Goal: Task Accomplishment & Management: Manage account settings

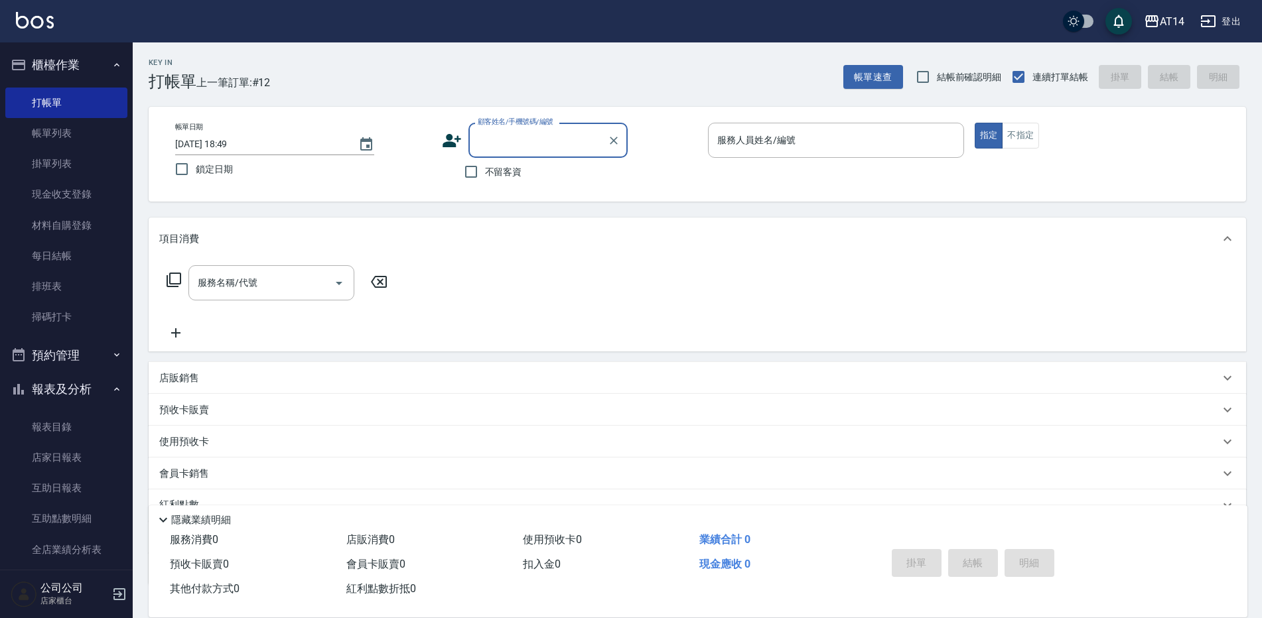
click at [68, 350] on button "預約管理" at bounding box center [66, 355] width 122 height 35
click at [75, 484] on button "報表及分析" at bounding box center [66, 492] width 122 height 35
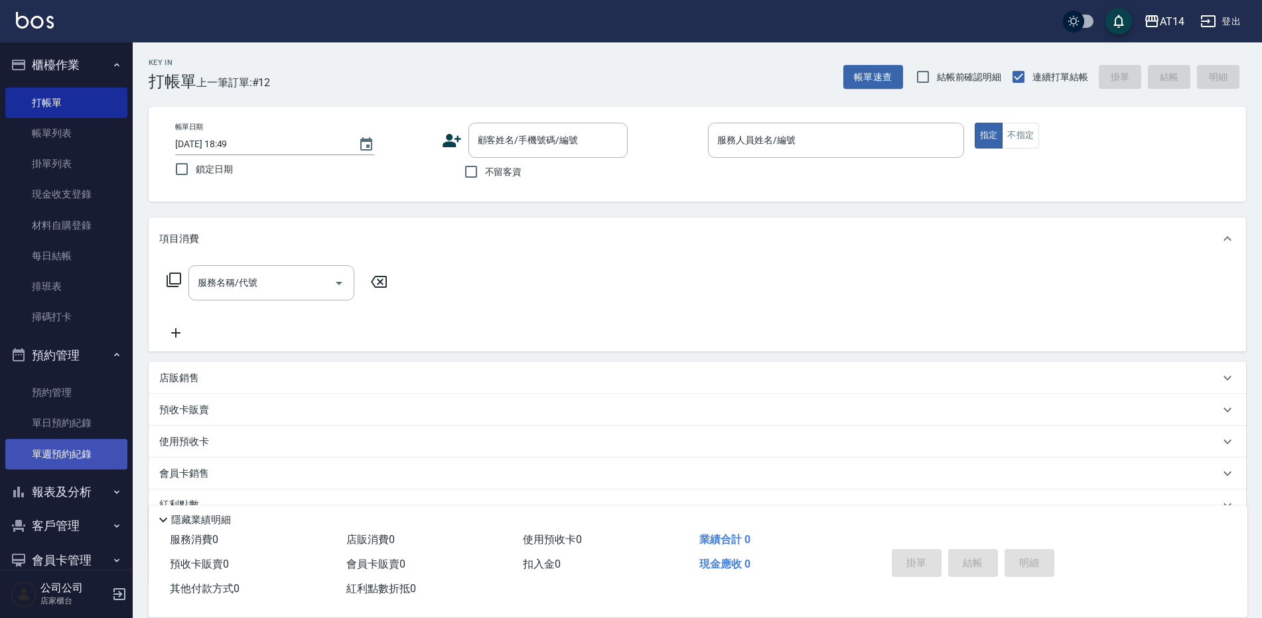
click at [74, 443] on link "單週預約紀錄" at bounding box center [66, 454] width 122 height 31
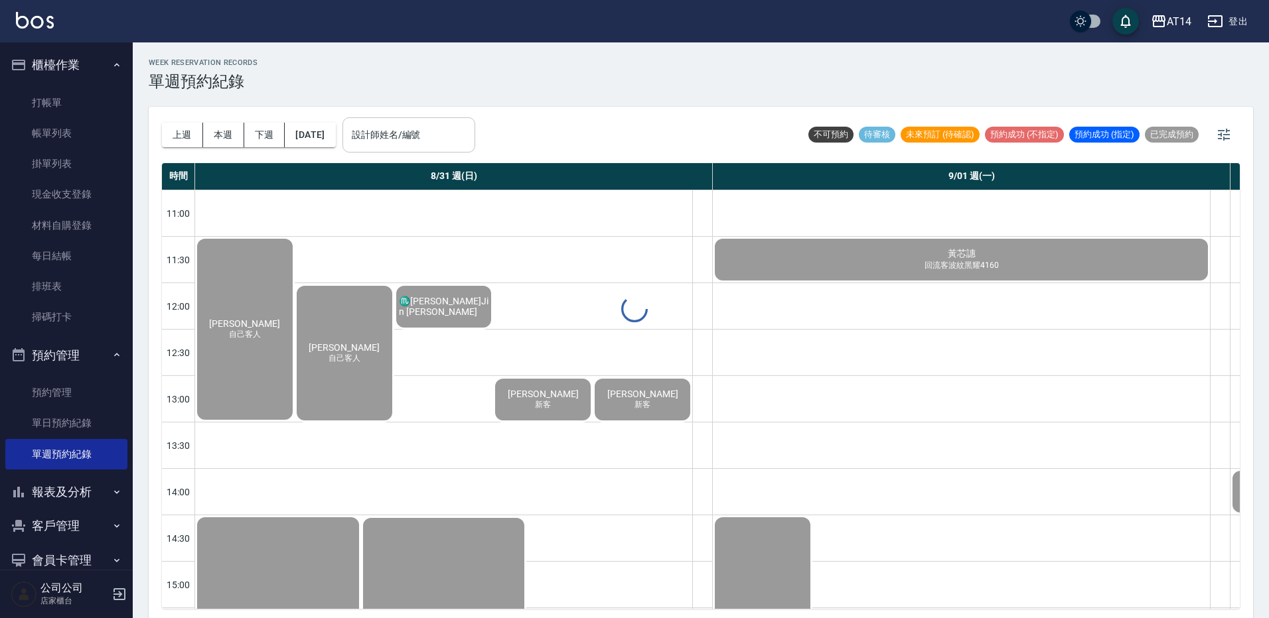
click at [455, 148] on div at bounding box center [634, 309] width 1269 height 618
click at [449, 130] on input "設計師姓名/編號" at bounding box center [408, 134] width 121 height 23
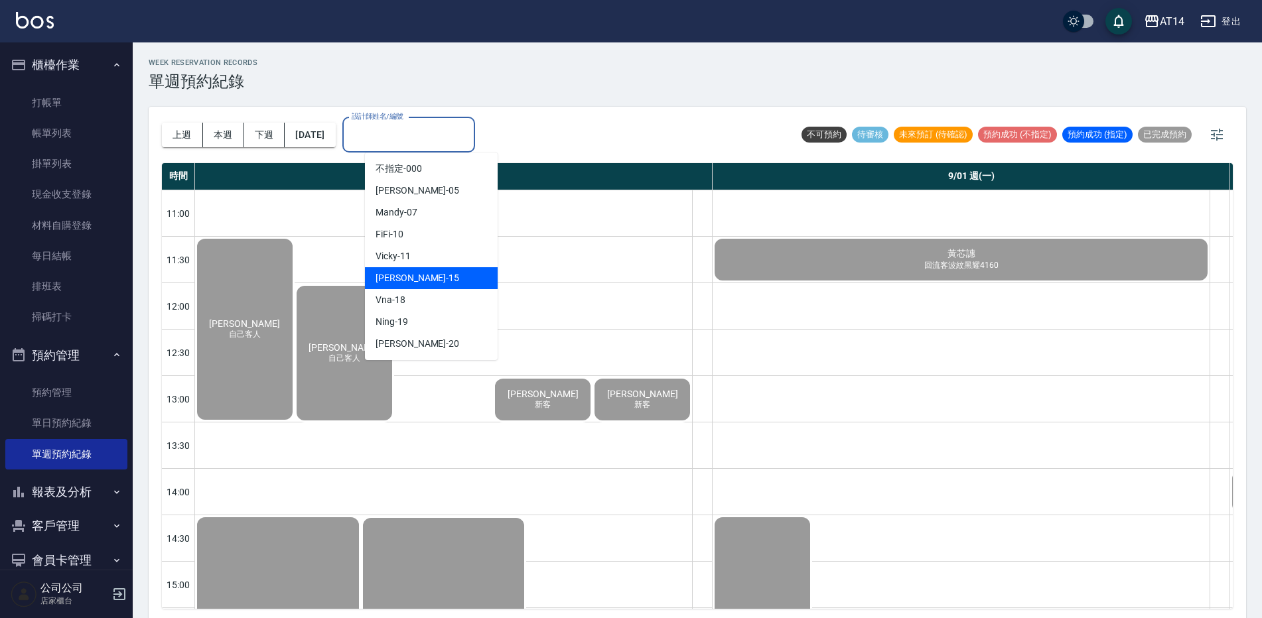
click at [449, 274] on div "Dora -15" at bounding box center [431, 278] width 133 height 22
type input "Dora-15"
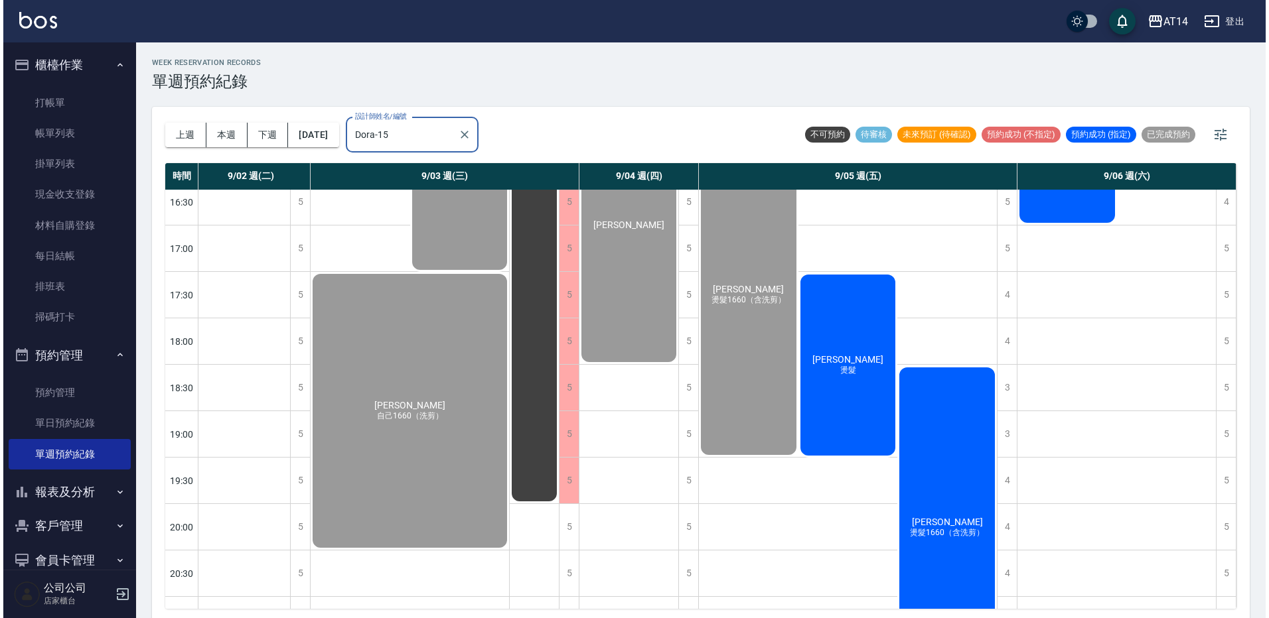
scroll to position [531, 352]
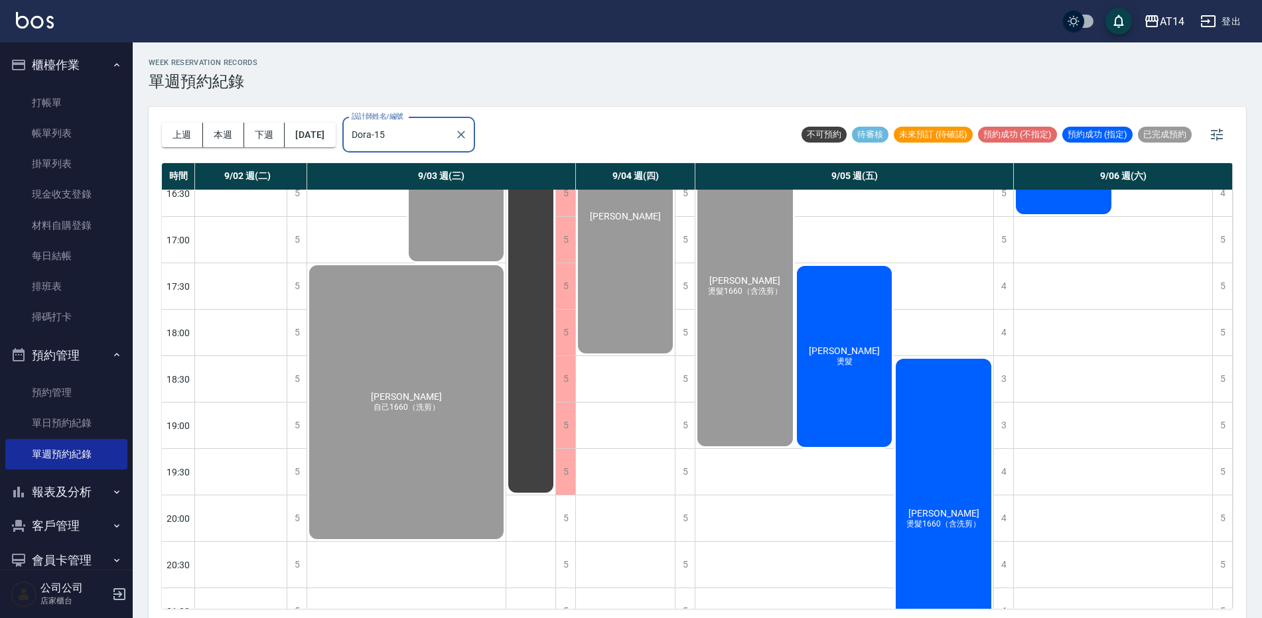
click at [930, 393] on div "杜佾哲 燙髮1660（含洗剪）" at bounding box center [944, 519] width 100 height 324
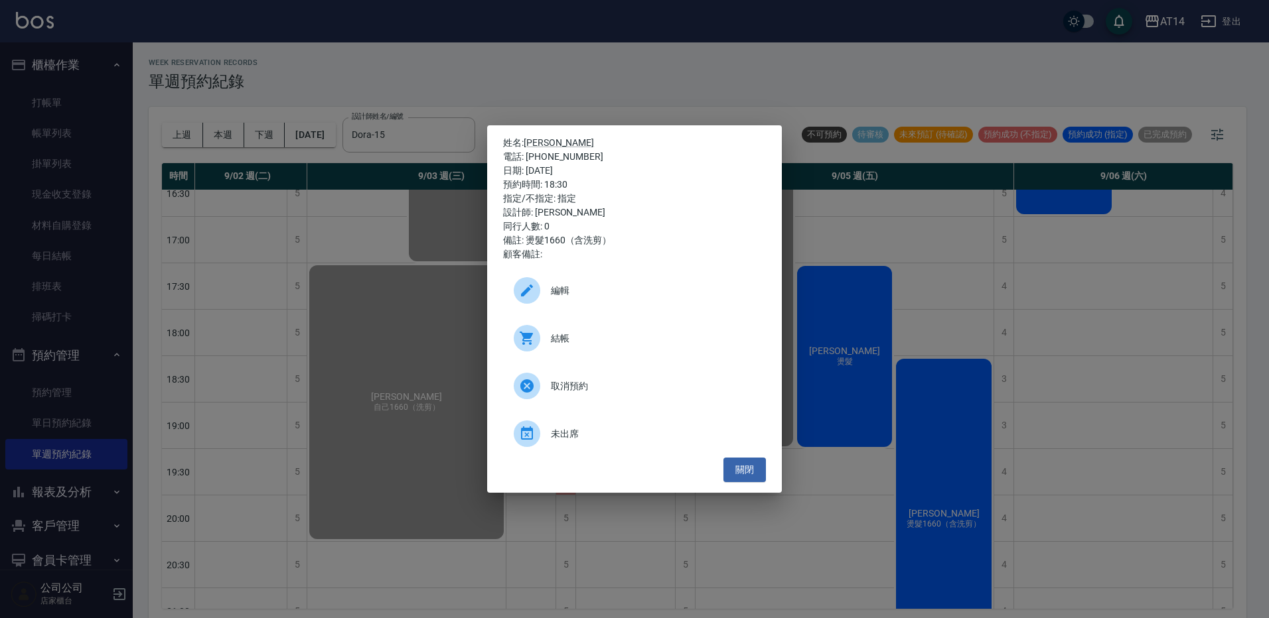
click at [591, 332] on span "結帳" at bounding box center [653, 339] width 204 height 14
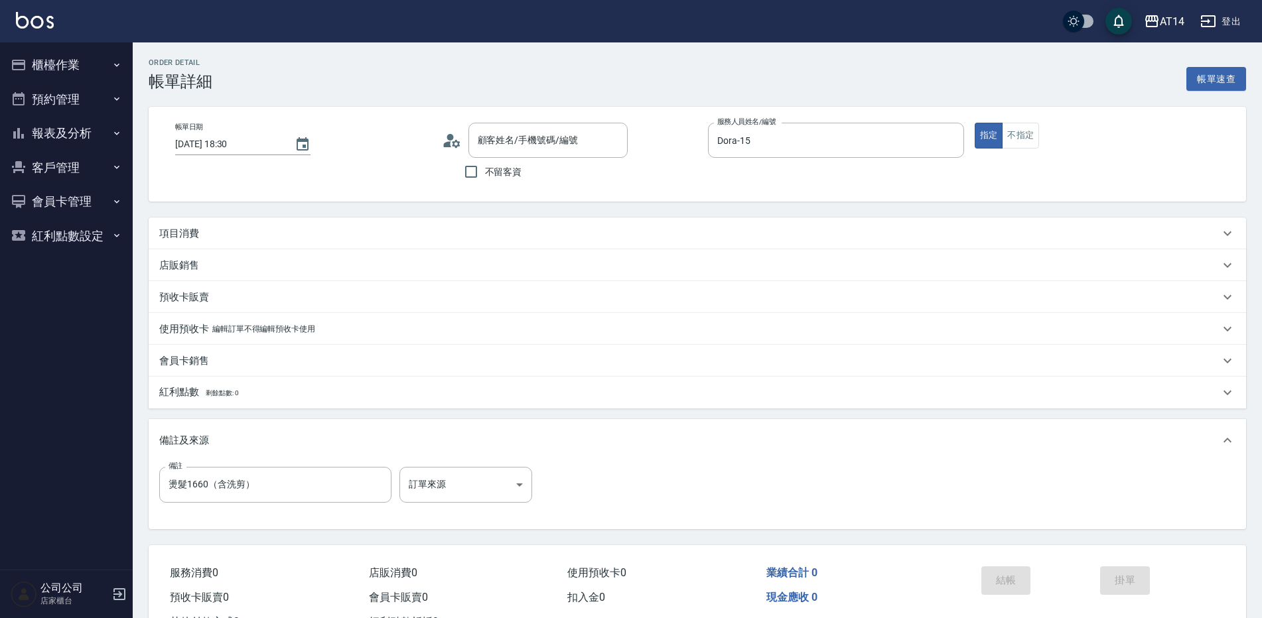
click at [299, 228] on div "項目消費" at bounding box center [689, 234] width 1060 height 14
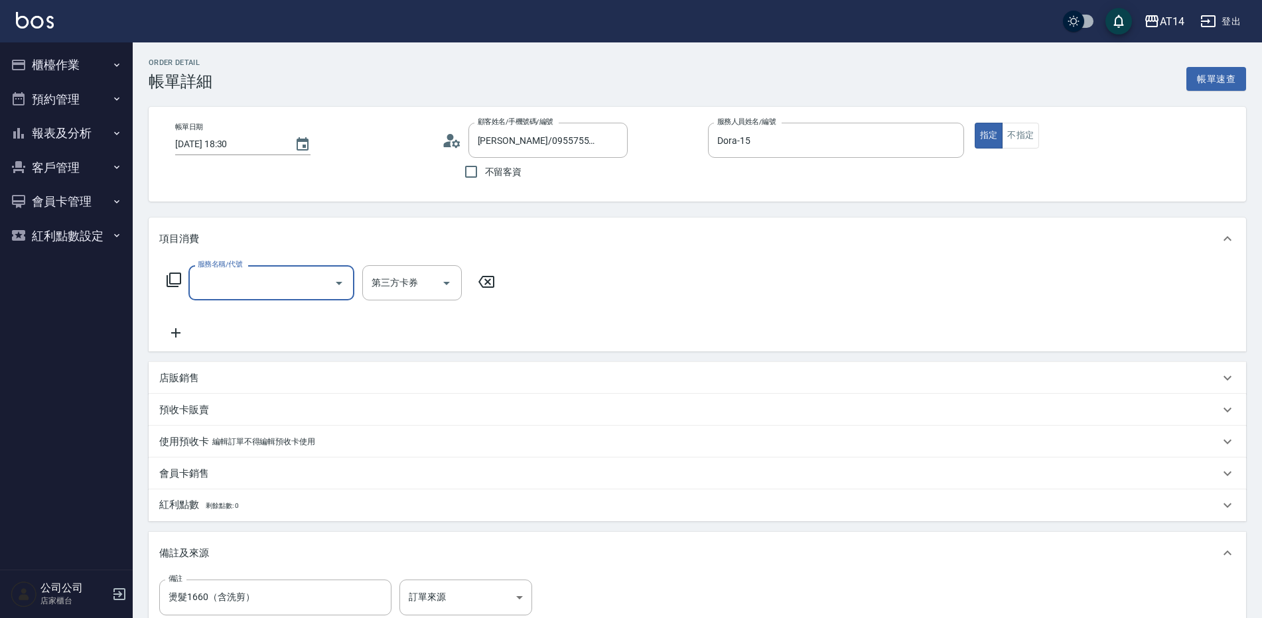
type input "杜佾哲/0955755795/null"
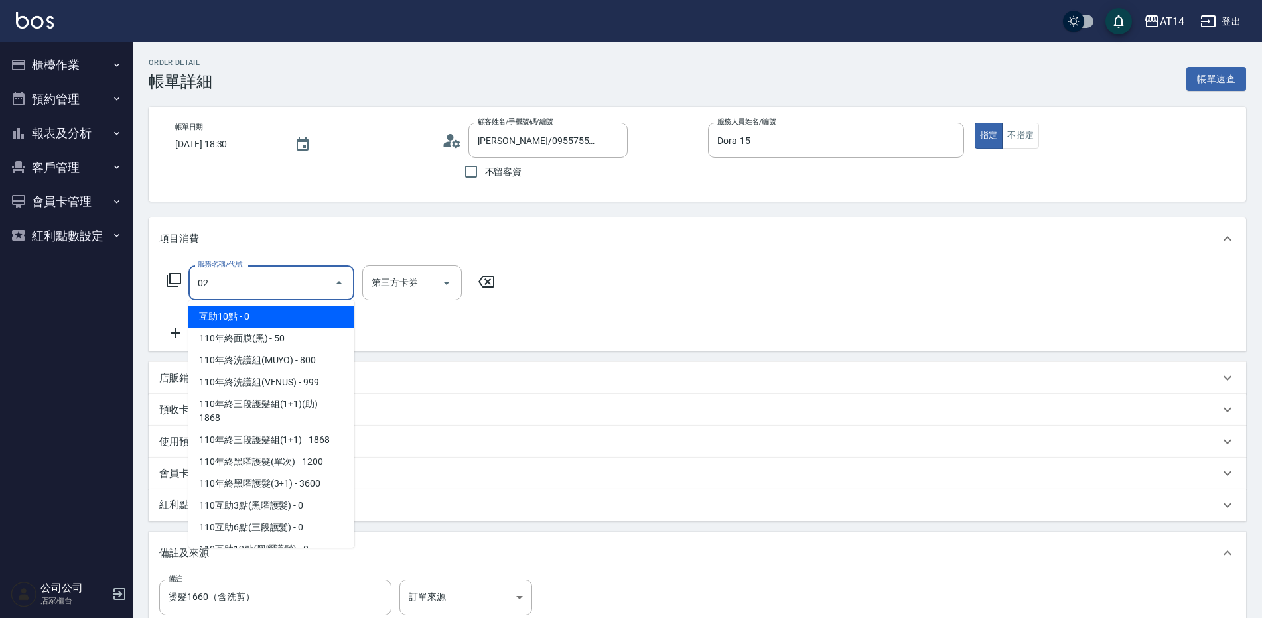
type input "022"
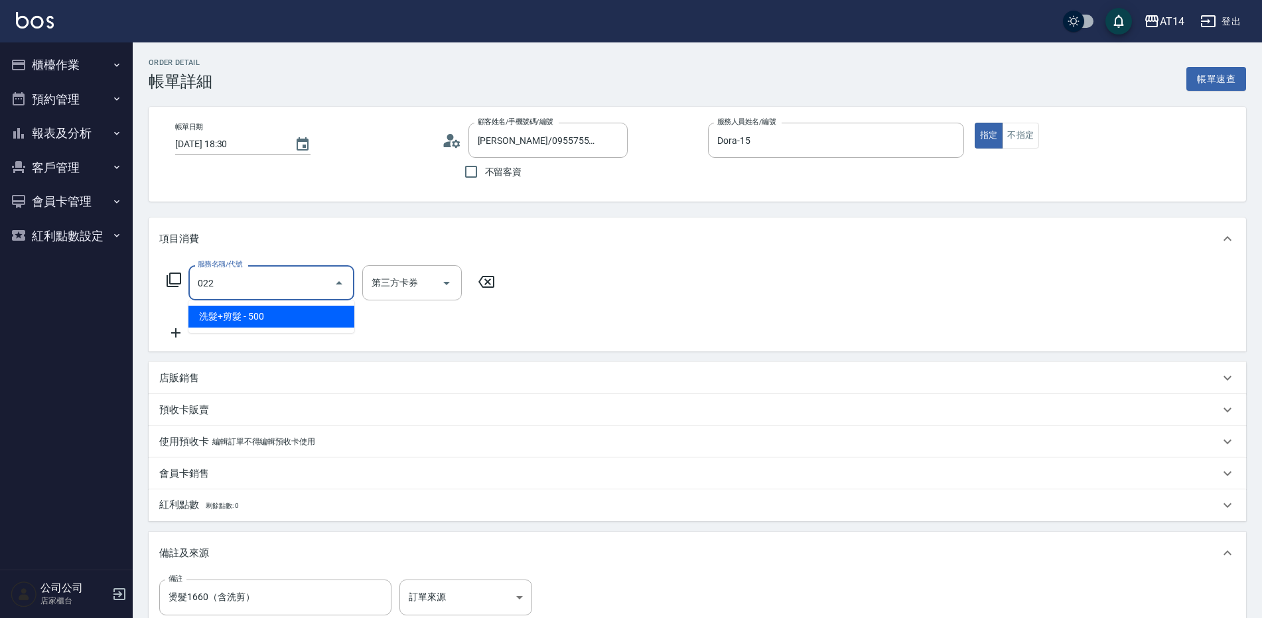
type input "1"
type input "洗髮+剪髮(022)"
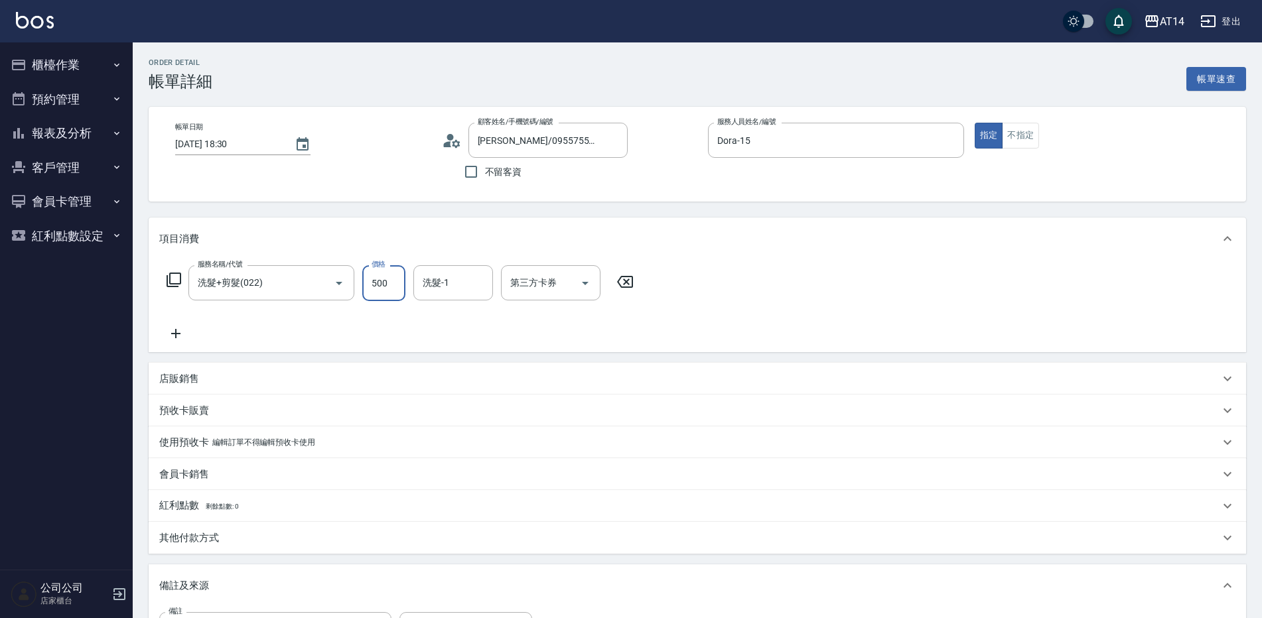
type input "6"
type input "0"
type input "650"
type input "1"
type input "650"
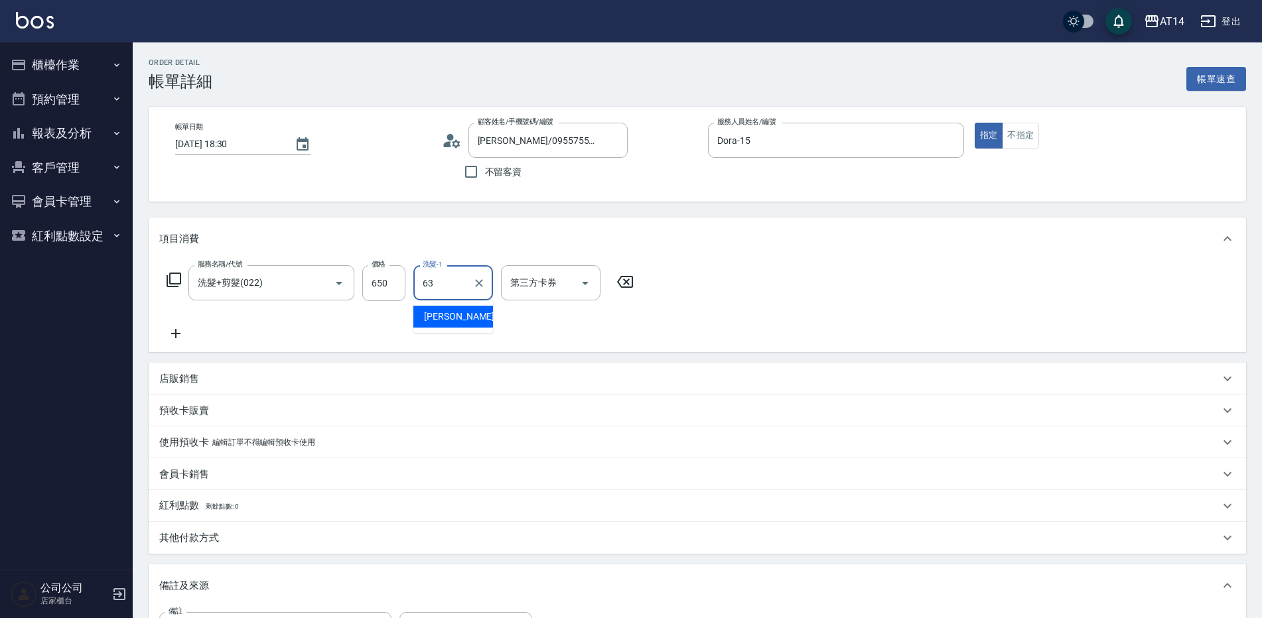
type input "楊明月-63"
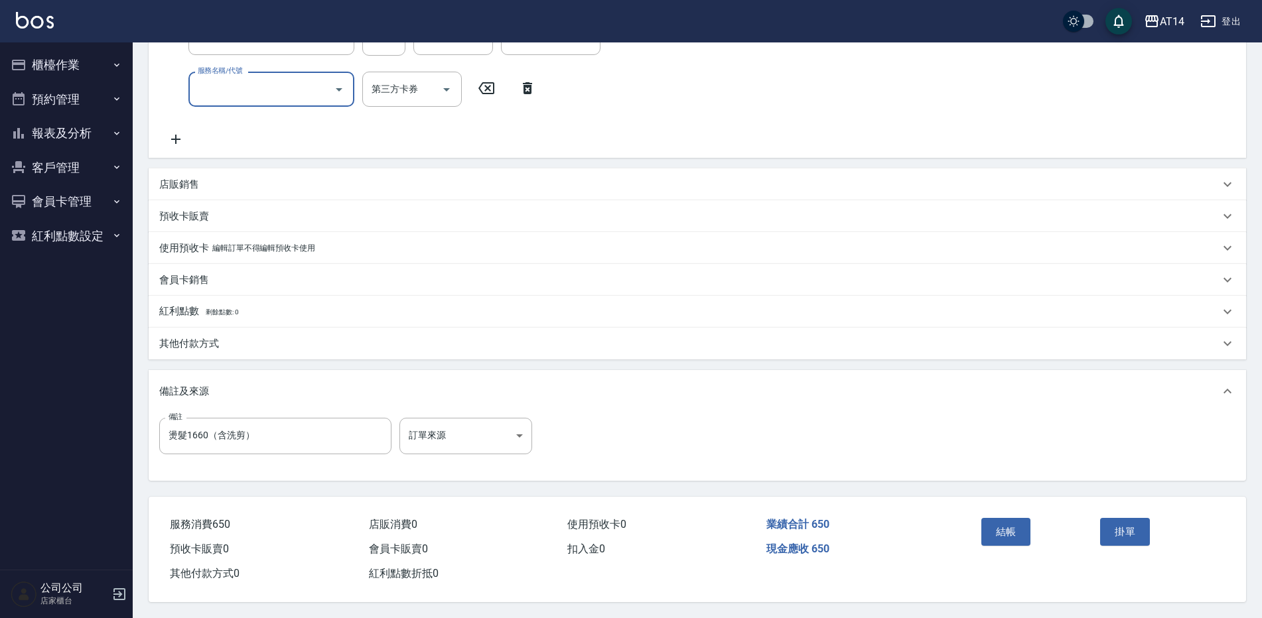
scroll to position [251, 0]
click at [261, 350] on div "其他付款方式" at bounding box center [697, 344] width 1097 height 32
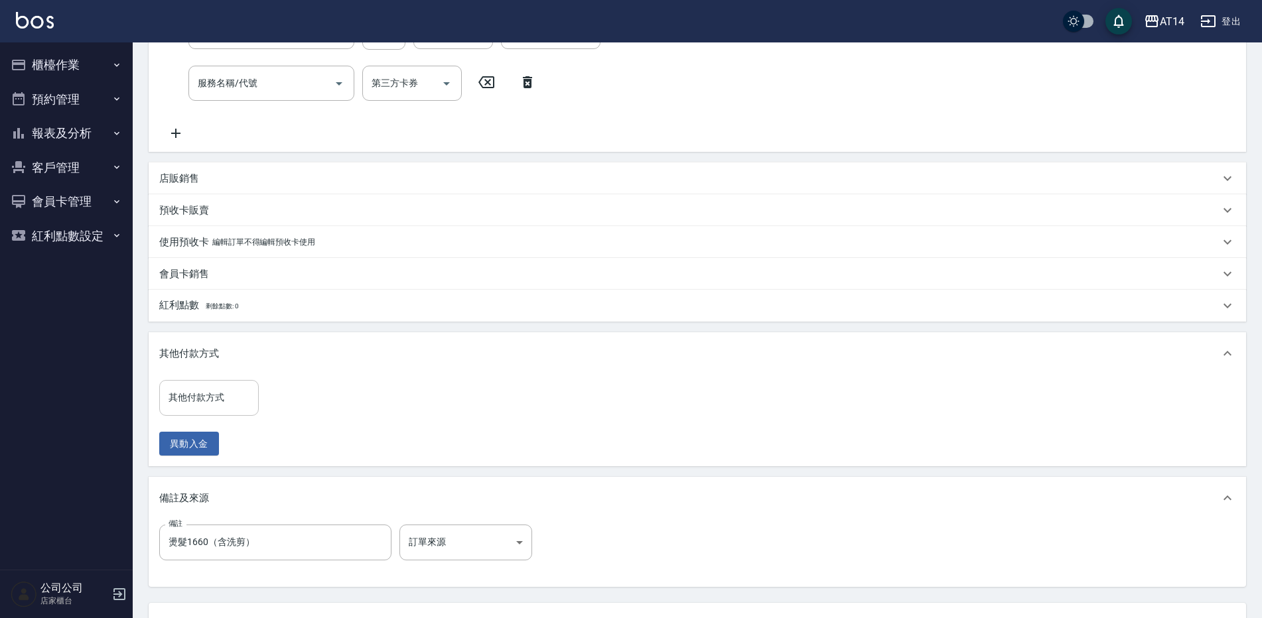
click at [216, 402] on input "其他付款方式" at bounding box center [209, 397] width 88 height 23
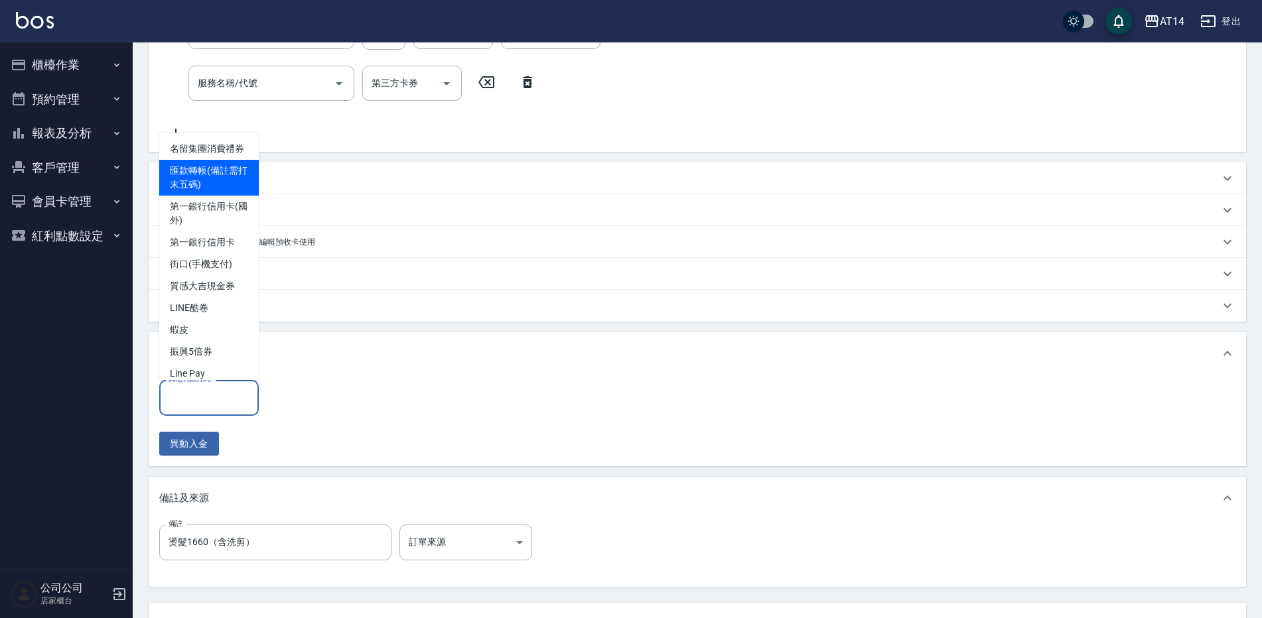
click at [238, 184] on span "匯款轉帳(備註需打末五碼)" at bounding box center [209, 178] width 100 height 36
type input "匯款轉帳(備註需打末五碼)"
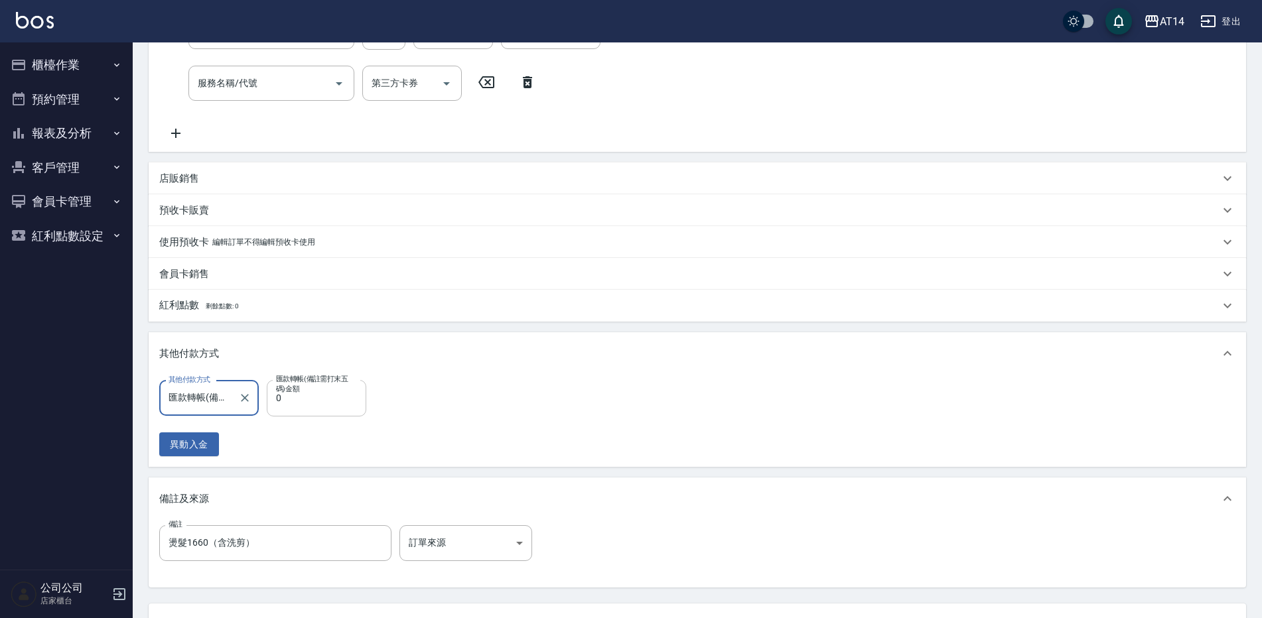
click at [320, 409] on input "0" at bounding box center [317, 398] width 100 height 36
type input "650"
type input "0"
type input "650"
click at [345, 538] on input "燙髮1660（含洗剪）" at bounding box center [275, 544] width 232 height 36
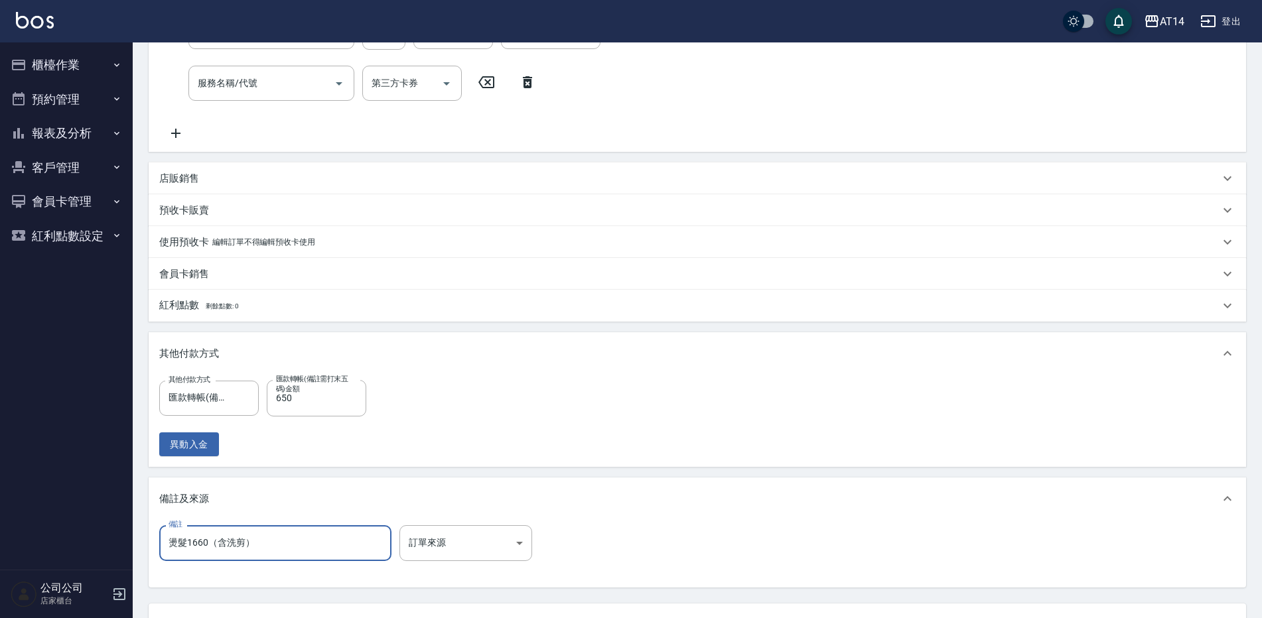
paste input "38078"
type input "燙髮1660（含洗剪）38078"
click at [445, 537] on body "AT14 登出 櫃檯作業 打帳單 帳單列表 掛單列表 現金收支登錄 材料自購登錄 每日結帳 排班表 掃碼打卡 預約管理 預約管理 單日預約紀錄 單週預約紀錄 …" at bounding box center [631, 237] width 1262 height 977
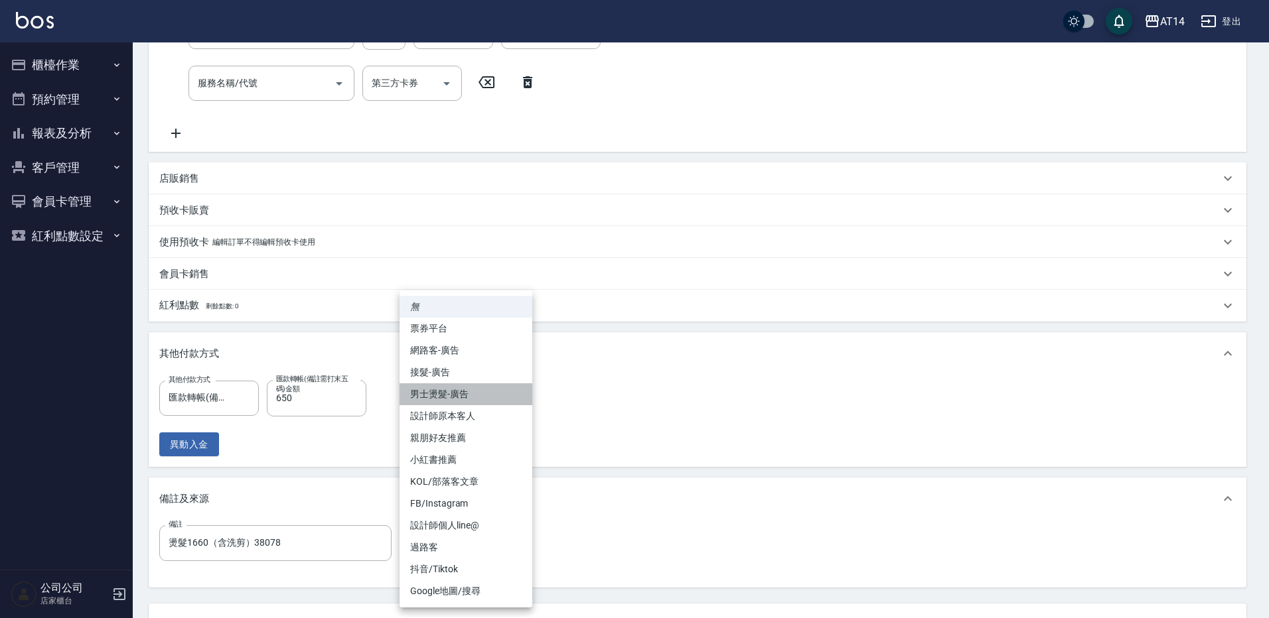
click at [486, 389] on li "男士燙髮-廣告" at bounding box center [465, 395] width 133 height 22
type input "男士燙髮-廣告"
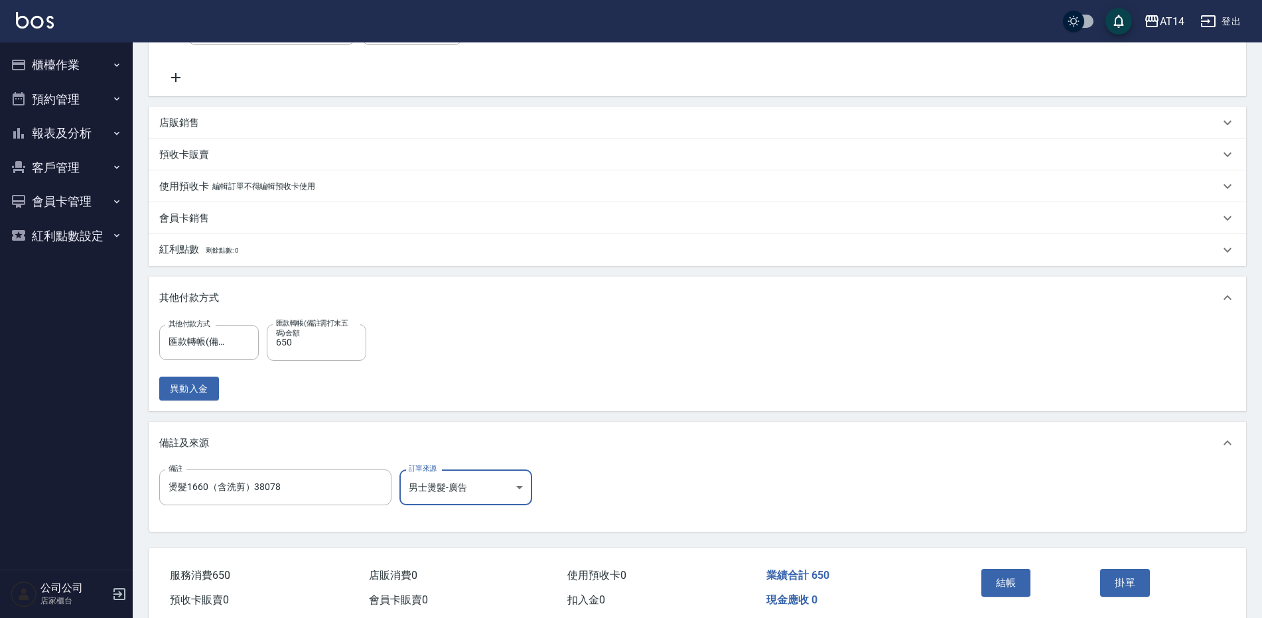
scroll to position [364, 0]
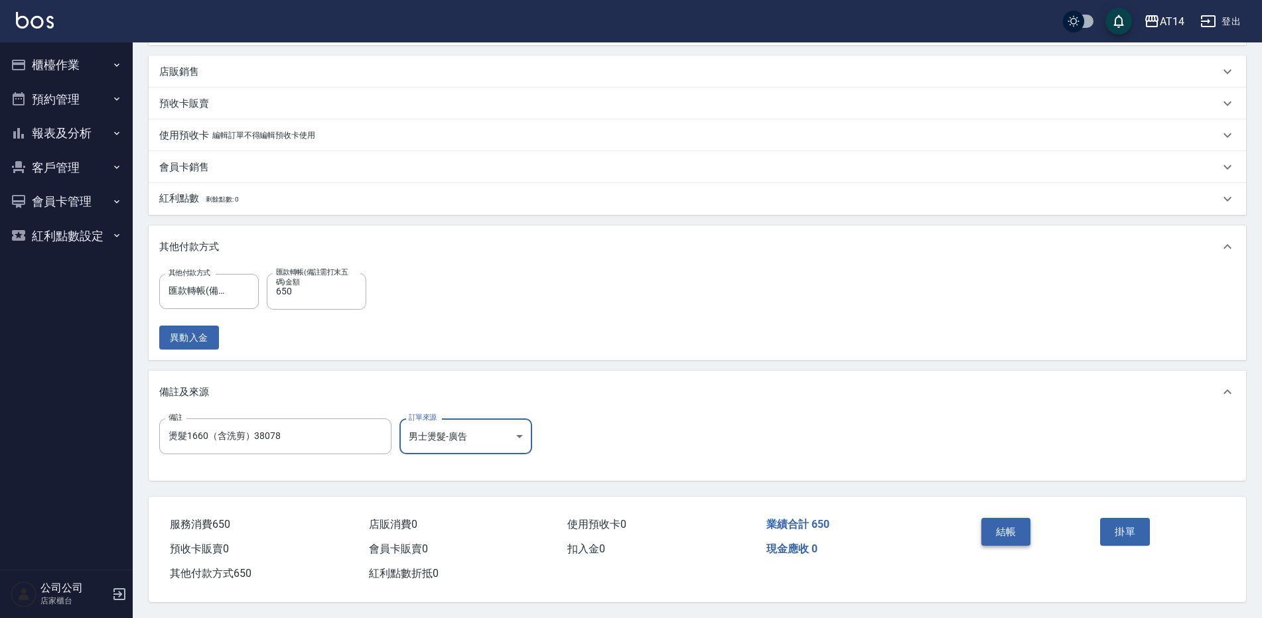
click at [1011, 539] on button "結帳" at bounding box center [1006, 532] width 50 height 28
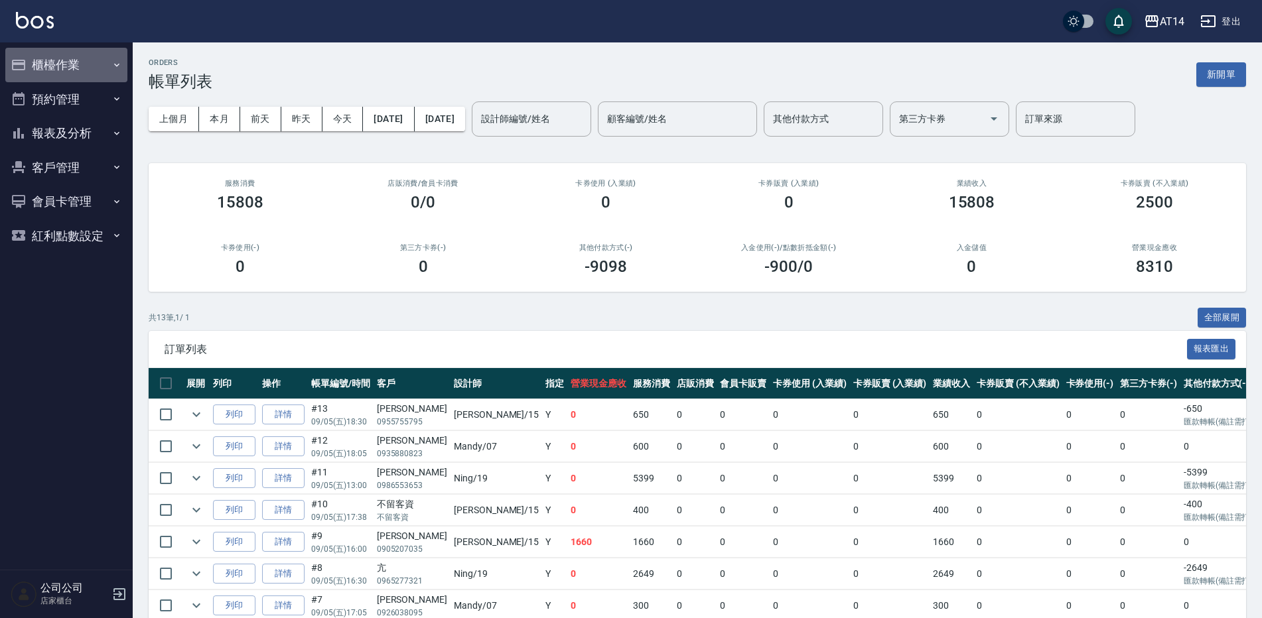
click at [70, 64] on button "櫃檯作業" at bounding box center [66, 65] width 122 height 35
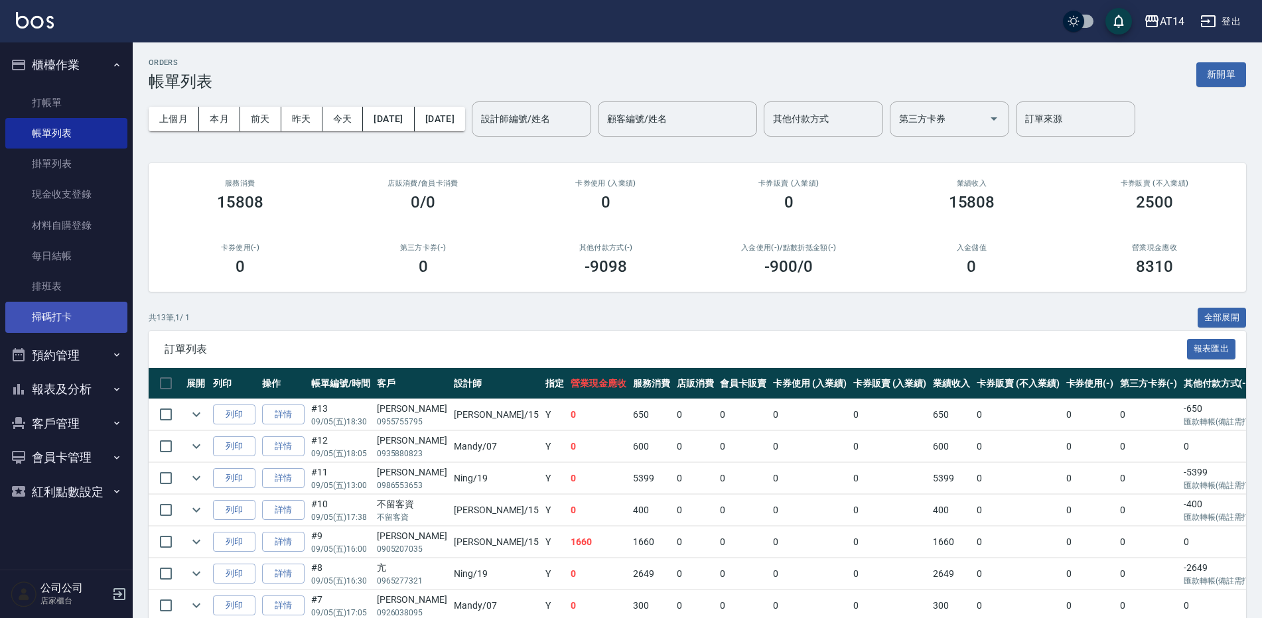
click at [50, 317] on link "掃碼打卡" at bounding box center [66, 317] width 122 height 31
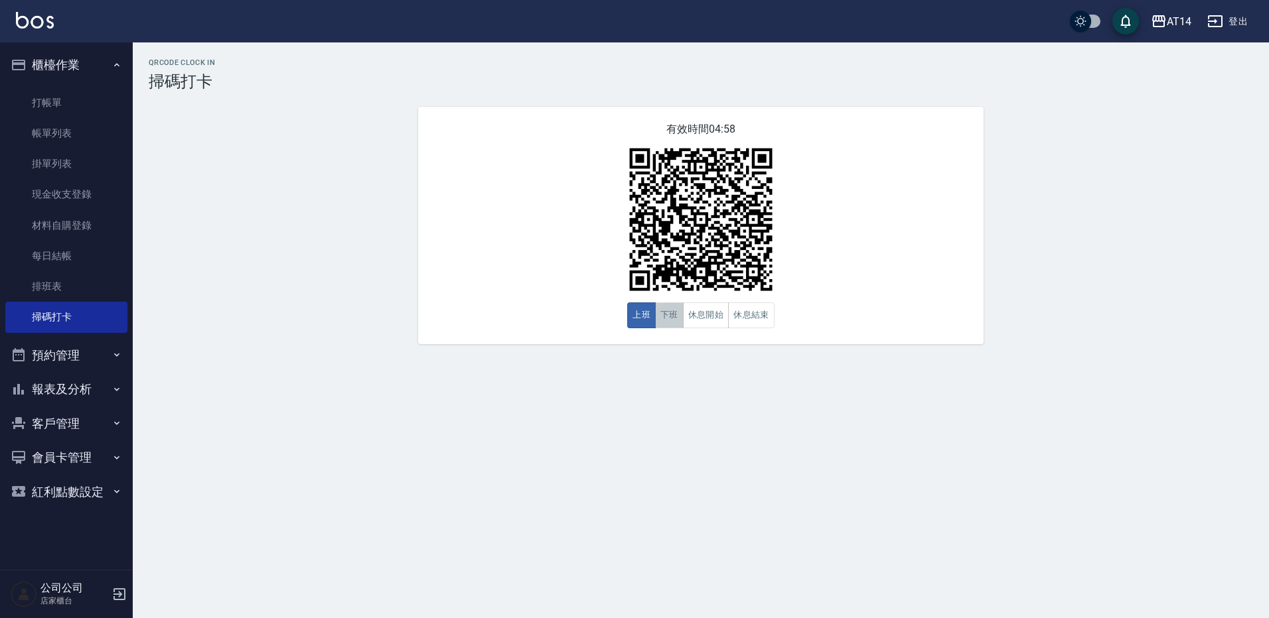
click at [674, 320] on button "下班" at bounding box center [669, 316] width 29 height 26
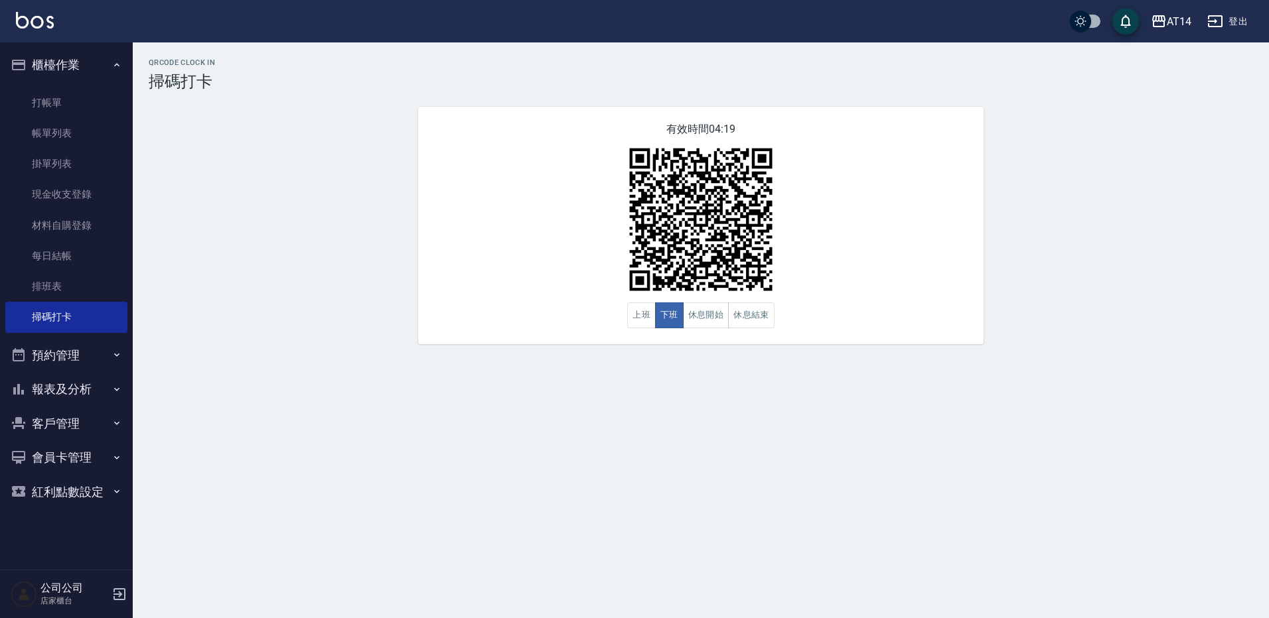
click at [84, 364] on button "預約管理" at bounding box center [66, 355] width 122 height 35
click at [83, 460] on link "單週預約紀錄" at bounding box center [66, 454] width 122 height 31
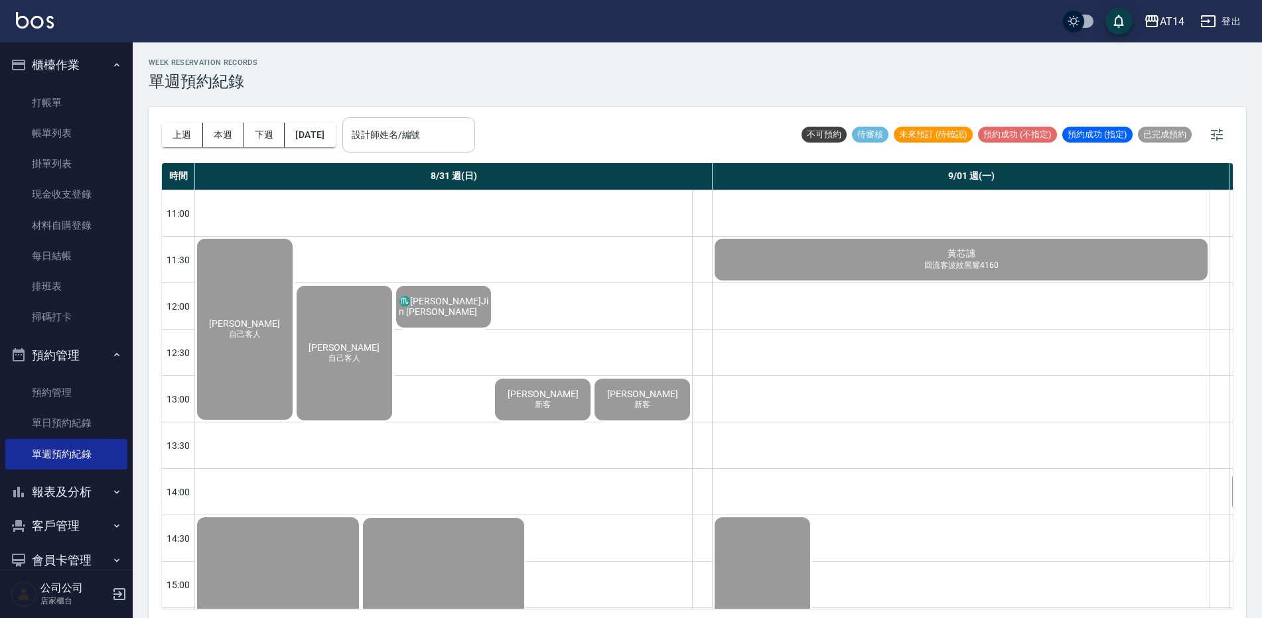
click at [415, 133] on input "設計師姓名/編號" at bounding box center [408, 134] width 121 height 23
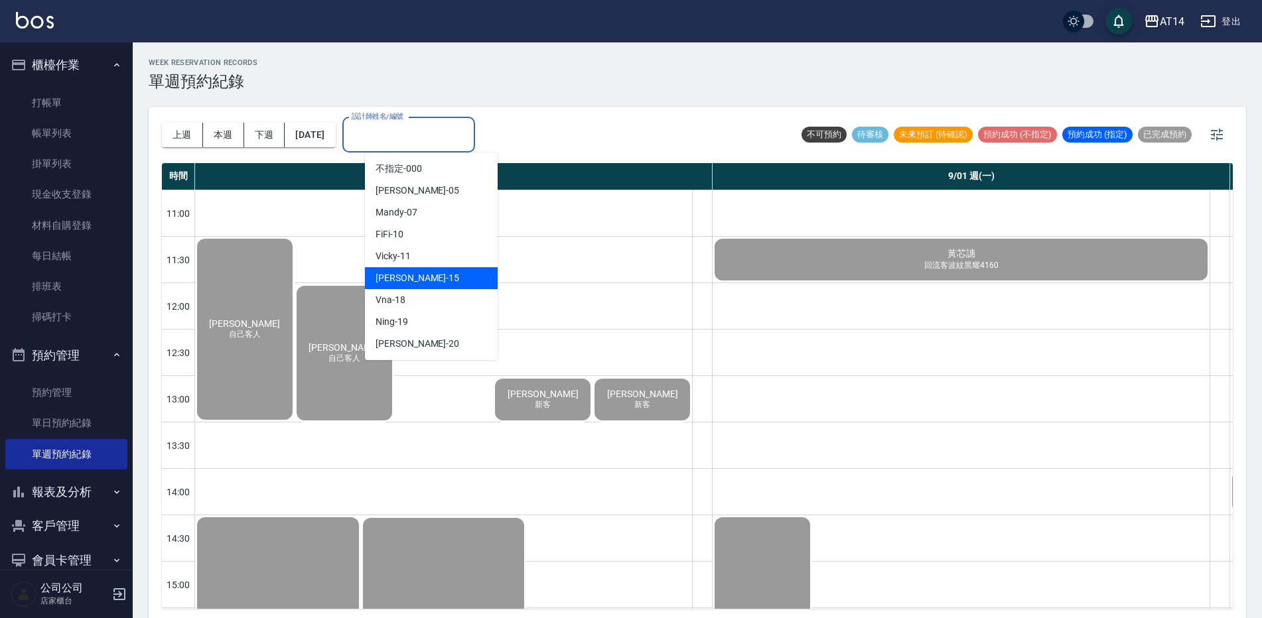
click at [423, 287] on div "Dora -15" at bounding box center [431, 278] width 133 height 22
type input "Dora-15"
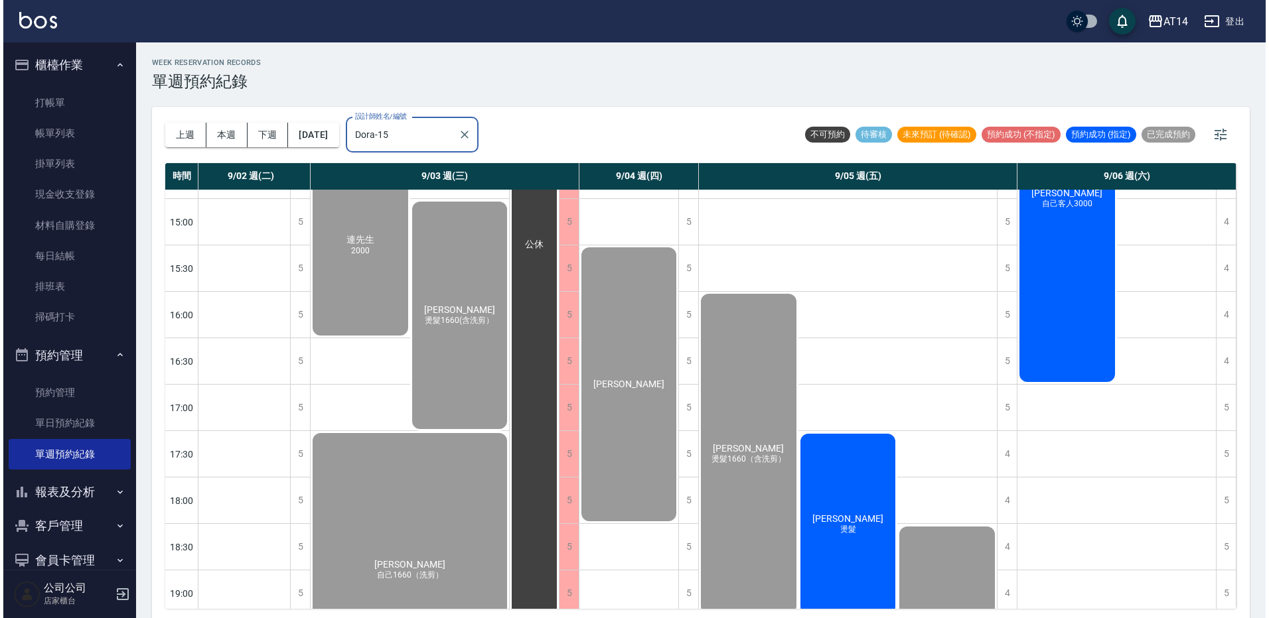
scroll to position [332, 352]
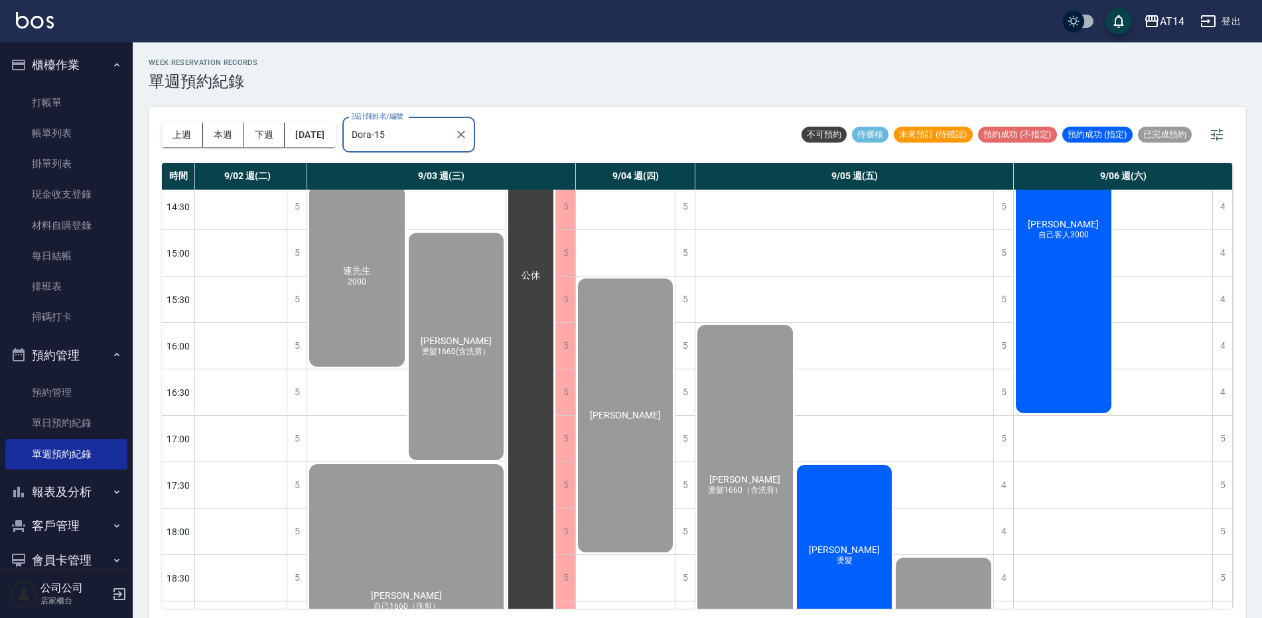
click at [861, 478] on div "陳紹華 燙髮" at bounding box center [845, 555] width 100 height 185
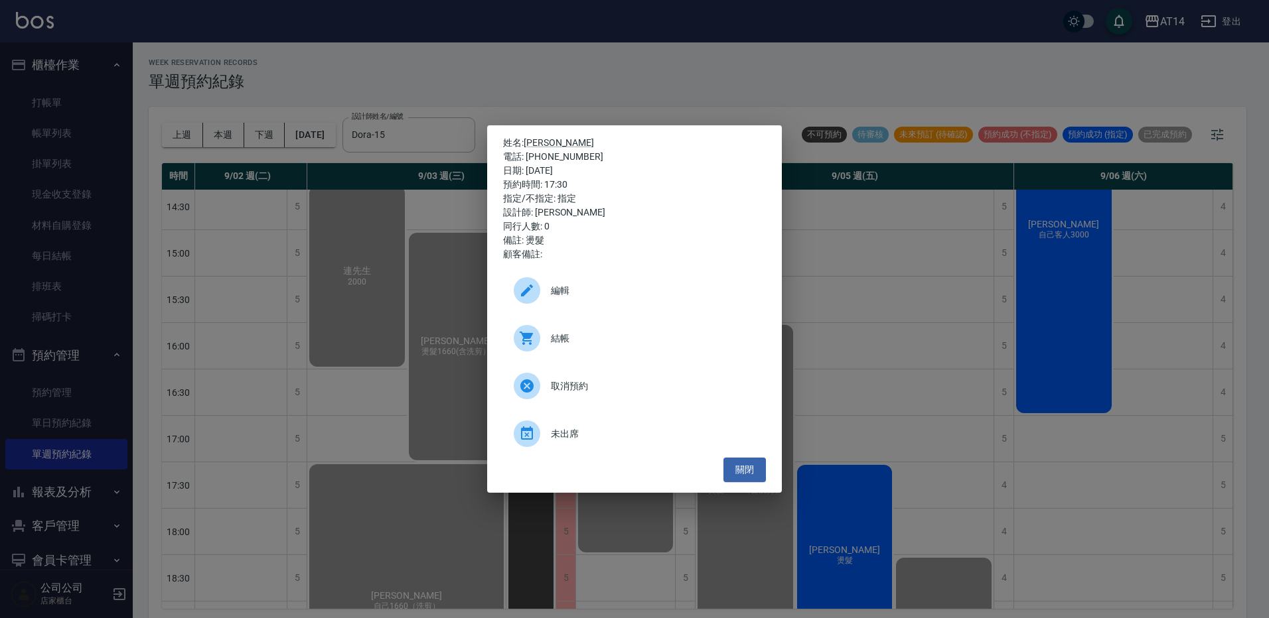
click at [628, 320] on div "結帳" at bounding box center [634, 338] width 263 height 37
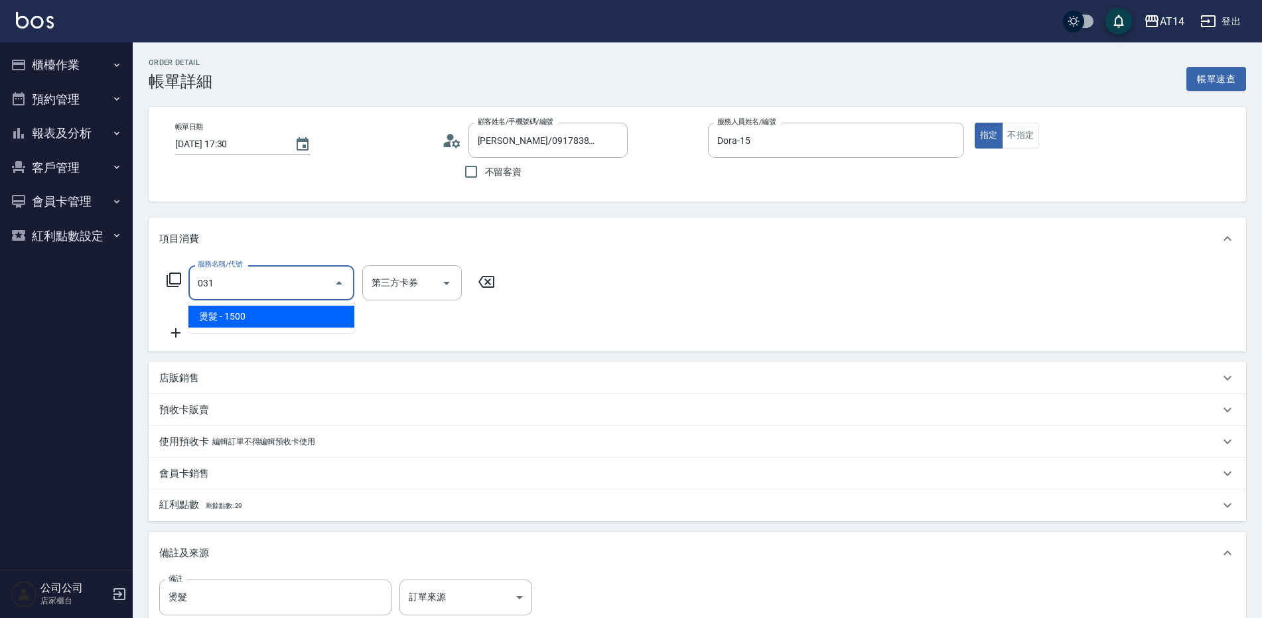
type input "3"
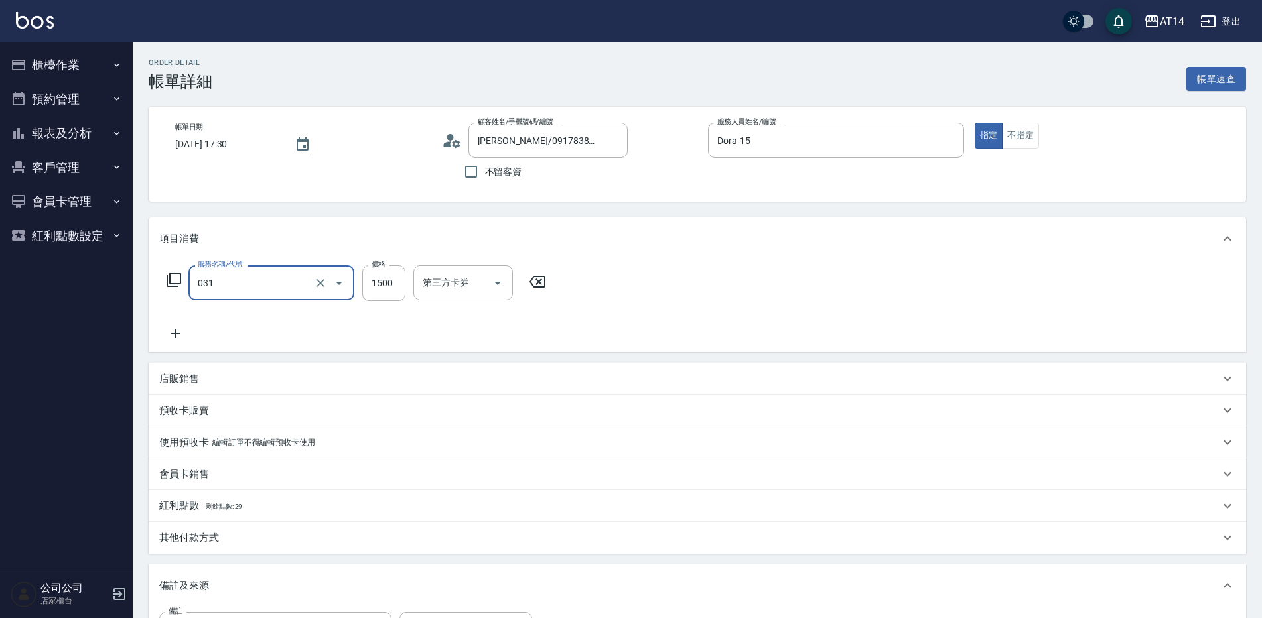
type input "燙髮(031)"
type input "1"
type input "0"
type input "1100"
type input "2"
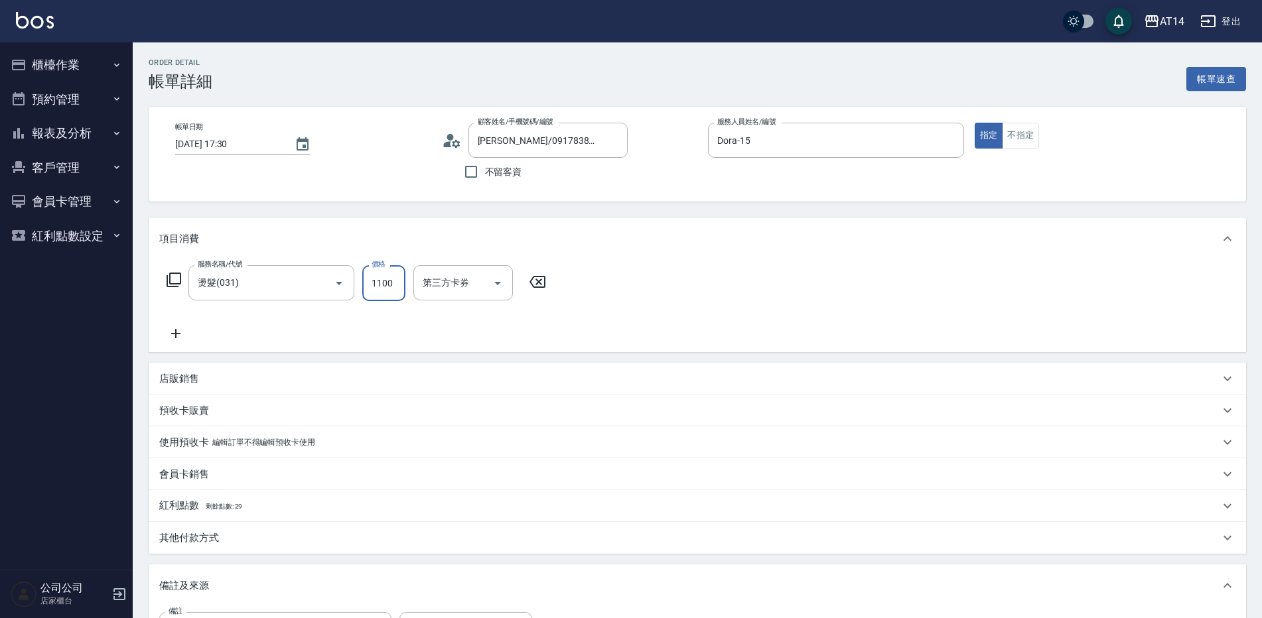
type input "1100"
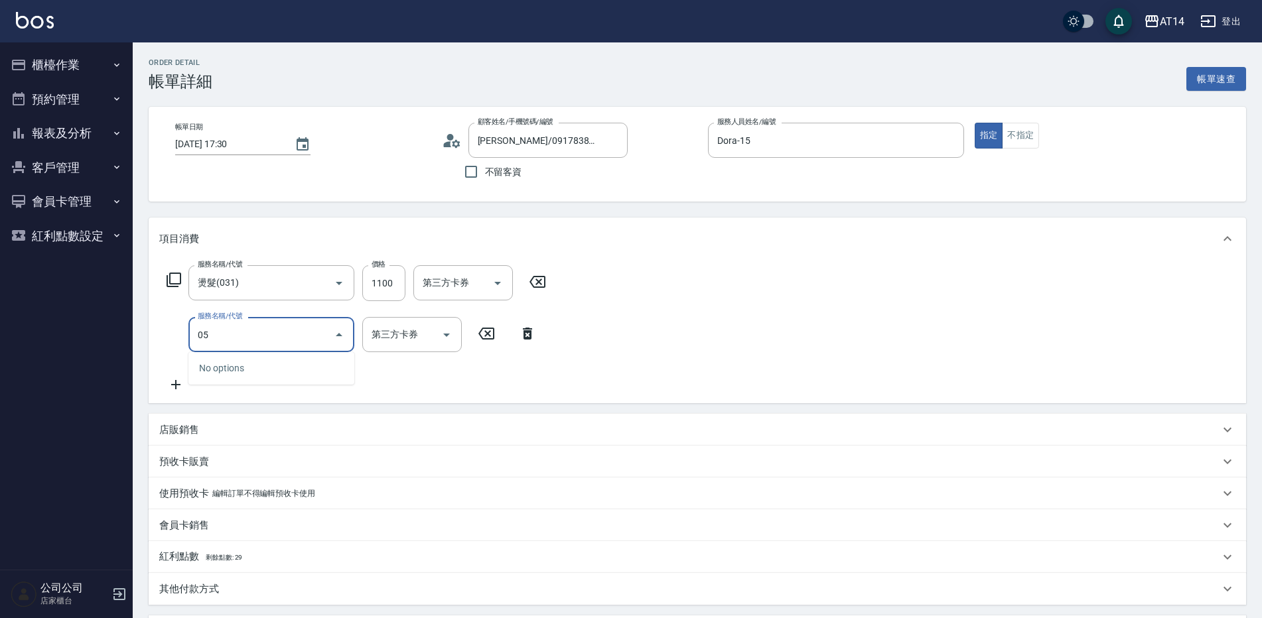
type input "051"
type input "4"
type input "護髮(051)"
type input "9"
type input "2"
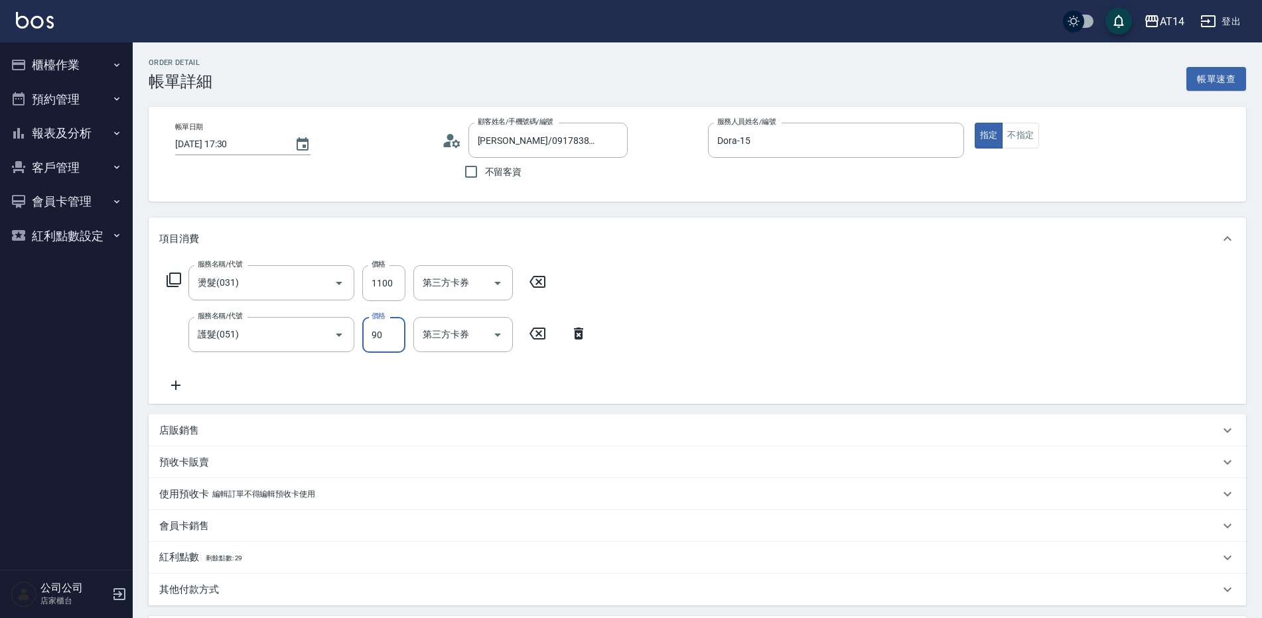
type input "900"
type input "4"
type input "900"
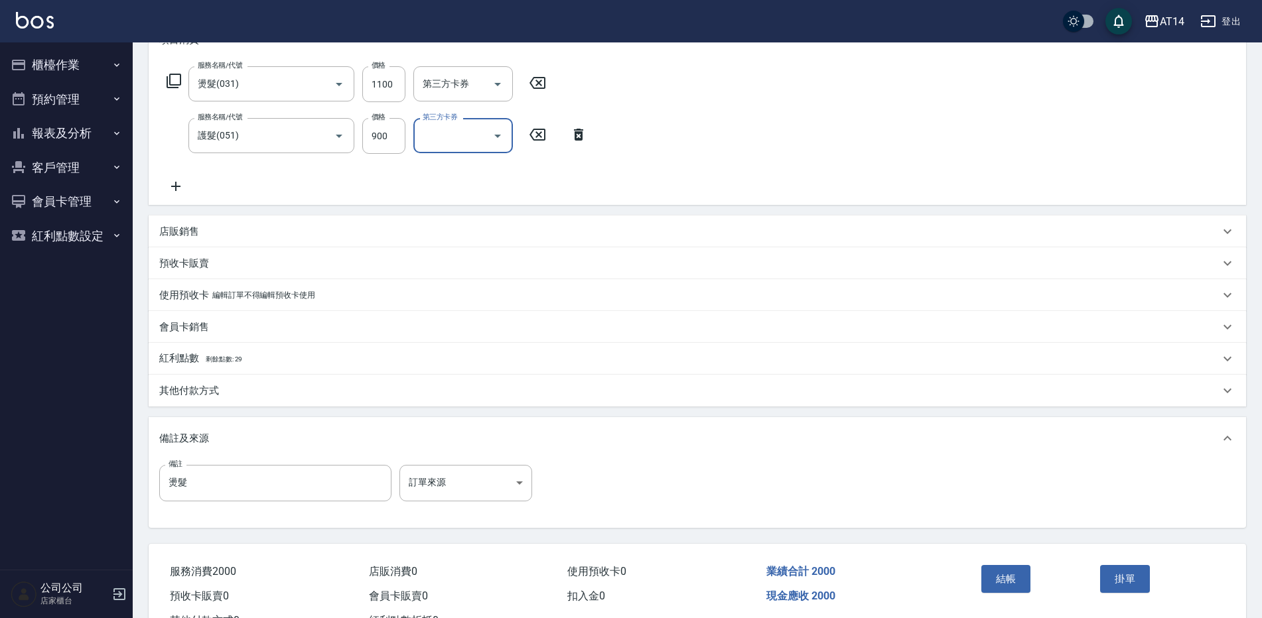
scroll to position [252, 0]
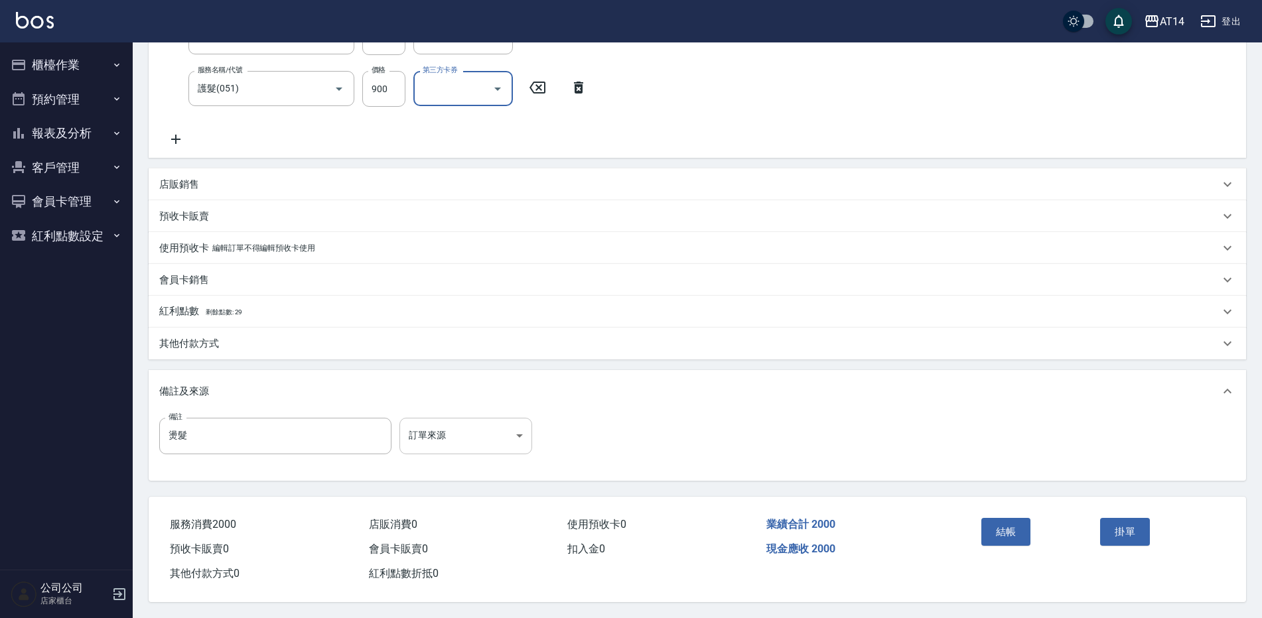
click at [468, 421] on body "AT14 登出 櫃檯作業 打帳單 帳單列表 掛單列表 現金收支登錄 材料自購登錄 每日結帳 排班表 掃碼打卡 預約管理 預約管理 單日預約紀錄 單週預約紀錄 …" at bounding box center [631, 186] width 1262 height 865
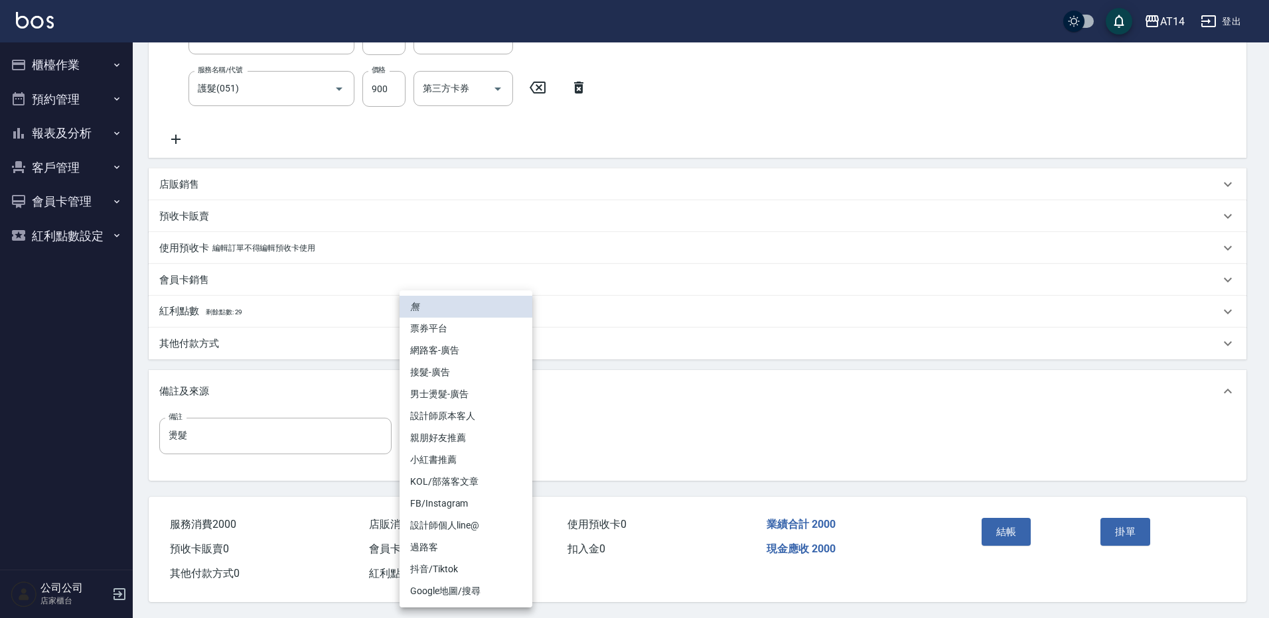
click at [513, 418] on li "設計師原本客人" at bounding box center [465, 416] width 133 height 22
type input "設計師原本客人"
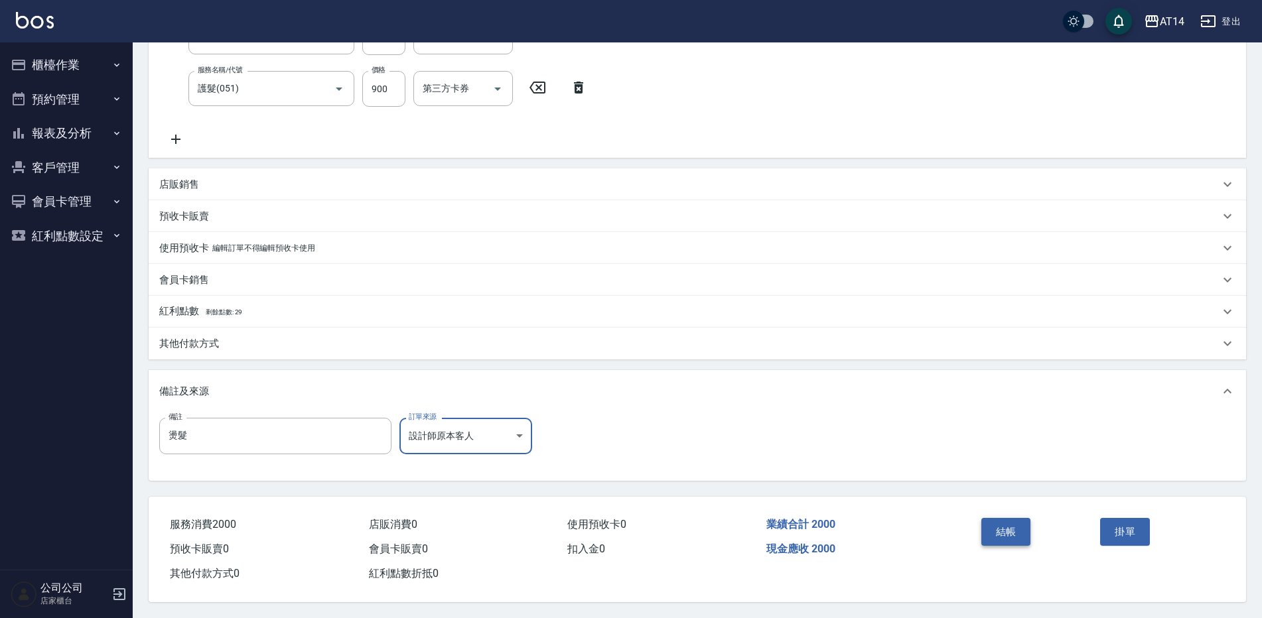
click at [1017, 530] on button "結帳" at bounding box center [1006, 532] width 50 height 28
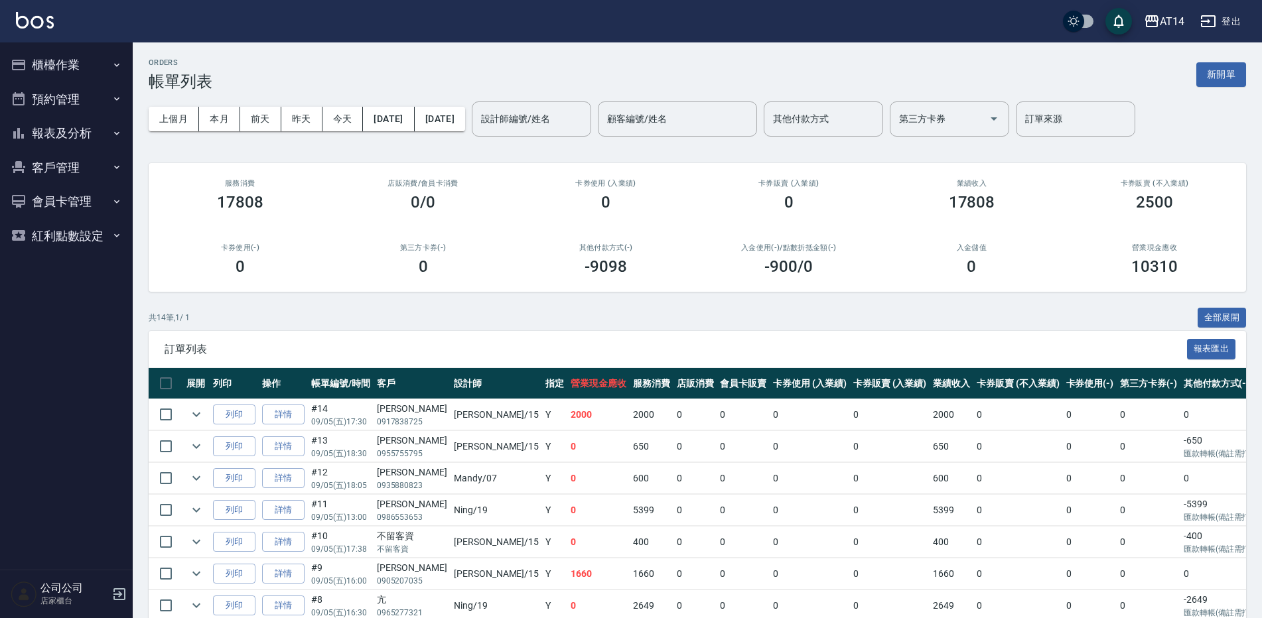
click at [84, 52] on button "櫃檯作業" at bounding box center [66, 65] width 122 height 35
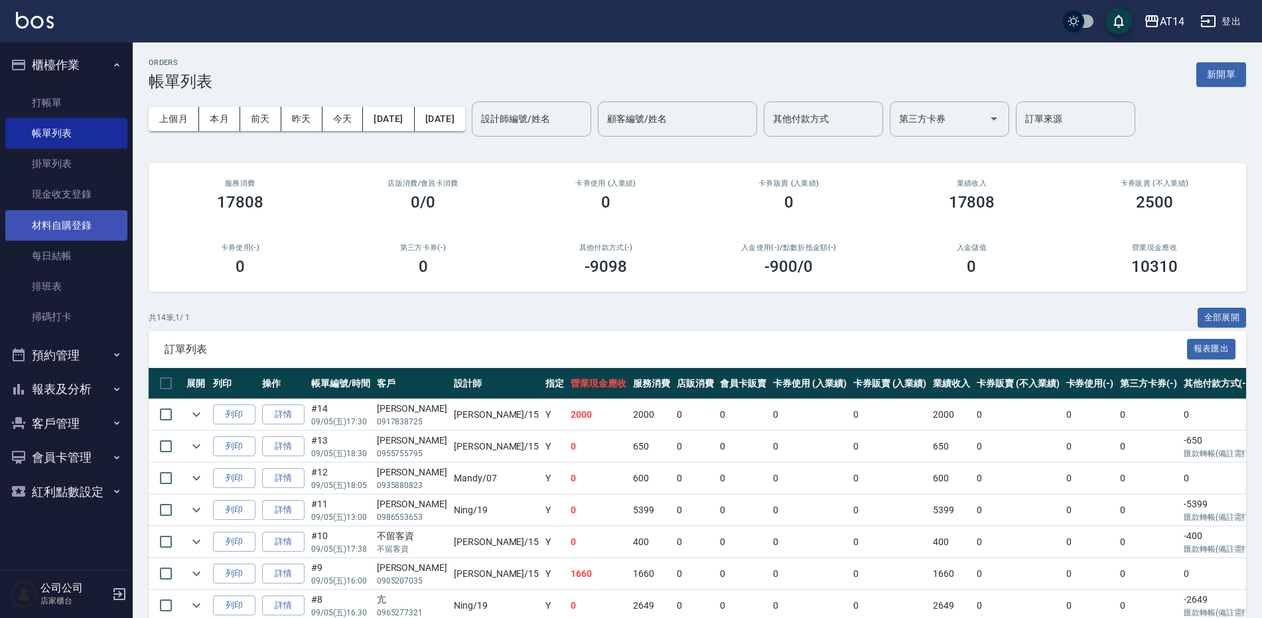
click at [90, 218] on link "材料自購登錄" at bounding box center [66, 225] width 122 height 31
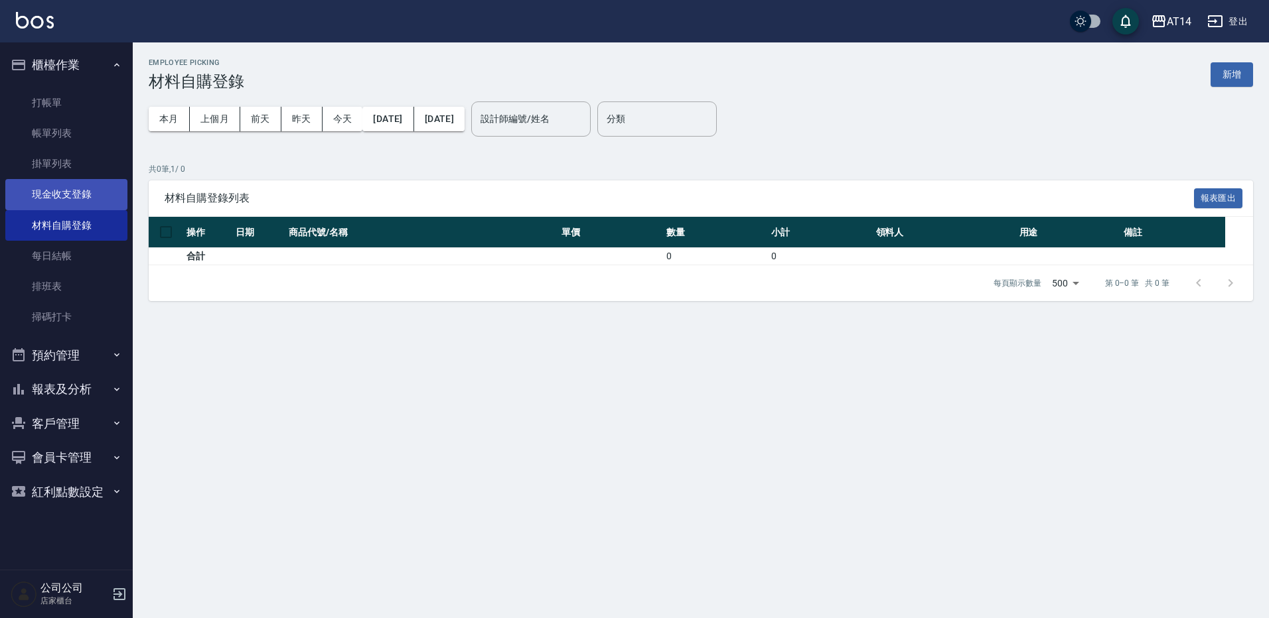
click at [49, 192] on link "現金收支登錄" at bounding box center [66, 194] width 122 height 31
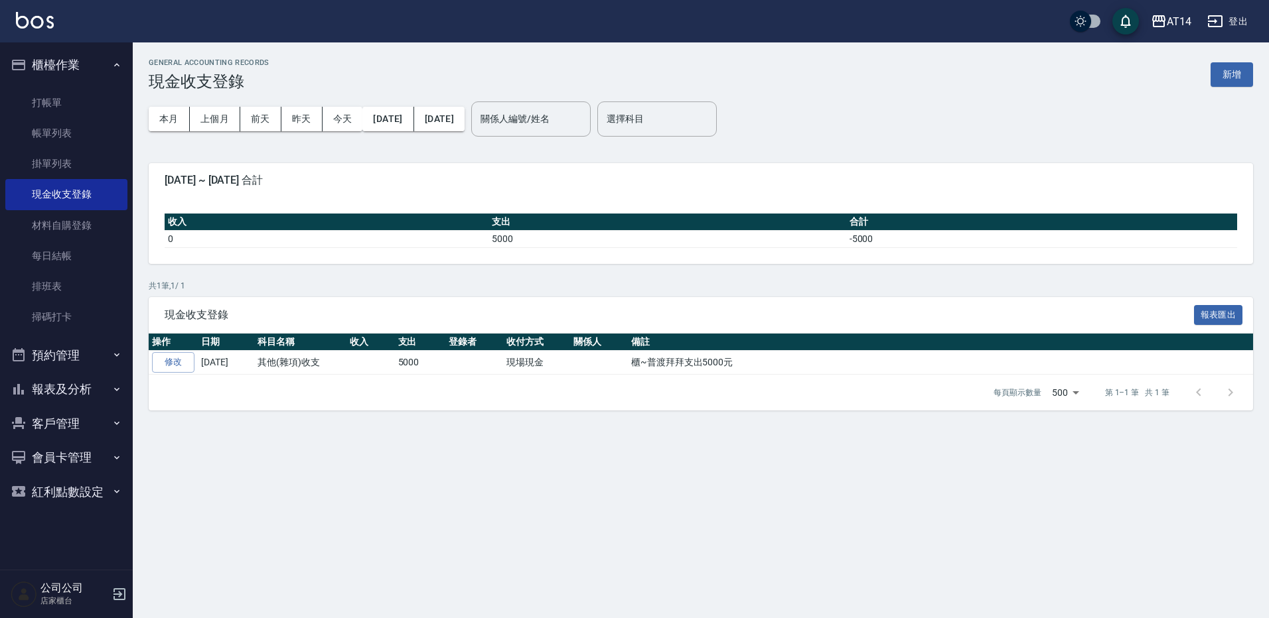
click at [1224, 88] on div "GENERAL ACCOUNTING RECORDS 現金收支登錄 新增" at bounding box center [701, 74] width 1104 height 33
click at [1224, 86] on button "新增" at bounding box center [1231, 74] width 42 height 25
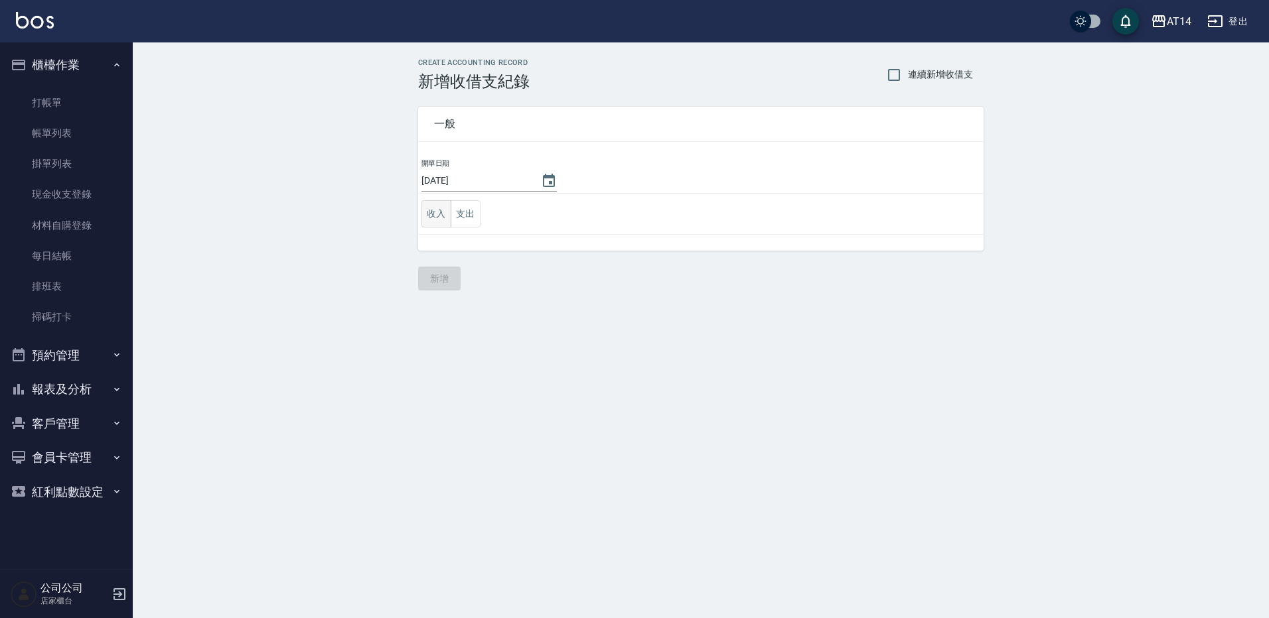
click at [433, 217] on button "收入" at bounding box center [436, 213] width 30 height 27
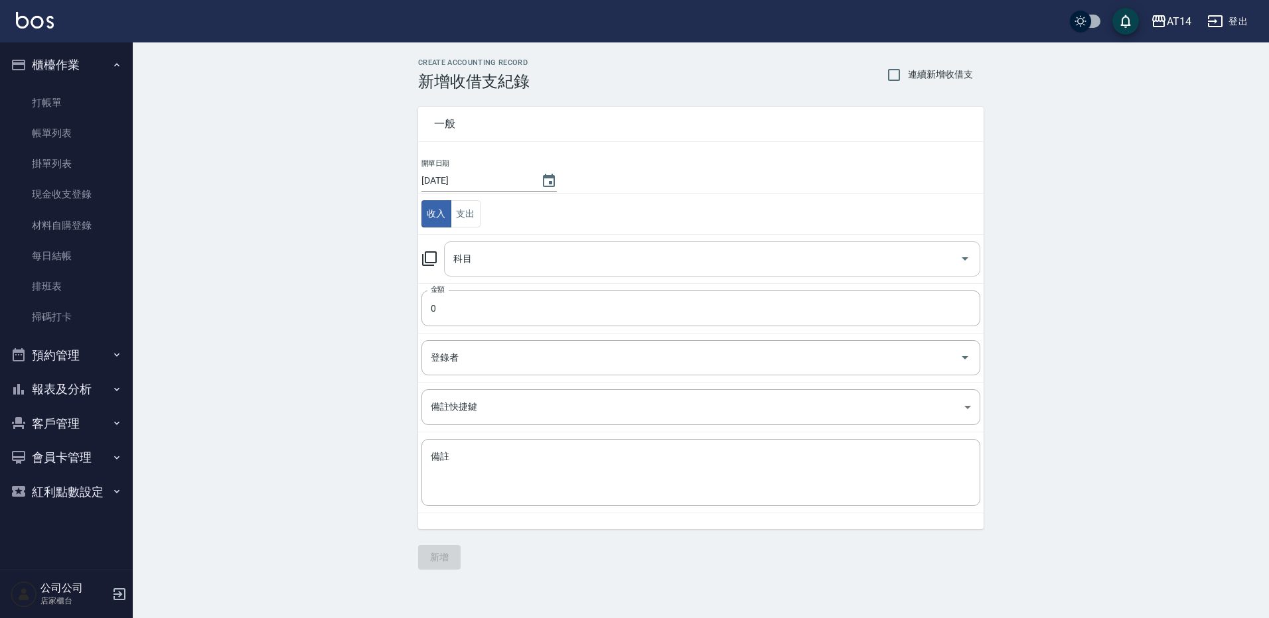
click at [524, 253] on input "科目" at bounding box center [702, 259] width 504 height 23
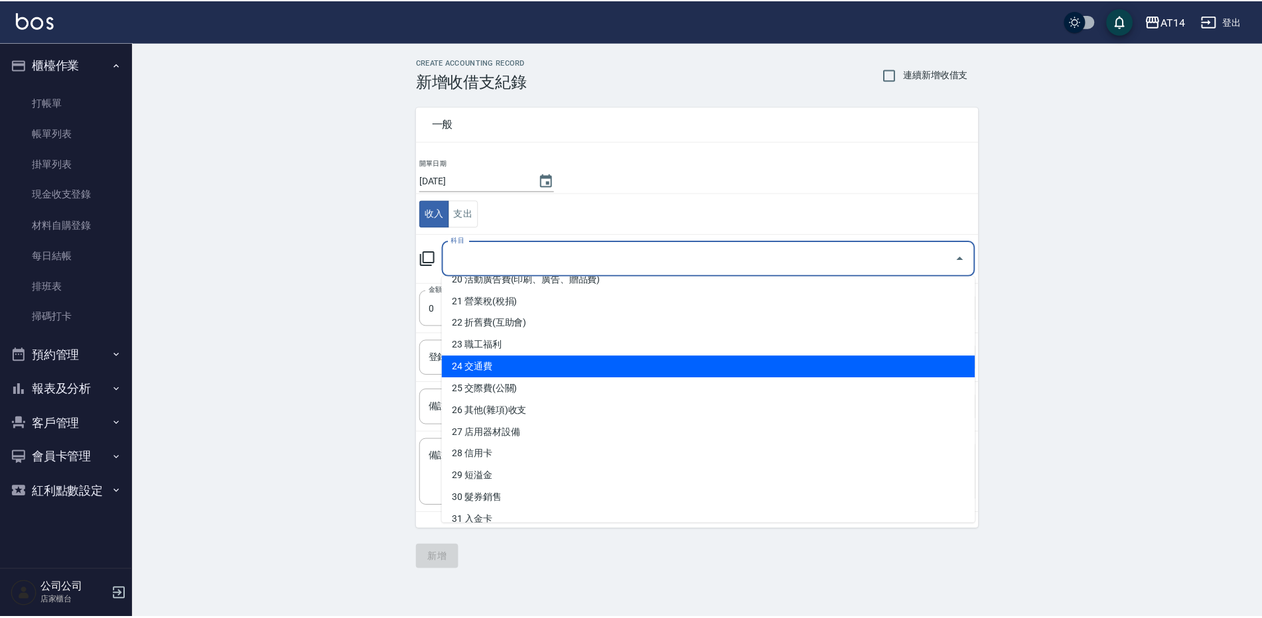
scroll to position [464, 0]
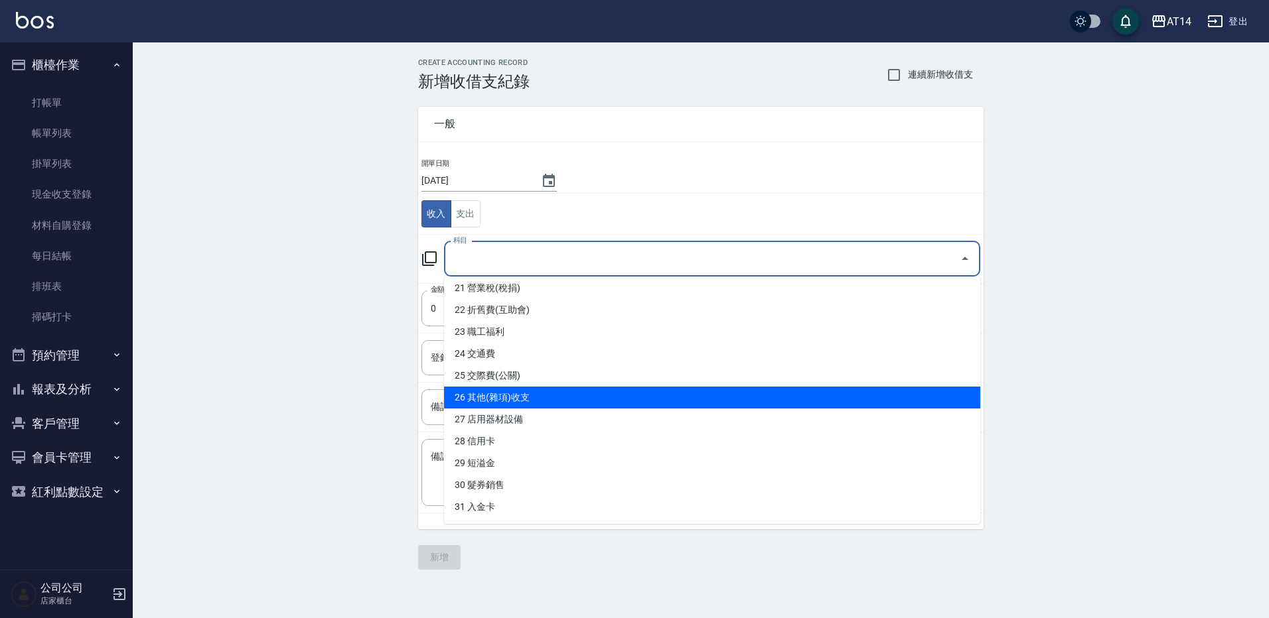
click at [529, 395] on li "26 其他(雜項)收支" at bounding box center [712, 398] width 536 height 22
type input "26 其他(雜項)收支"
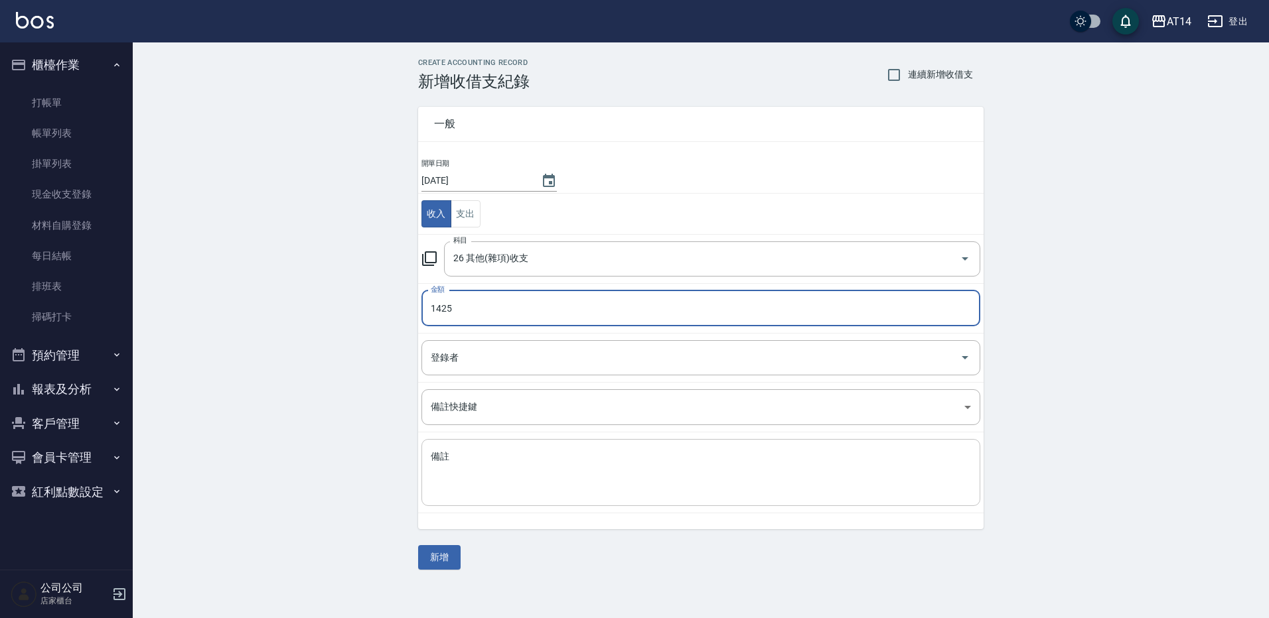
type input "1425"
click at [501, 480] on textarea "備註" at bounding box center [701, 473] width 540 height 45
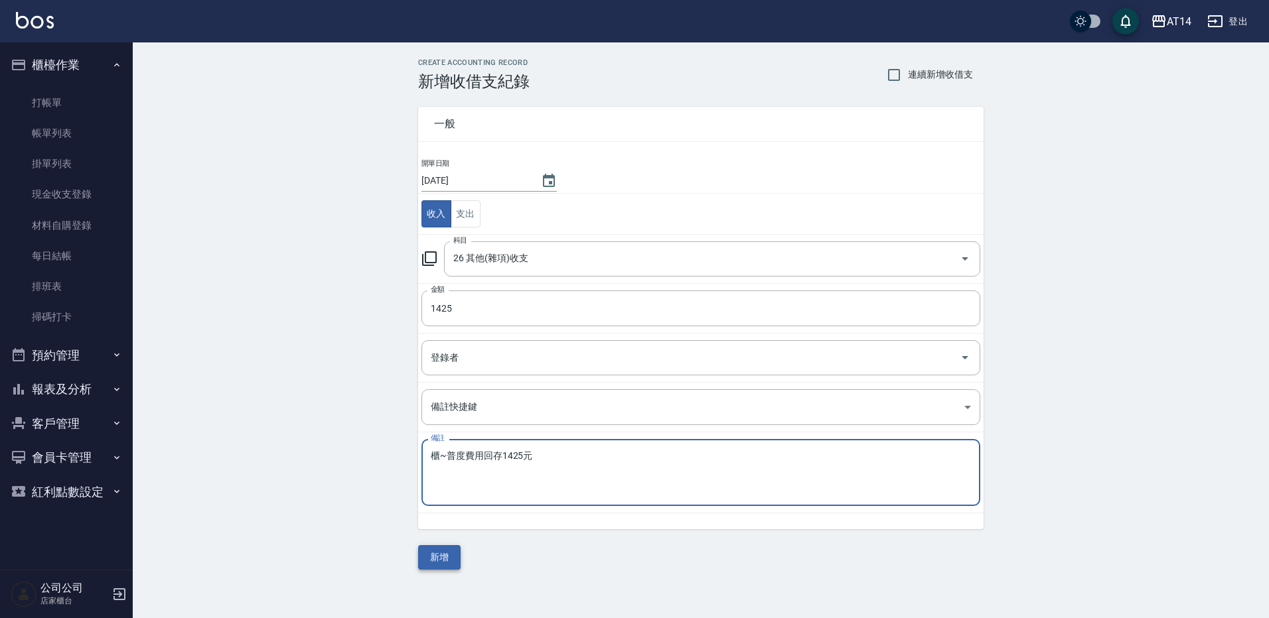
type textarea "櫃~普度費用回存1425元"
click at [434, 558] on button "新增" at bounding box center [439, 557] width 42 height 25
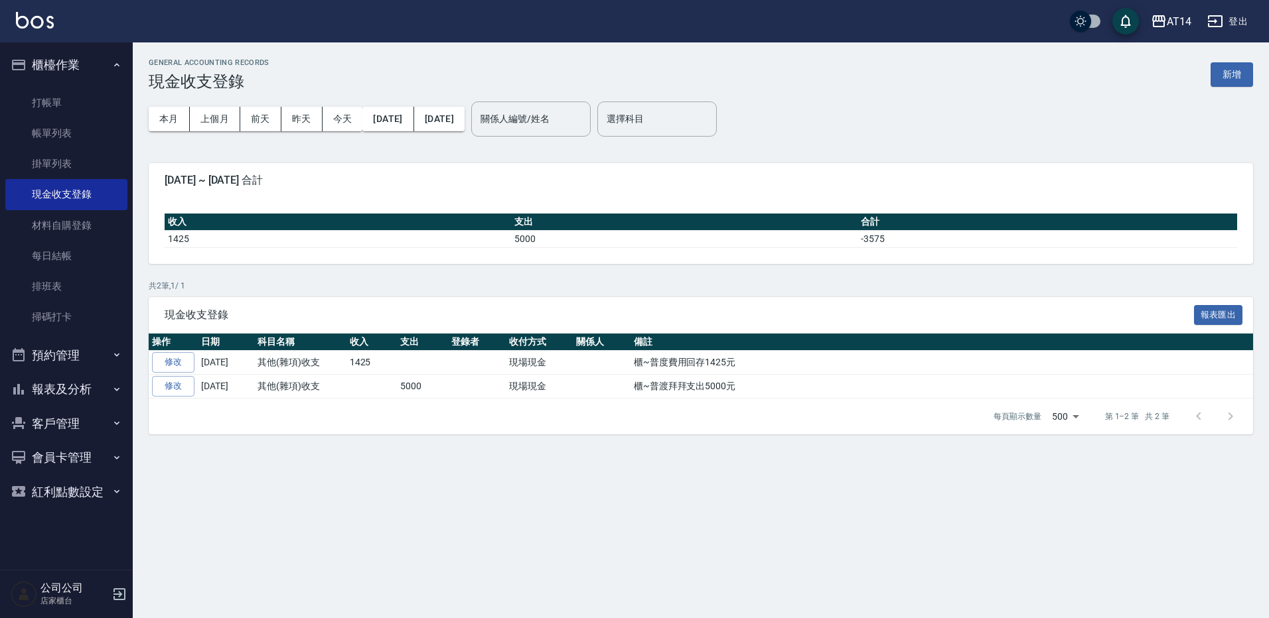
click at [80, 347] on button "預約管理" at bounding box center [66, 355] width 122 height 35
drag, startPoint x: 80, startPoint y: 468, endPoint x: 75, endPoint y: 460, distance: 9.2
click at [78, 468] on ul "預約管理 單日預約紀錄 單週預約紀錄" at bounding box center [66, 423] width 122 height 103
click at [75, 460] on link "單週預約紀錄" at bounding box center [66, 454] width 122 height 31
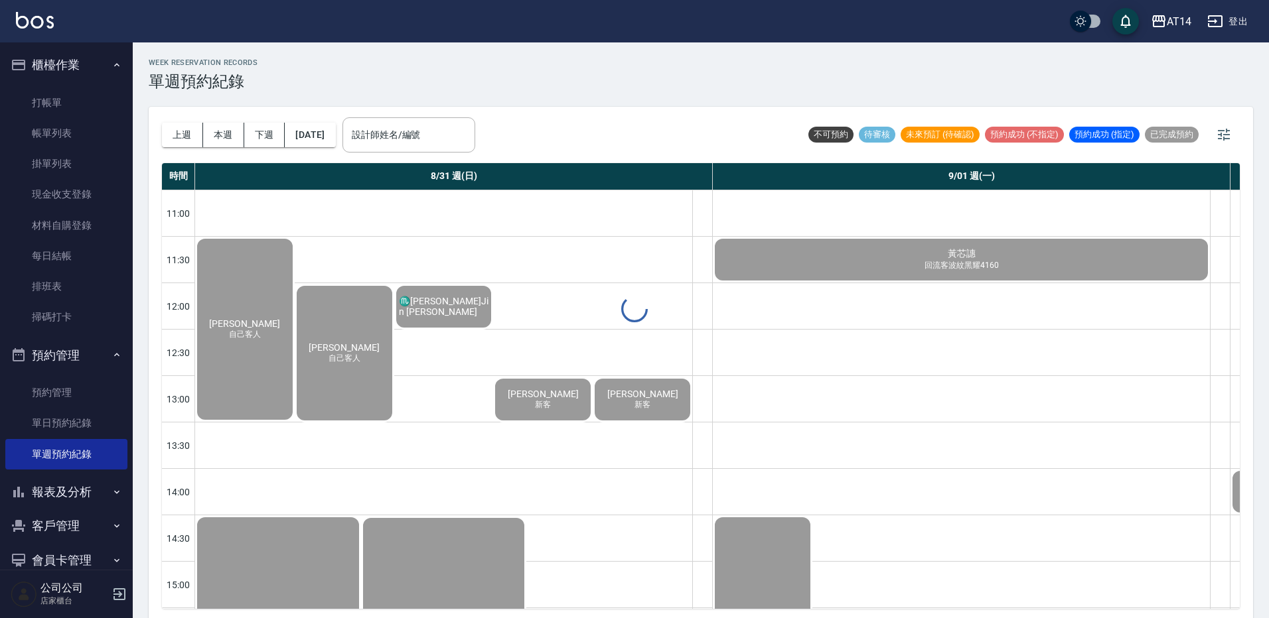
click at [441, 152] on div "WEEK RESERVATION RECORDS 單週預約紀錄 上週 本週 下週 2025/08/31 設計師姓名/編號 設計師姓名/編號 不可預約 待審核 …" at bounding box center [701, 332] width 1136 height 580
click at [443, 133] on input "設計師姓名/編號" at bounding box center [408, 134] width 121 height 23
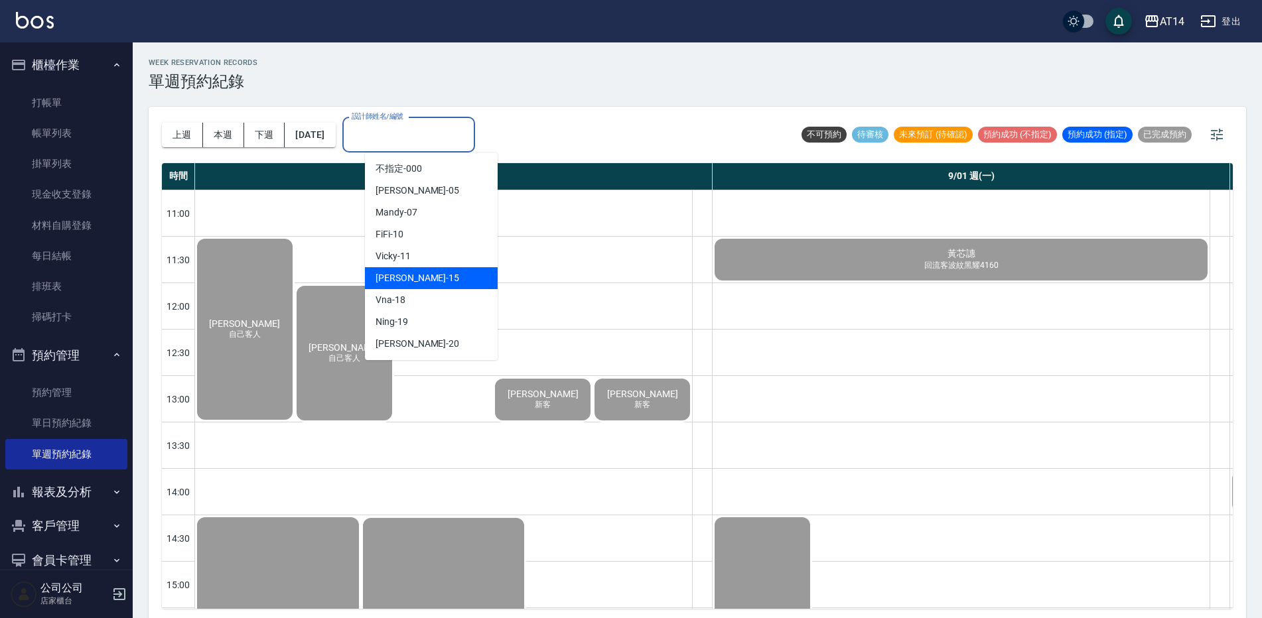
click at [450, 277] on div "Dora -15" at bounding box center [431, 278] width 133 height 22
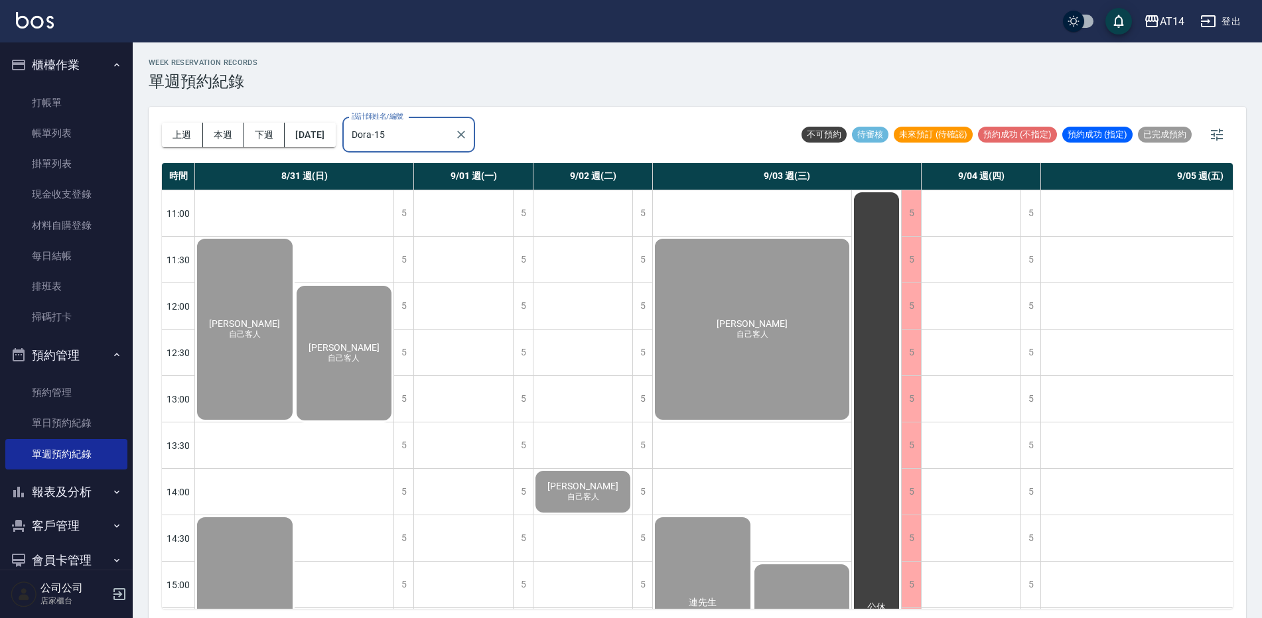
click at [454, 110] on div "上週 本週 下週 2025/08/31 設計師姓名/編號 Dora-15 設計師姓名/編號" at bounding box center [318, 135] width 313 height 56
click at [449, 131] on input "Dora-15" at bounding box center [398, 134] width 101 height 23
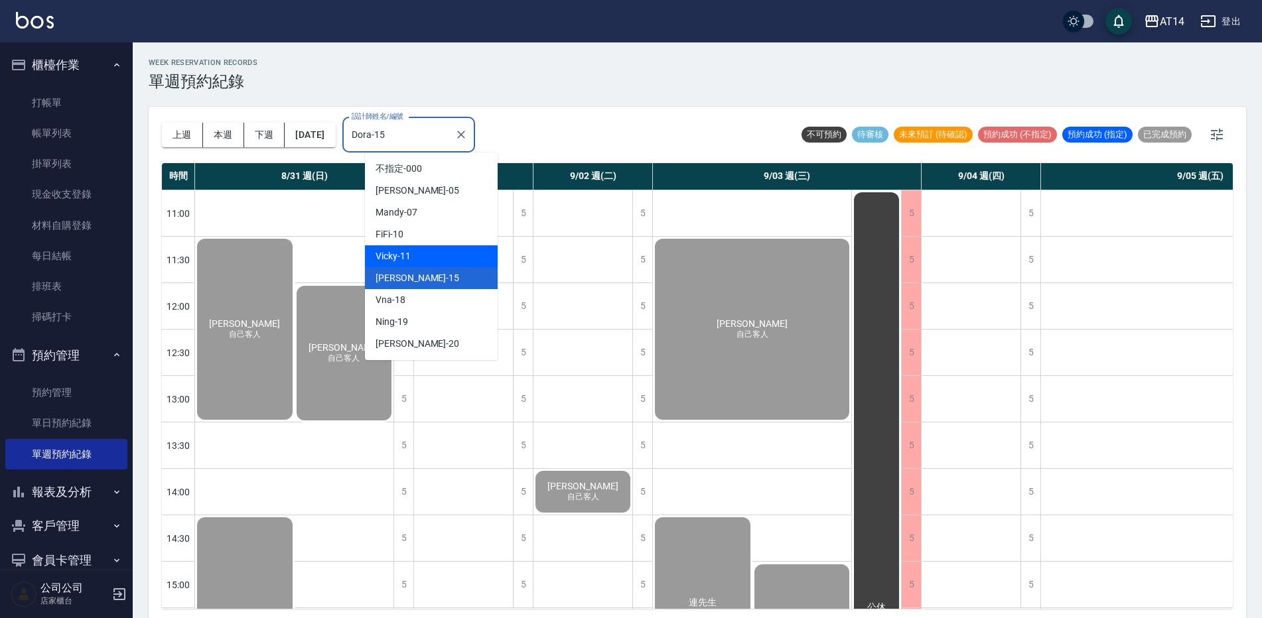
click at [432, 257] on div "Vicky -11" at bounding box center [431, 257] width 133 height 22
type input "Vicky-11"
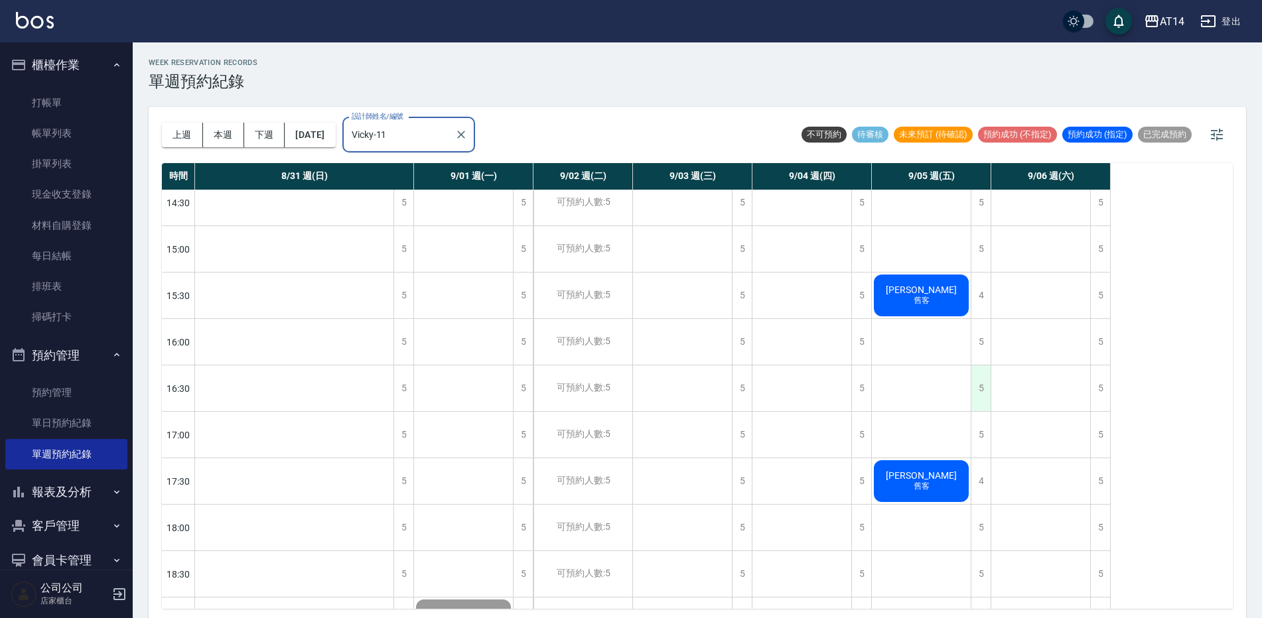
scroll to position [427, 0]
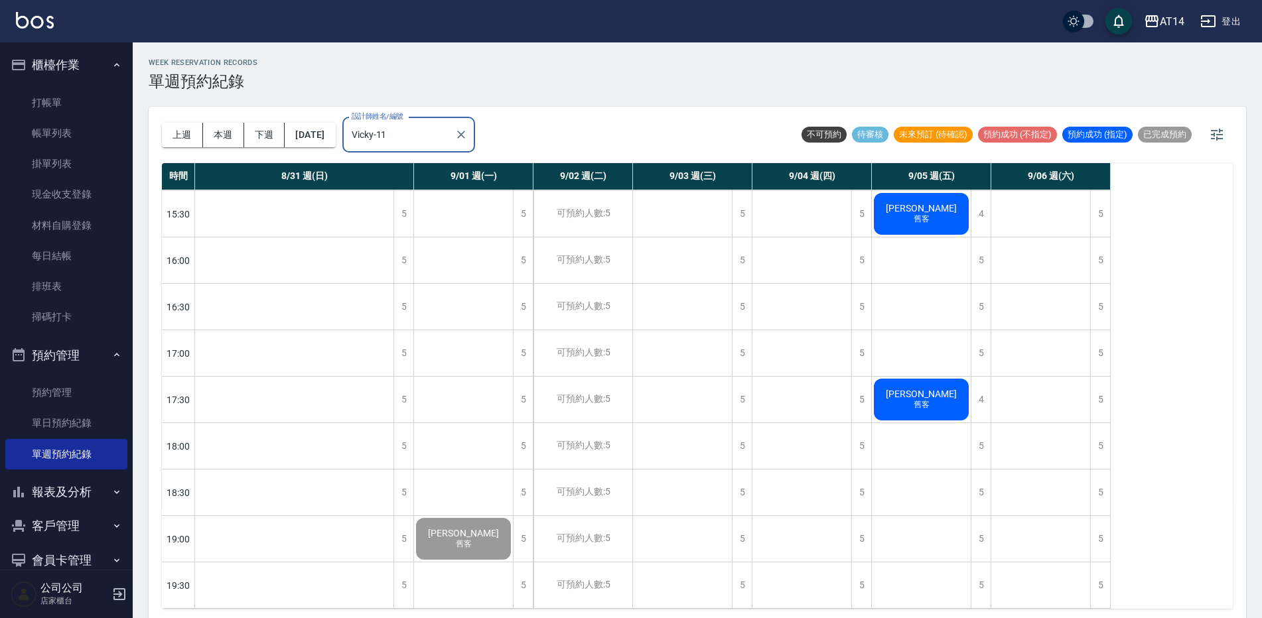
click at [945, 399] on div "莊佳霖 舊客" at bounding box center [921, 400] width 99 height 46
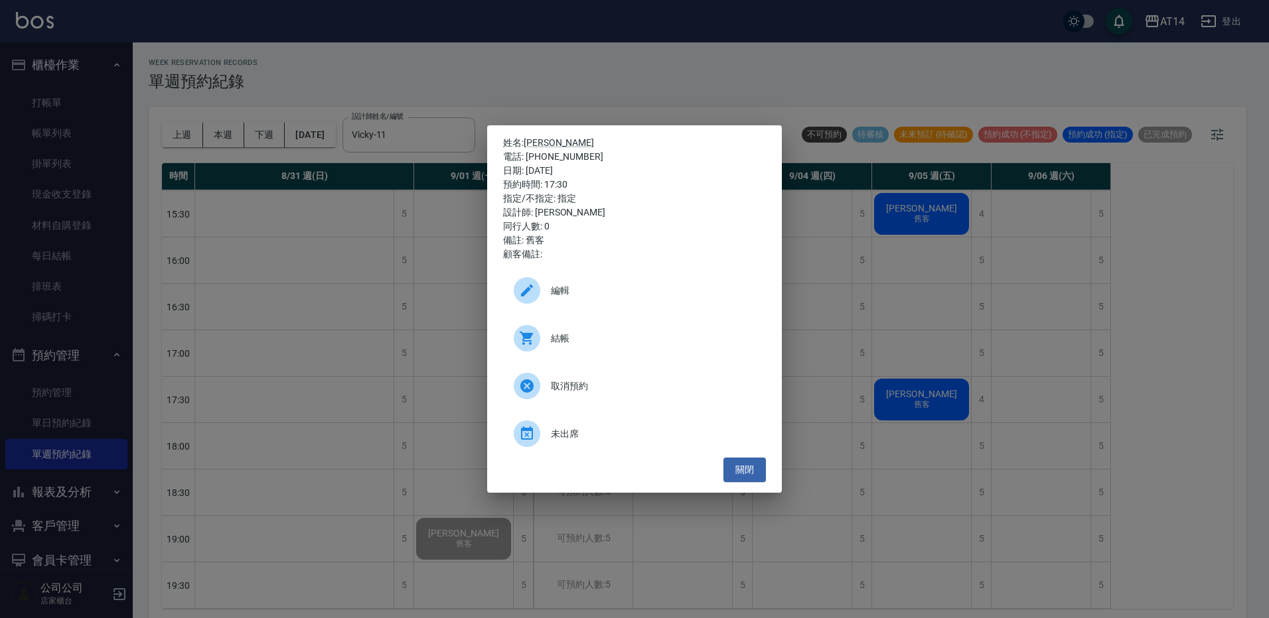
click at [677, 339] on span "結帳" at bounding box center [653, 339] width 204 height 14
click at [754, 469] on button "關閉" at bounding box center [744, 470] width 42 height 25
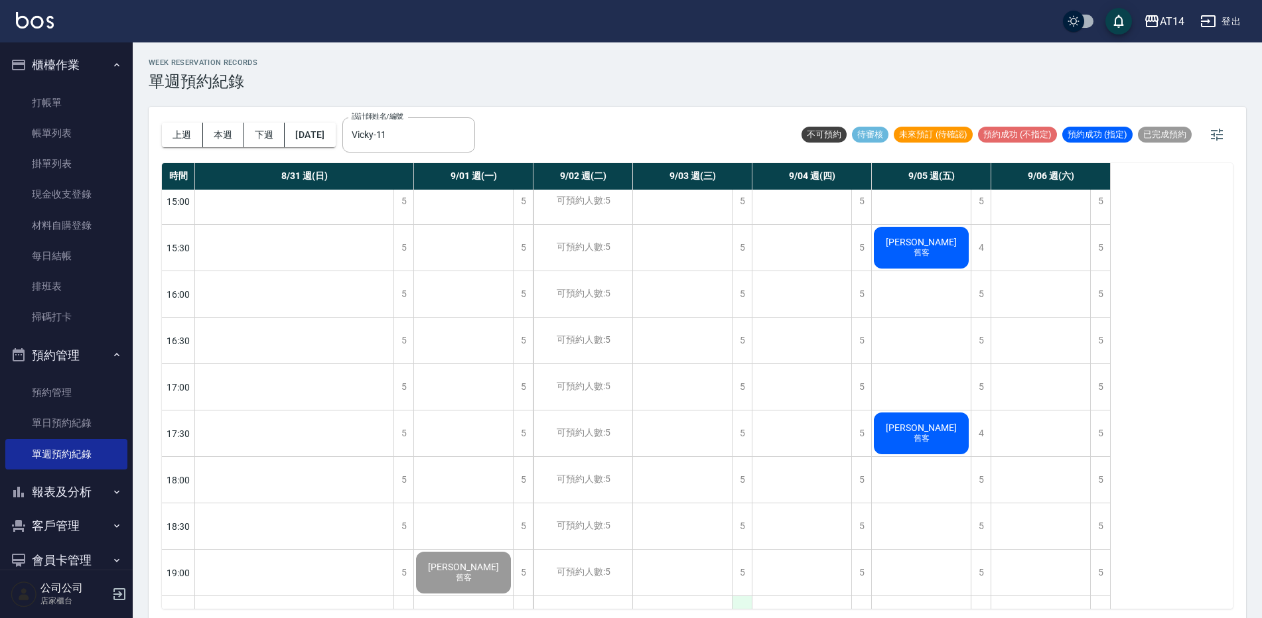
scroll to position [361, 0]
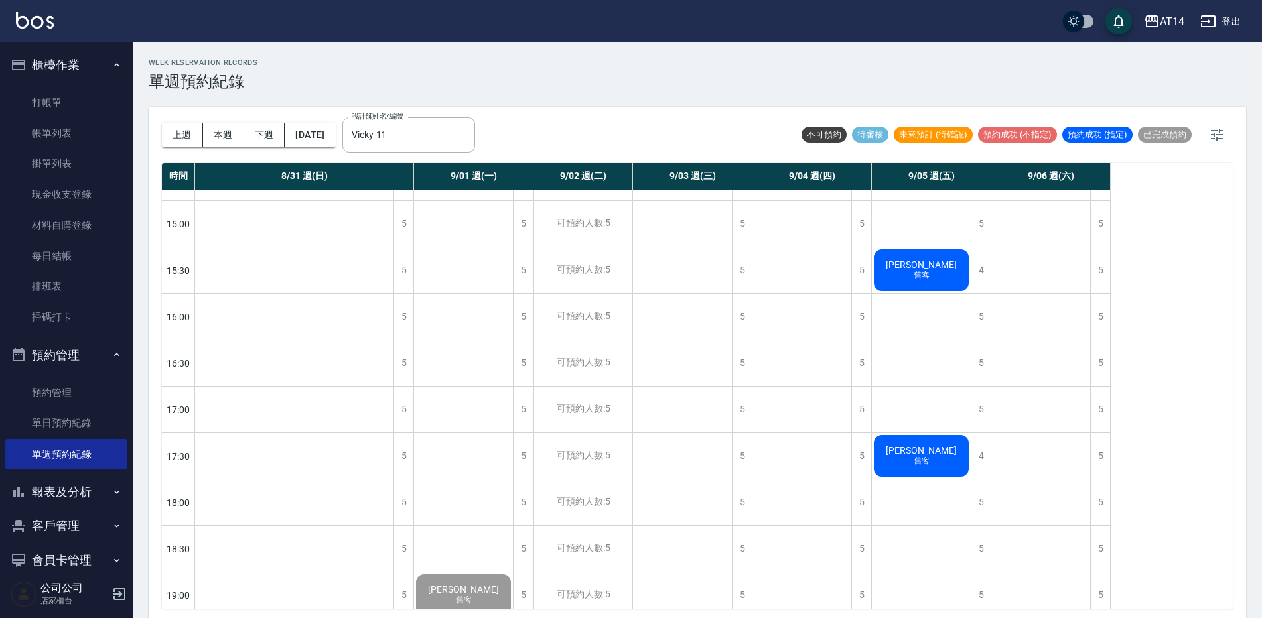
click at [929, 260] on span "[PERSON_NAME]" at bounding box center [921, 264] width 76 height 11
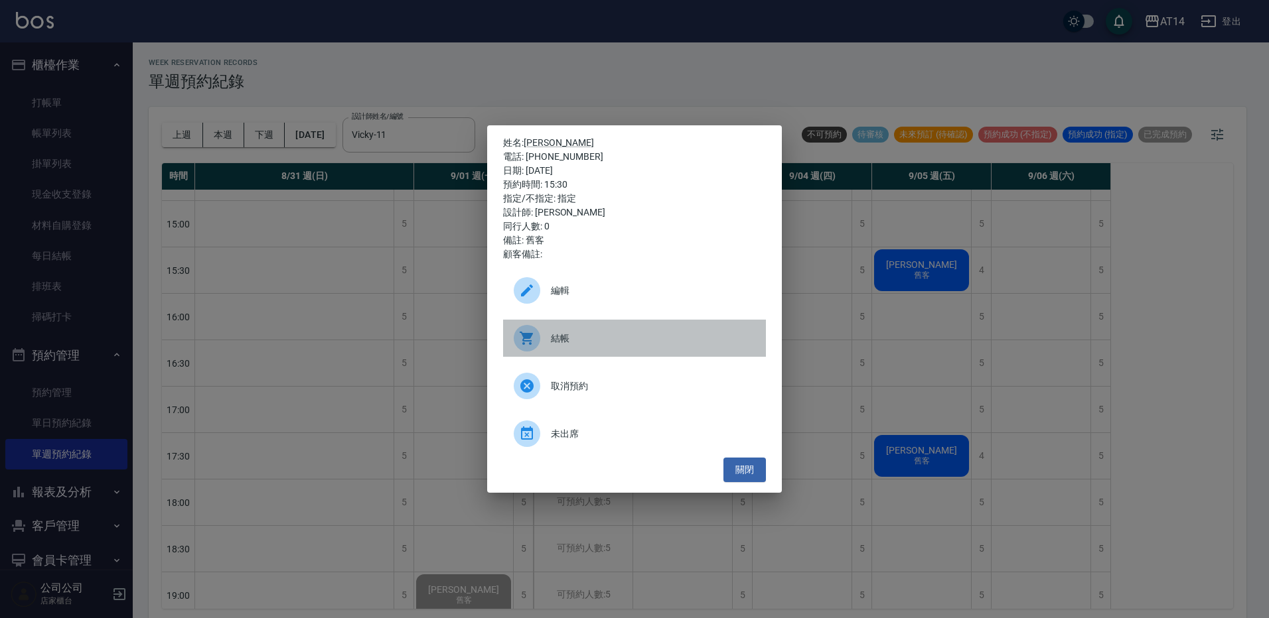
click at [634, 336] on span "結帳" at bounding box center [653, 339] width 204 height 14
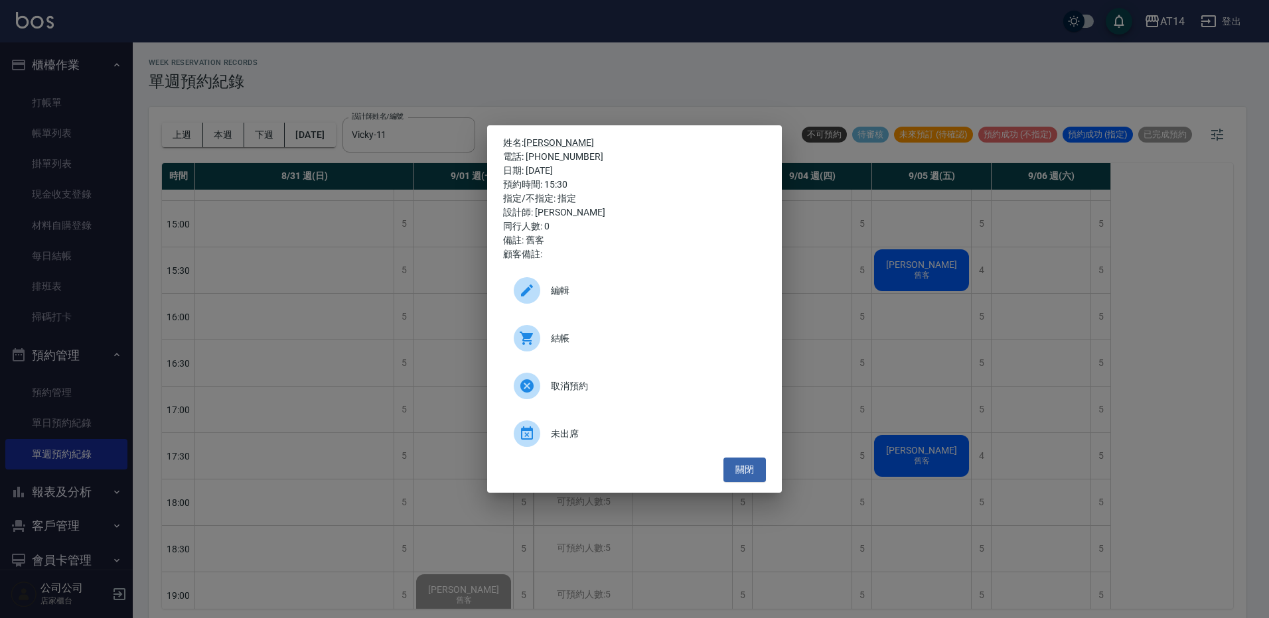
click at [490, 37] on div "姓名: 李沛瑜 電話: 0986902998 日期: 2025/09/05 預約時間: 15:30 指定/不指定: 指定 設計師: Vicky 同行人數: 0…" at bounding box center [634, 309] width 1269 height 618
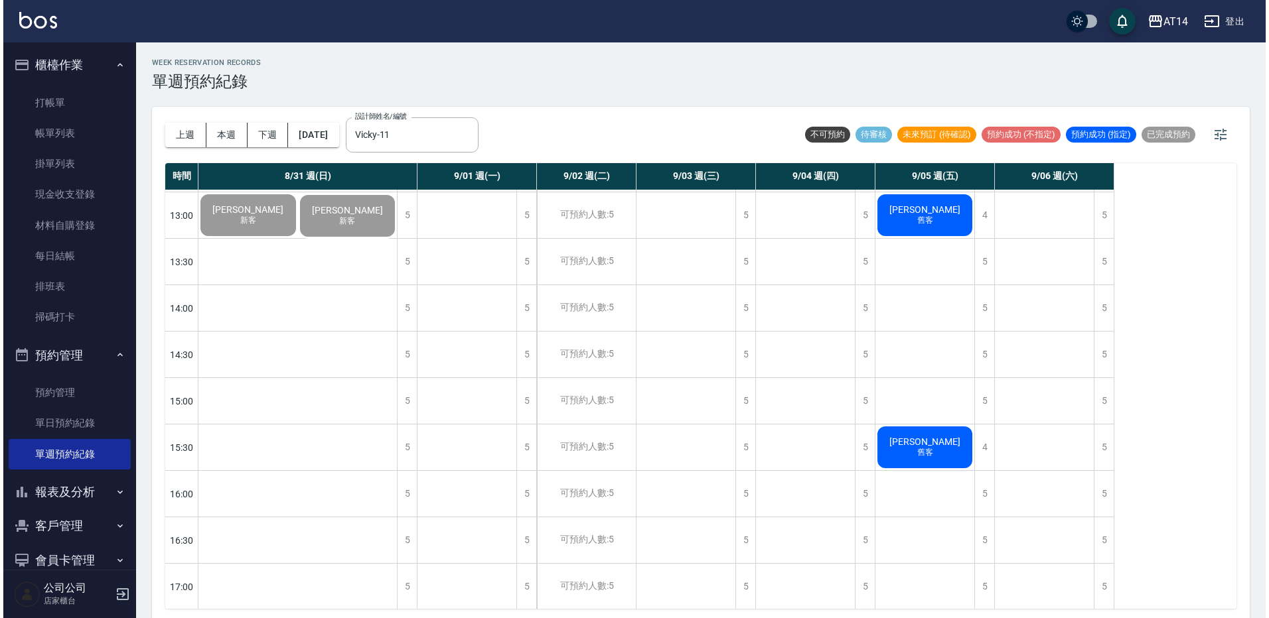
scroll to position [162, 0]
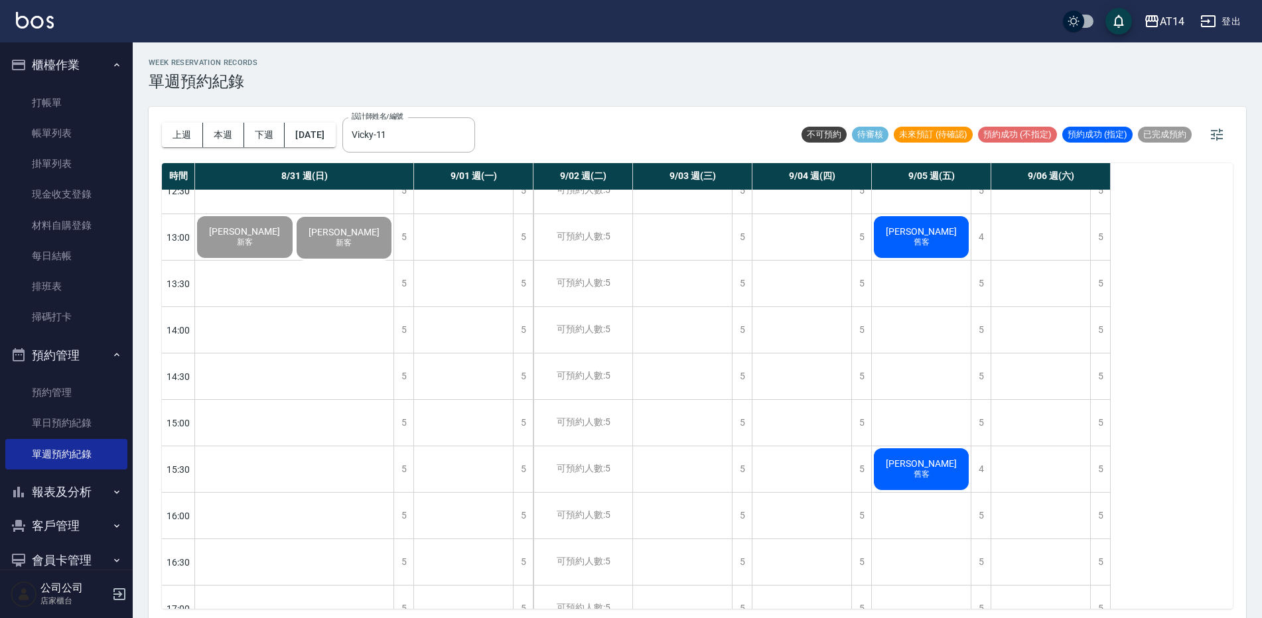
click at [926, 240] on span "舊客" at bounding box center [921, 242] width 21 height 11
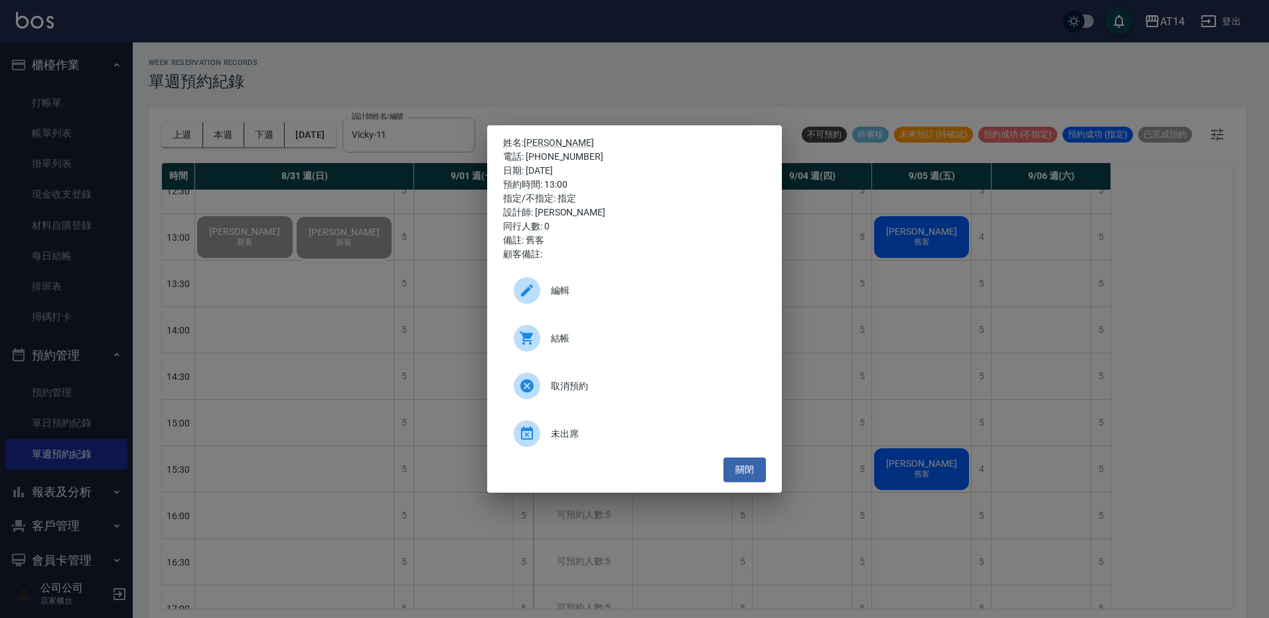
click at [532, 354] on div "結帳" at bounding box center [634, 338] width 263 height 37
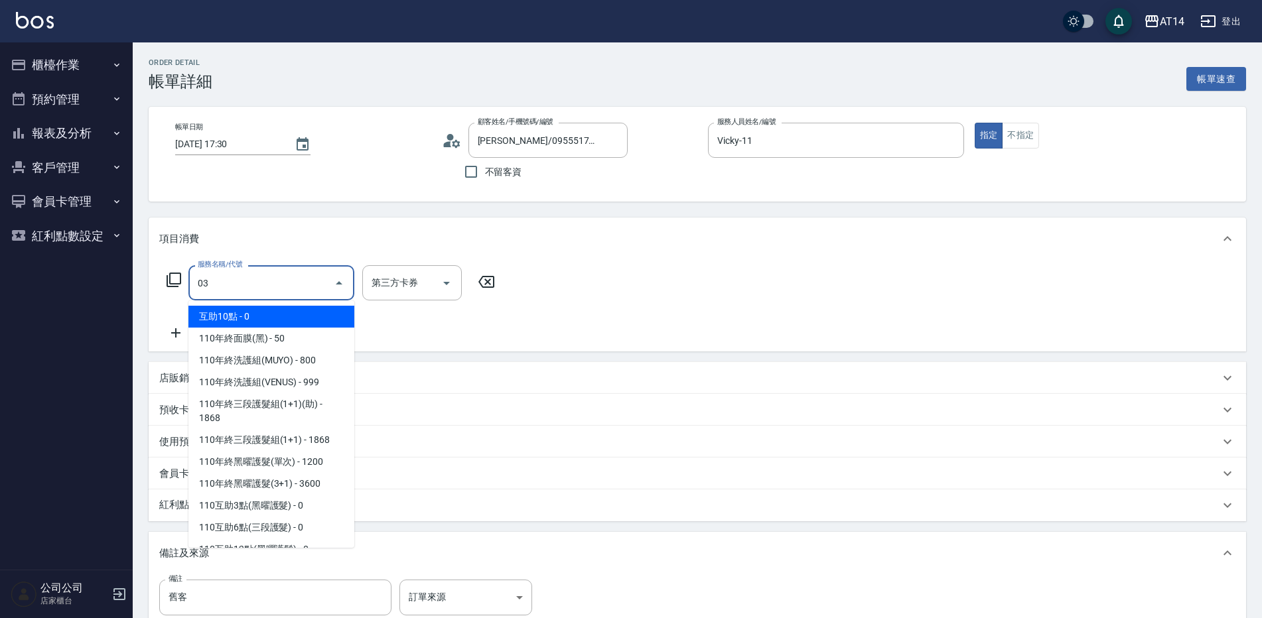
type input "031"
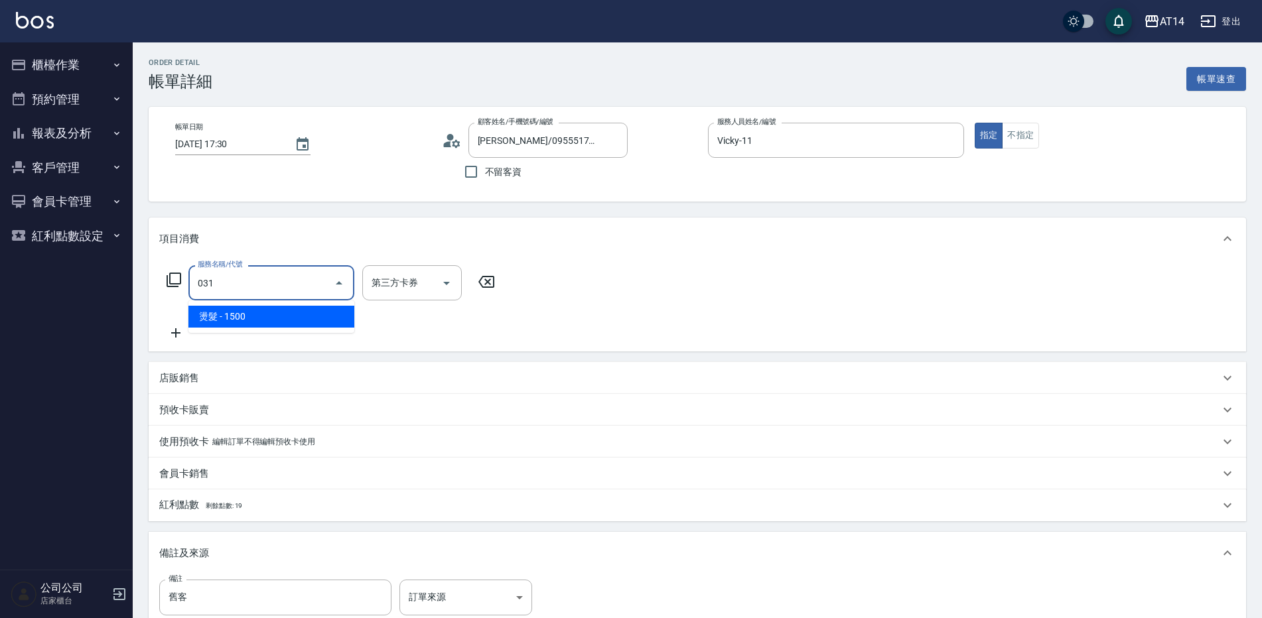
type input "3"
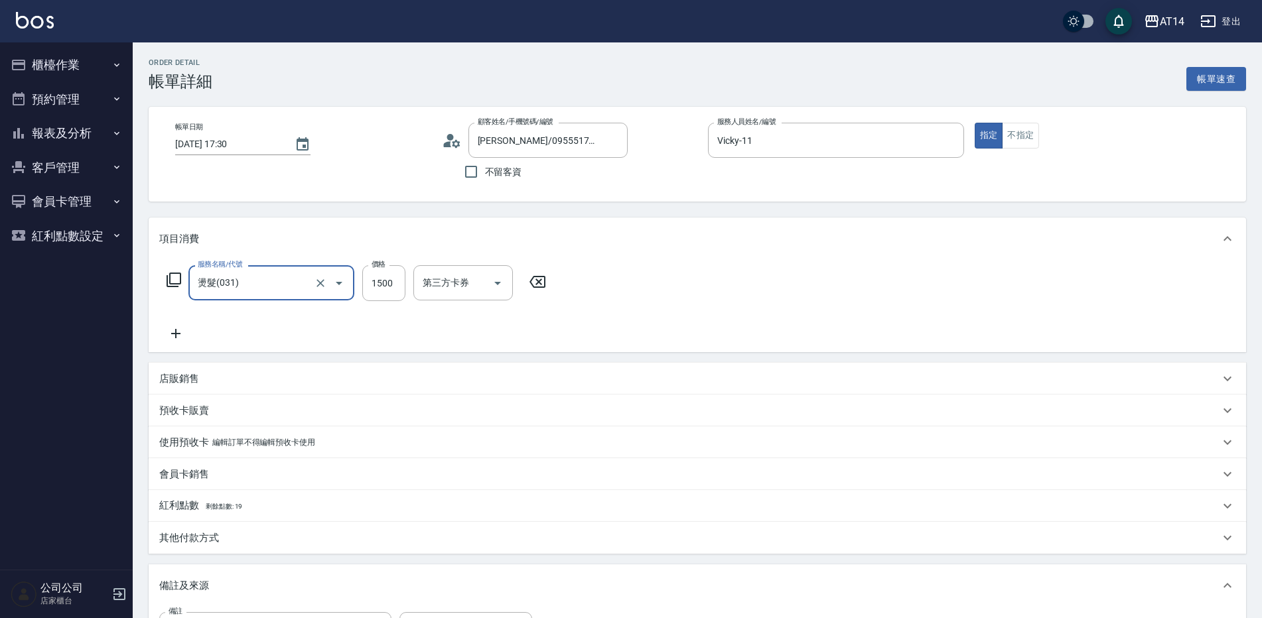
click at [273, 220] on div "項目消費" at bounding box center [697, 239] width 1097 height 42
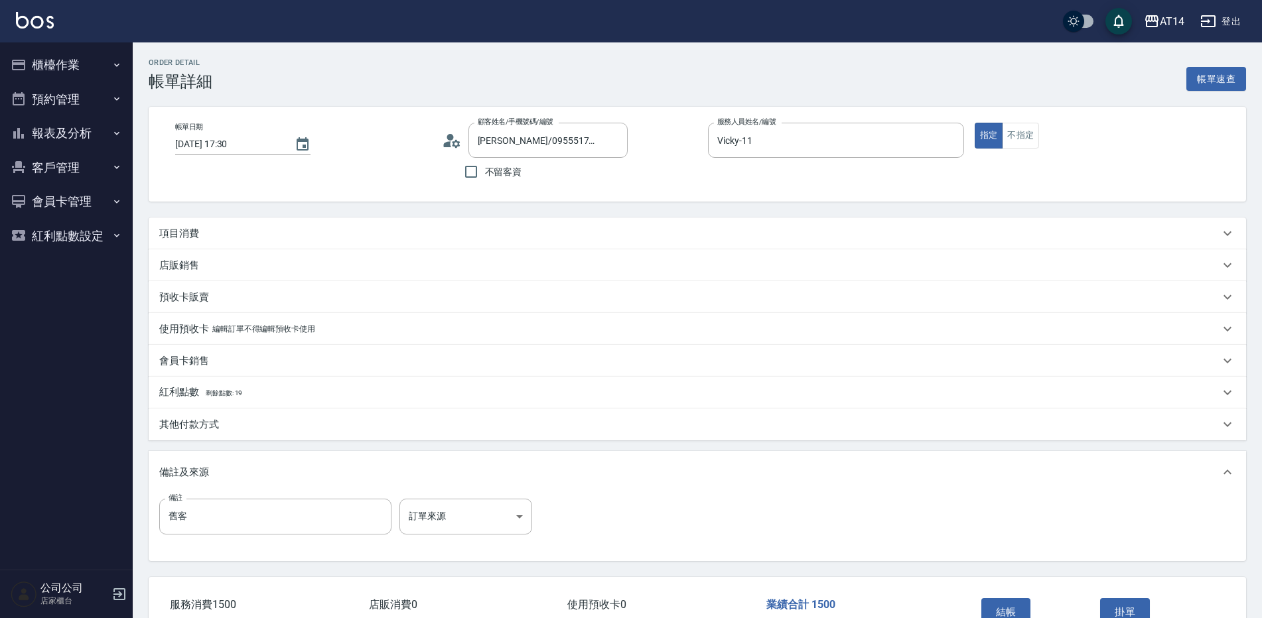
click at [220, 240] on div "項目消費" at bounding box center [689, 234] width 1060 height 14
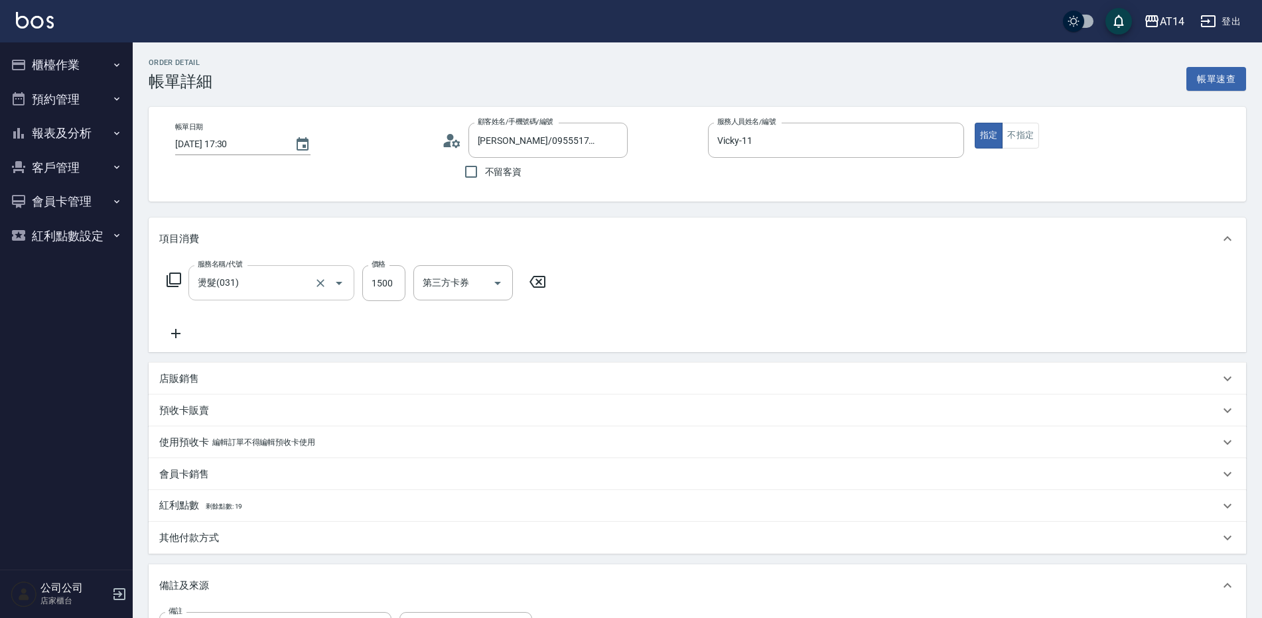
click at [244, 285] on input "燙髮(031)" at bounding box center [252, 282] width 117 height 23
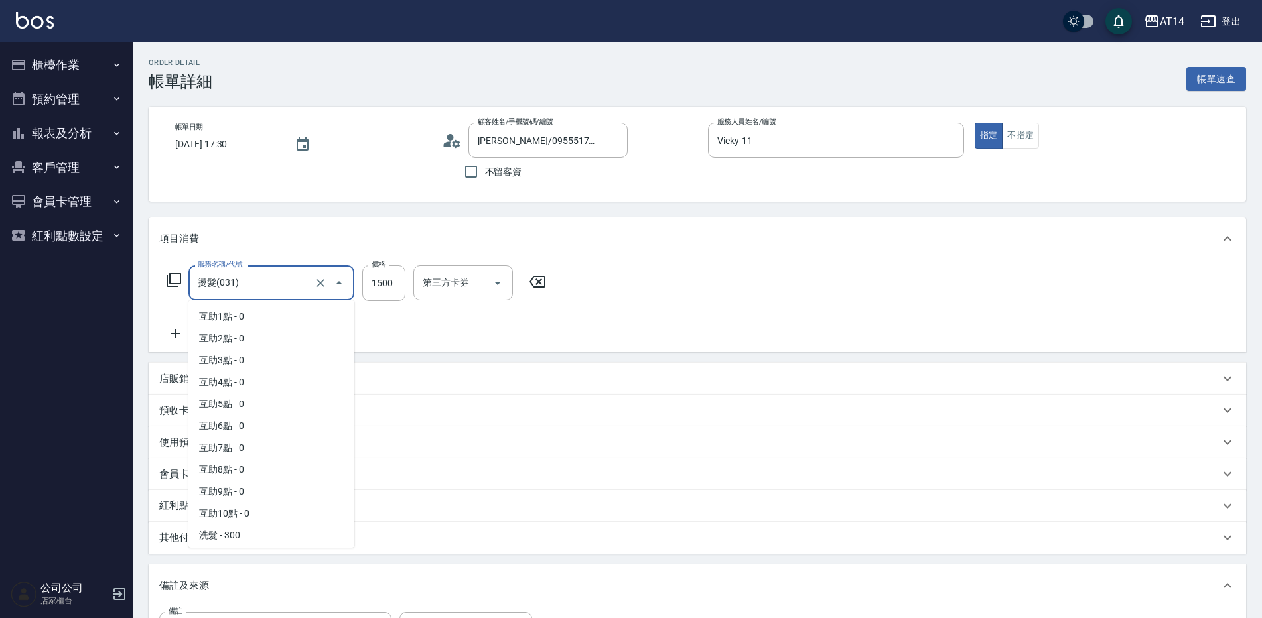
scroll to position [108, 0]
type input "0"
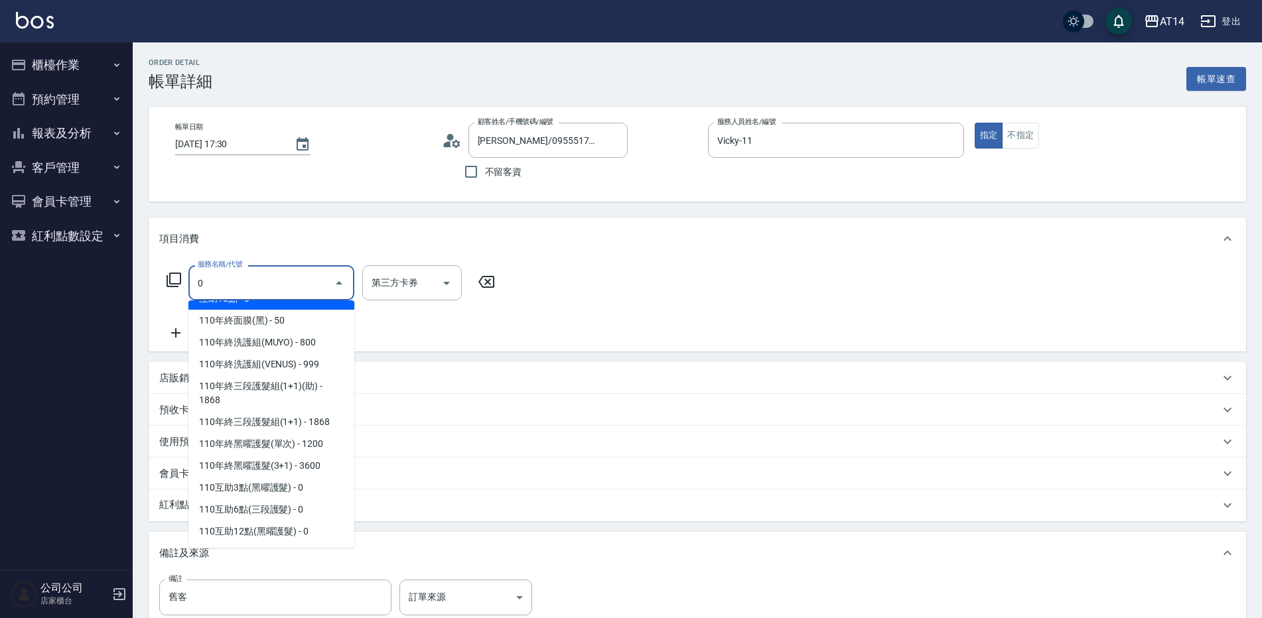
scroll to position [0, 0]
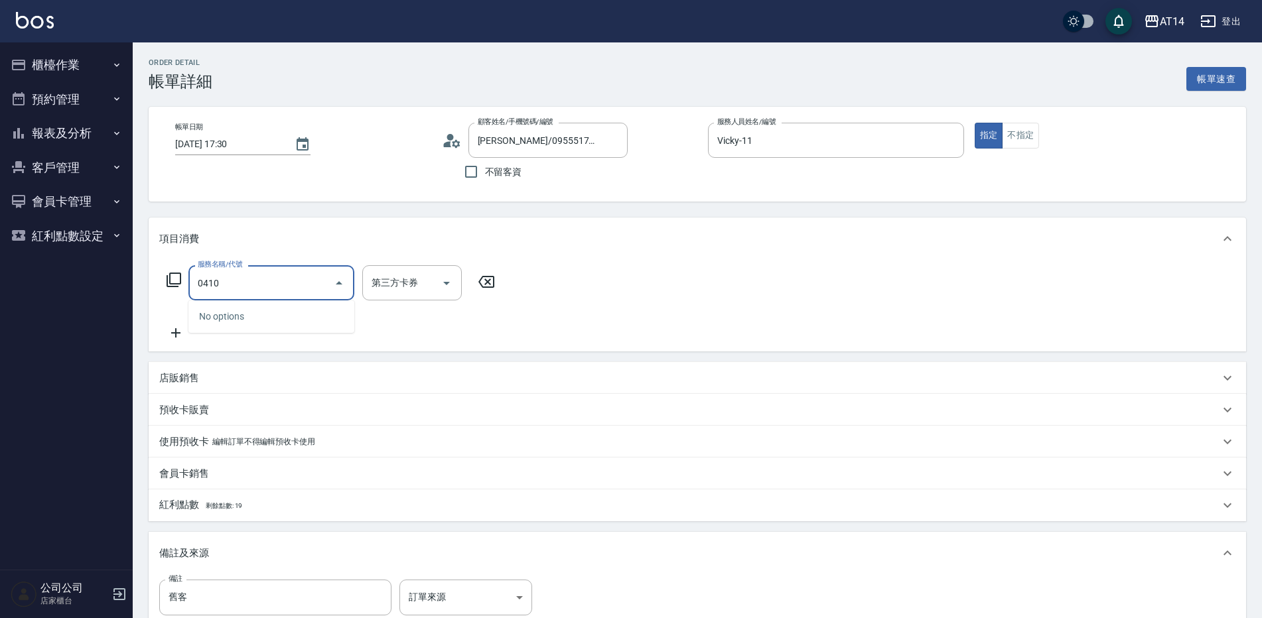
type input "041"
type input "3"
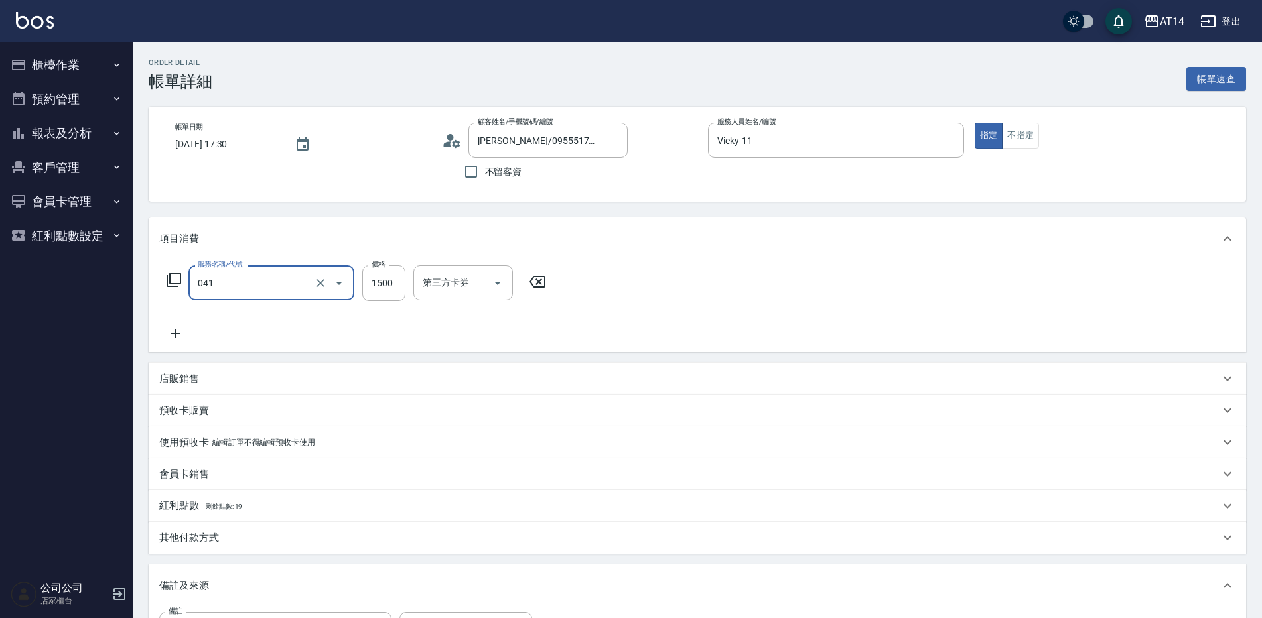
type input "染髮(041)"
type input "3"
type input "0"
type input "350"
type input "7"
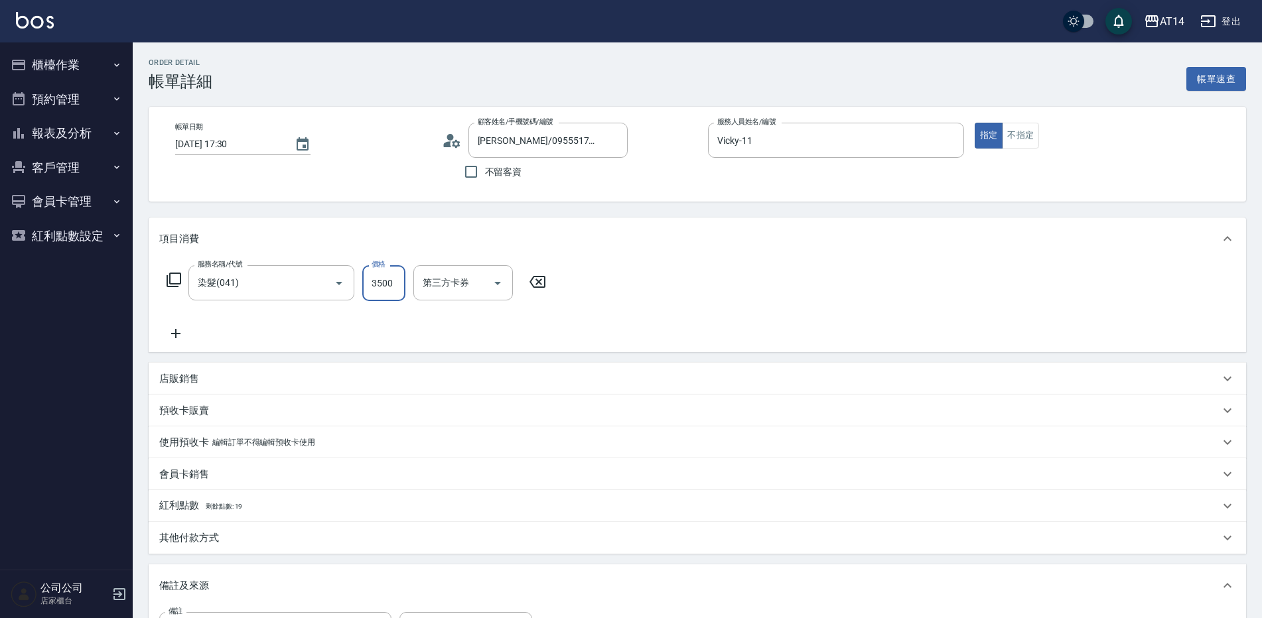
type input "3500"
click at [183, 333] on icon at bounding box center [175, 334] width 33 height 16
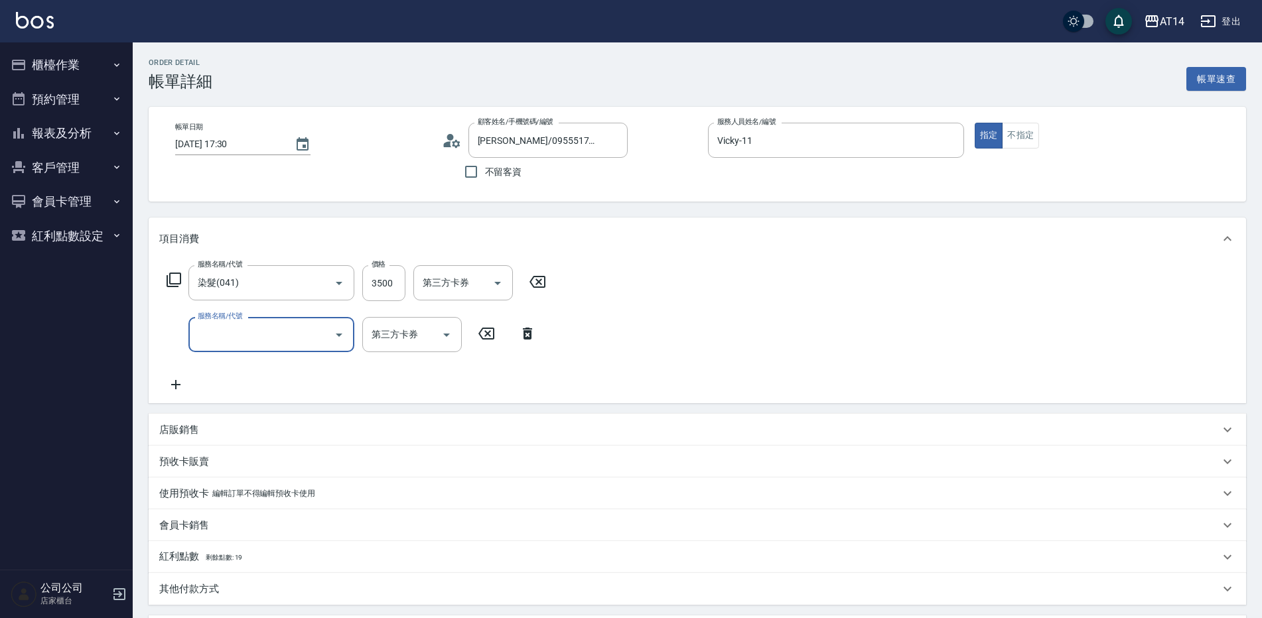
click at [255, 335] on input "服務名稱/代號" at bounding box center [261, 334] width 134 height 23
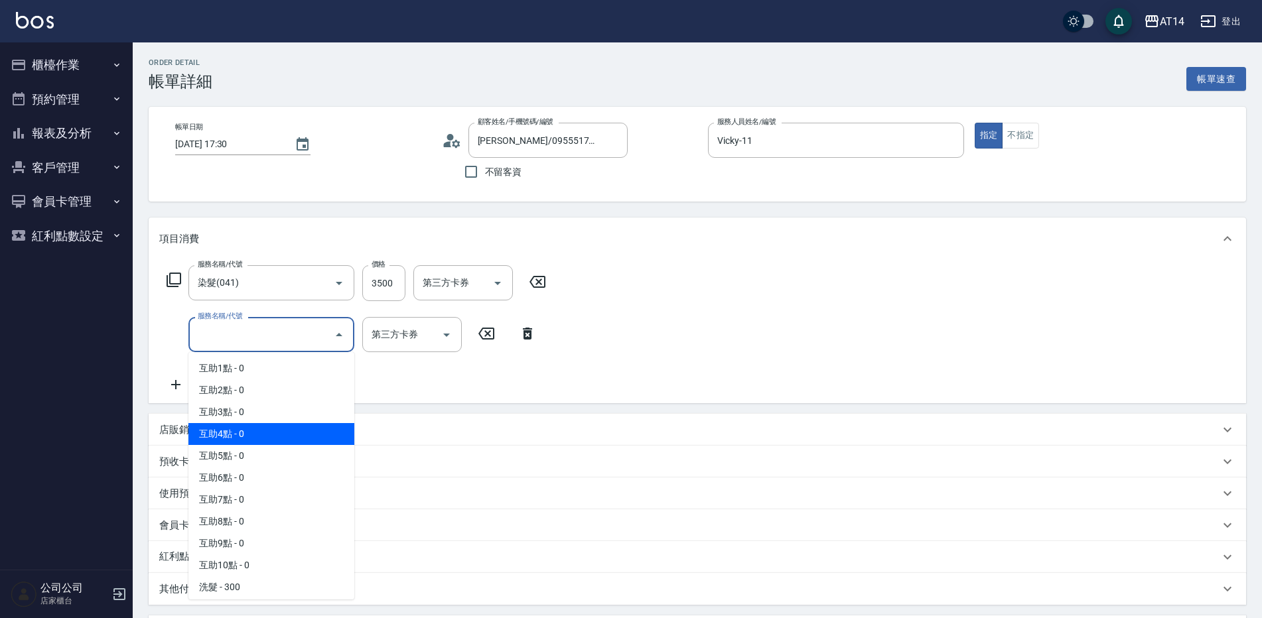
click at [279, 437] on span "互助4點 - 0" at bounding box center [271, 434] width 166 height 22
type input "互助4點(004)"
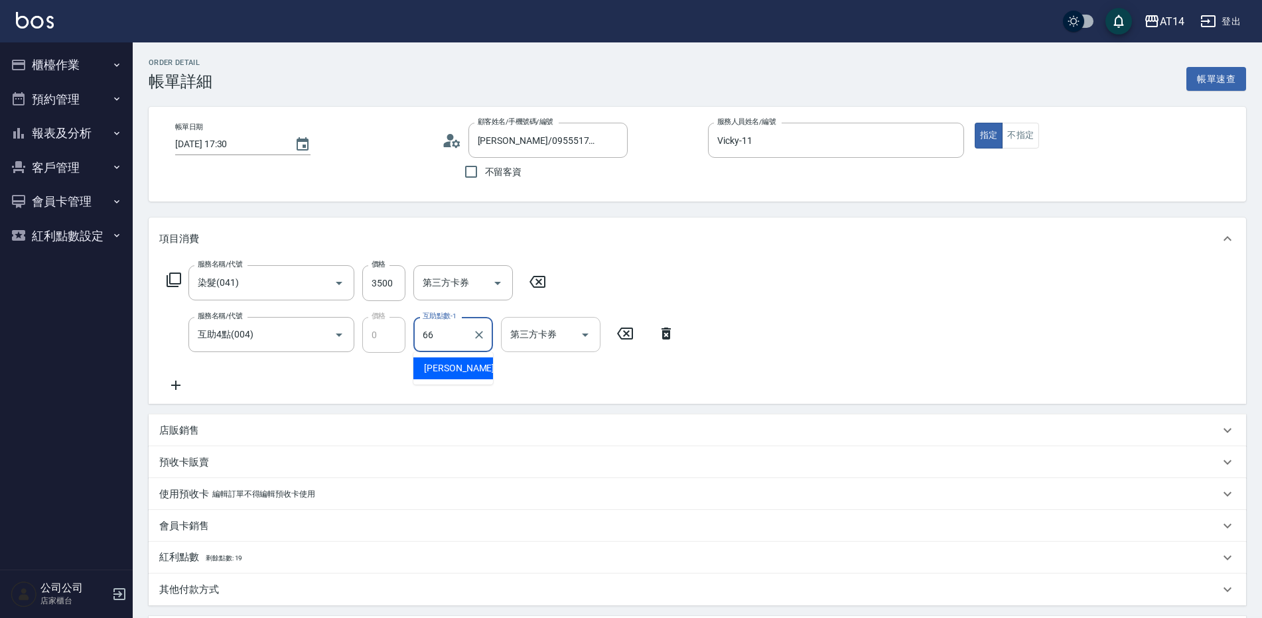
type input "蘇逸婕-66"
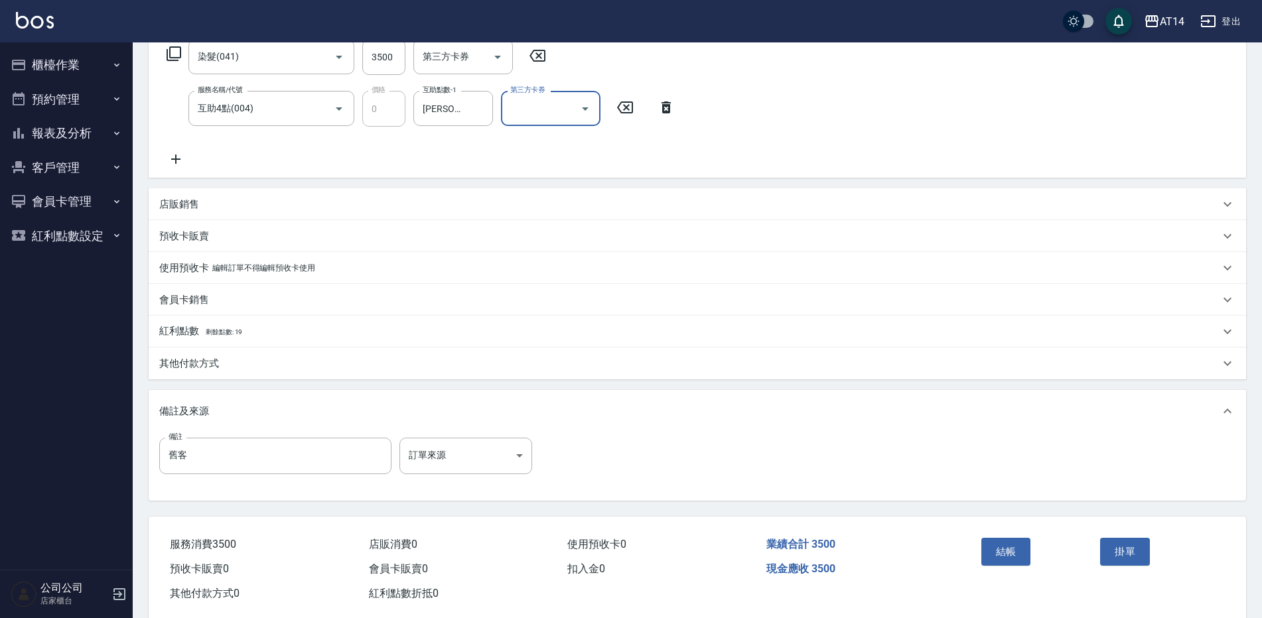
scroll to position [252, 0]
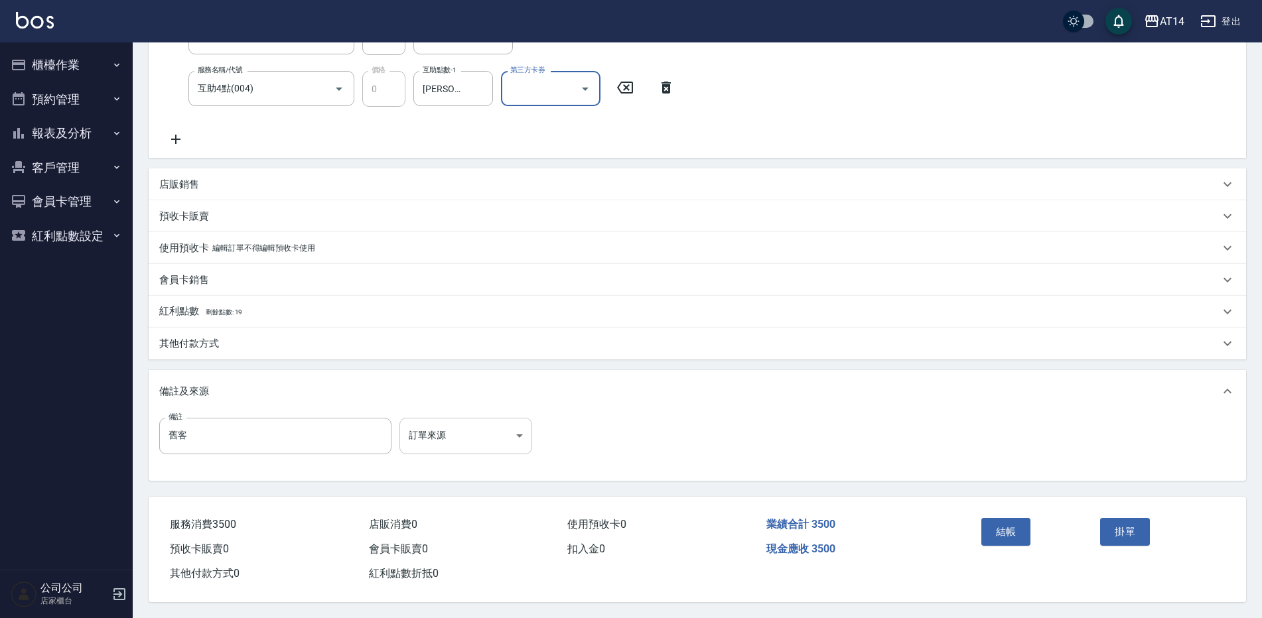
click at [421, 423] on body "AT14 登出 櫃檯作業 打帳單 帳單列表 掛單列表 現金收支登錄 材料自購登錄 每日結帳 排班表 掃碼打卡 預約管理 預約管理 單日預約紀錄 單週預約紀錄 …" at bounding box center [631, 186] width 1262 height 865
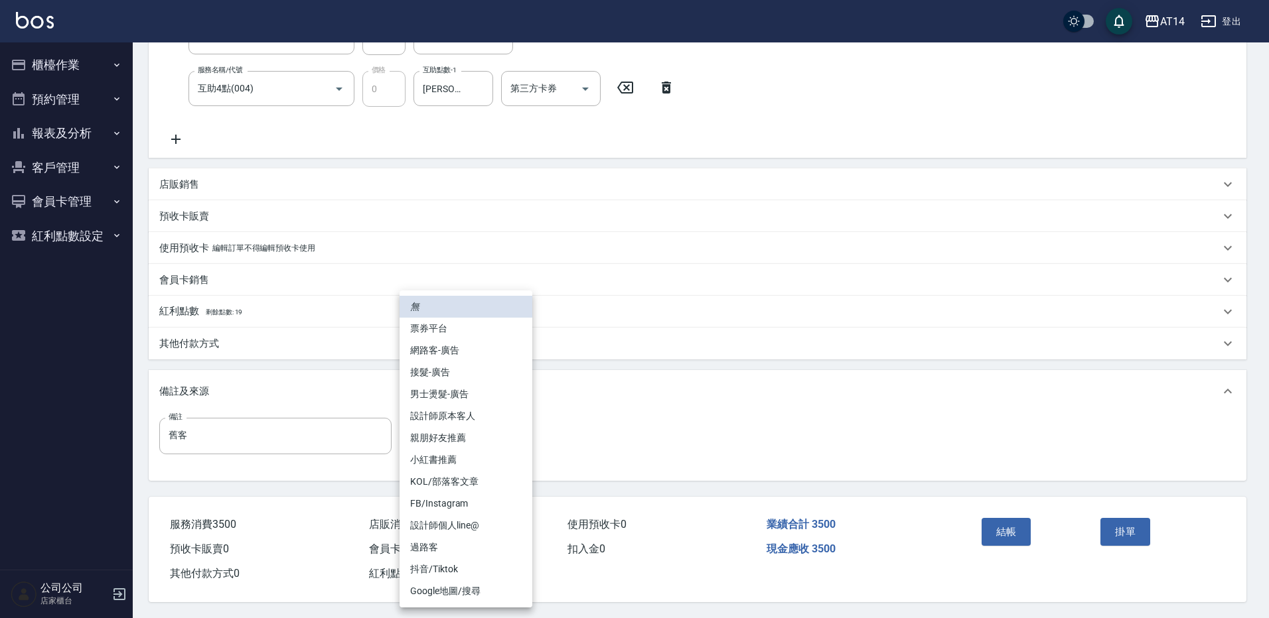
click at [474, 367] on li "接髮-廣告" at bounding box center [465, 373] width 133 height 22
type input "接髮-廣告"
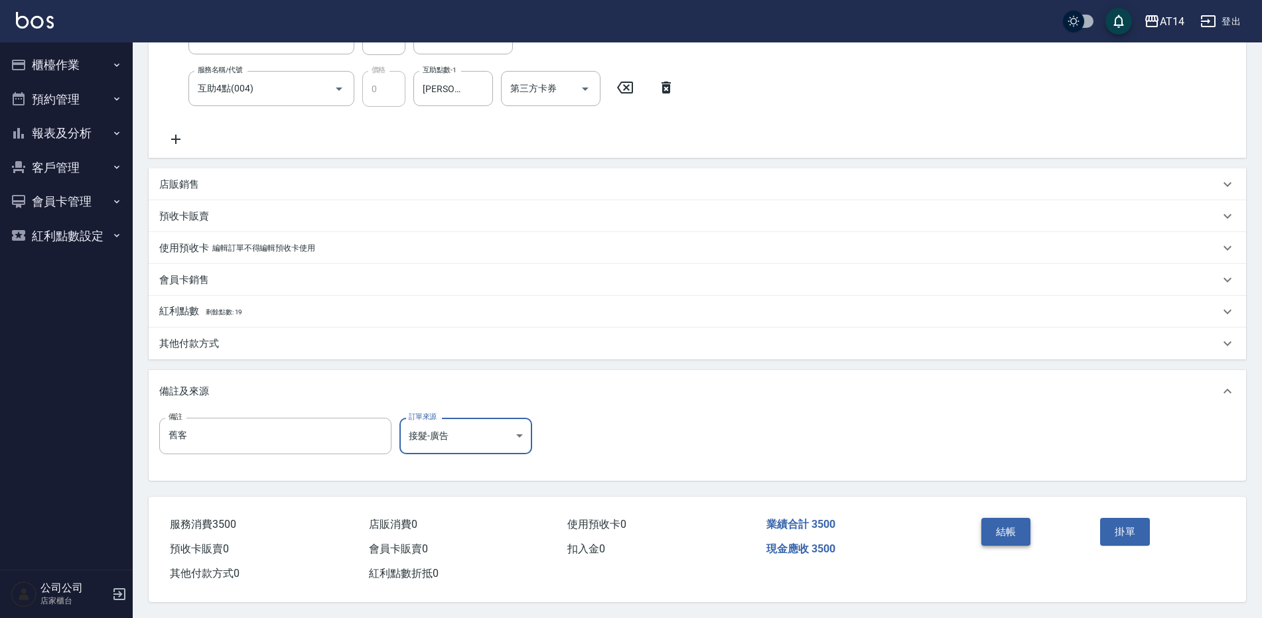
click at [1002, 526] on button "結帳" at bounding box center [1006, 532] width 50 height 28
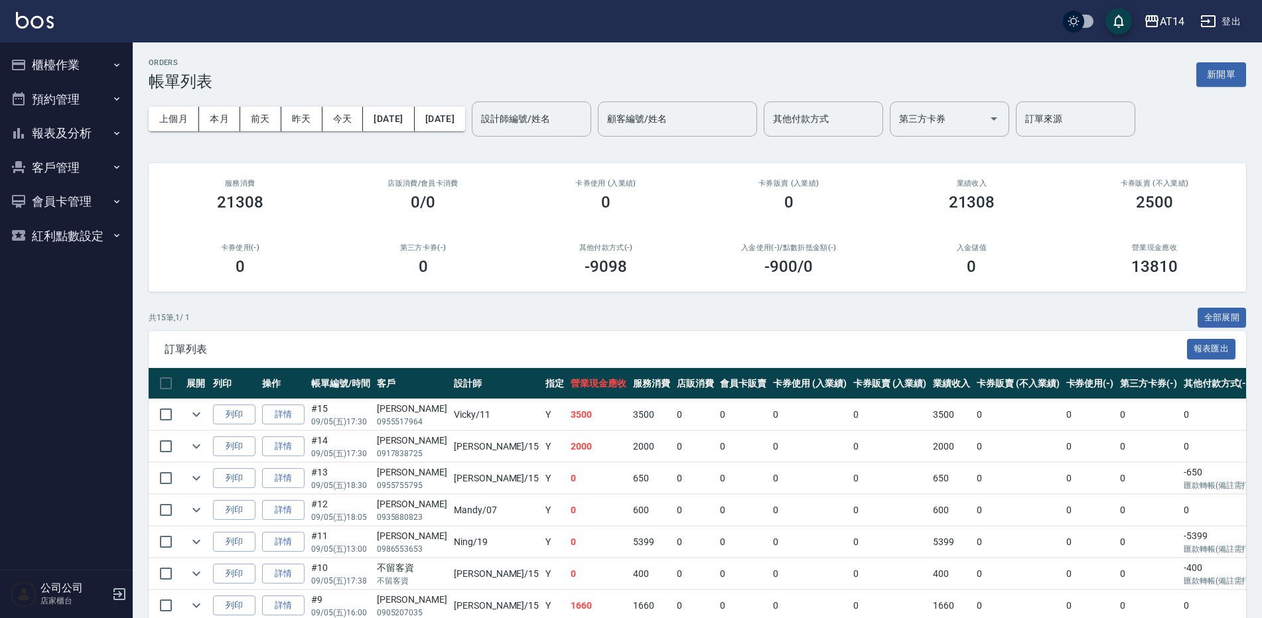
click at [77, 70] on button "櫃檯作業" at bounding box center [66, 65] width 122 height 35
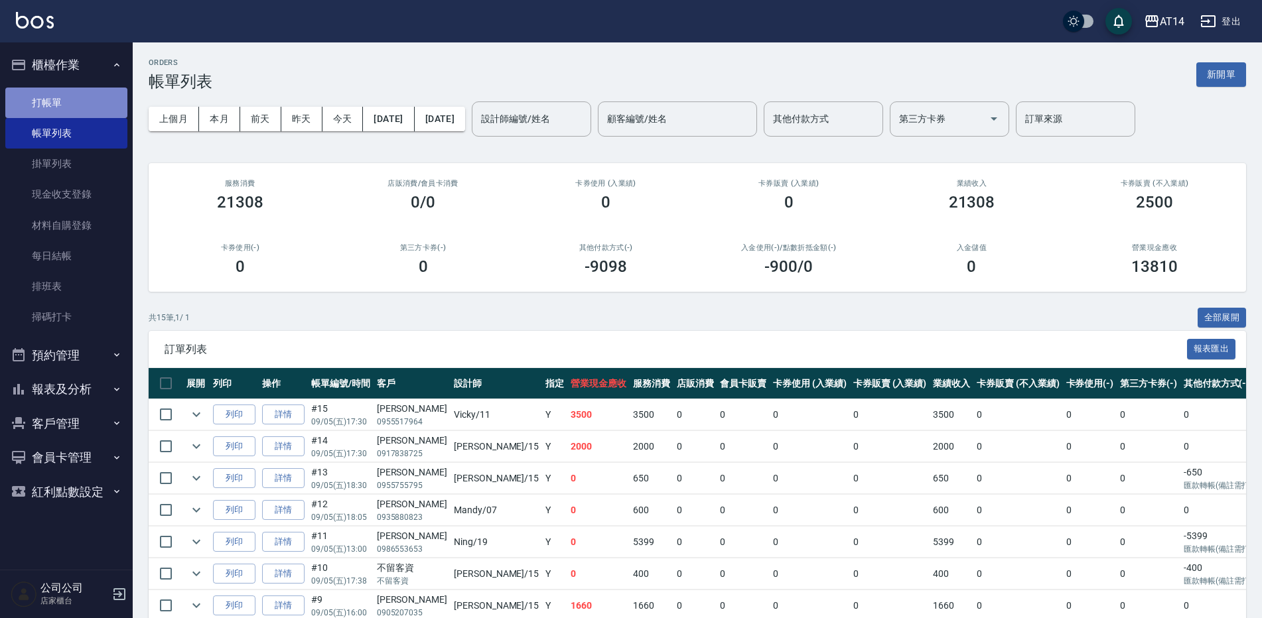
click at [74, 106] on link "打帳單" at bounding box center [66, 103] width 122 height 31
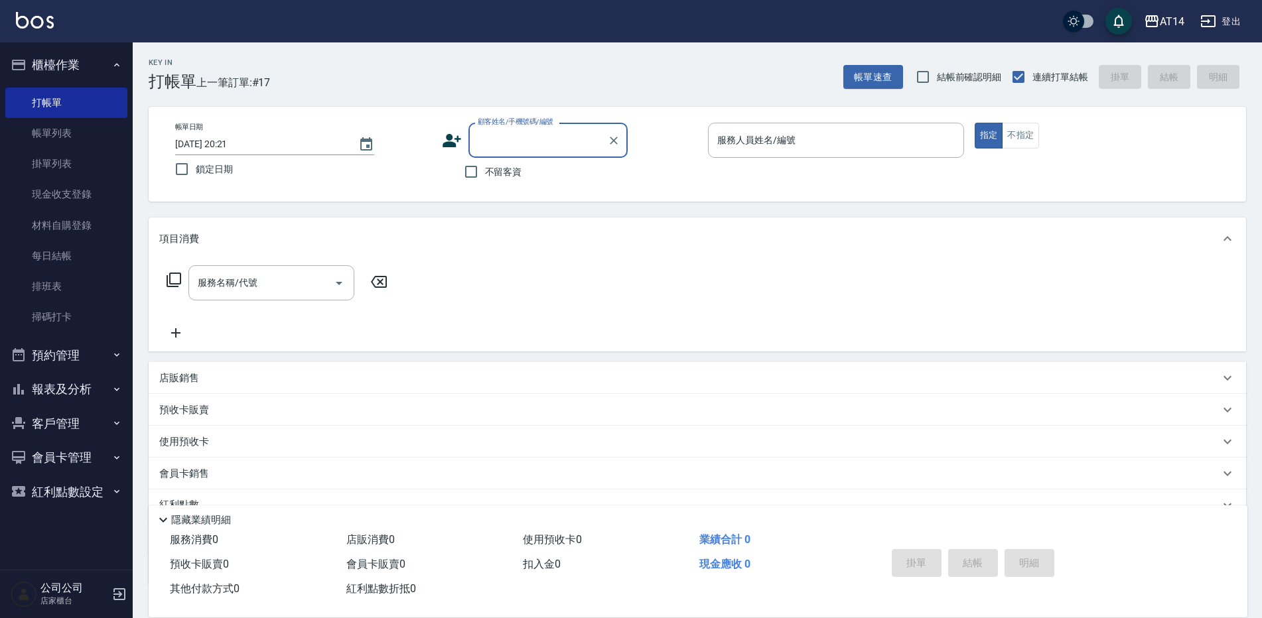
click at [540, 136] on input "顧客姓名/手機號碼/編號" at bounding box center [537, 140] width 127 height 23
type input "楊秋桂"
click at [610, 137] on icon "Clear" at bounding box center [614, 141] width 8 height 8
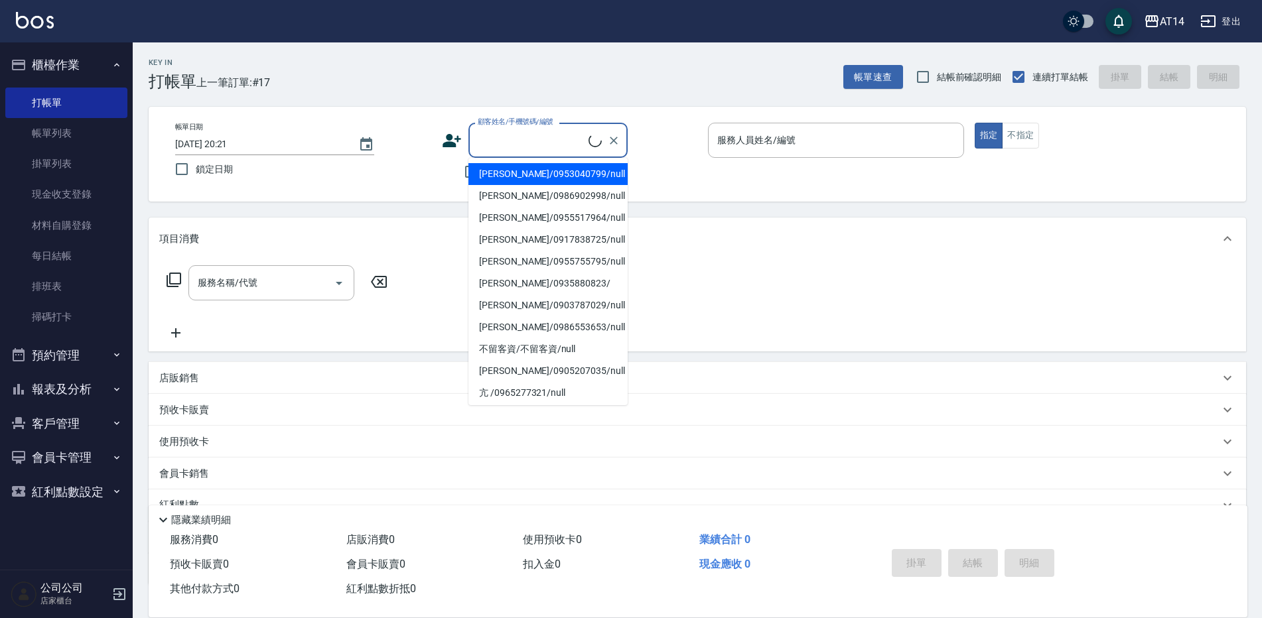
click at [504, 131] on input "顧客姓名/手機號碼/編號" at bounding box center [531, 140] width 114 height 23
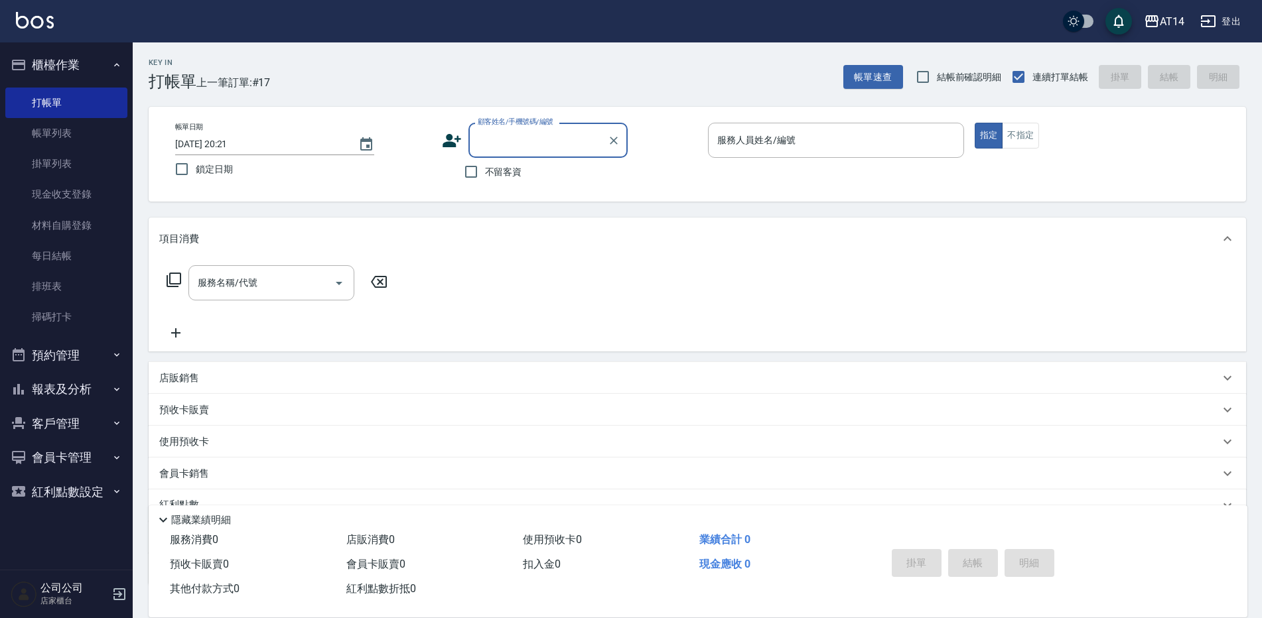
click at [500, 146] on input "顧客姓名/手機號碼/編號" at bounding box center [537, 140] width 127 height 23
type input "王"
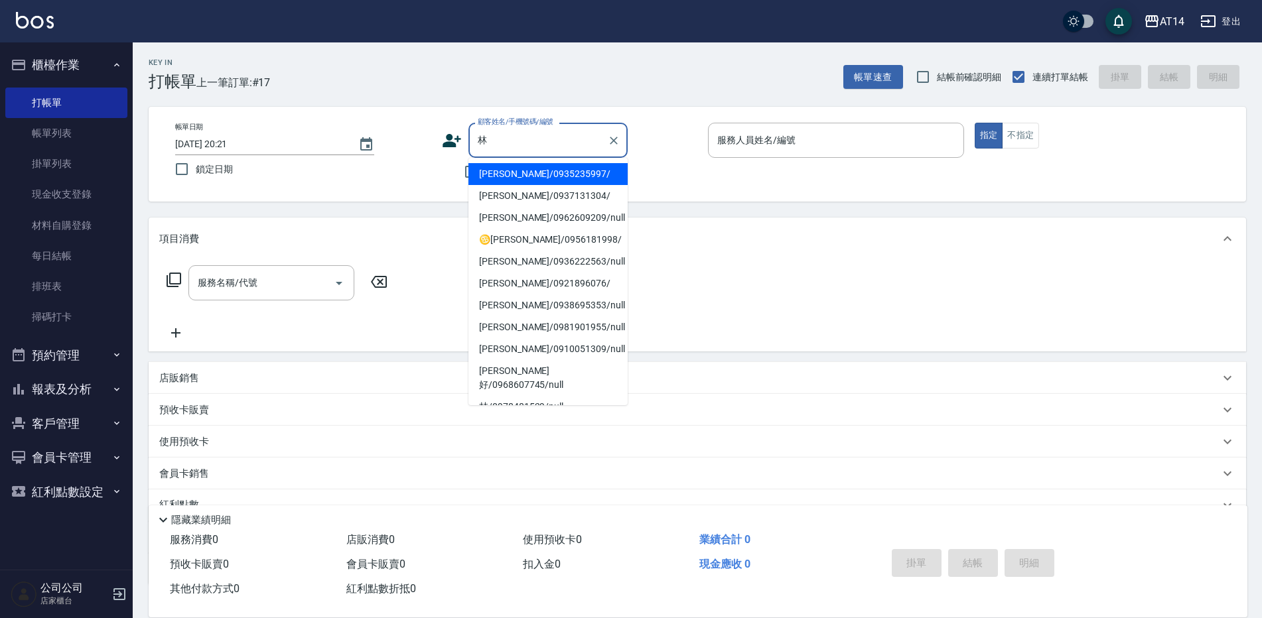
click at [525, 285] on li "林芳聿/0921896076/" at bounding box center [547, 284] width 159 height 22
type input "林芳聿/0921896076/"
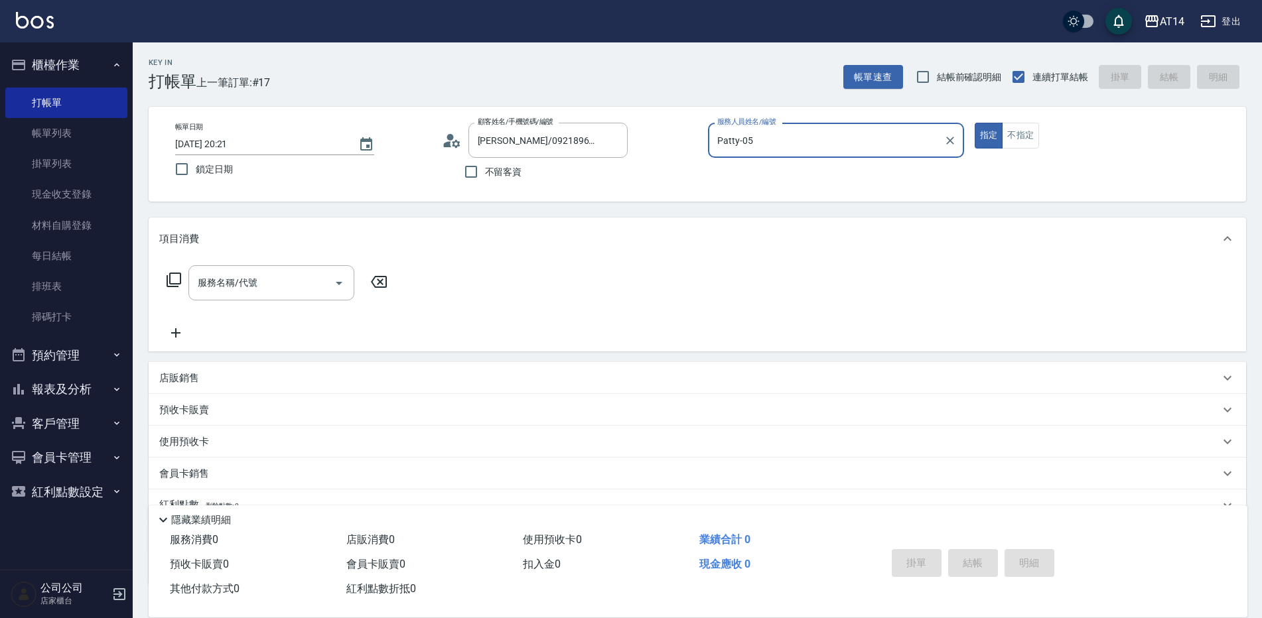
type input "Patty-05"
click at [248, 266] on div "服務名稱/代號" at bounding box center [271, 282] width 166 height 35
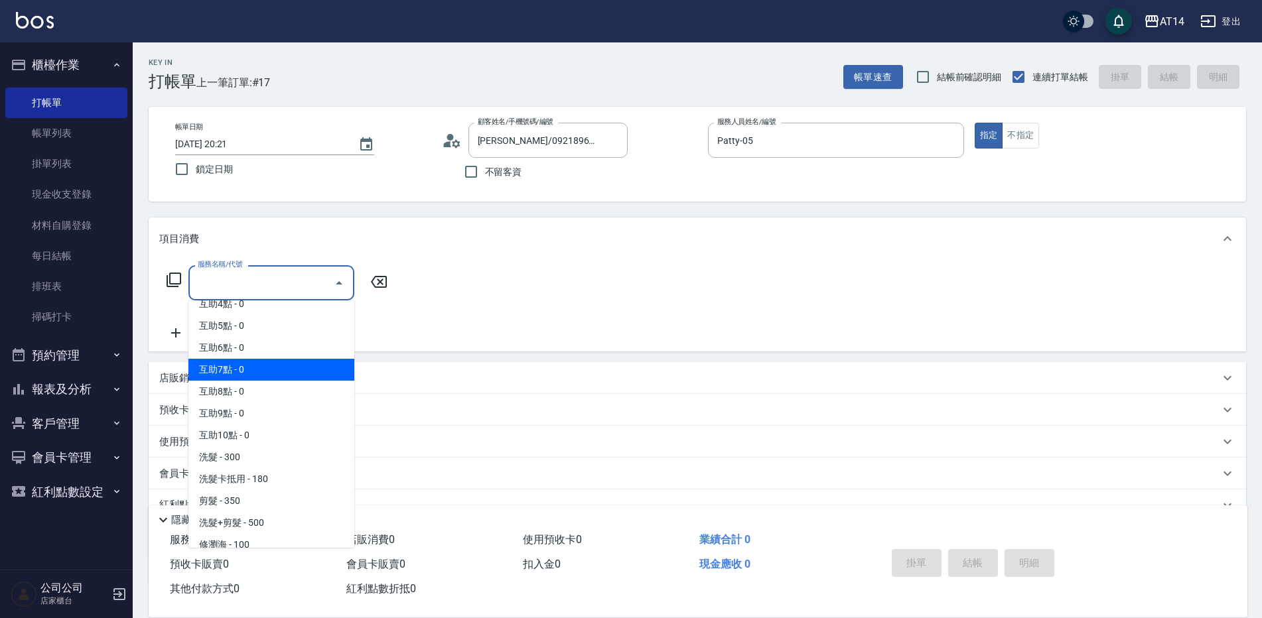
scroll to position [199, 0]
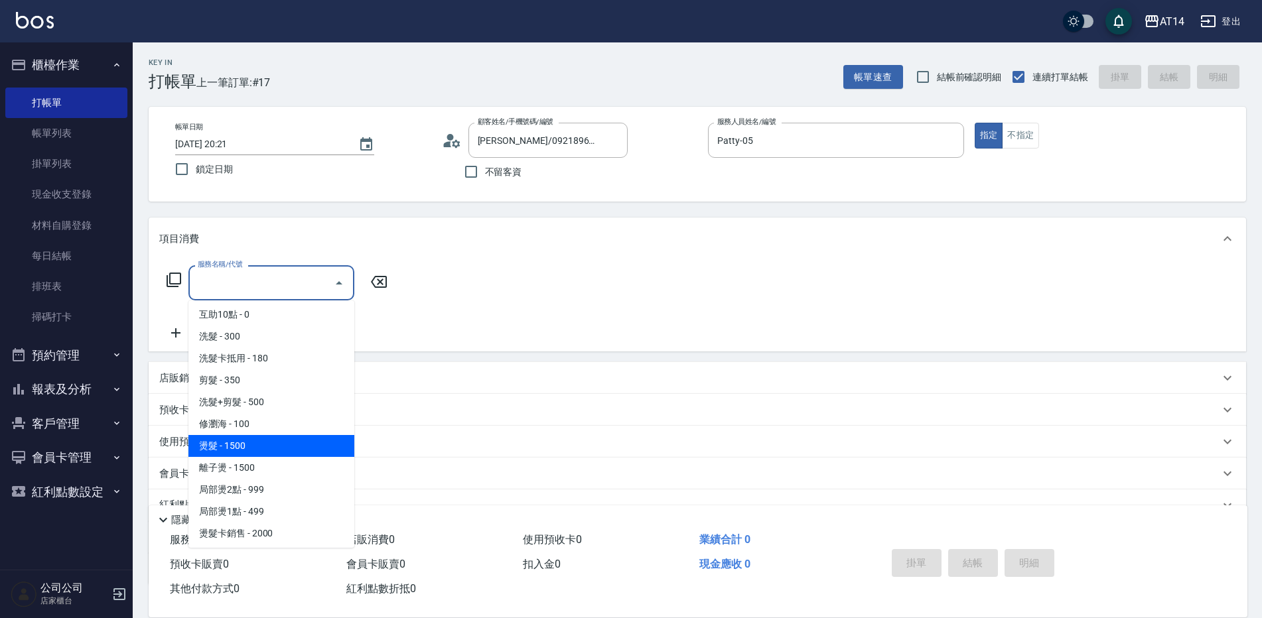
click at [258, 441] on span "燙髮 - 1500" at bounding box center [271, 446] width 166 height 22
type input "燙髮(031)"
type input "3"
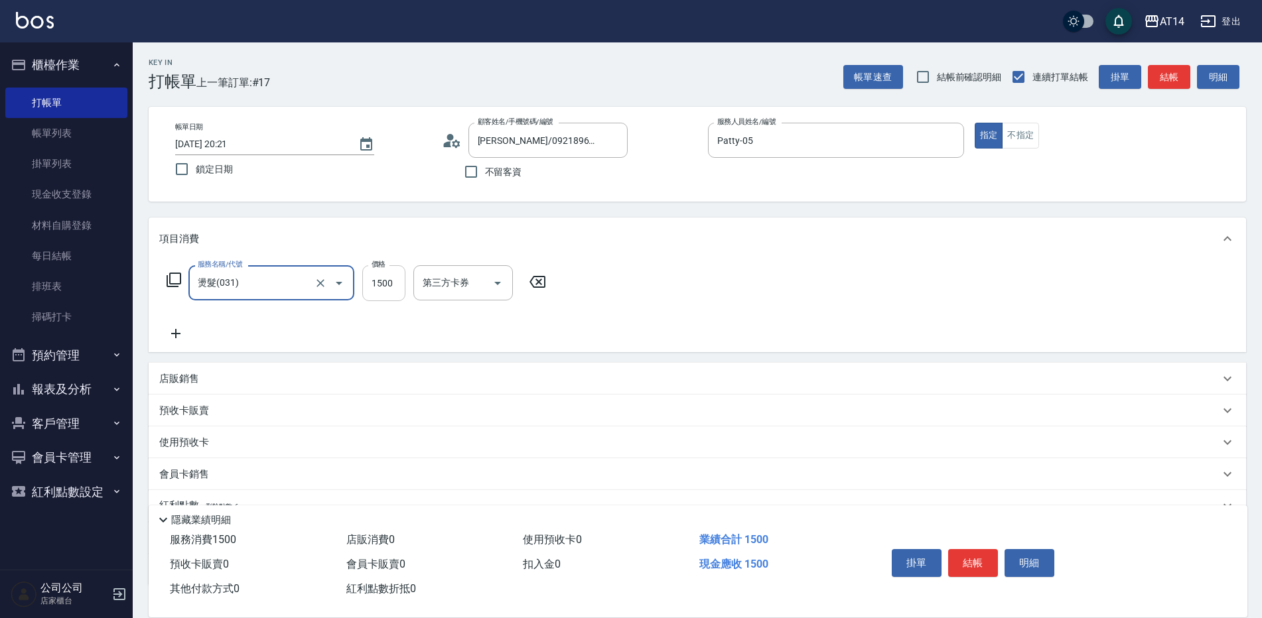
click at [382, 285] on input "1500" at bounding box center [383, 283] width 43 height 36
type input "2"
type input "0"
type input "250"
type input "1"
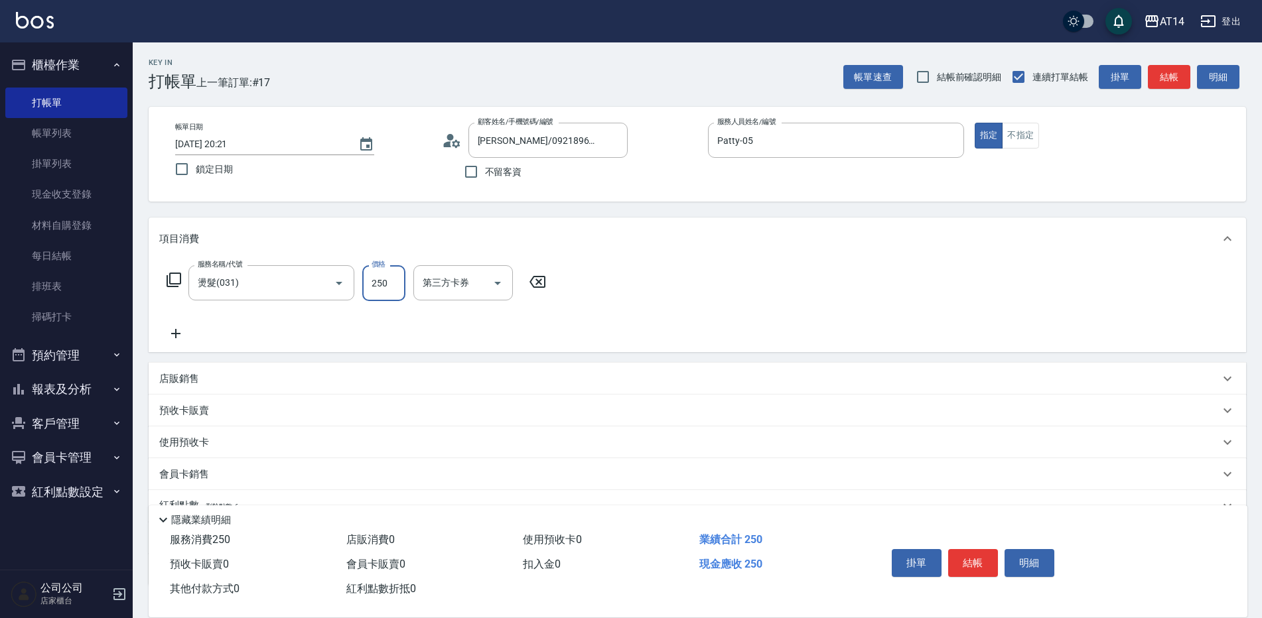
type input "2500"
type input "5"
type input "2500"
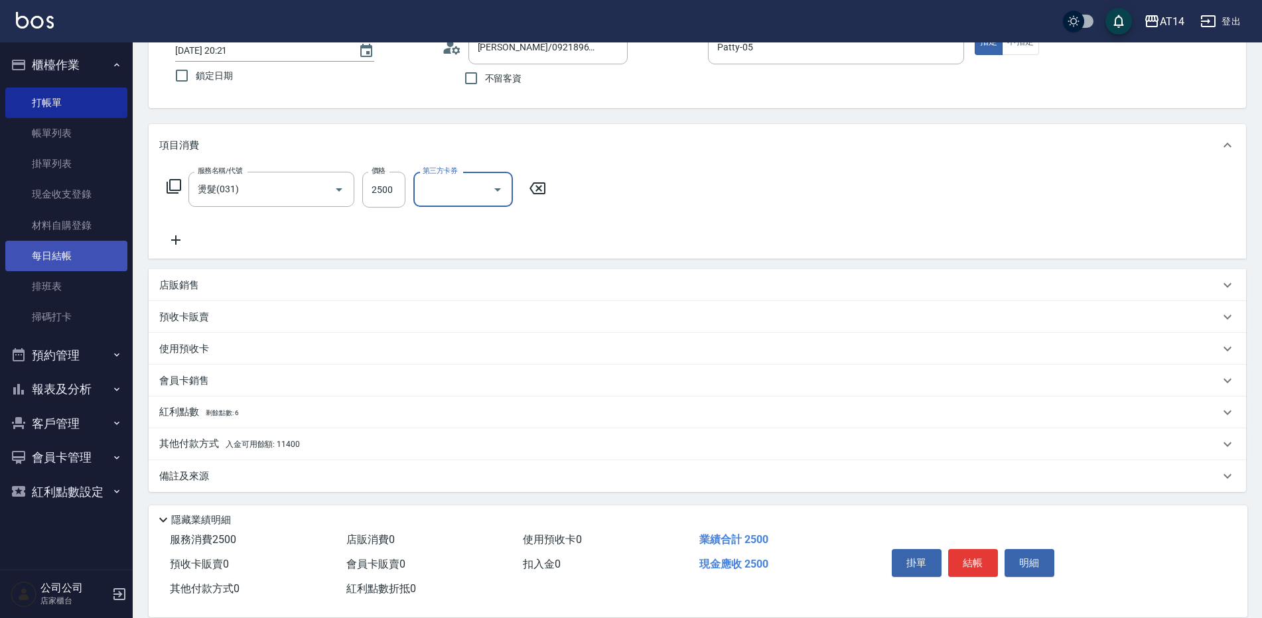
scroll to position [95, 0]
click at [277, 445] on span "入金可用餘額: 11400" at bounding box center [263, 443] width 74 height 9
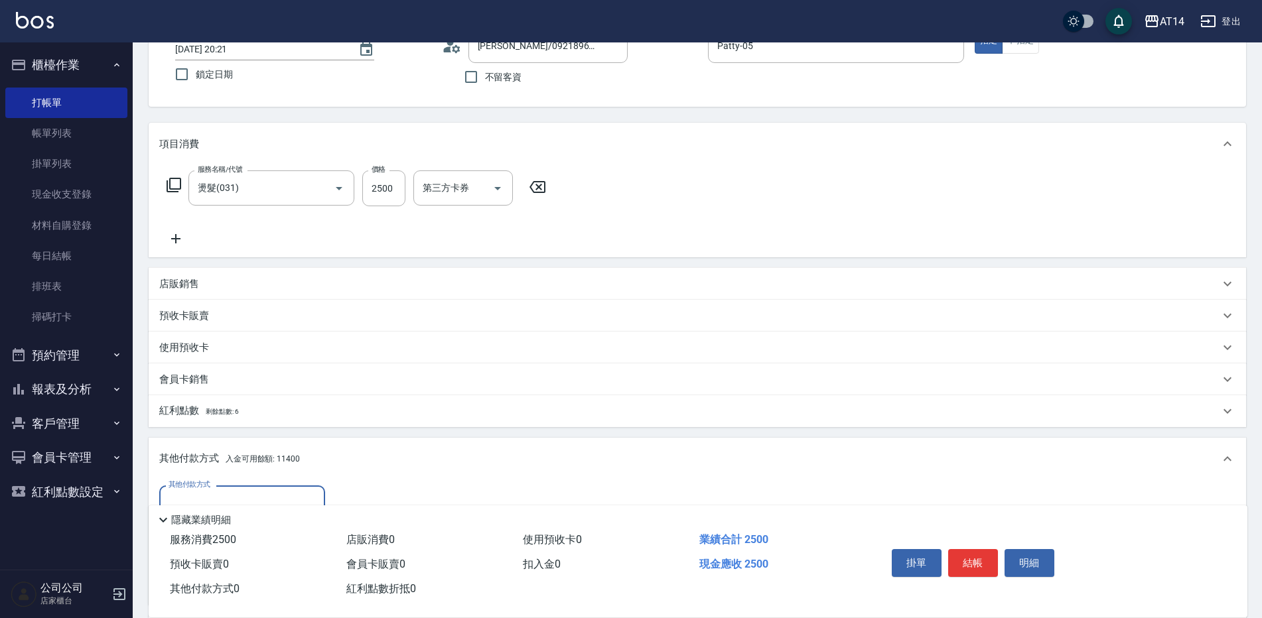
scroll to position [228, 0]
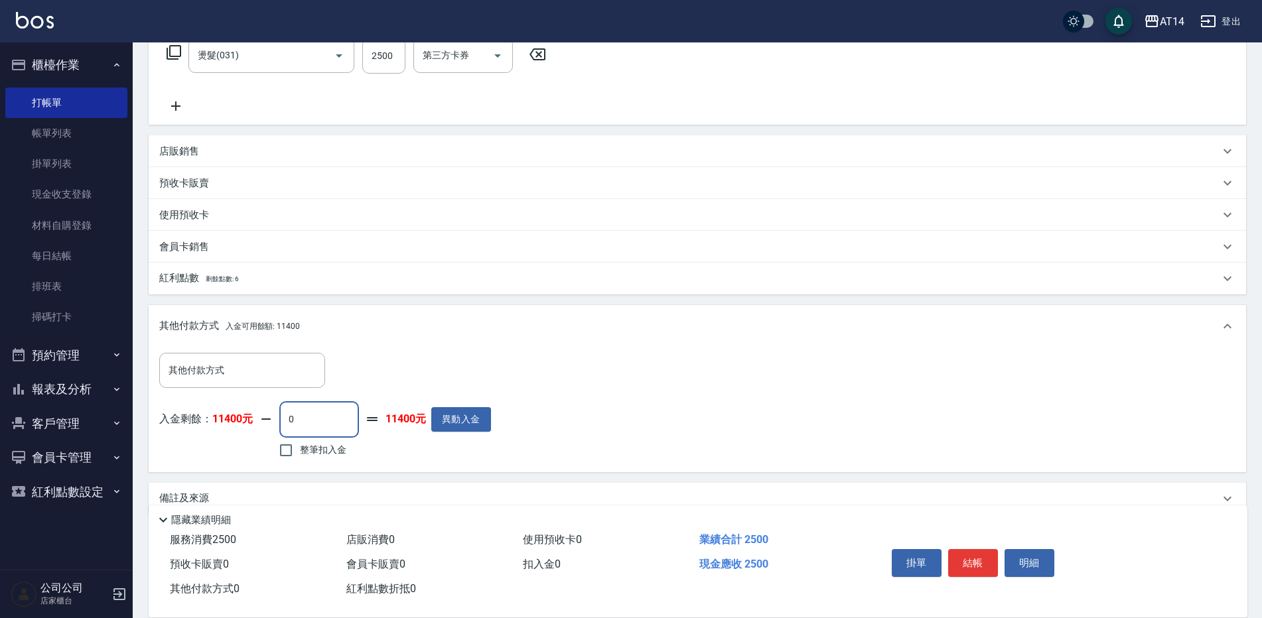
drag, startPoint x: 301, startPoint y: 421, endPoint x: 289, endPoint y: 424, distance: 12.2
click at [289, 424] on input "0" at bounding box center [319, 419] width 80 height 36
type input "250"
type input "0"
type input "2500"
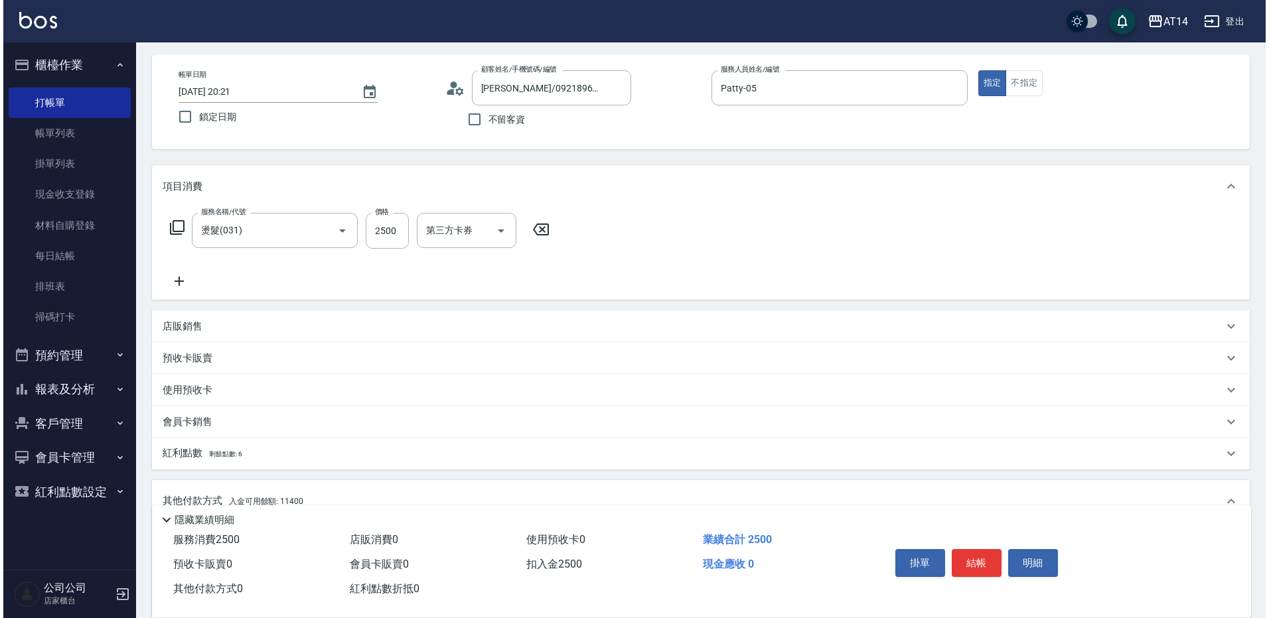
scroll to position [0, 0]
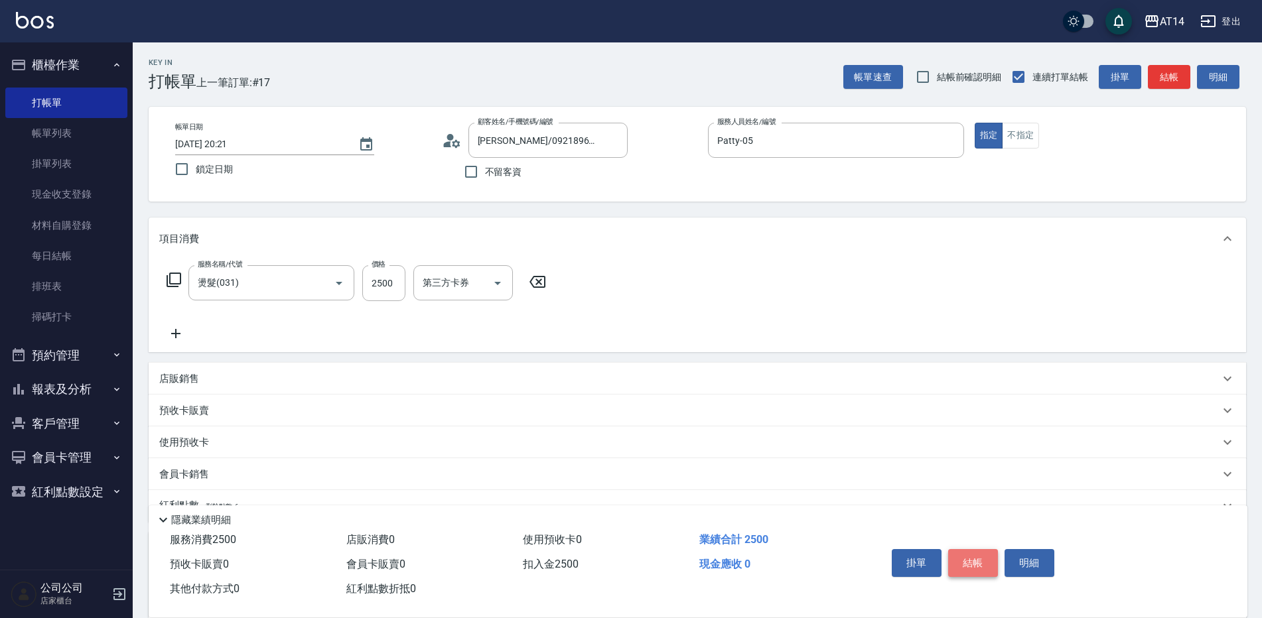
click at [967, 558] on button "結帳" at bounding box center [973, 563] width 50 height 28
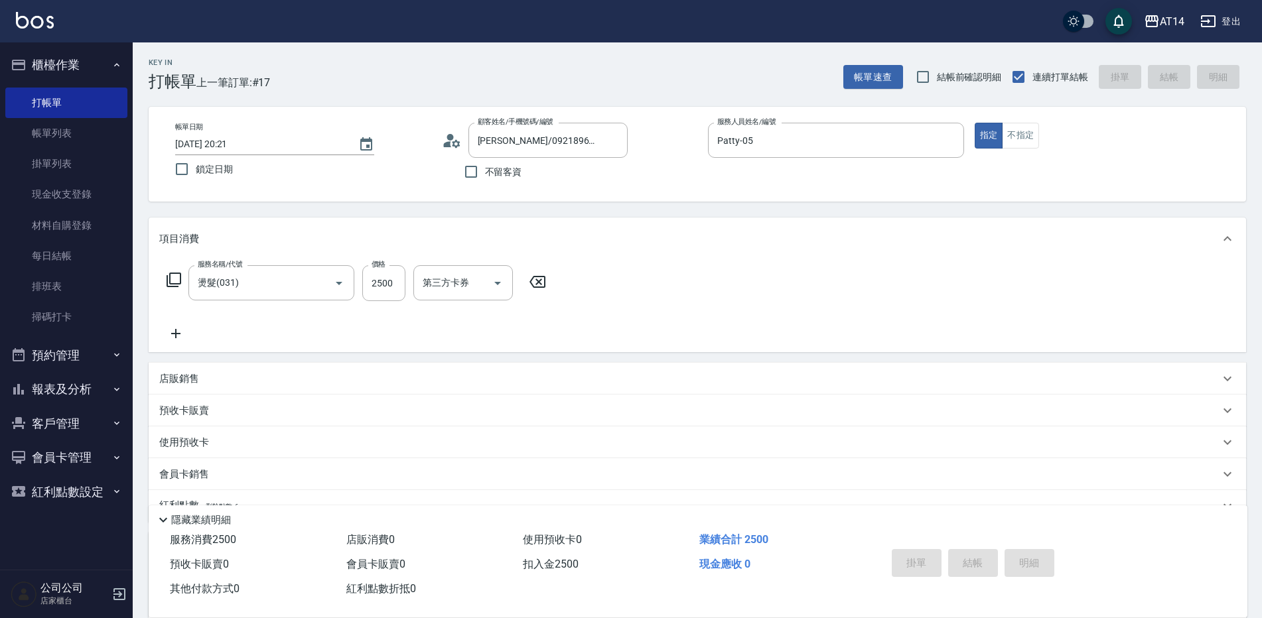
type input "2025/09/05 20:23"
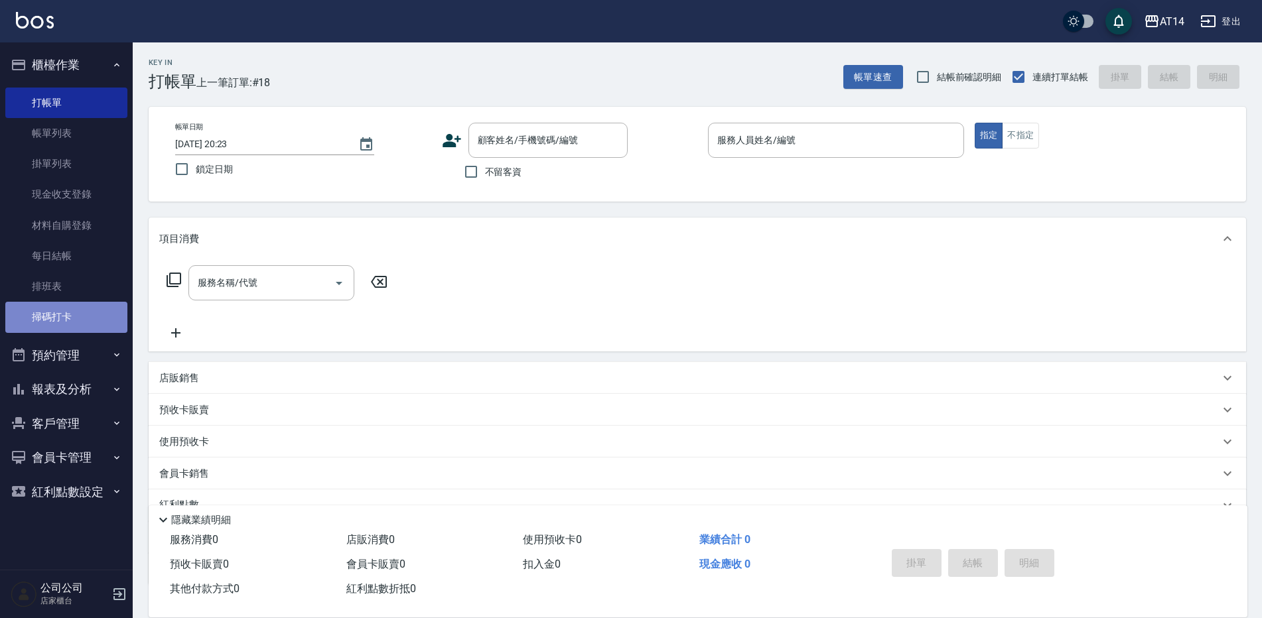
click at [48, 318] on link "掃碼打卡" at bounding box center [66, 317] width 122 height 31
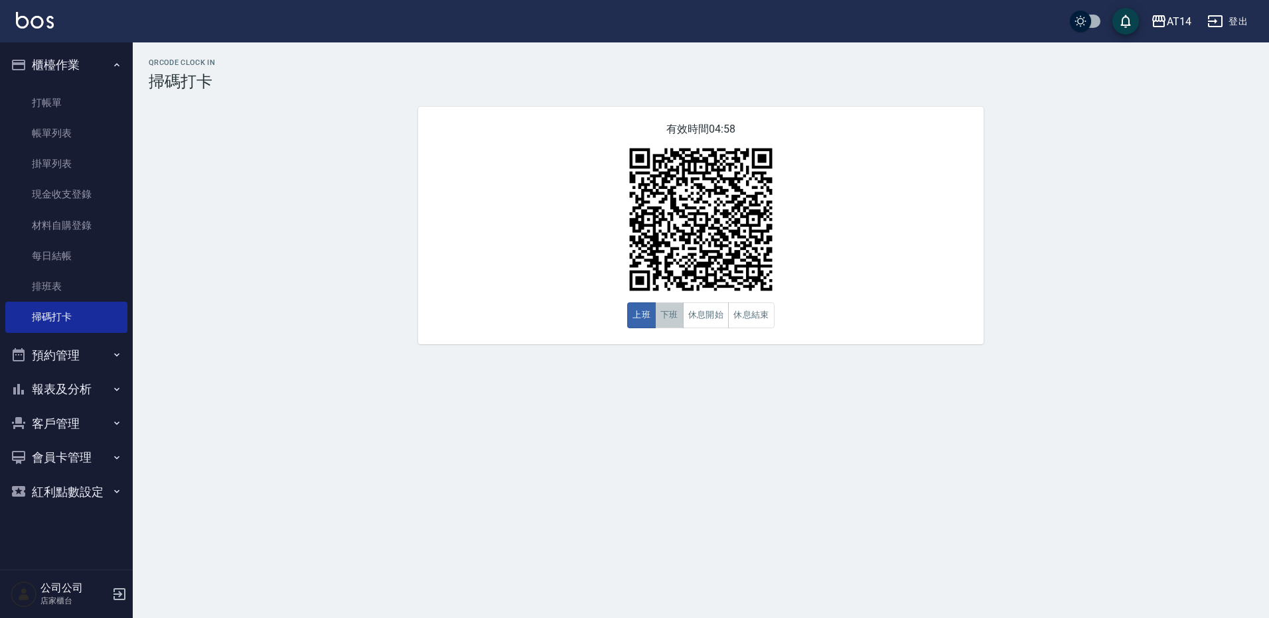
click at [672, 320] on button "下班" at bounding box center [669, 316] width 29 height 26
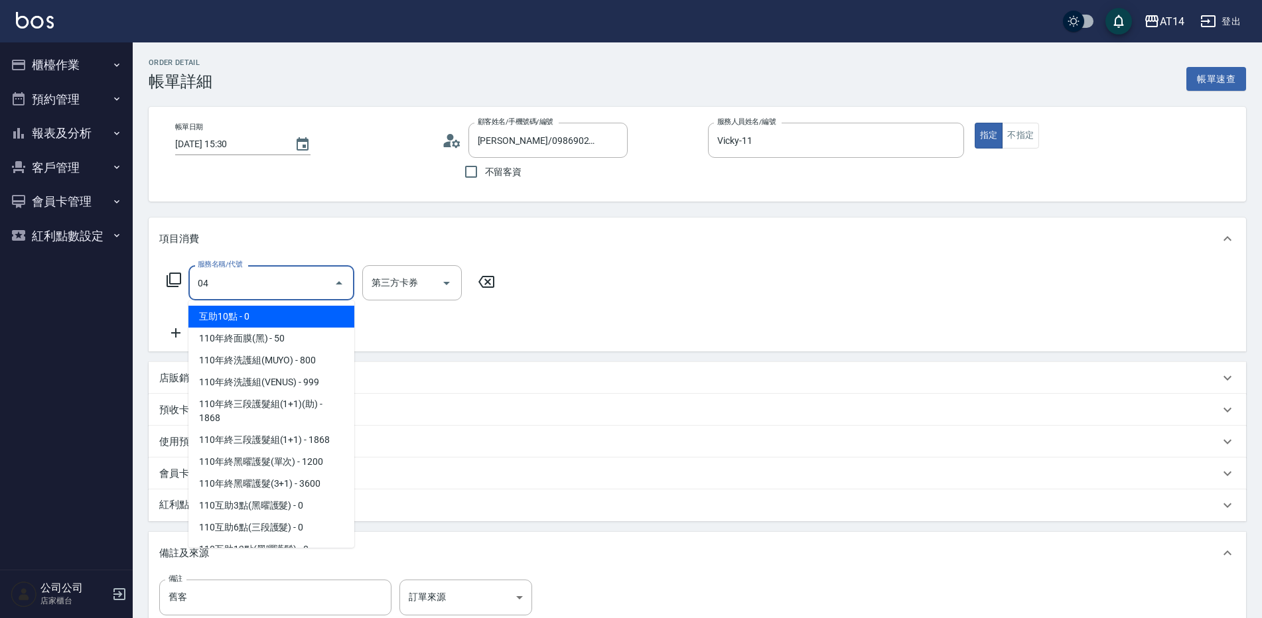
type input "041"
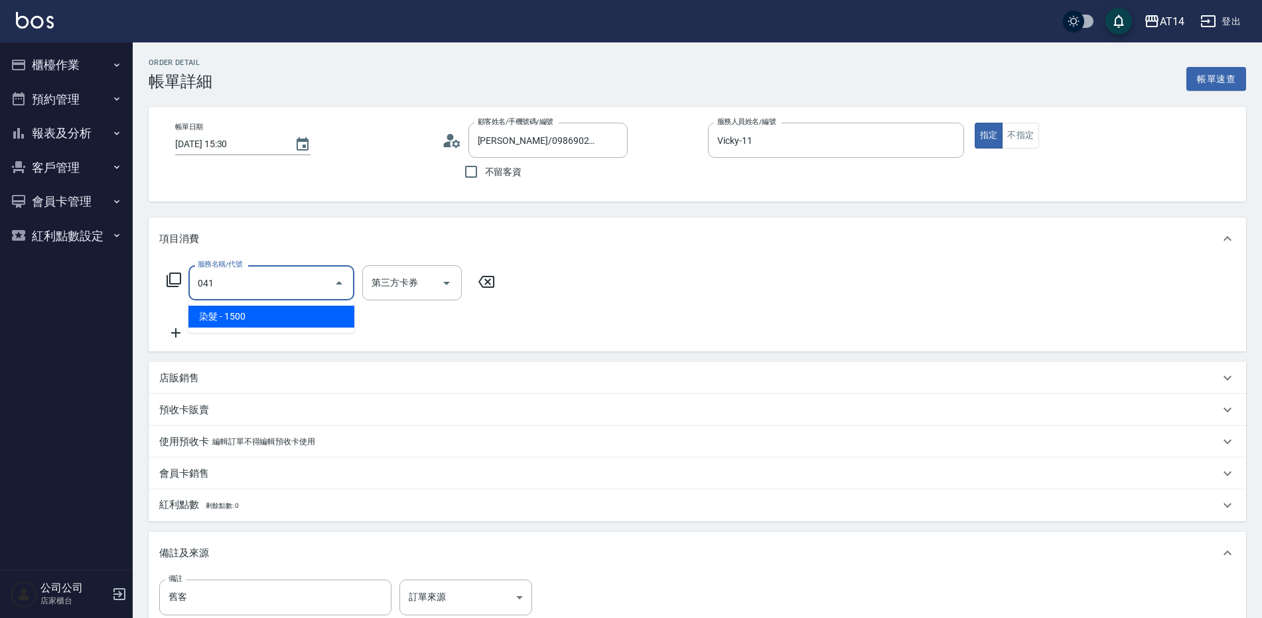
type input "3"
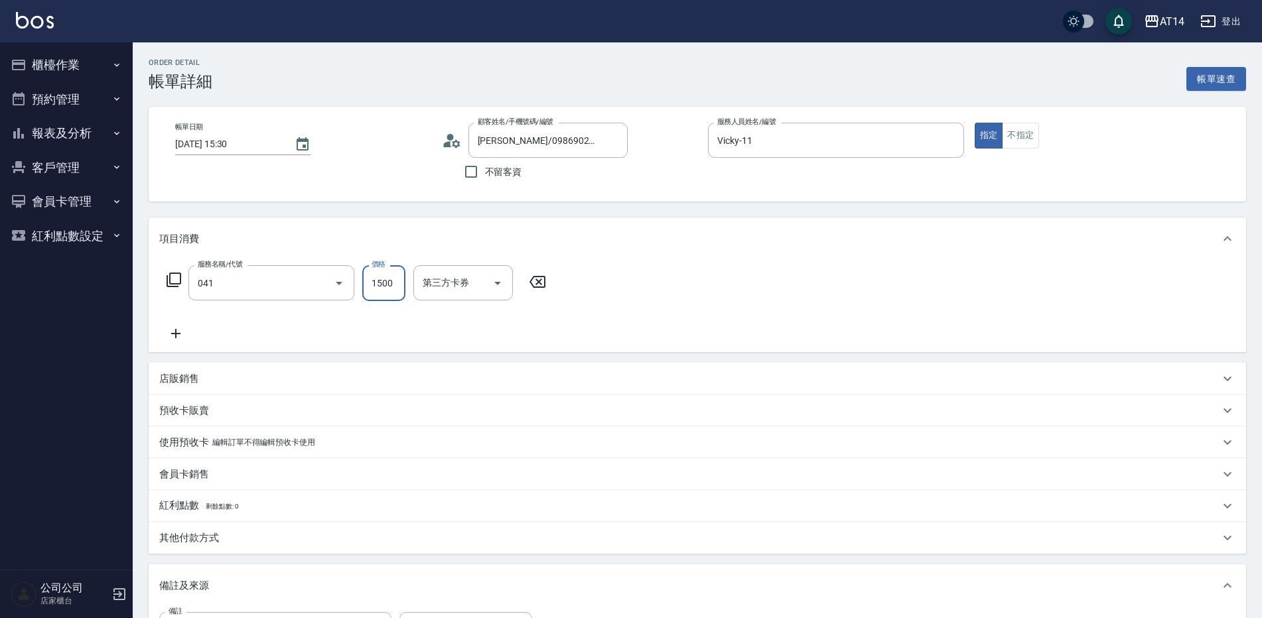
type input "染髮(041)"
type input "3"
type input "0"
type input "300"
type input "1"
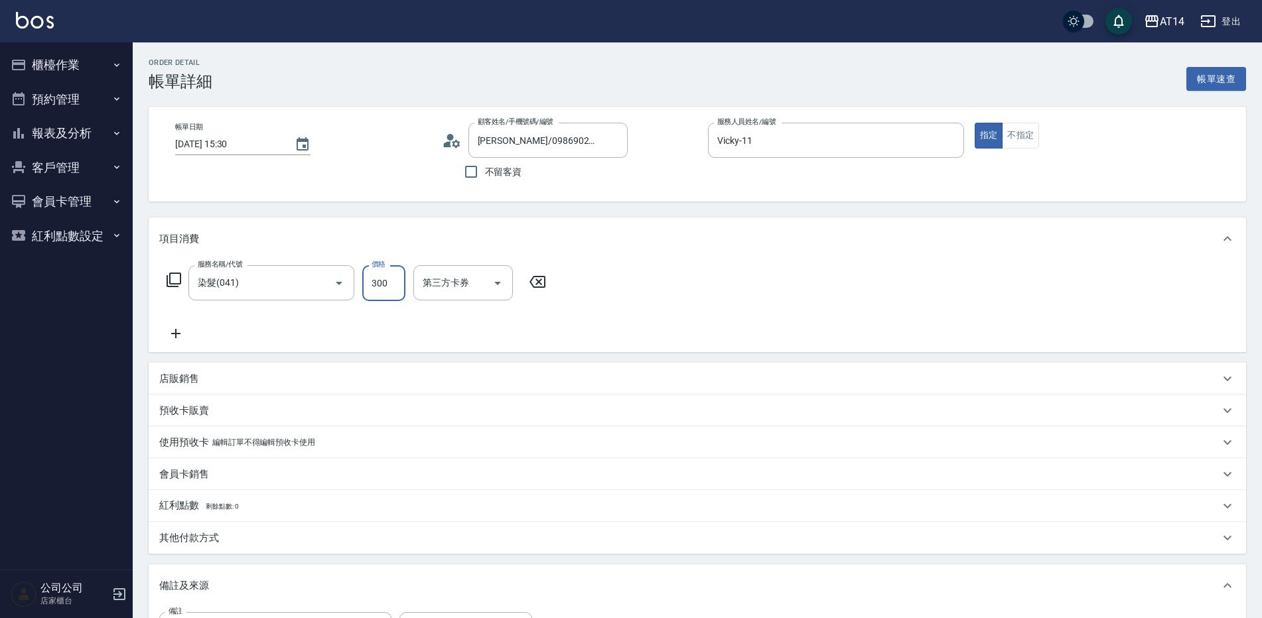
type input "3000"
type input "6"
type input "3000"
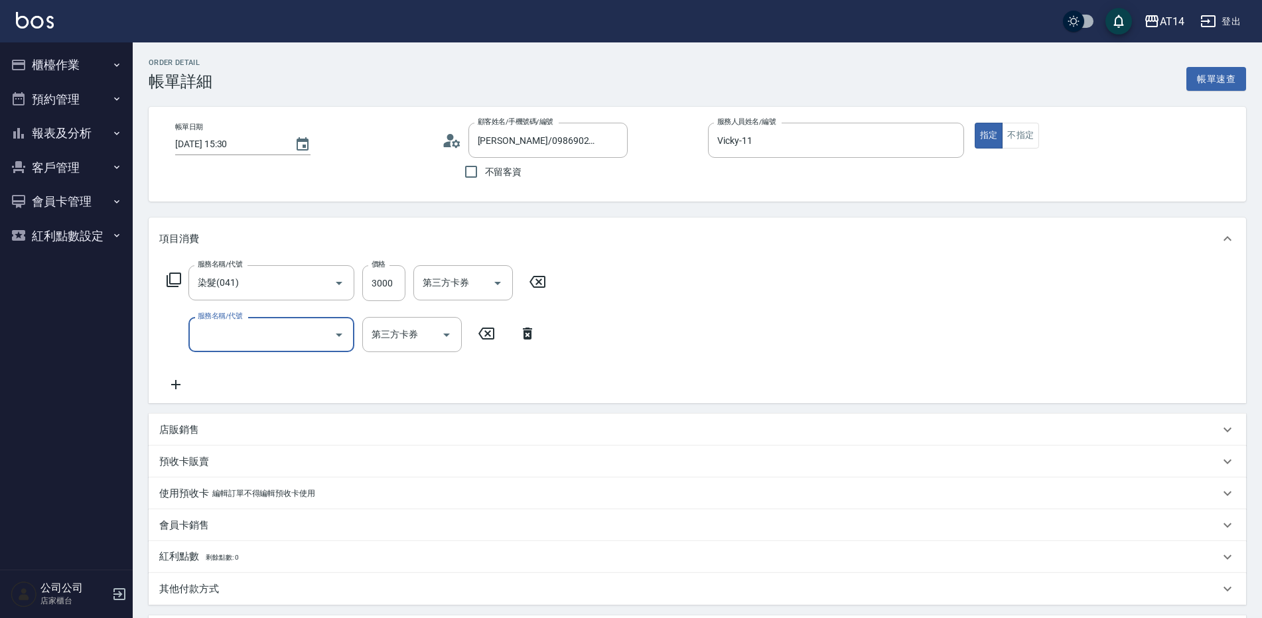
click at [218, 326] on input "服務名稱/代號" at bounding box center [261, 334] width 134 height 23
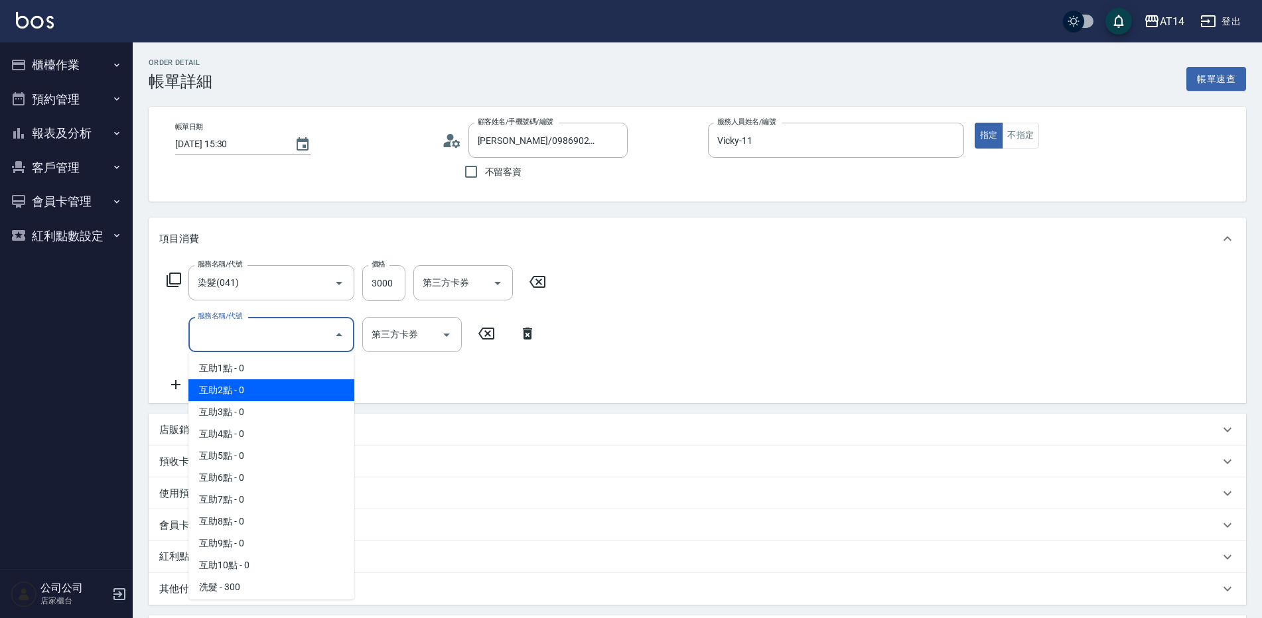
click at [238, 395] on span "互助2點 - 0" at bounding box center [271, 391] width 166 height 22
type input "互助2點(002)"
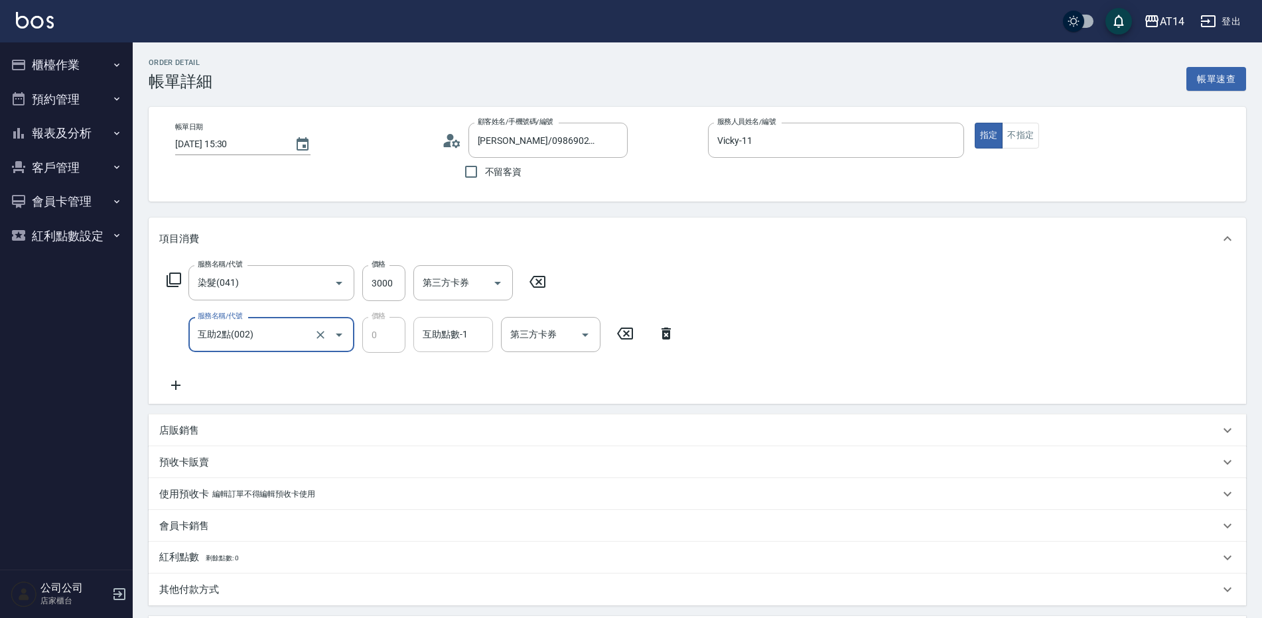
click at [451, 345] on input "互助點數-1" at bounding box center [453, 334] width 68 height 23
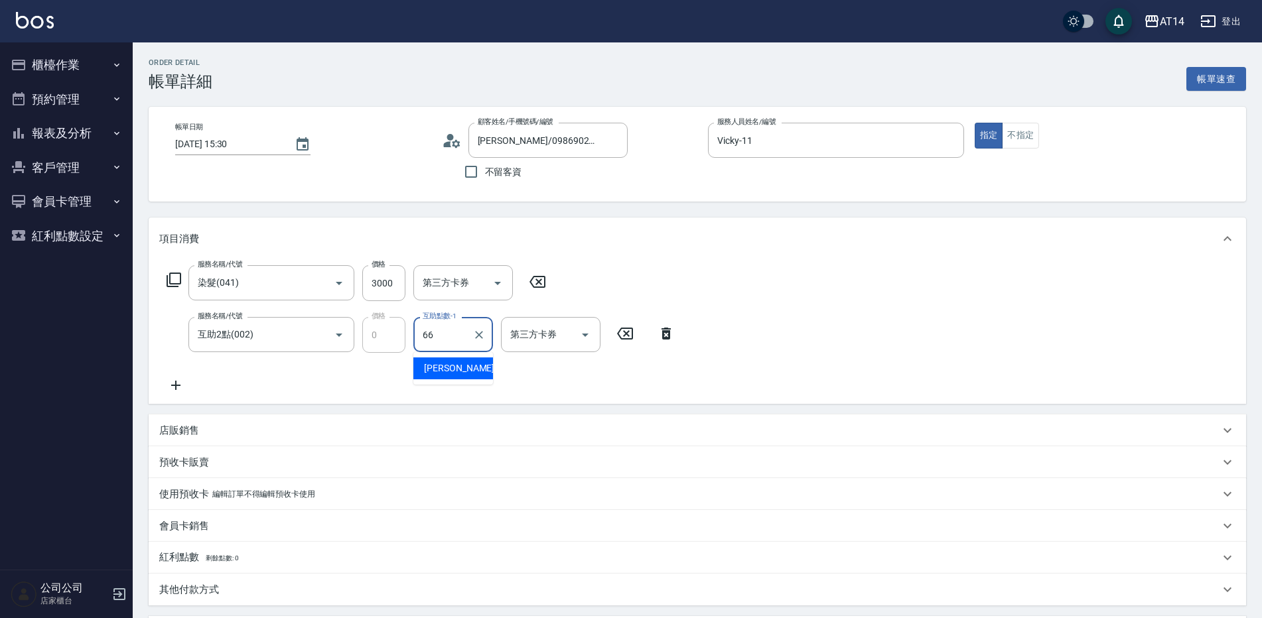
type input "[PERSON_NAME]-66"
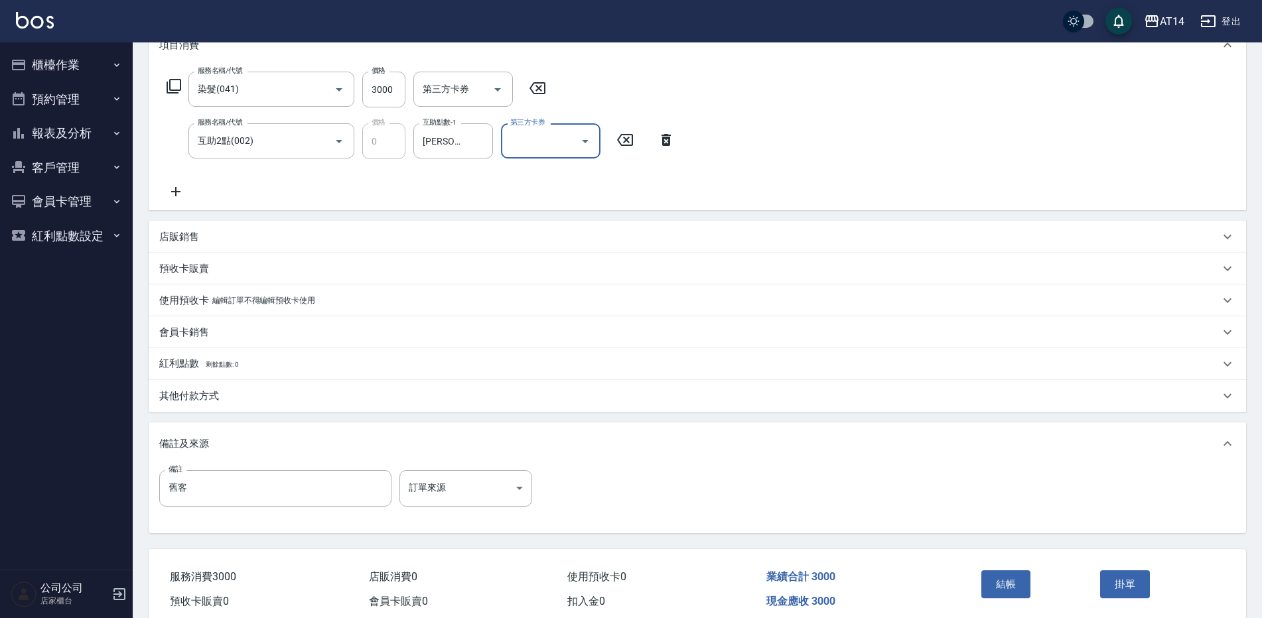
scroll to position [252, 0]
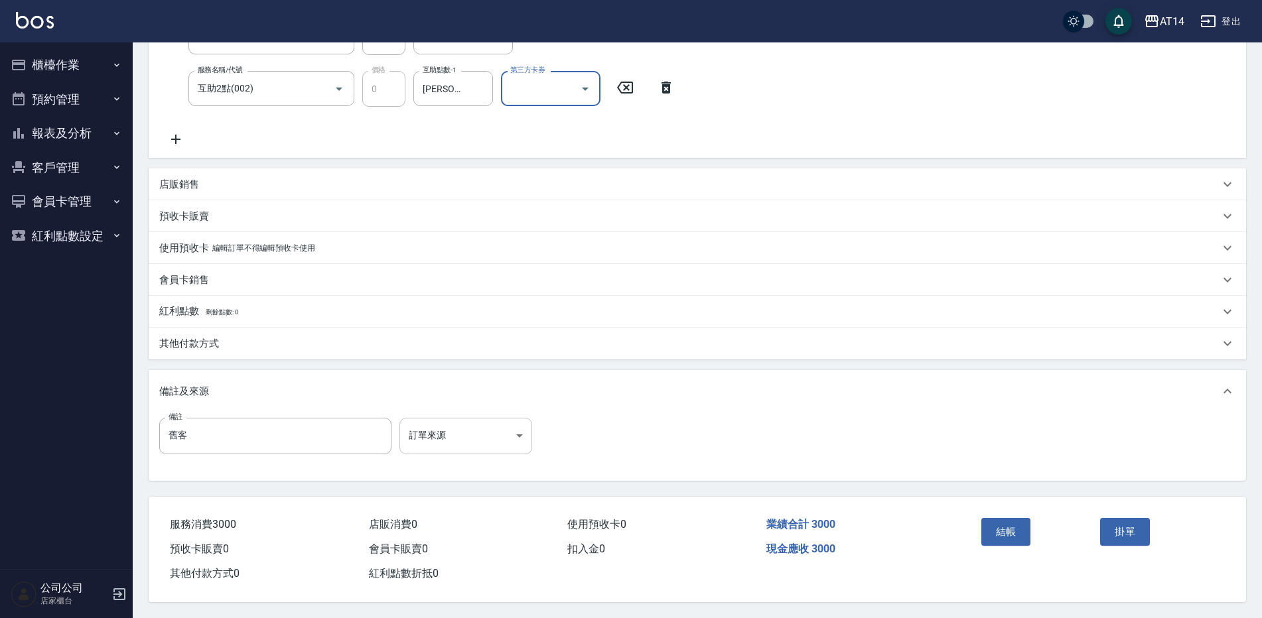
click at [455, 433] on body "AT14 登出 櫃檯作業 打帳單 帳單列表 掛單列表 現金收支登錄 材料自購登錄 每日結帳 排班表 掃碼打卡 預約管理 預約管理 單日預約紀錄 單週預約紀錄 …" at bounding box center [631, 186] width 1262 height 865
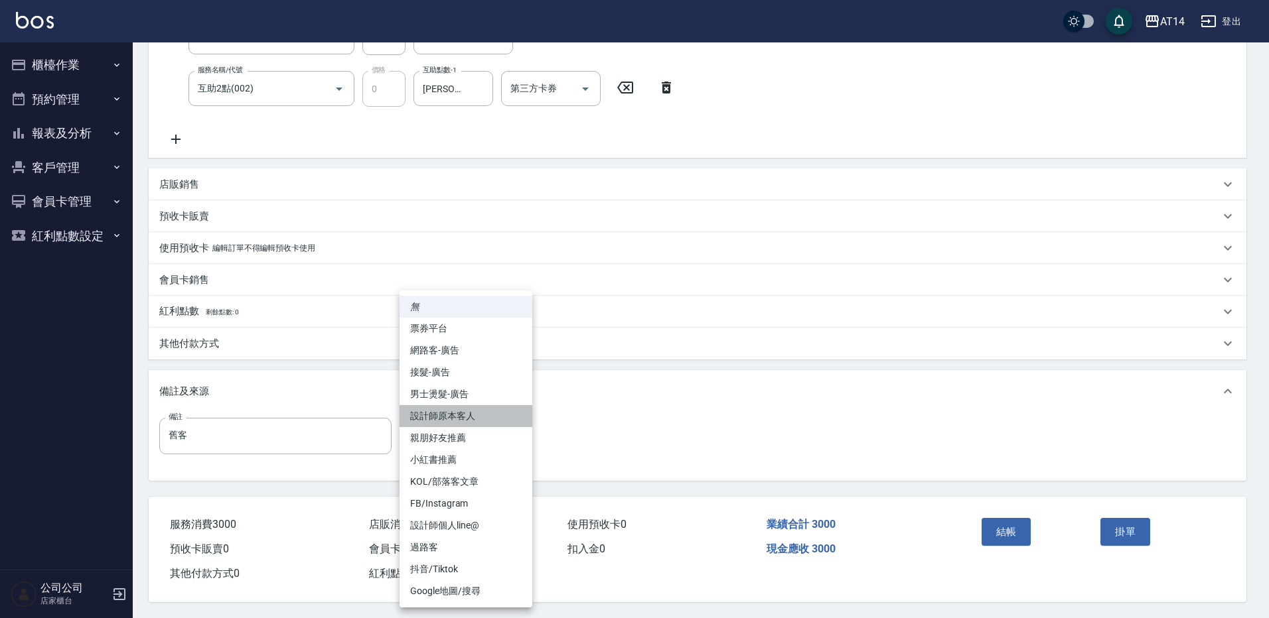
click at [482, 425] on li "設計師原本客人" at bounding box center [465, 416] width 133 height 22
type input "設計師原本客人"
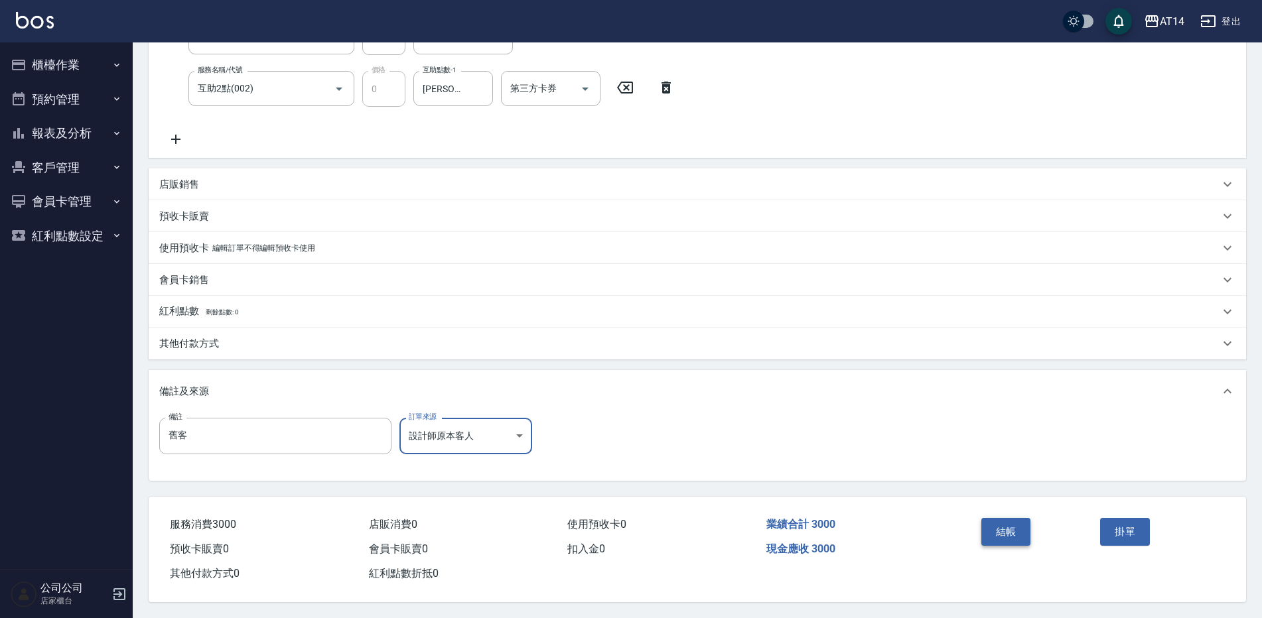
click at [1015, 528] on button "結帳" at bounding box center [1006, 532] width 50 height 28
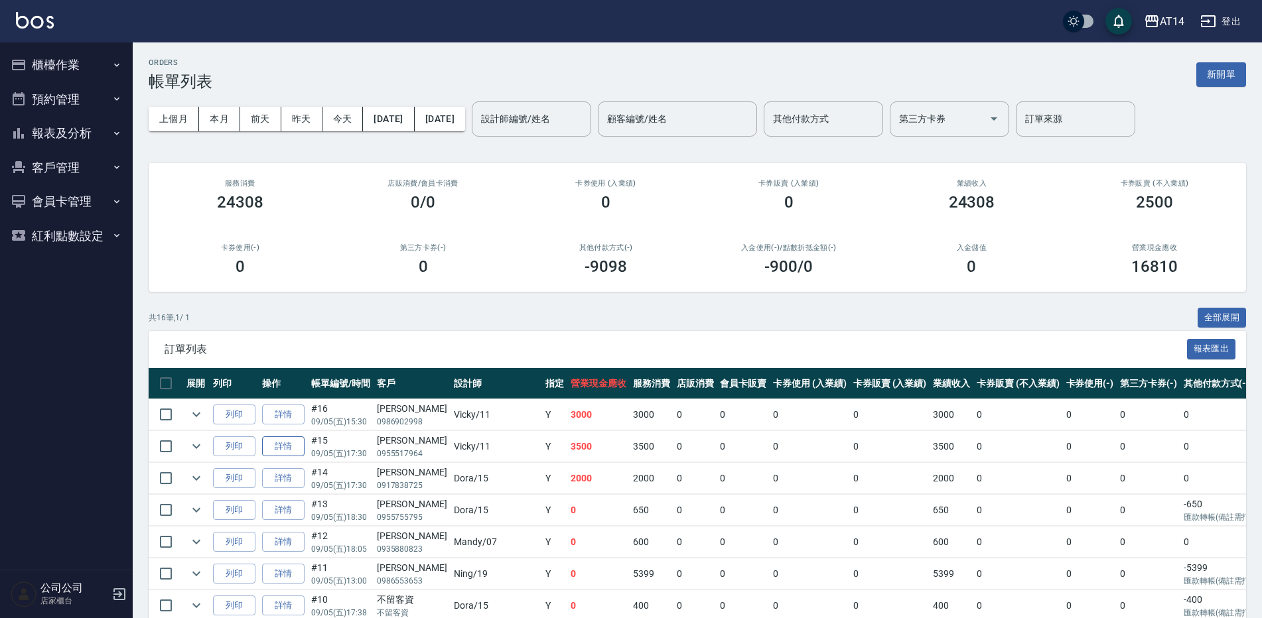
click at [270, 446] on link "詳情" at bounding box center [283, 447] width 42 height 21
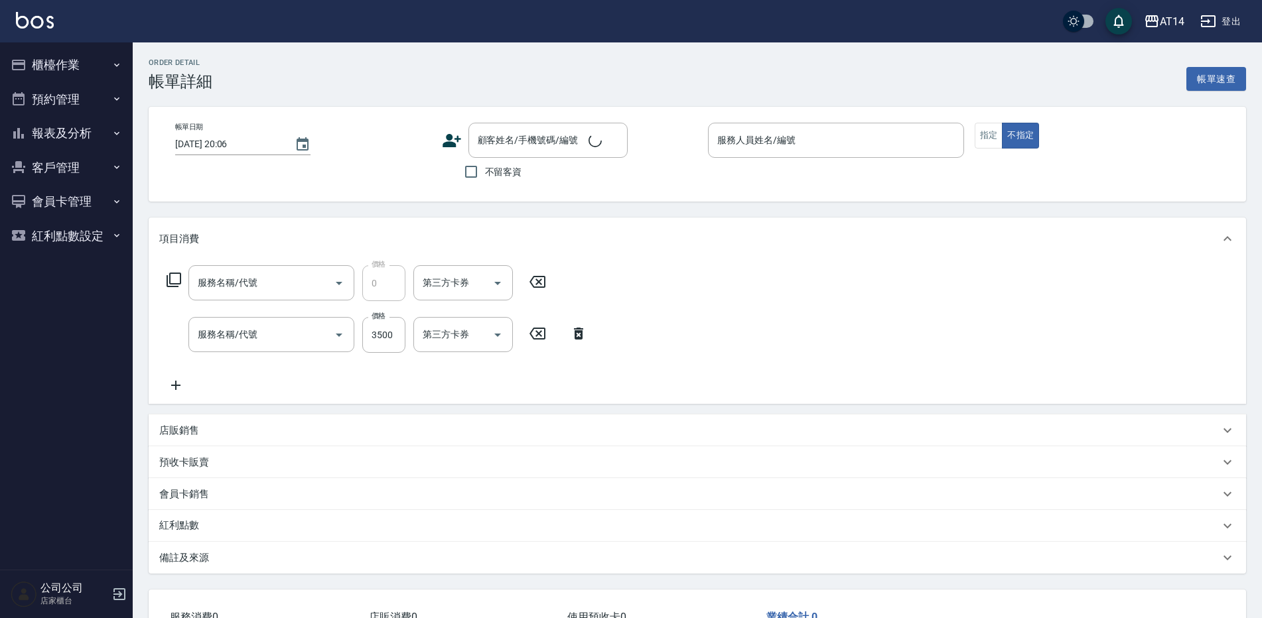
type input "互助4點(004)"
type input "染髮(041)"
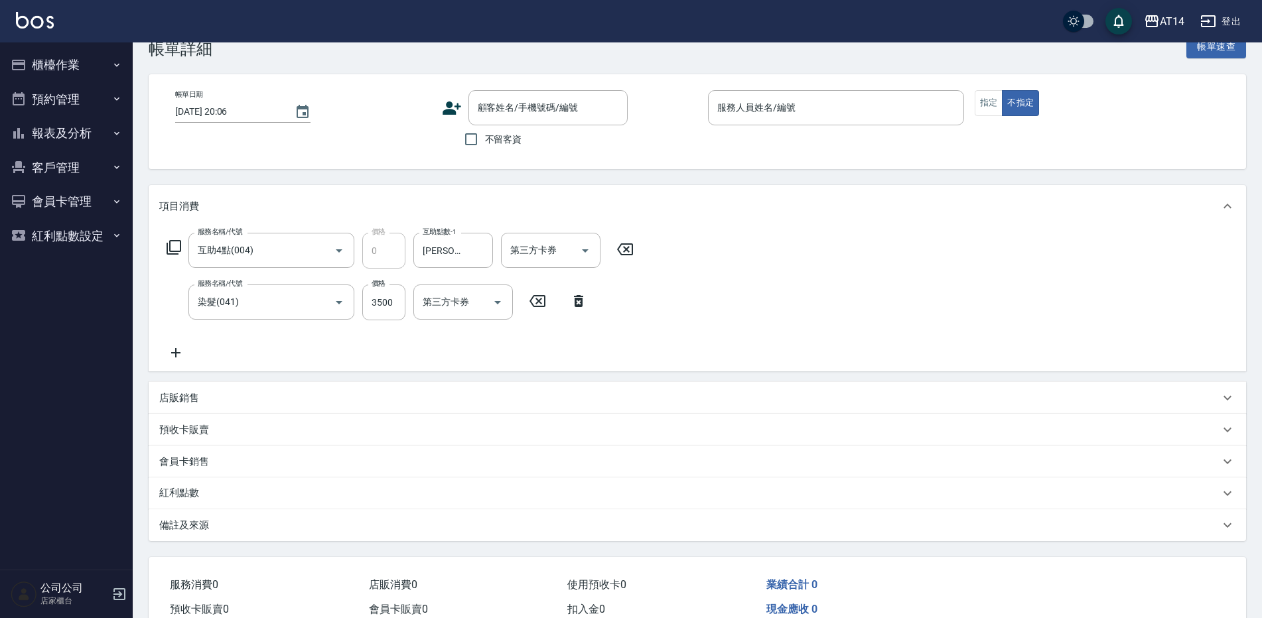
type input "[DATE] 17:30"
type input "Vicky-11"
type input "7"
type input "舊客"
type input "接髮-廣告"
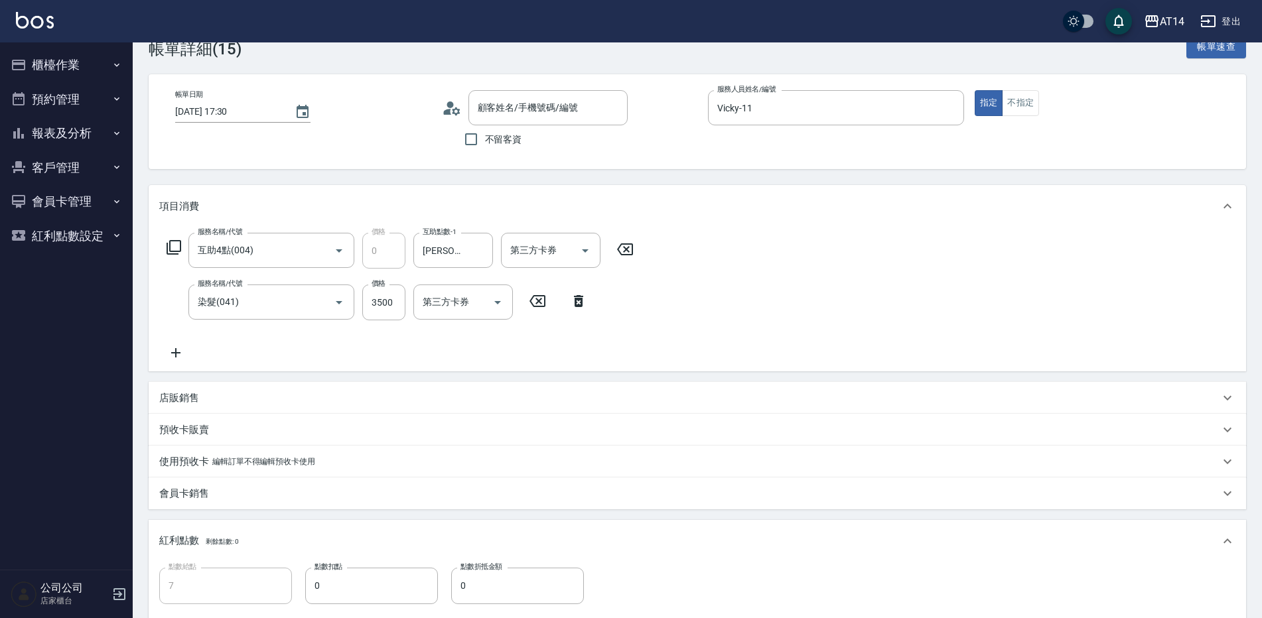
scroll to position [0, 0]
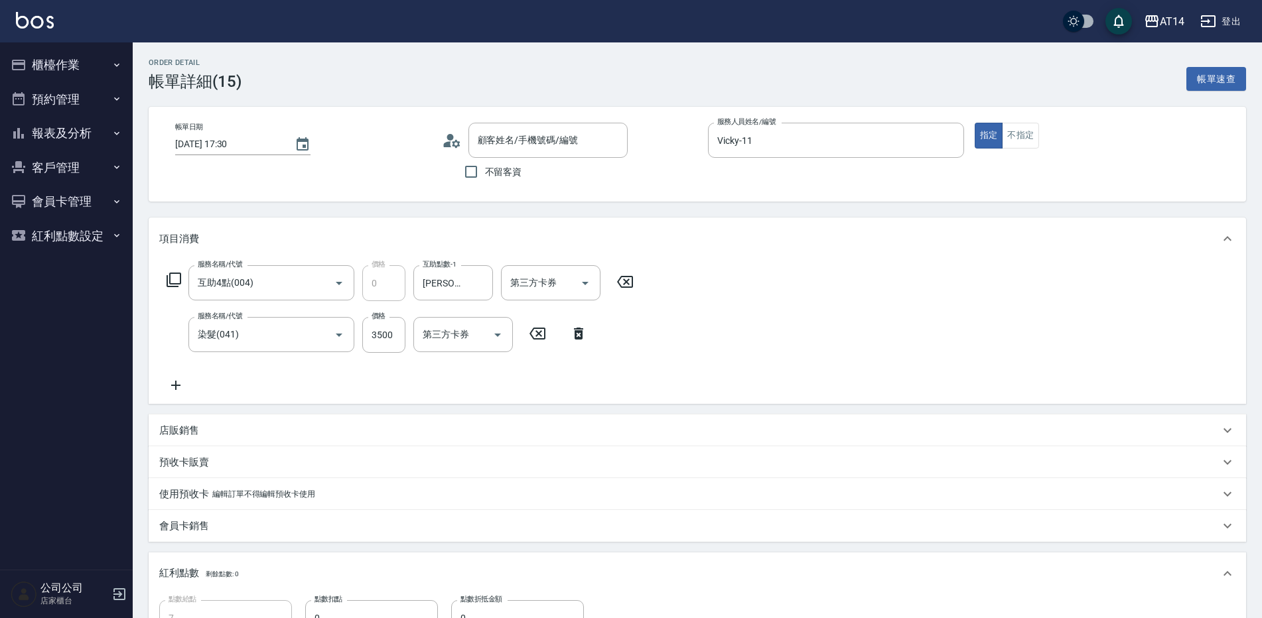
type input "[PERSON_NAME]/0955517964/null"
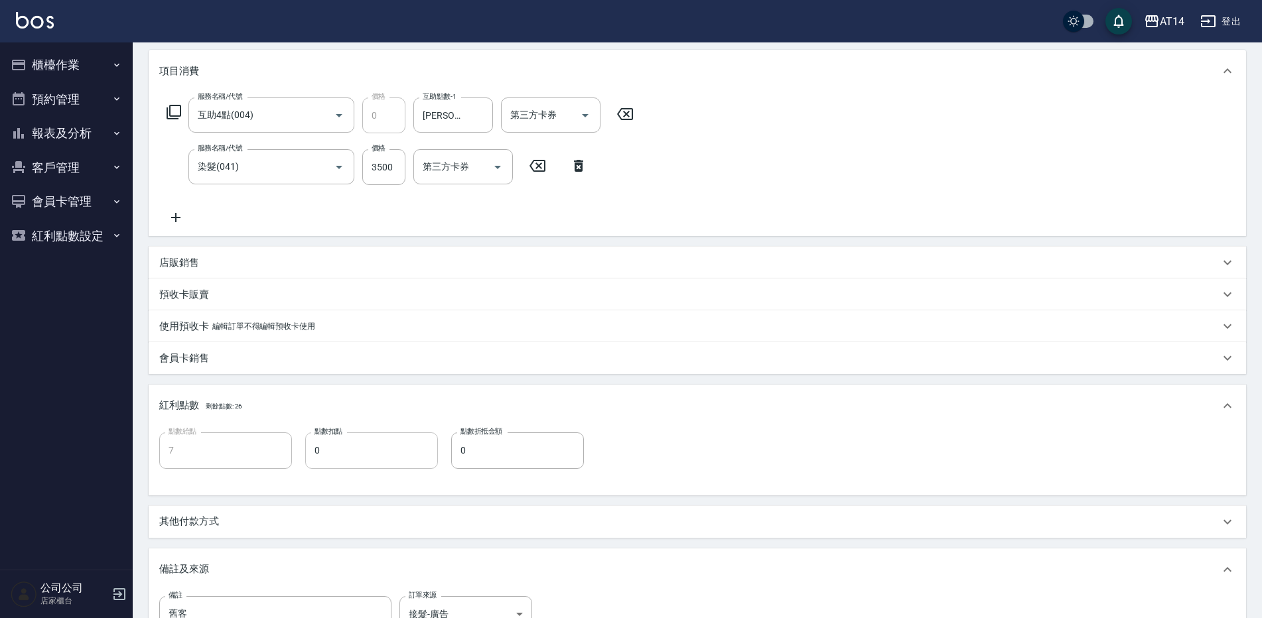
scroll to position [199, 0]
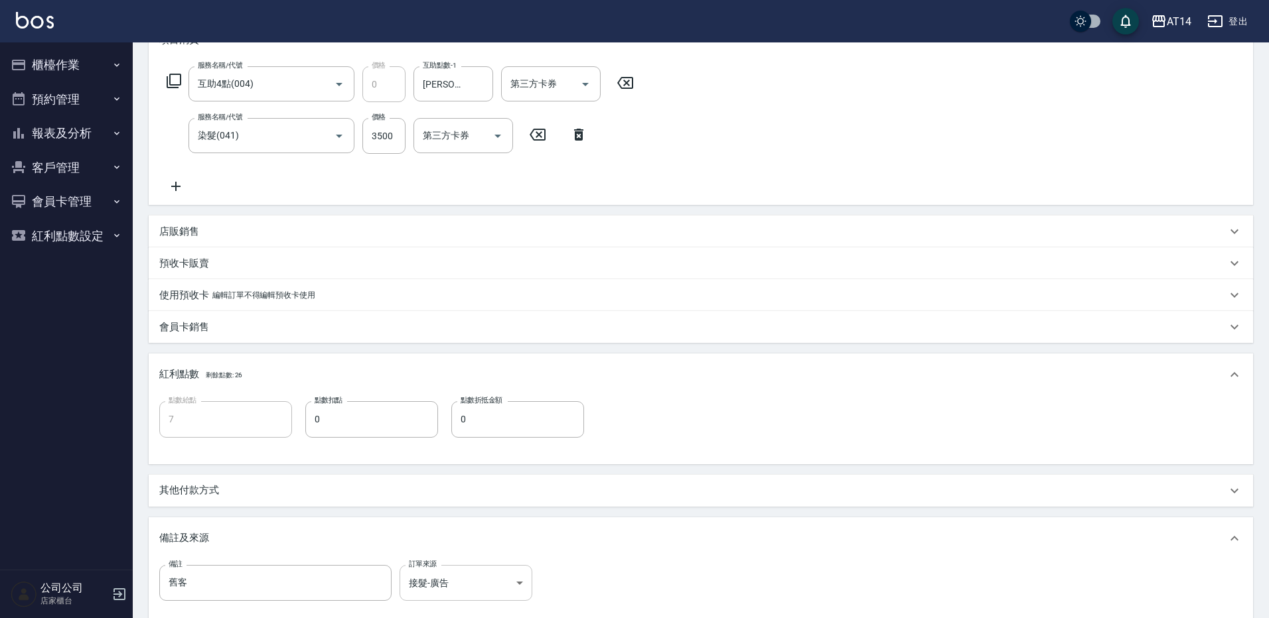
click at [455, 595] on body "AT14 登出 櫃檯作業 打帳單 帳單列表 掛單列表 現金收支登錄 材料自購登錄 每日結帳 排班表 掃碼打卡 預約管理 預約管理 單日預約紀錄 單週預約紀錄 …" at bounding box center [634, 283] width 1269 height 964
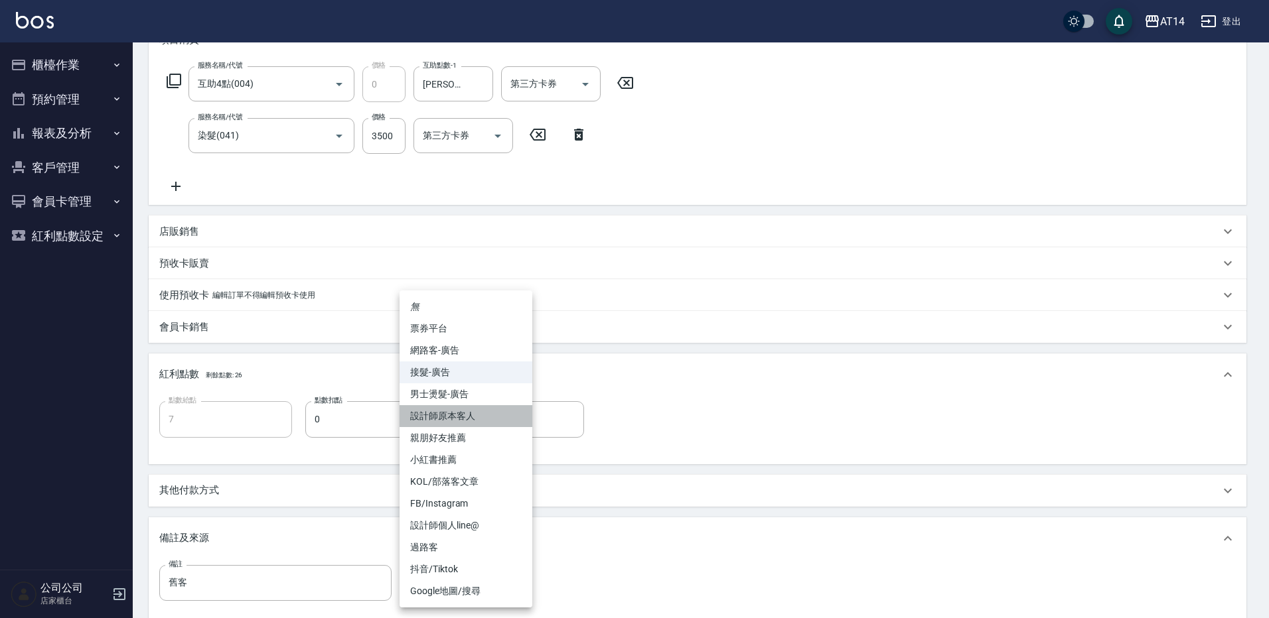
click at [464, 413] on li "設計師原本客人" at bounding box center [465, 416] width 133 height 22
type input "設計師原本客人"
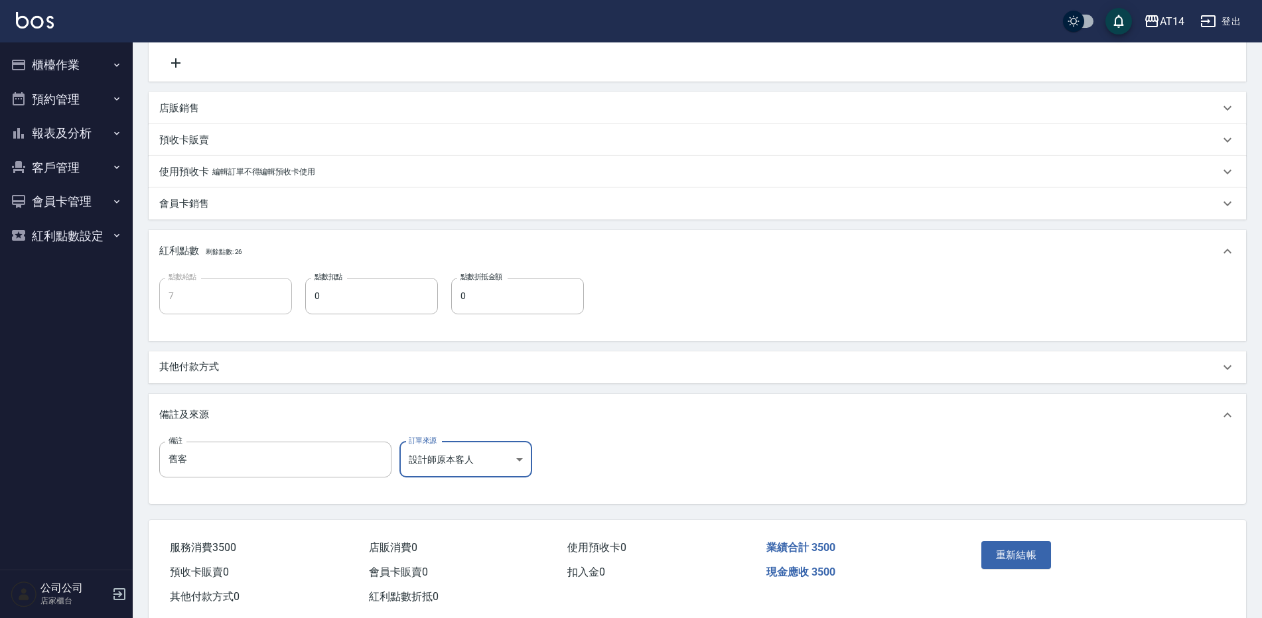
scroll to position [332, 0]
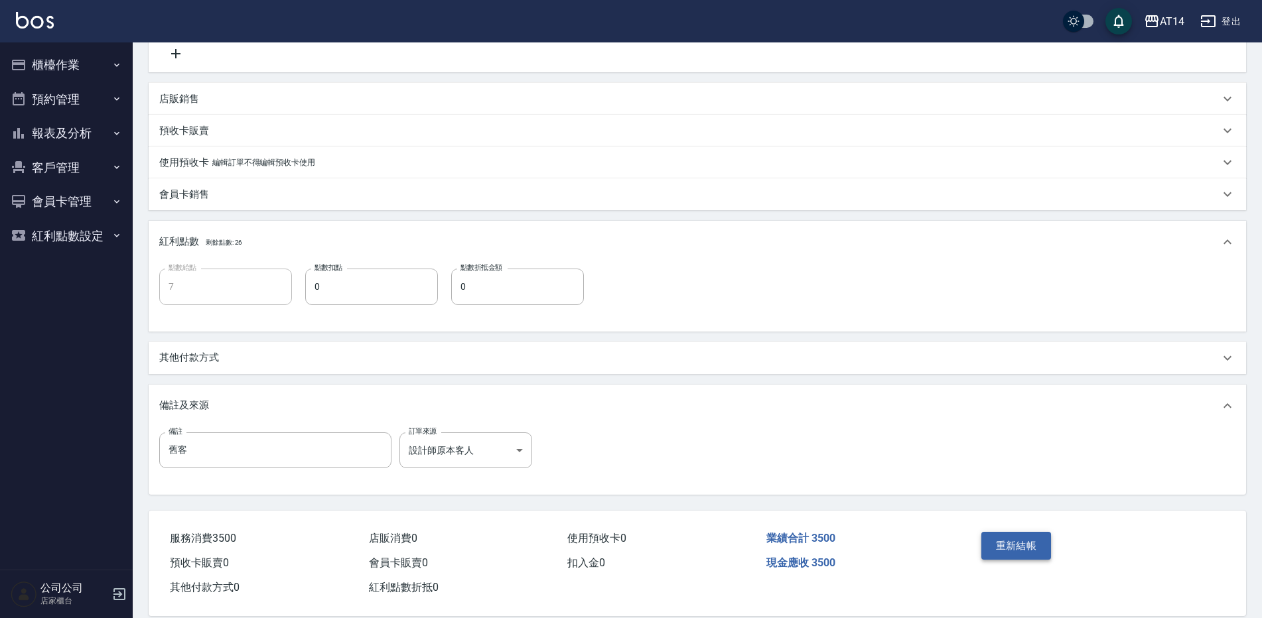
drag, startPoint x: 1017, startPoint y: 569, endPoint x: 1025, endPoint y: 549, distance: 22.3
click at [1017, 567] on div "重新結帳" at bounding box center [1035, 556] width 119 height 58
click at [1025, 548] on button "重新結帳" at bounding box center [1016, 546] width 70 height 28
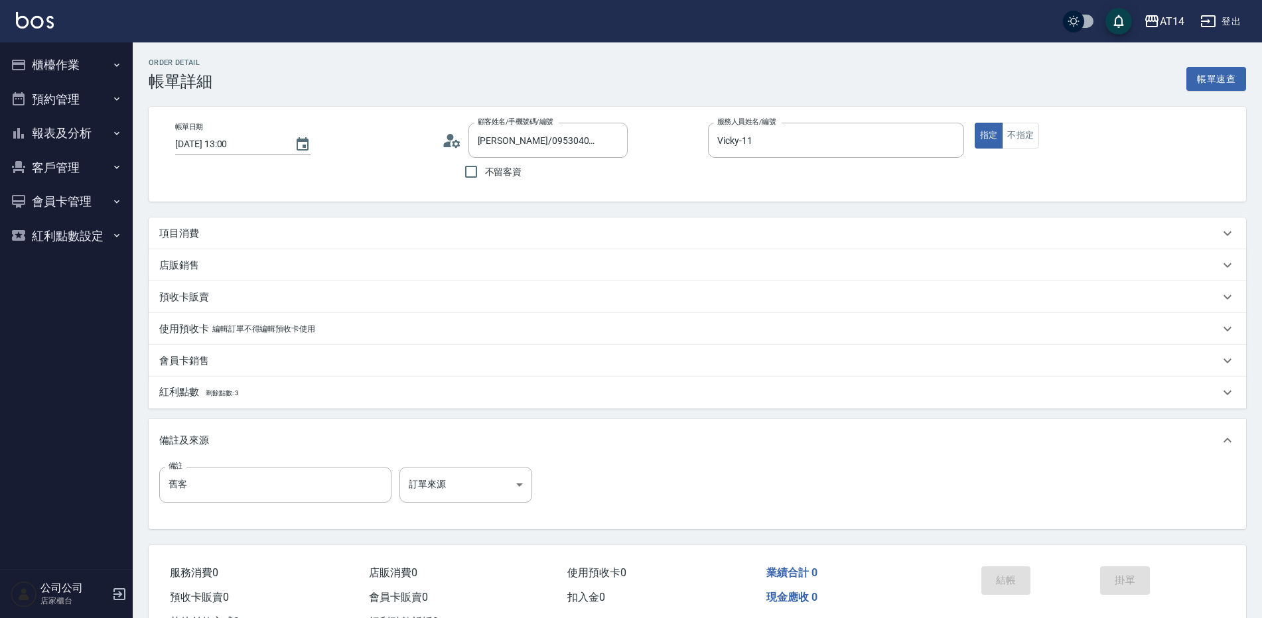
click at [293, 228] on div "項目消費" at bounding box center [689, 234] width 1060 height 14
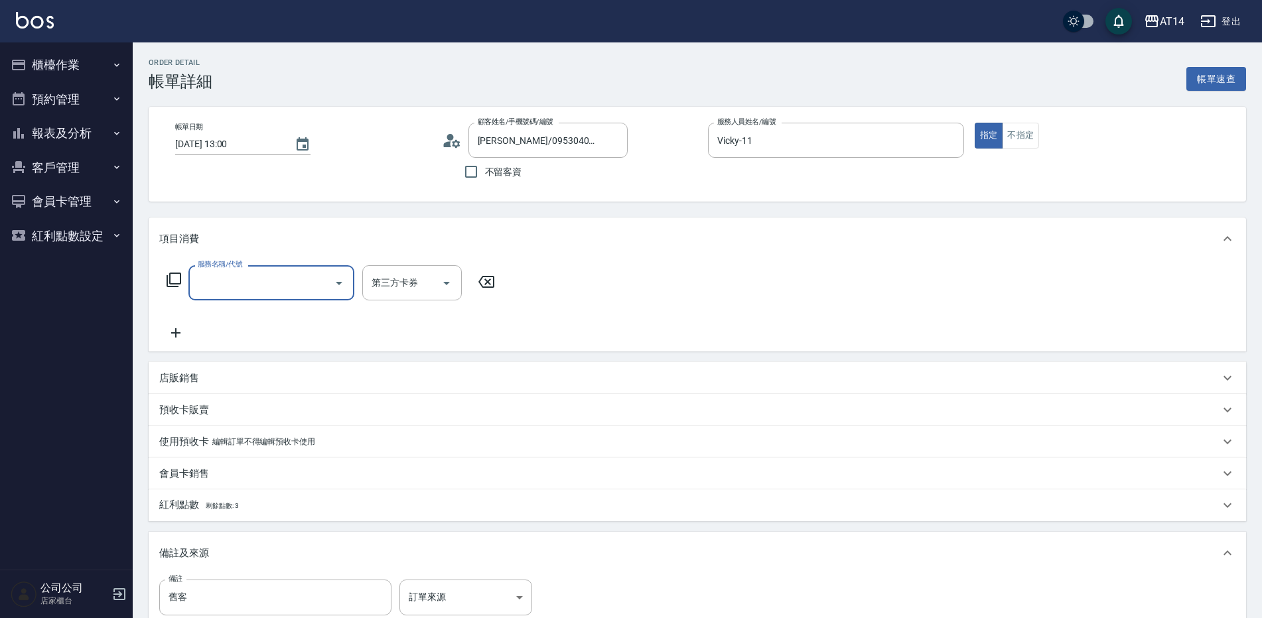
click at [277, 292] on input "服務名稱/代號" at bounding box center [261, 282] width 134 height 23
type input "061"
type input "4"
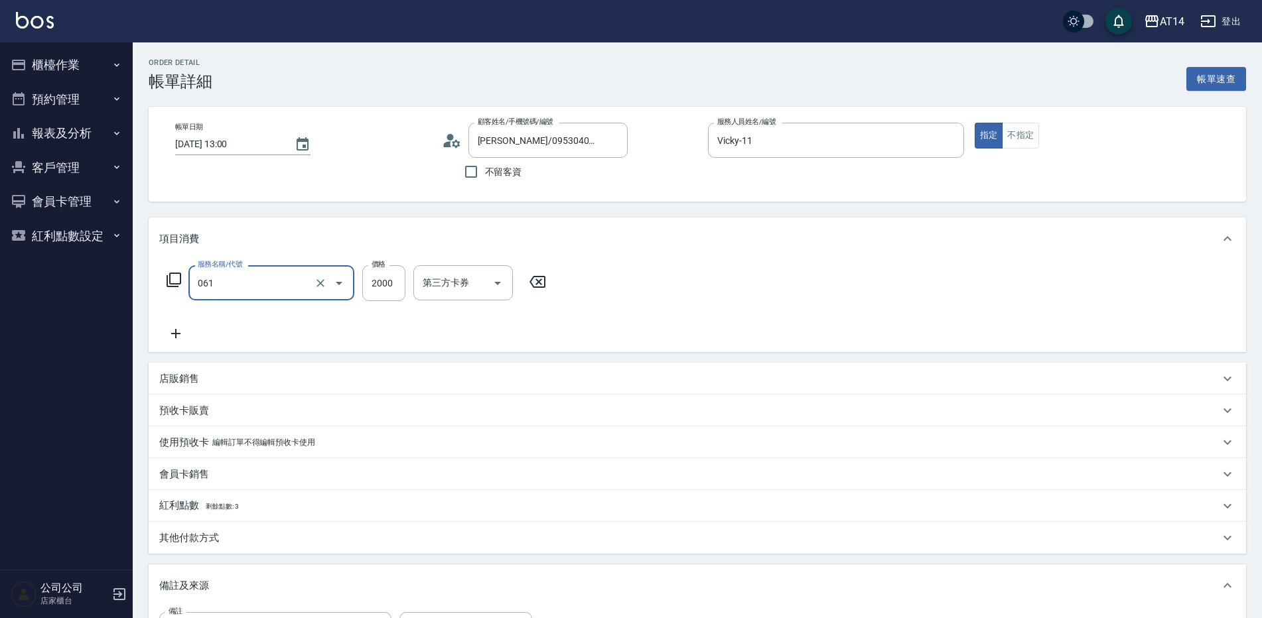
type input "接髮(061)"
type input "1"
type input "0"
type input "1000"
type input "2"
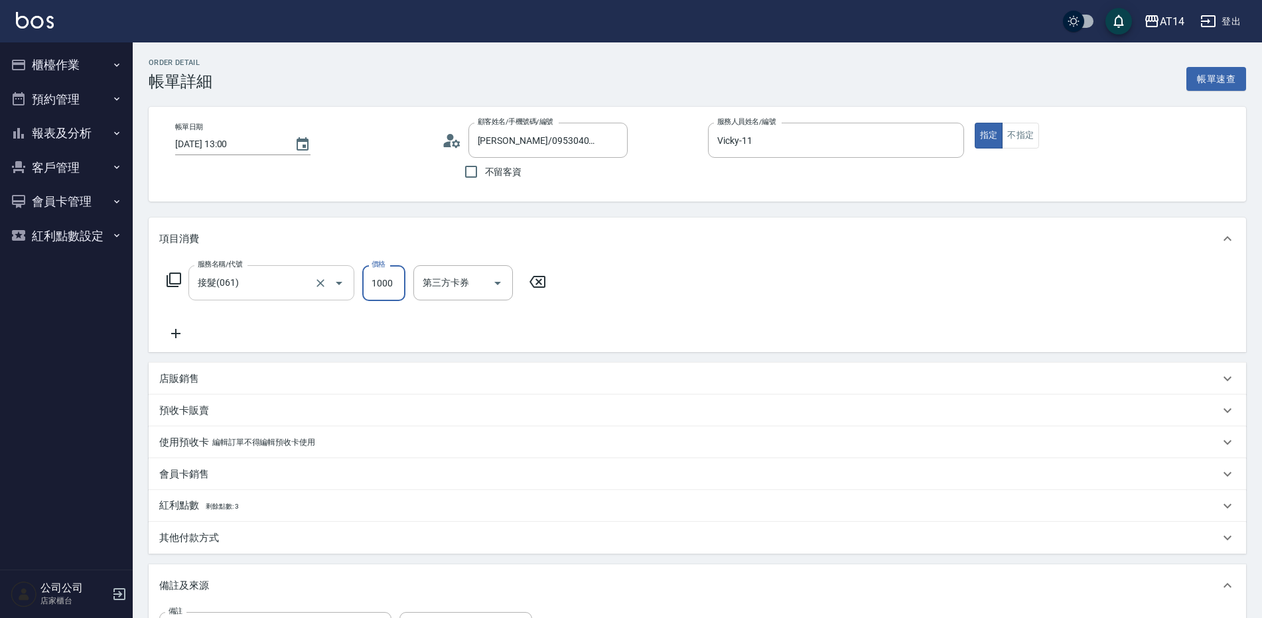
type input "10000"
type input "20"
type input "10000"
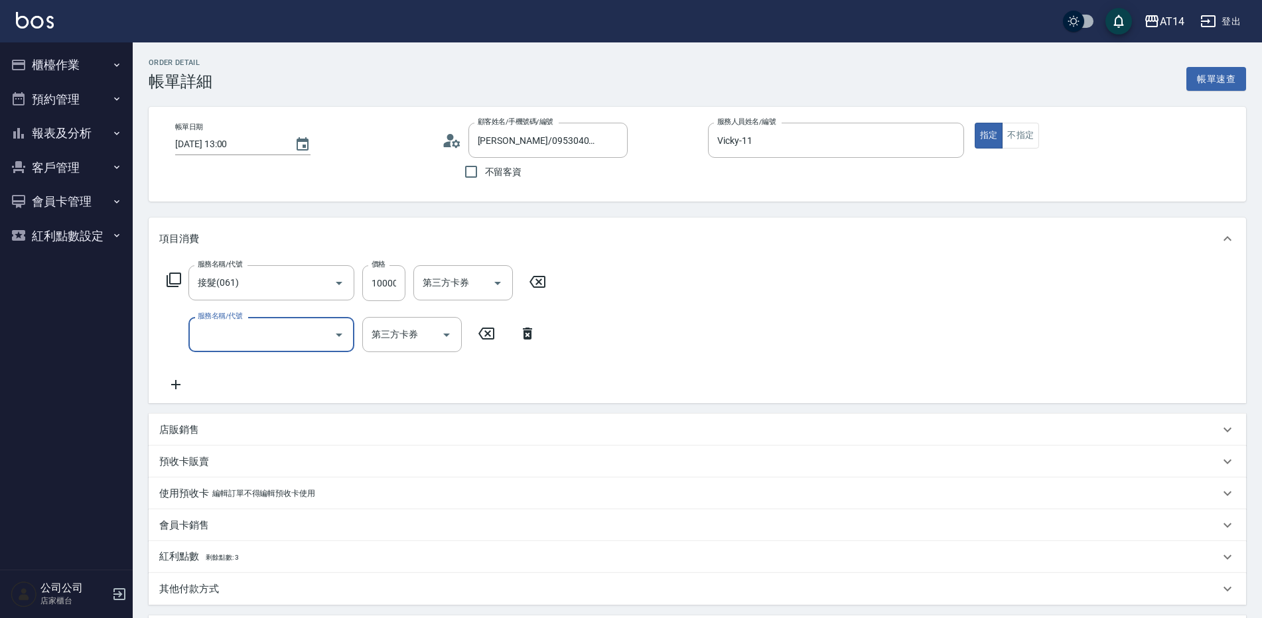
click at [255, 353] on div "服務名稱/代號 接髮(061) 服務名稱/代號 價格 10000 價格 第三方卡券 第三方卡券 服務名稱/代號 服務名稱/代號 第三方卡券 第三方卡券" at bounding box center [356, 328] width 395 height 127
click at [273, 346] on input "服務名稱/代號" at bounding box center [261, 334] width 134 height 23
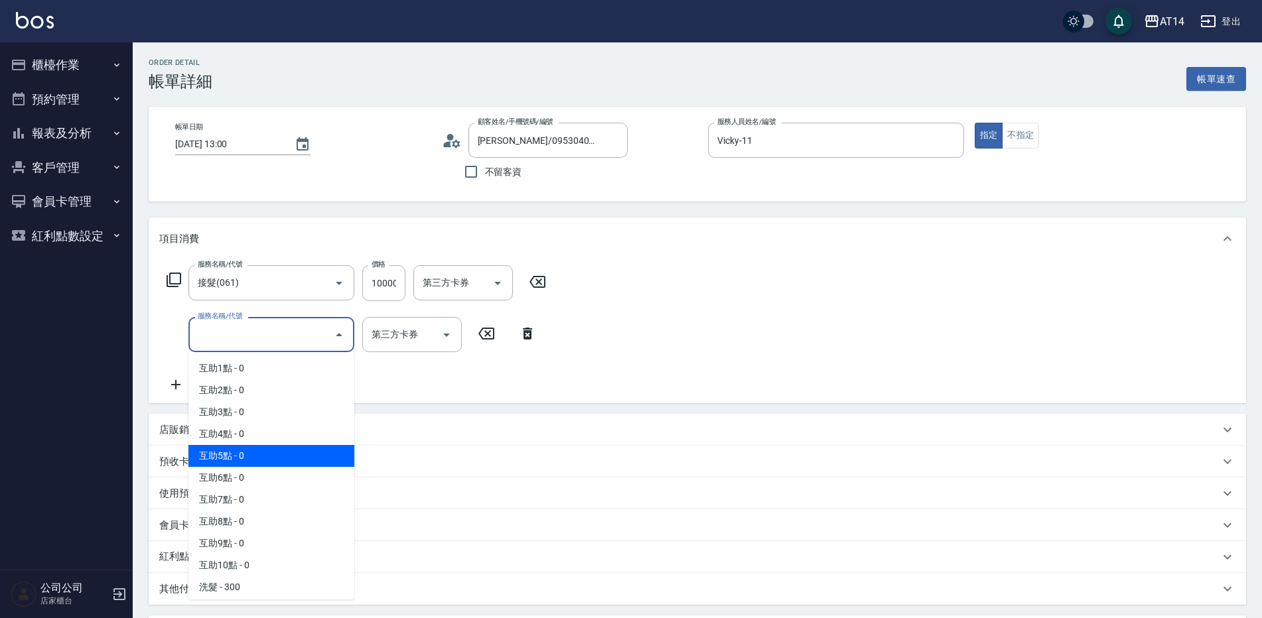
click at [301, 455] on span "互助5點 - 0" at bounding box center [271, 456] width 166 height 22
type input "互助5點(005)"
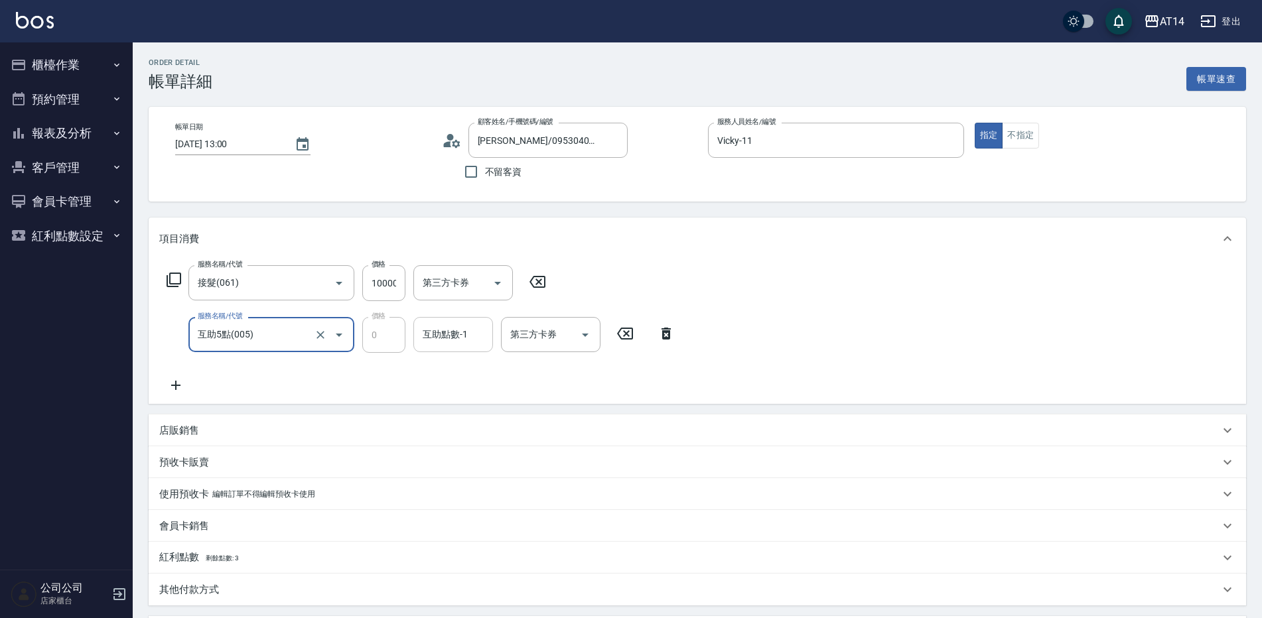
click at [478, 327] on input "互助點數-1" at bounding box center [453, 334] width 68 height 23
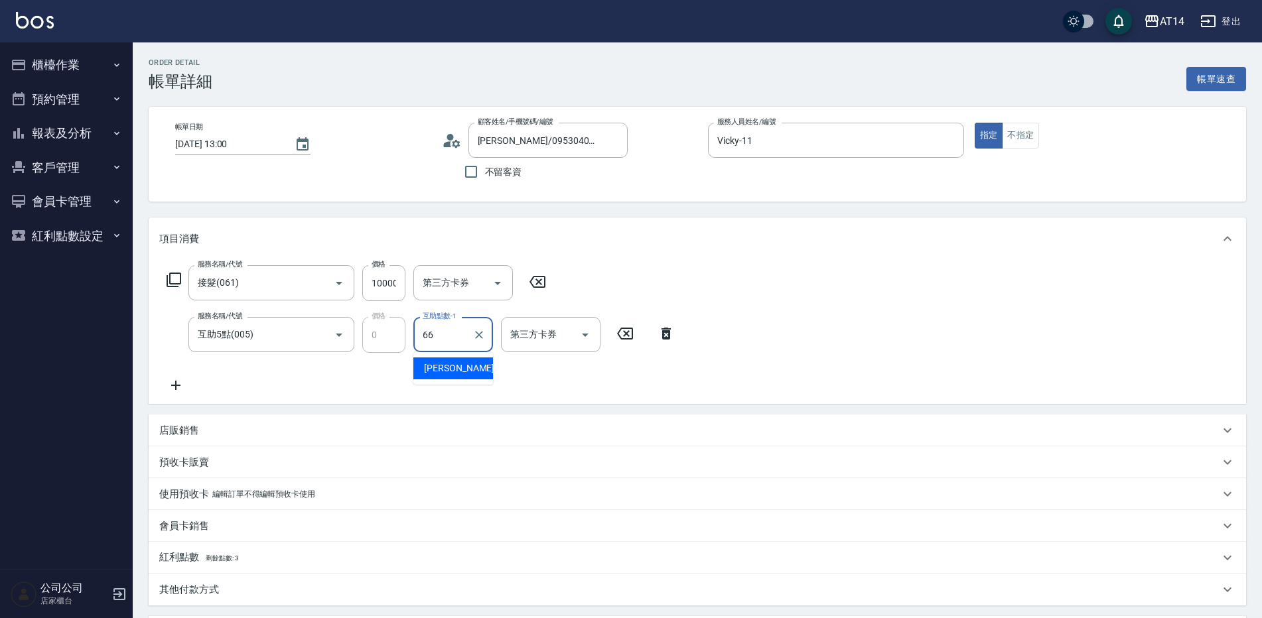
type input "[PERSON_NAME]-66"
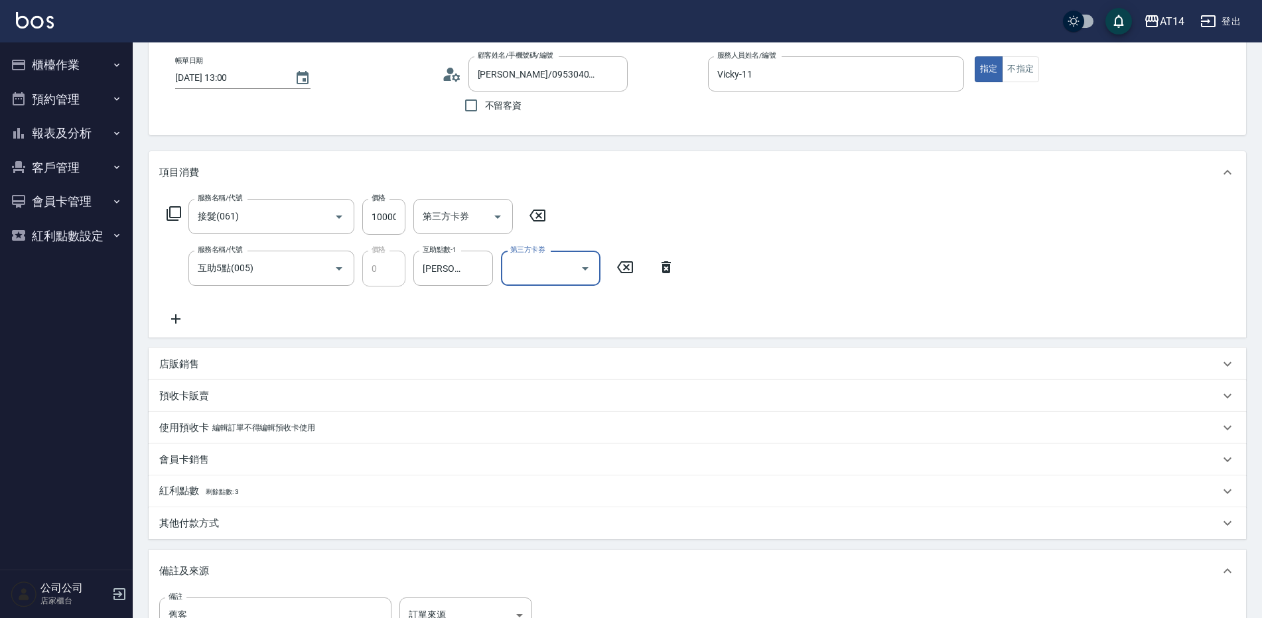
scroll to position [199, 0]
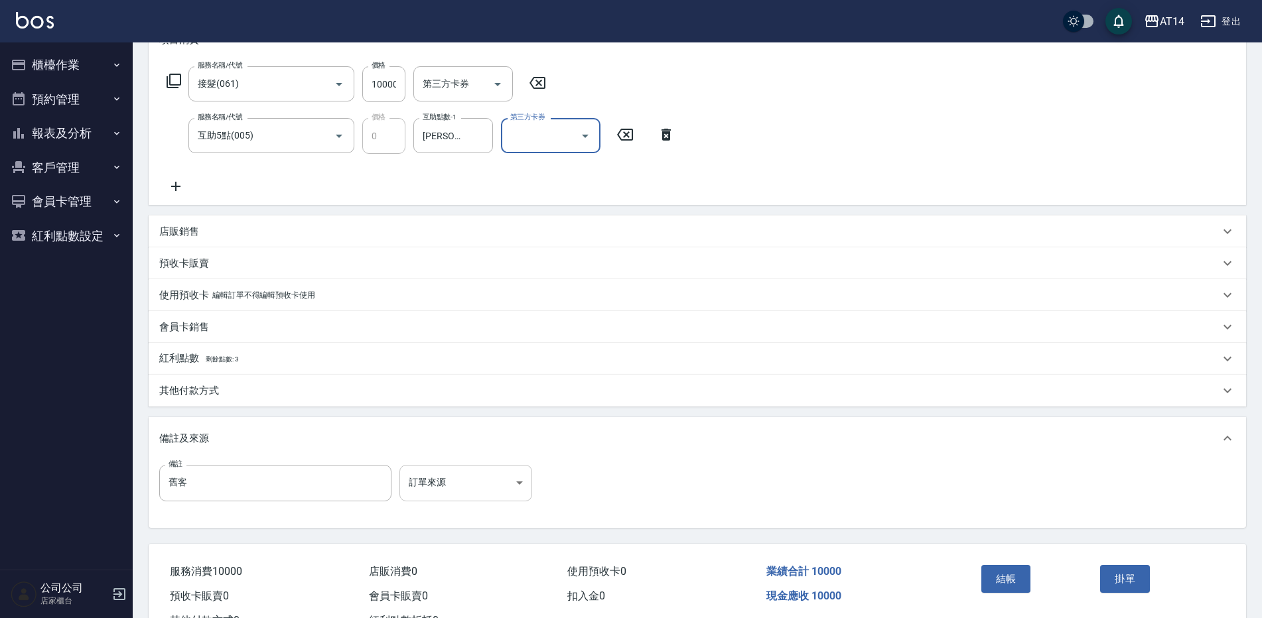
click at [484, 474] on body "AT14 登出 櫃檯作業 打帳單 帳單列表 掛單列表 現金收支登錄 材料自購登錄 每日結帳 排班表 掃碼打卡 預約管理 預約管理 單日預約紀錄 單週預約紀錄 …" at bounding box center [631, 233] width 1262 height 865
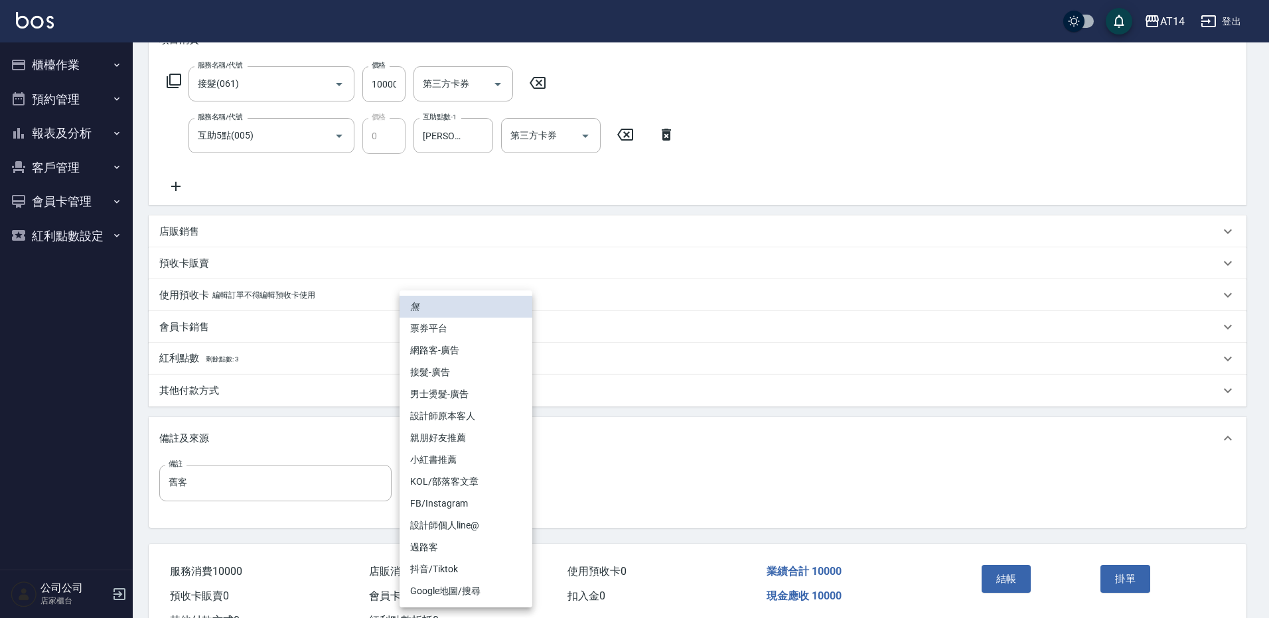
click at [484, 423] on li "設計師原本客人" at bounding box center [465, 416] width 133 height 22
type input "設計師原本客人"
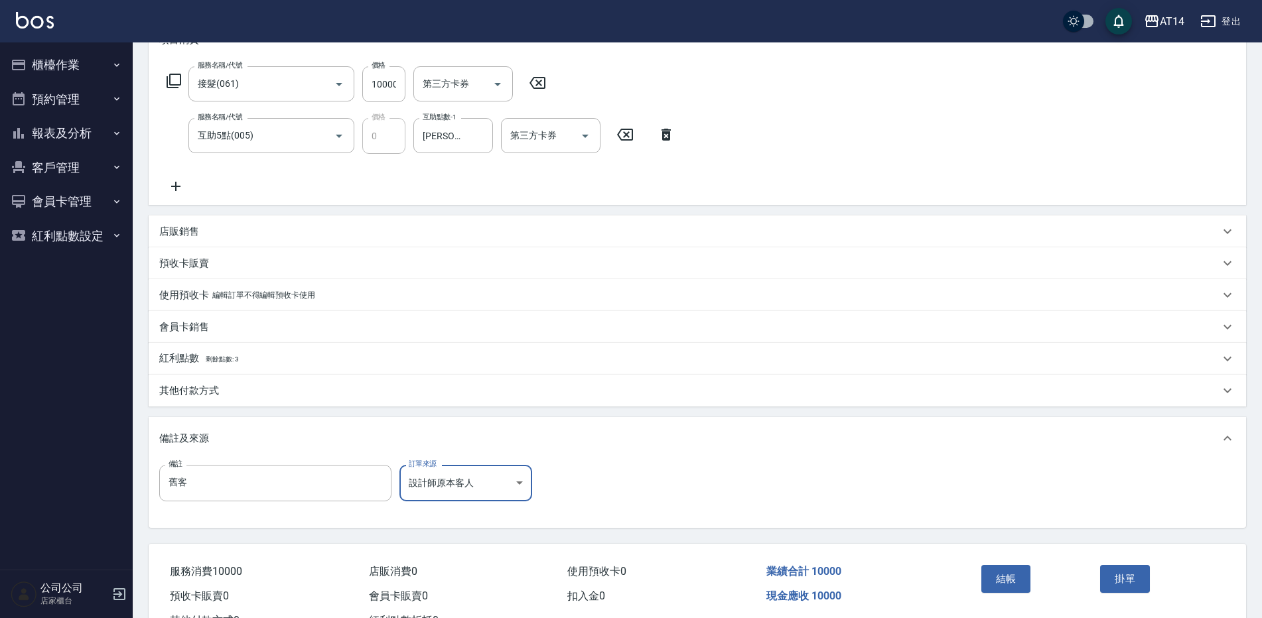
click at [183, 378] on div "其他付款方式" at bounding box center [697, 391] width 1097 height 32
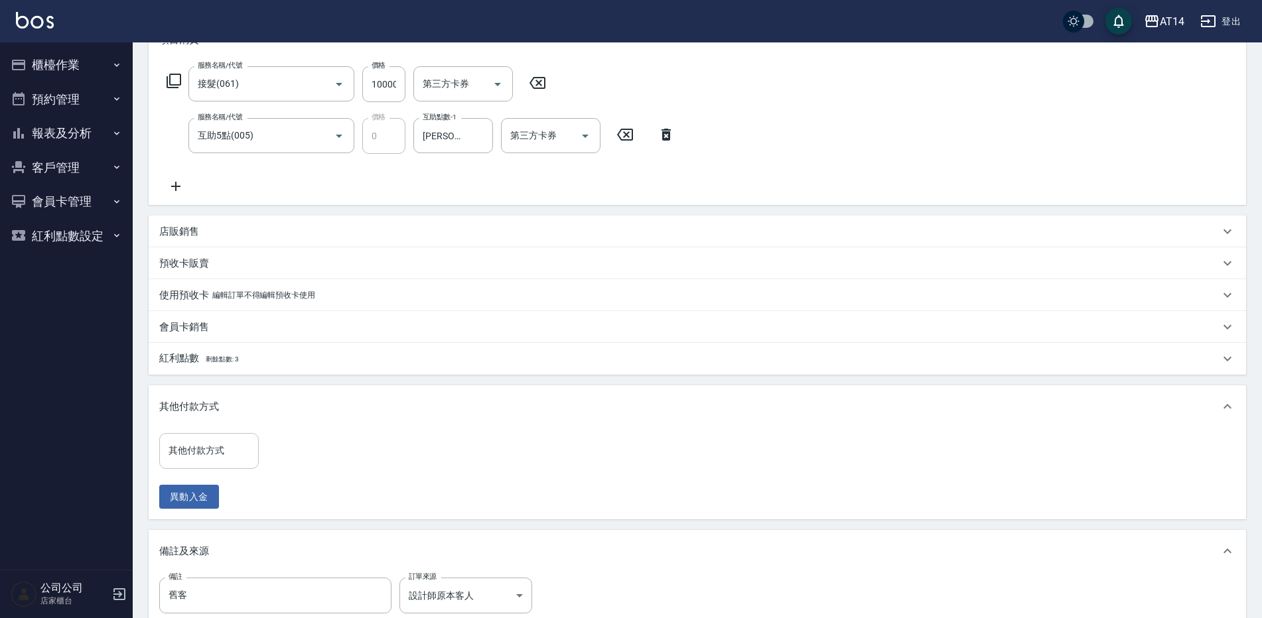
click at [200, 439] on div "其他付款方式" at bounding box center [209, 450] width 100 height 35
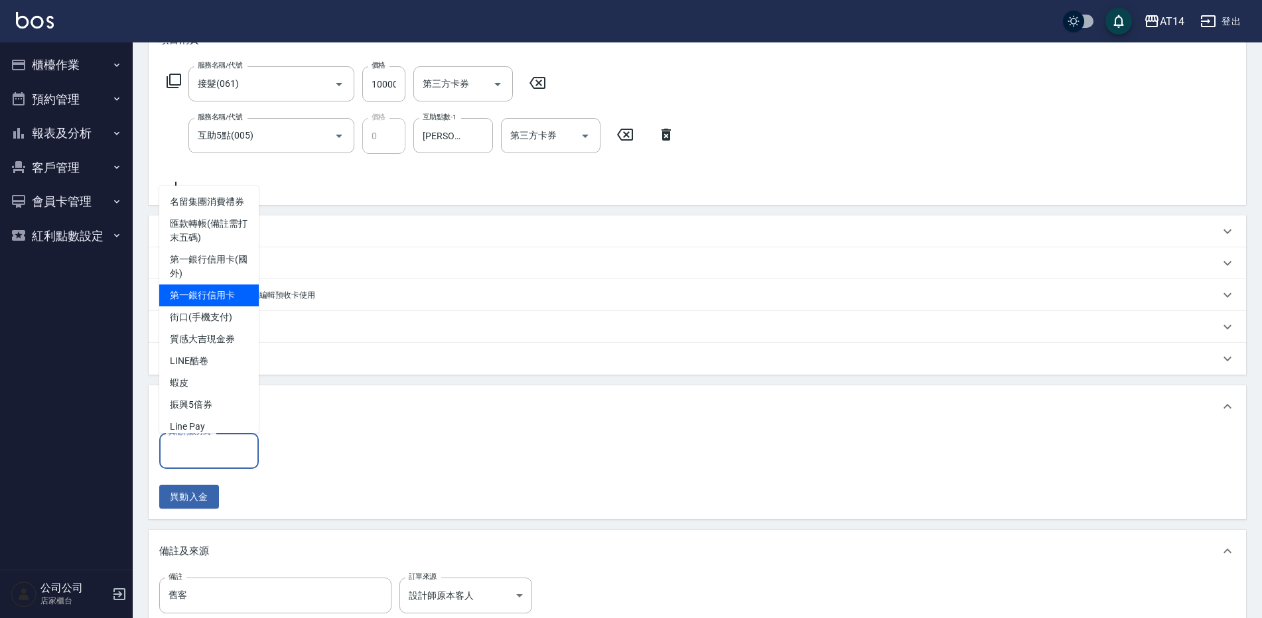
click at [206, 307] on span "第一銀行信用卡" at bounding box center [209, 296] width 100 height 22
type input "第一銀行信用卡"
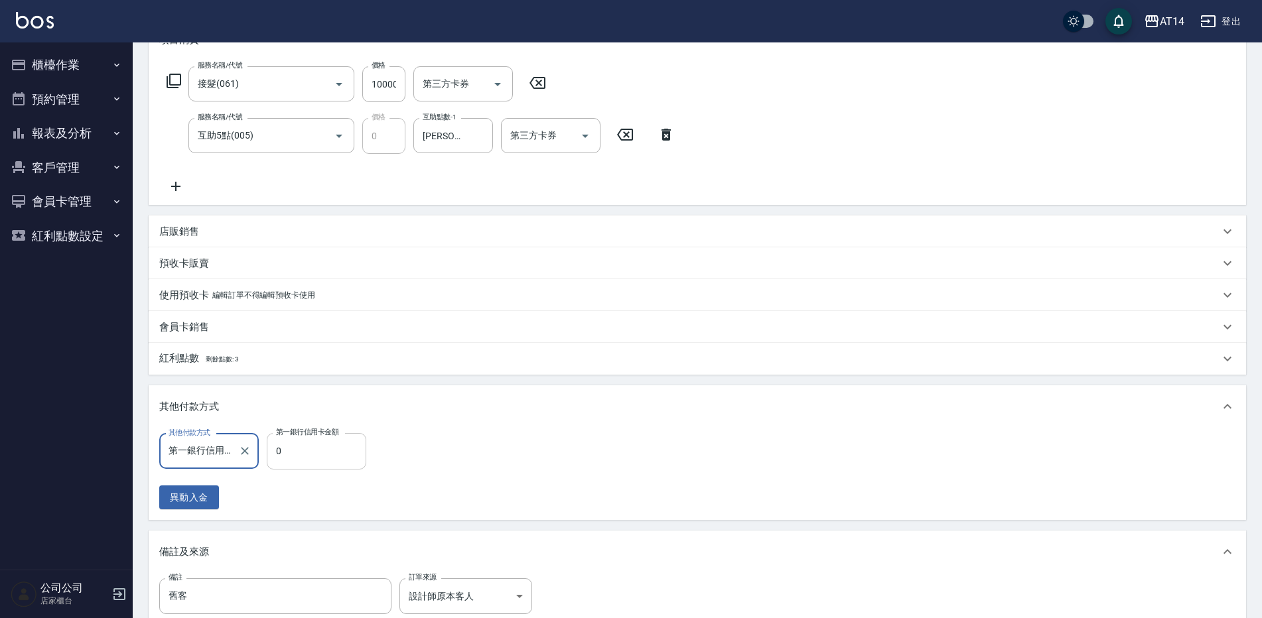
click at [304, 453] on input "0" at bounding box center [317, 451] width 100 height 36
type input "1000"
type input "18"
type input "10000"
type input "0"
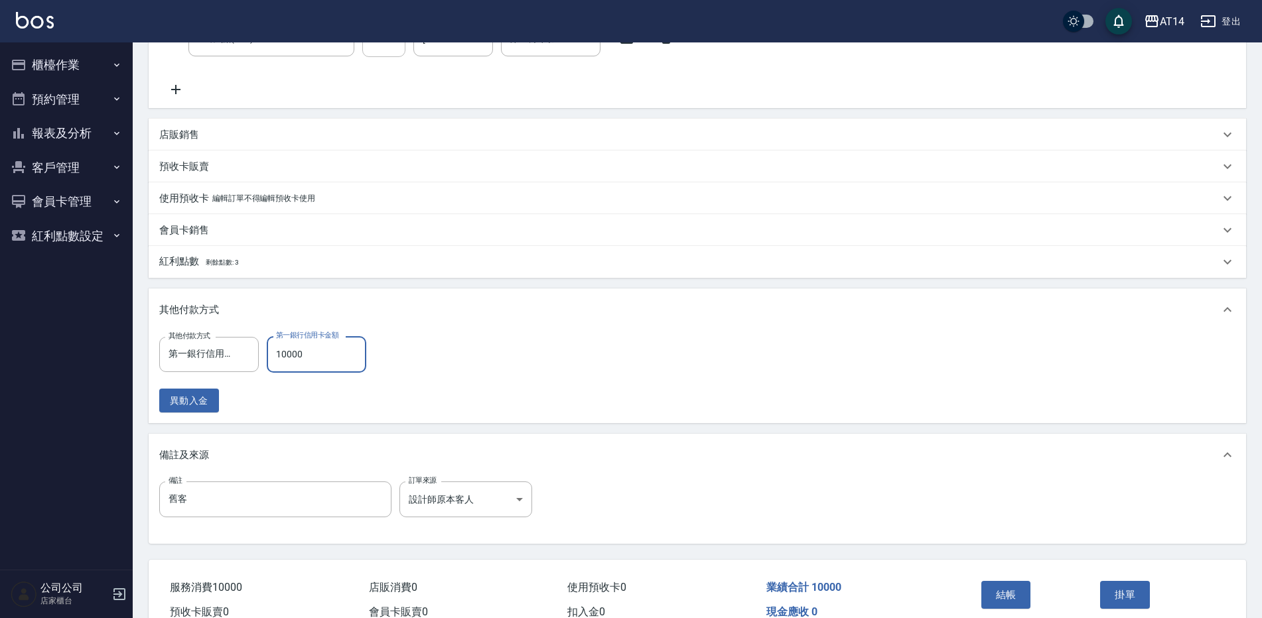
scroll to position [365, 0]
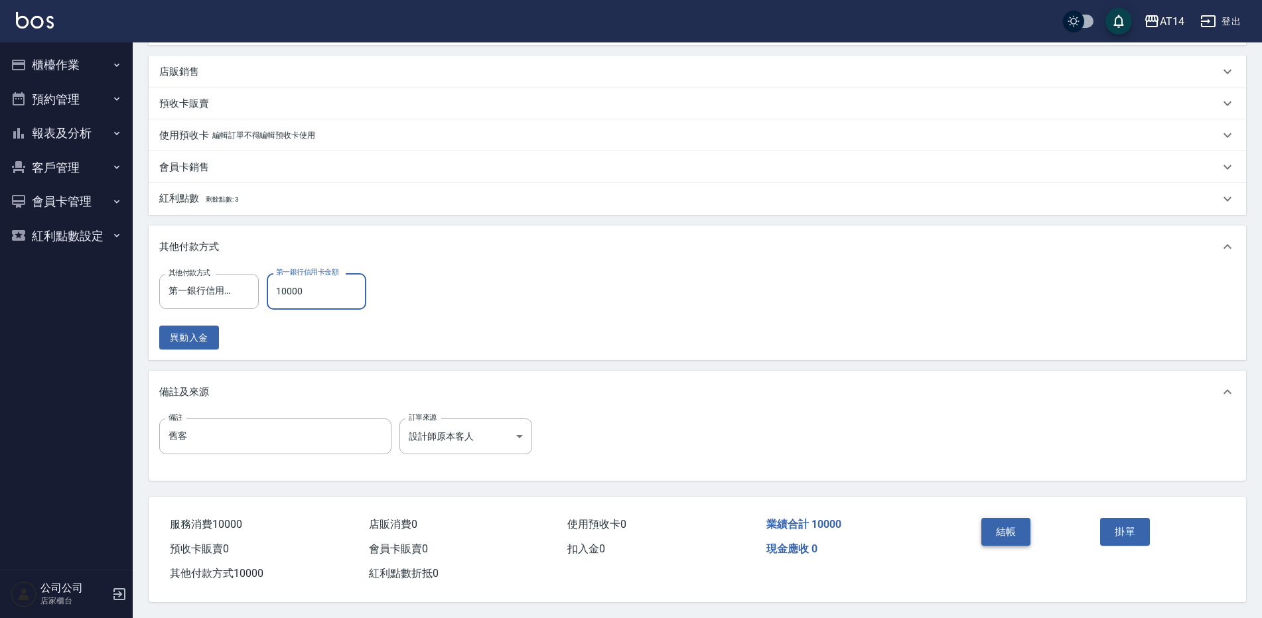
type input "10000"
click at [1010, 531] on button "結帳" at bounding box center [1006, 532] width 50 height 28
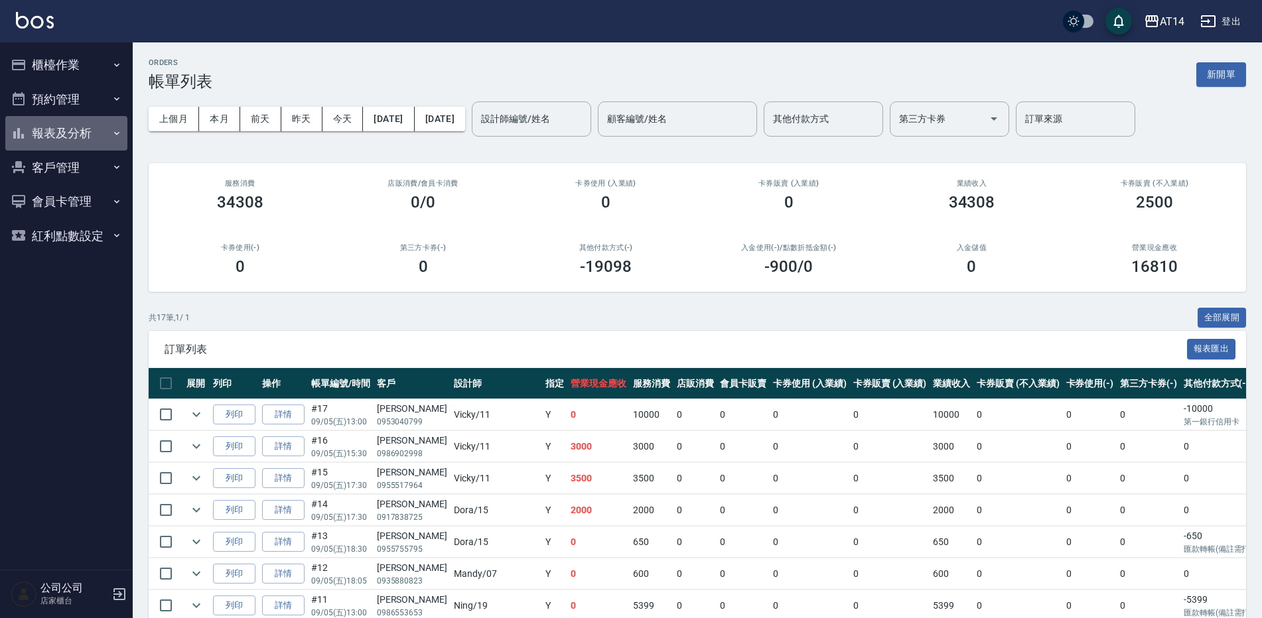
click at [91, 133] on button "報表及分析" at bounding box center [66, 133] width 122 height 35
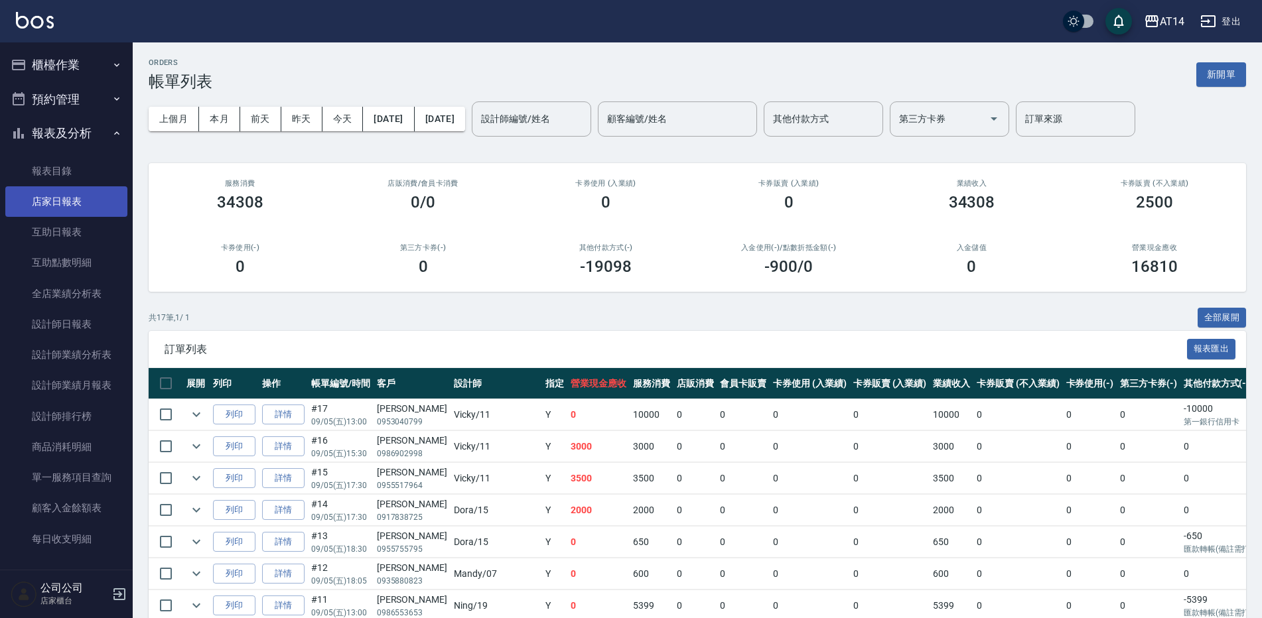
click at [93, 216] on link "店家日報表" at bounding box center [66, 201] width 122 height 31
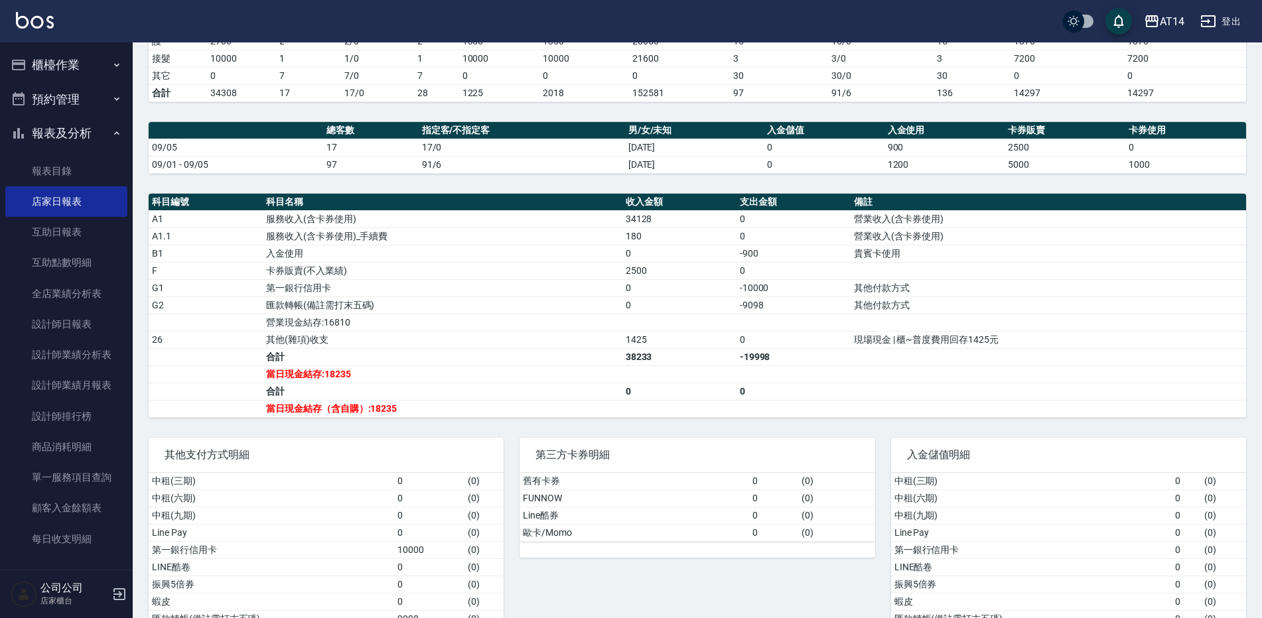
scroll to position [397, 0]
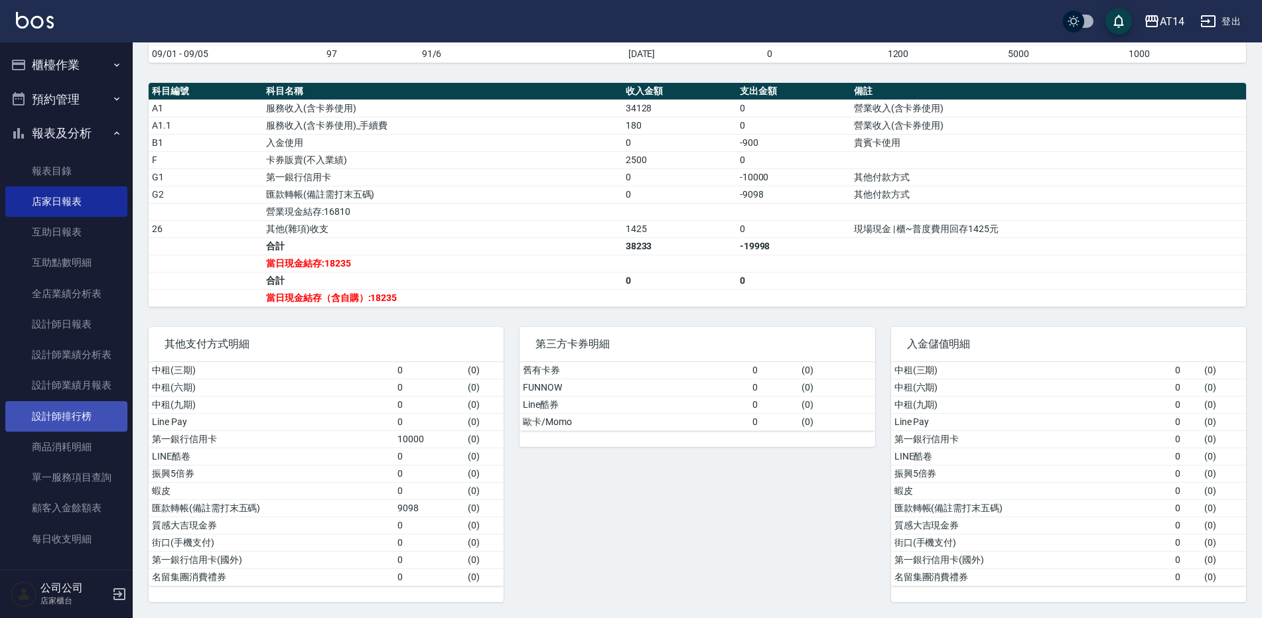
click at [71, 409] on link "設計師排行榜" at bounding box center [66, 416] width 122 height 31
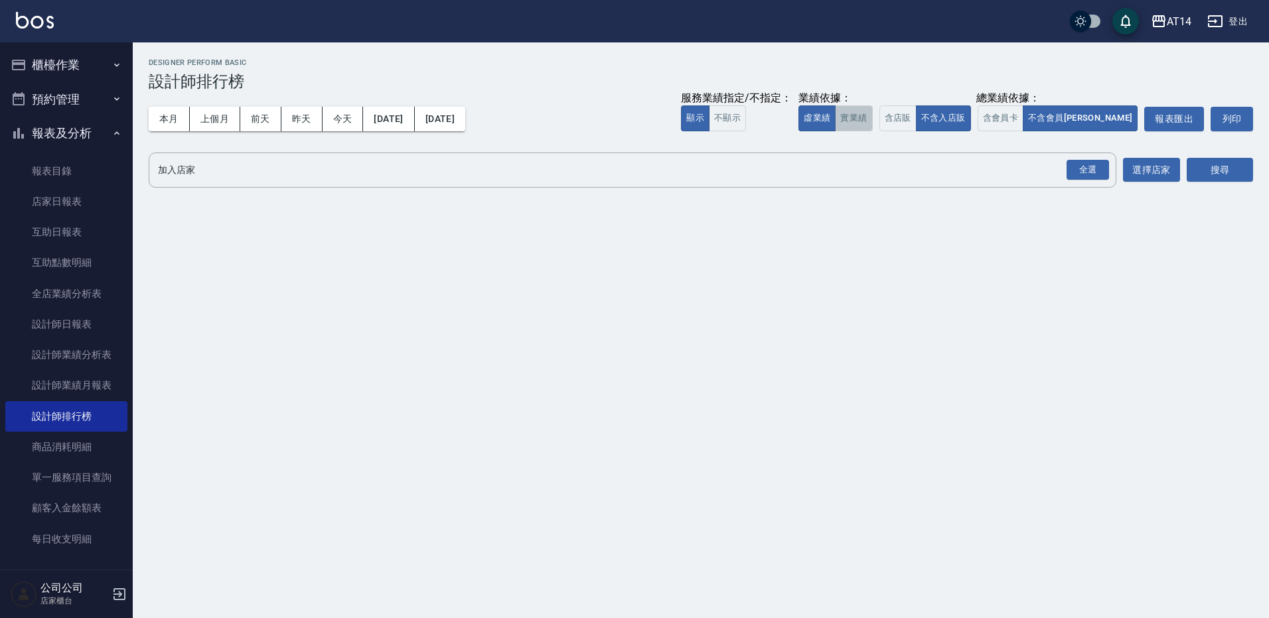
click at [872, 117] on button "實業績" at bounding box center [853, 119] width 37 height 26
click at [916, 115] on button "含店販" at bounding box center [897, 119] width 37 height 26
click at [1024, 111] on button "含會員卡" at bounding box center [1000, 119] width 46 height 26
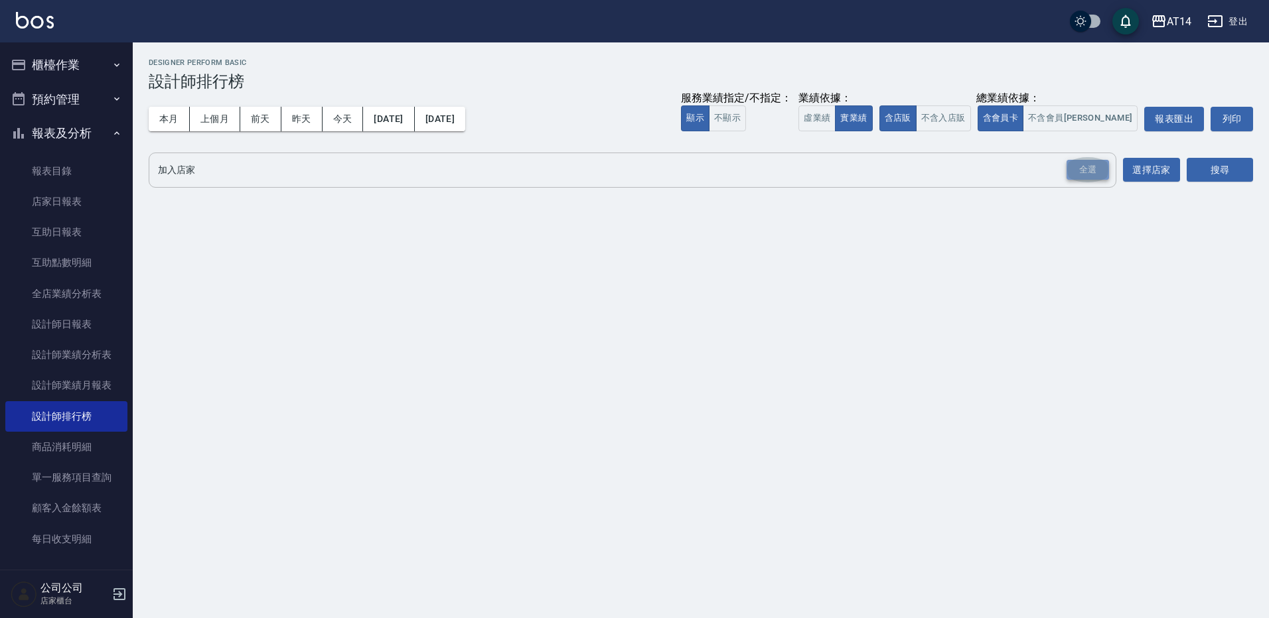
click at [1094, 175] on div "全選" at bounding box center [1087, 170] width 42 height 21
drag, startPoint x: 1259, startPoint y: 171, endPoint x: 1254, endPoint y: 177, distance: 8.0
click at [1257, 173] on div "AT14 [DATE] - [DATE] 設計師排行榜 列印時間： [DATE][PHONE_NUMBER]:08 Designer Perform Basi…" at bounding box center [701, 126] width 1136 height 169
click at [1232, 169] on button "搜尋" at bounding box center [1219, 171] width 66 height 25
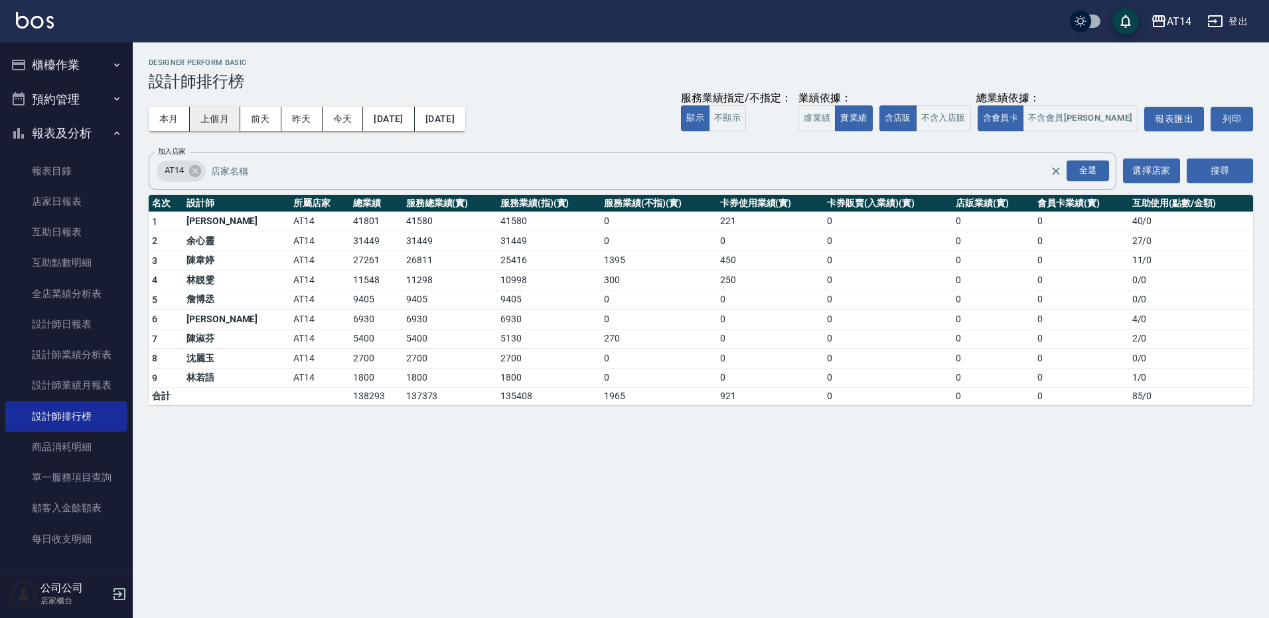
click at [230, 116] on button "上個月" at bounding box center [215, 119] width 50 height 25
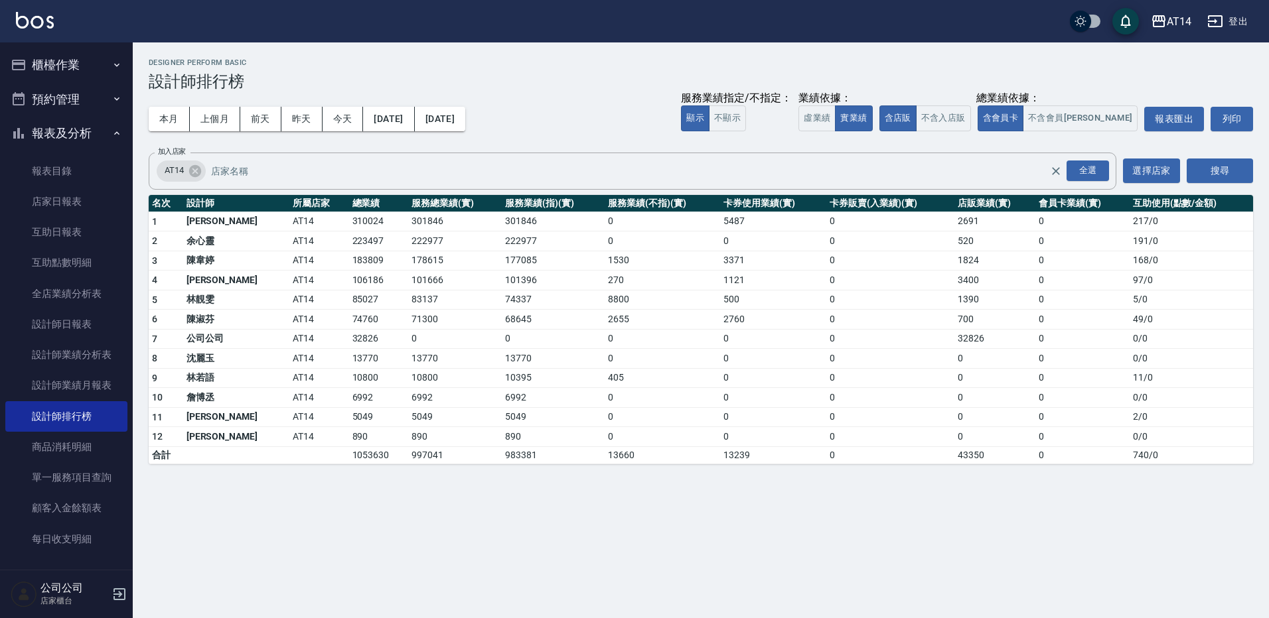
click at [465, 123] on button "[DATE]" at bounding box center [440, 119] width 50 height 25
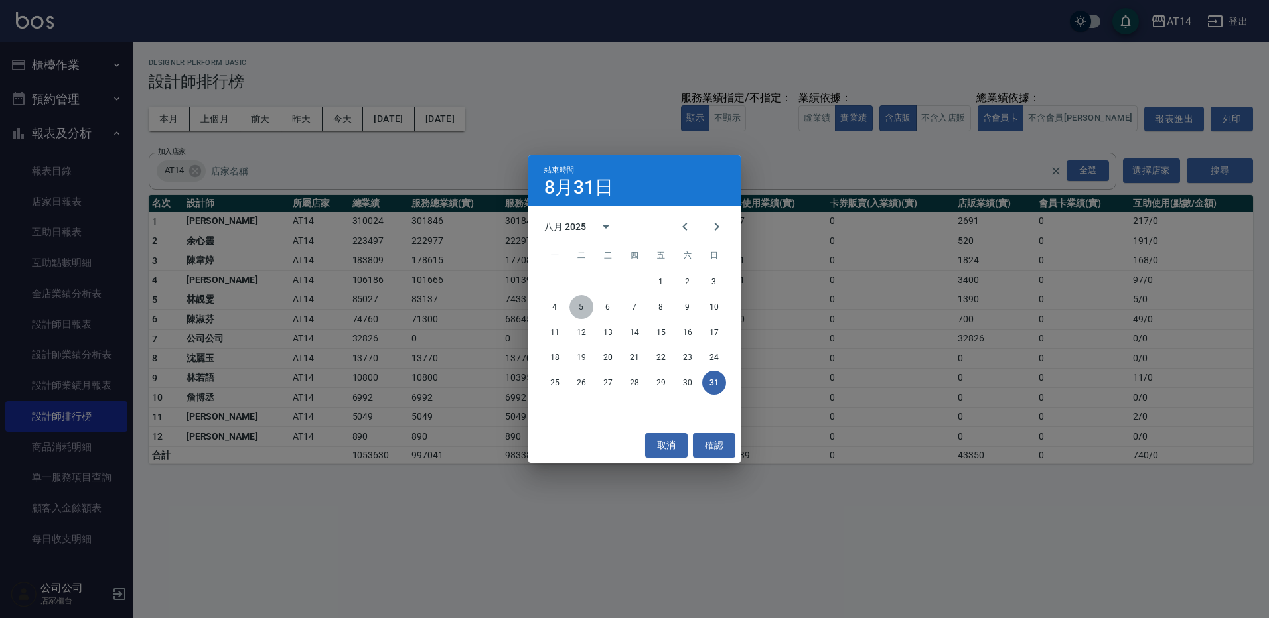
click at [580, 309] on button "5" at bounding box center [581, 307] width 24 height 24
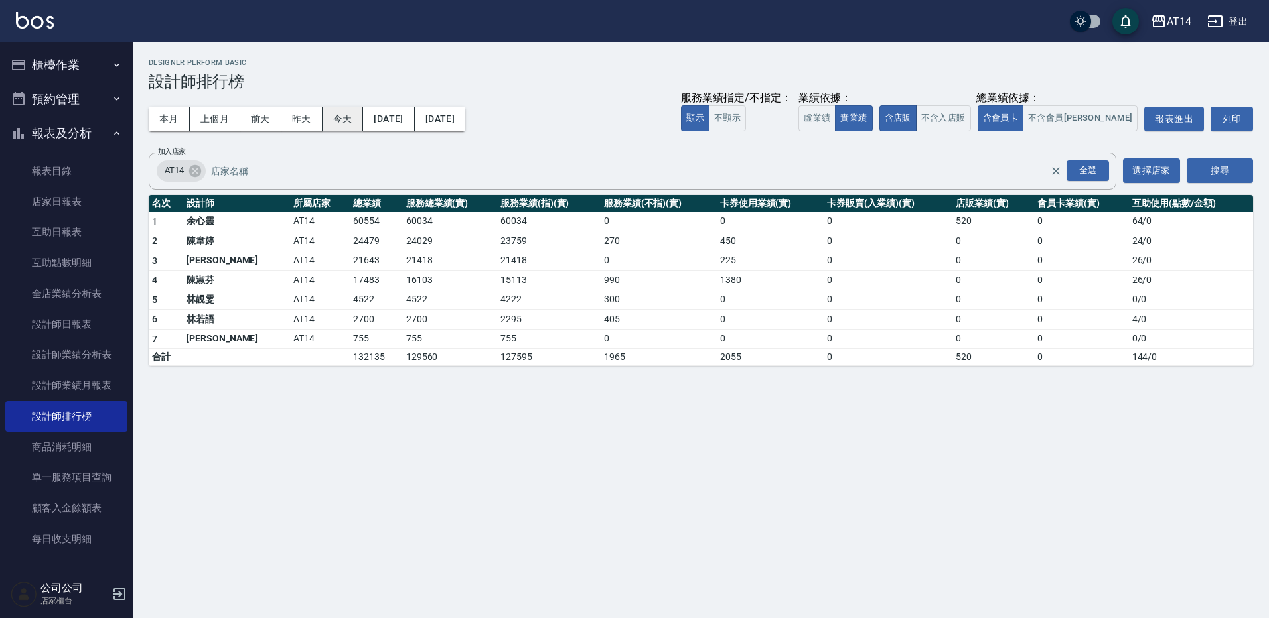
click at [338, 115] on button "今天" at bounding box center [342, 119] width 41 height 25
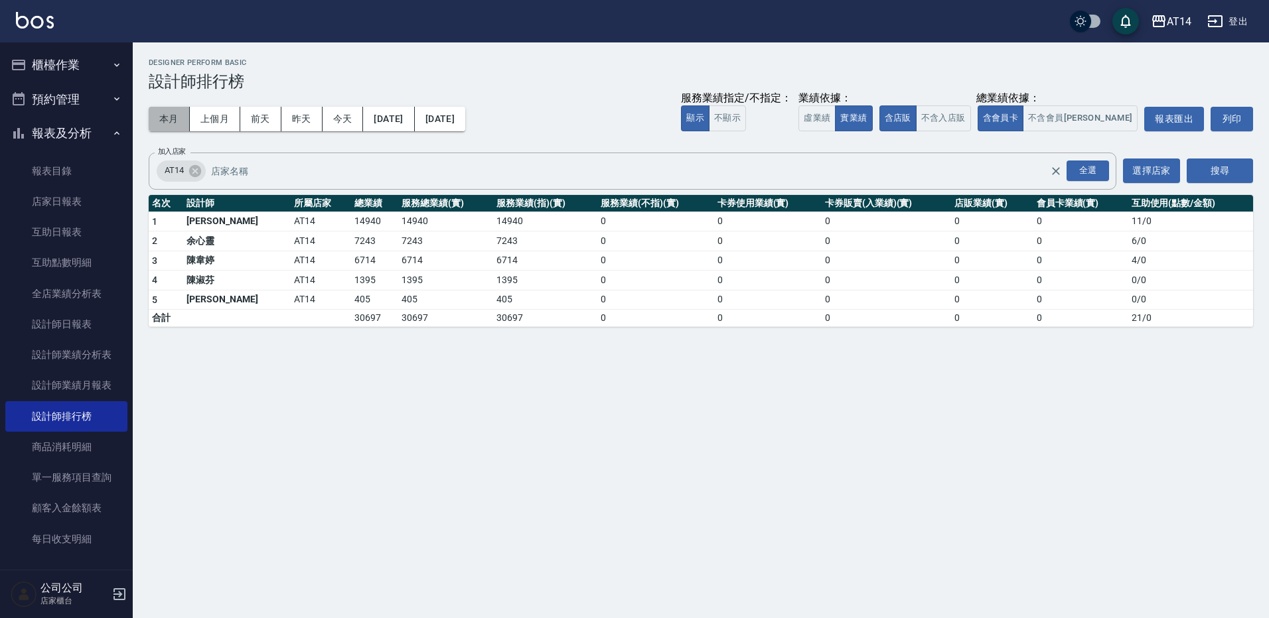
click at [182, 114] on button "本月" at bounding box center [169, 119] width 41 height 25
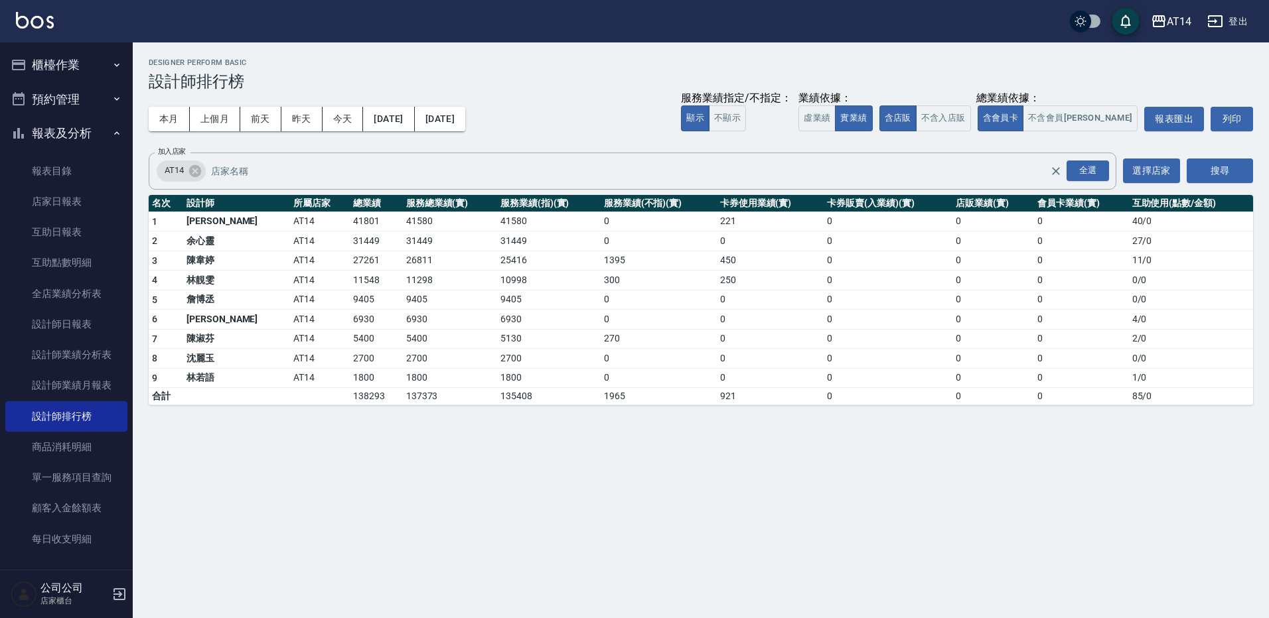
click at [79, 62] on button "櫃檯作業" at bounding box center [66, 65] width 122 height 35
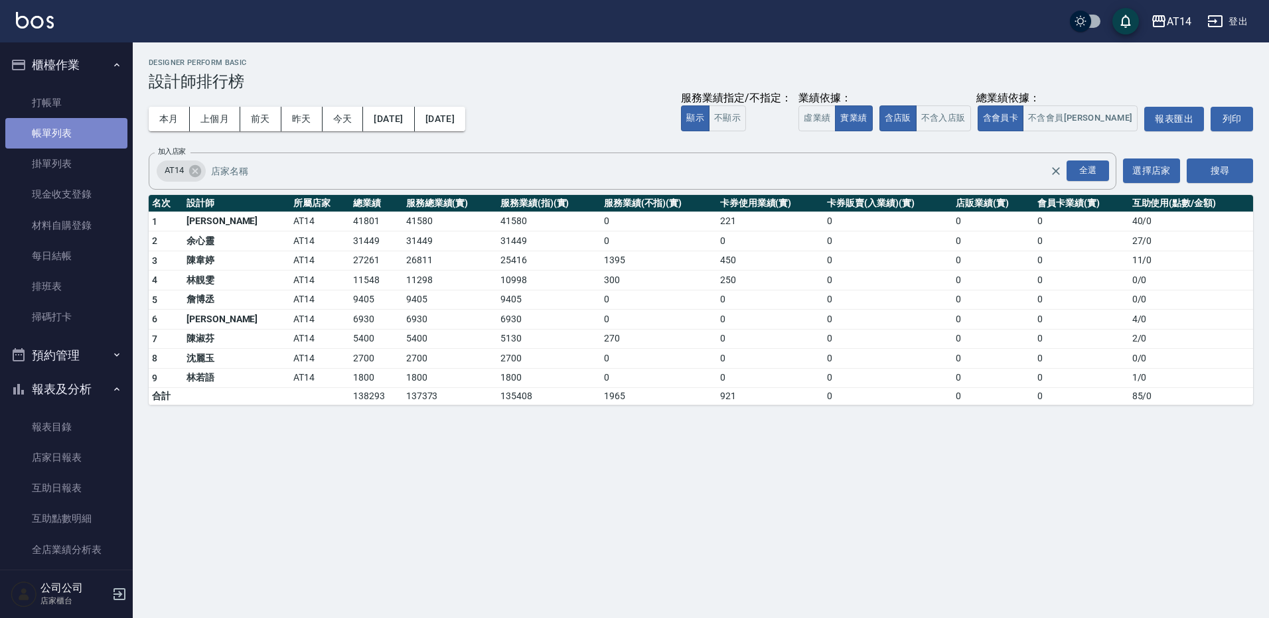
click at [87, 134] on link "帳單列表" at bounding box center [66, 133] width 122 height 31
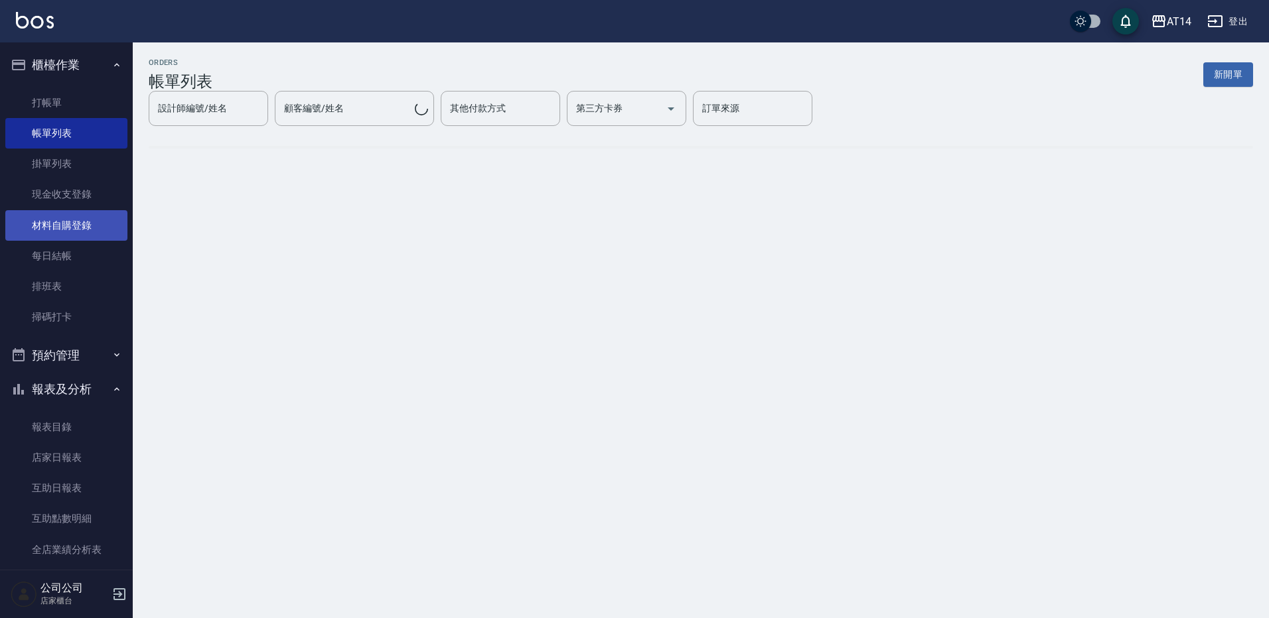
click at [72, 230] on link "材料自購登錄" at bounding box center [66, 225] width 122 height 31
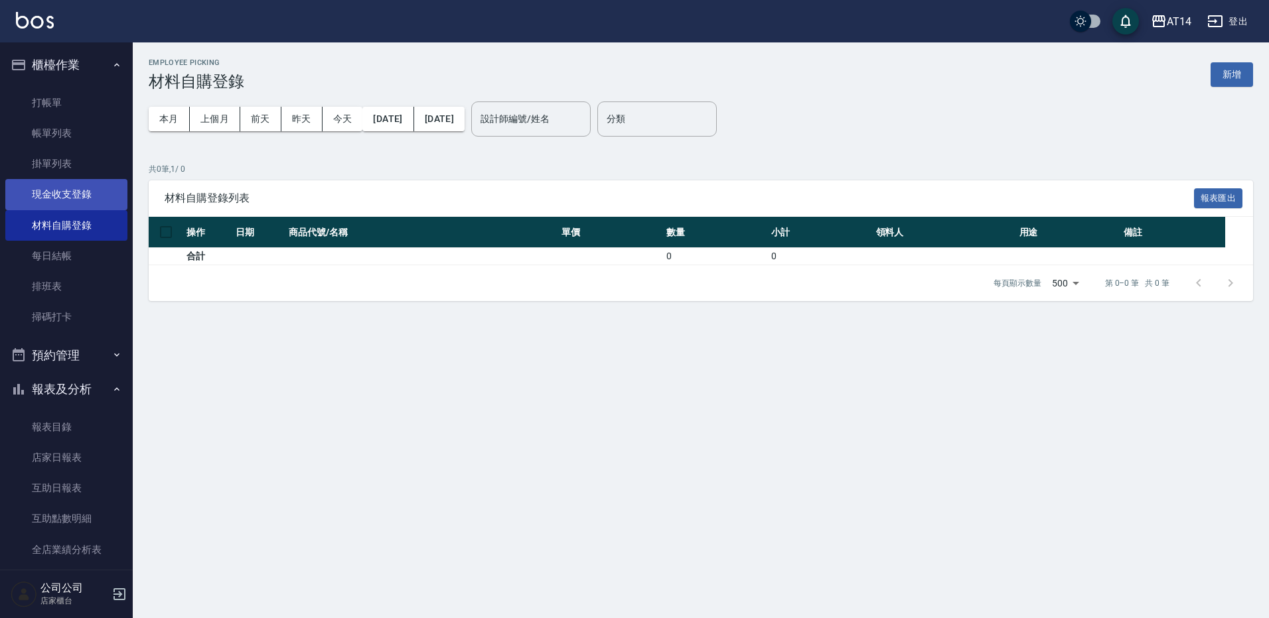
click at [76, 199] on link "現金收支登錄" at bounding box center [66, 194] width 122 height 31
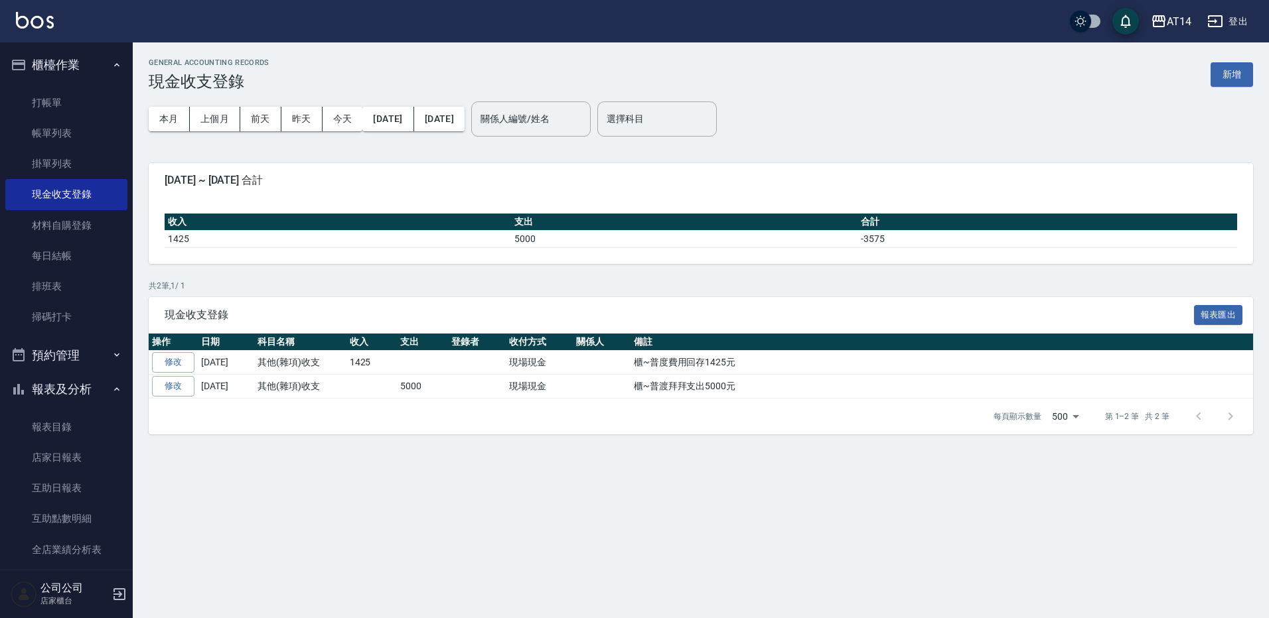
click at [1234, 76] on button "新增" at bounding box center [1231, 74] width 42 height 25
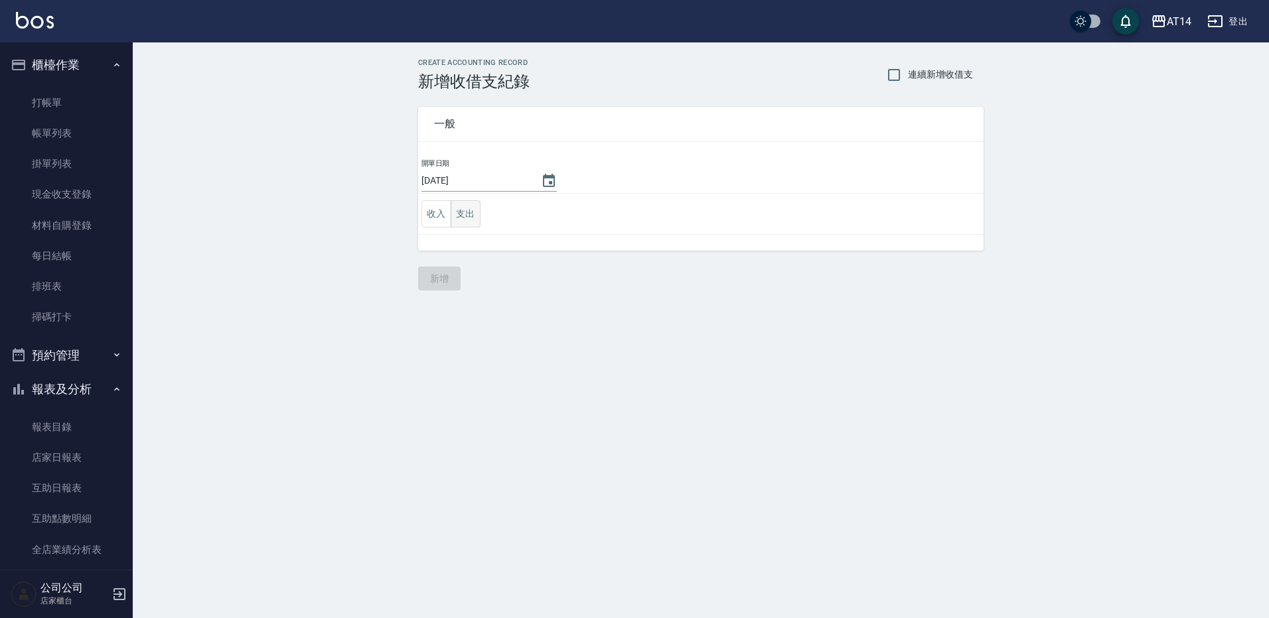
click at [457, 220] on button "支出" at bounding box center [466, 213] width 30 height 27
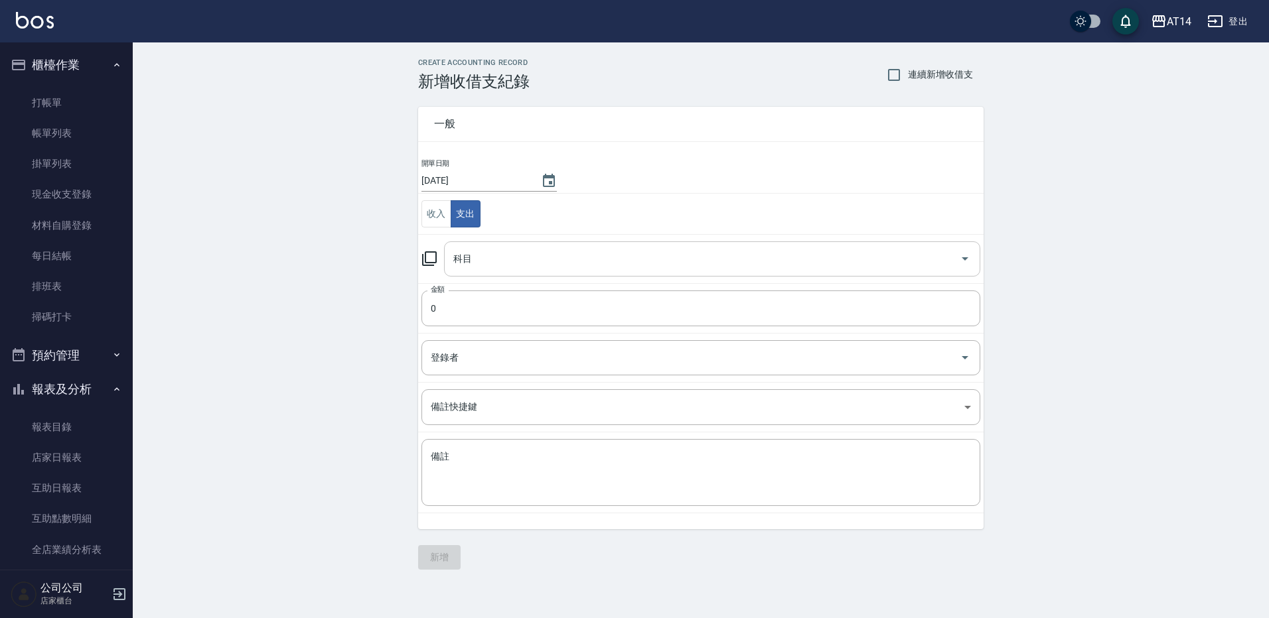
click at [494, 248] on input "科目" at bounding box center [702, 259] width 504 height 23
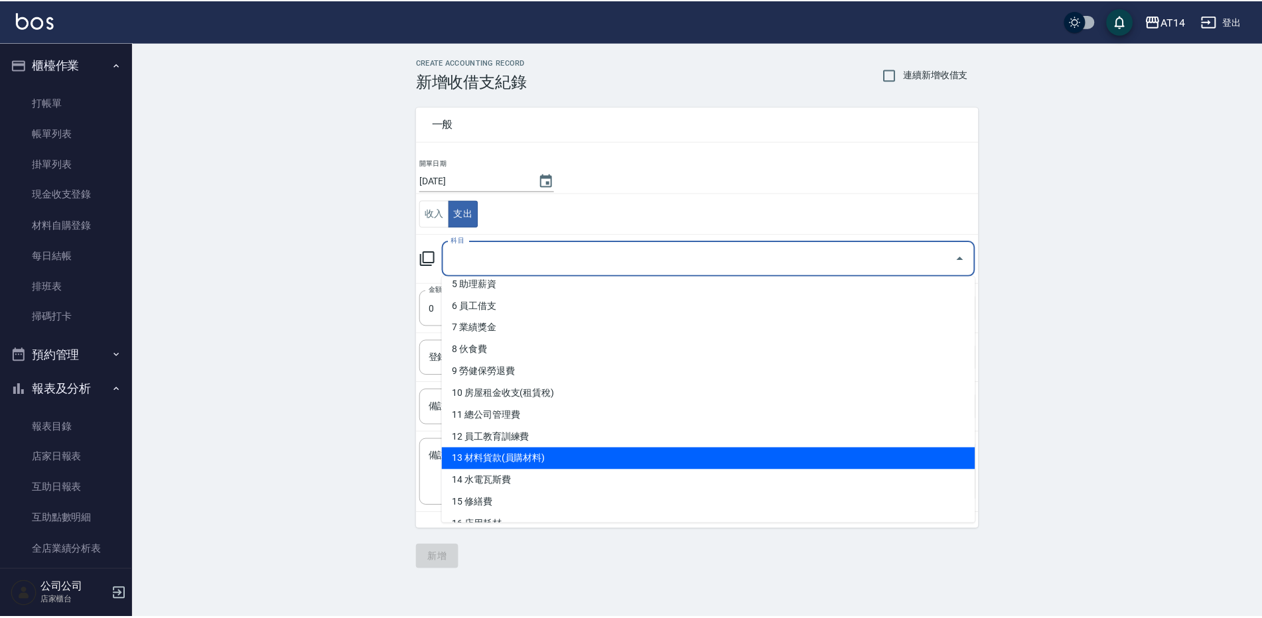
scroll to position [133, 0]
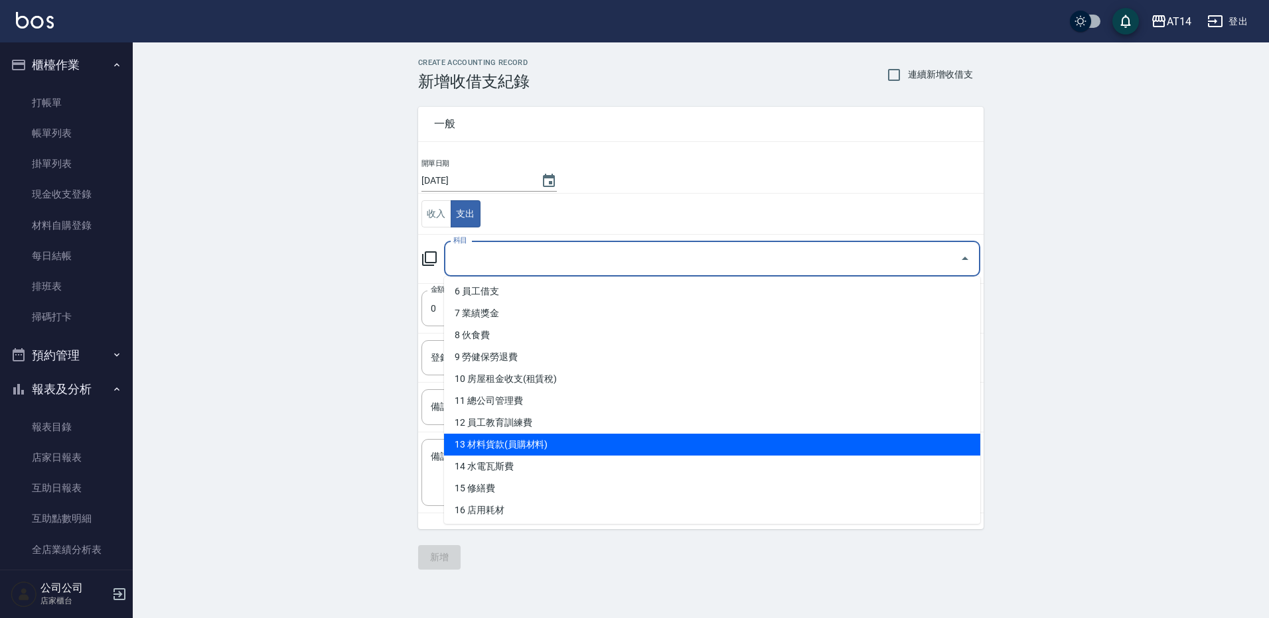
click at [570, 449] on li "13 材料貨款(員購材料)" at bounding box center [712, 445] width 536 height 22
type input "13 材料貨款(員購材料)"
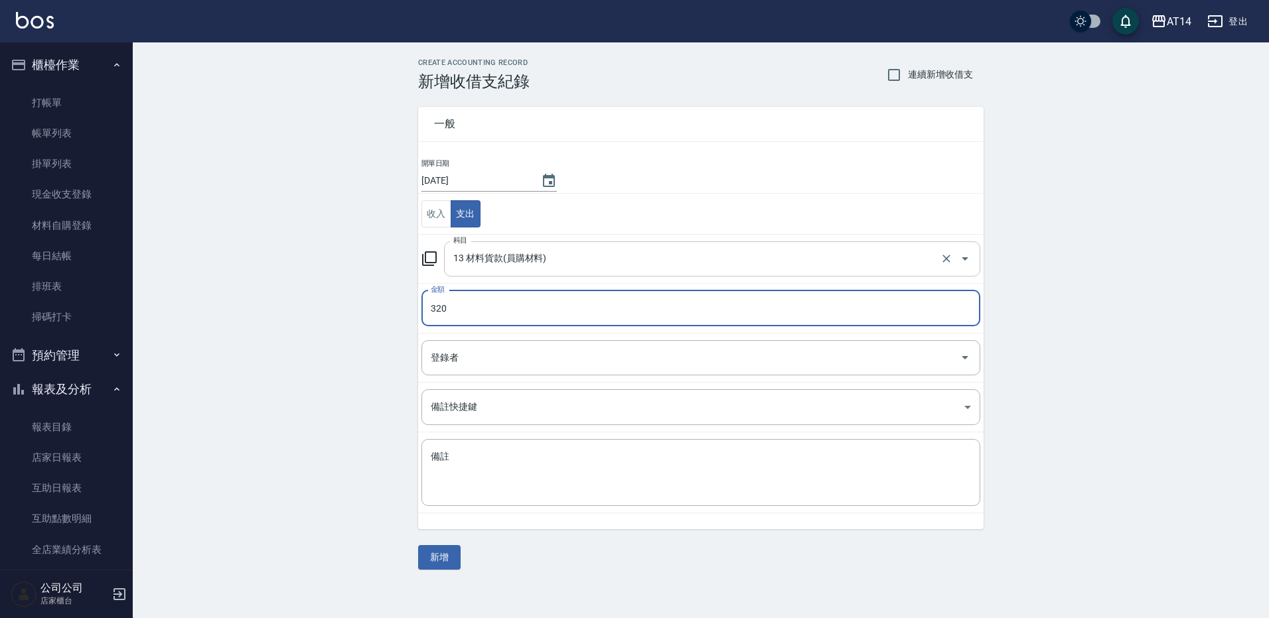
type input "320"
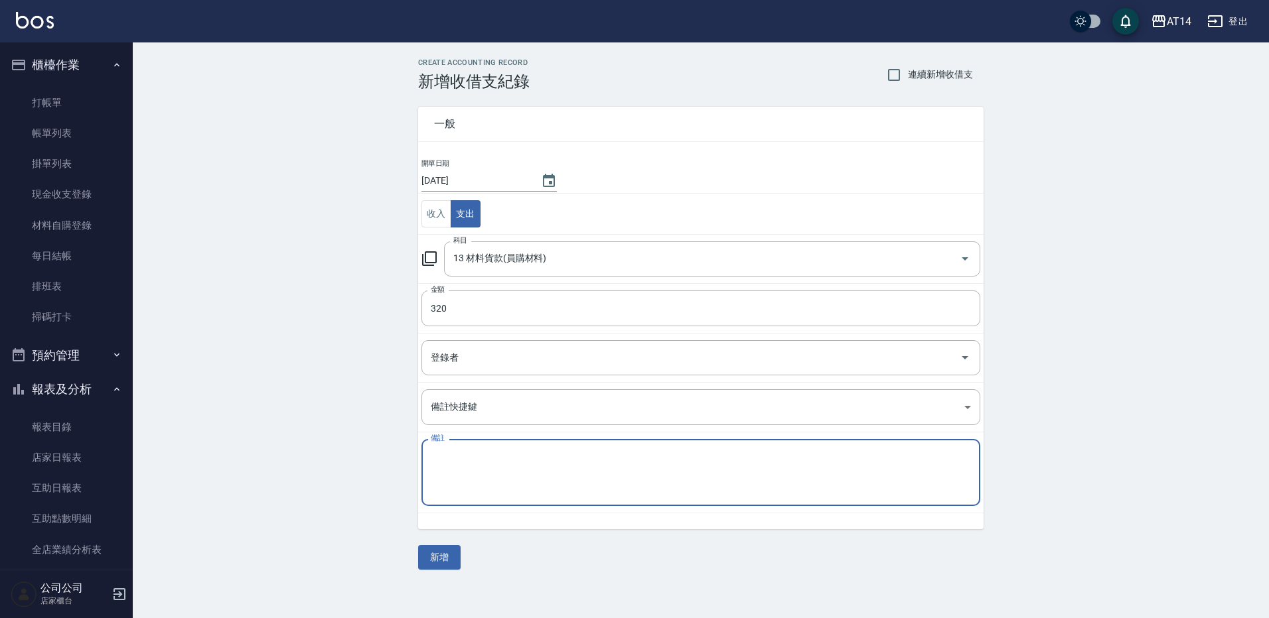
click at [742, 474] on textarea "備註" at bounding box center [701, 473] width 540 height 45
type textarea "e"
type textarea "櫃~威結士灰色洗髮精320元"
click at [446, 557] on button "新增" at bounding box center [439, 557] width 42 height 25
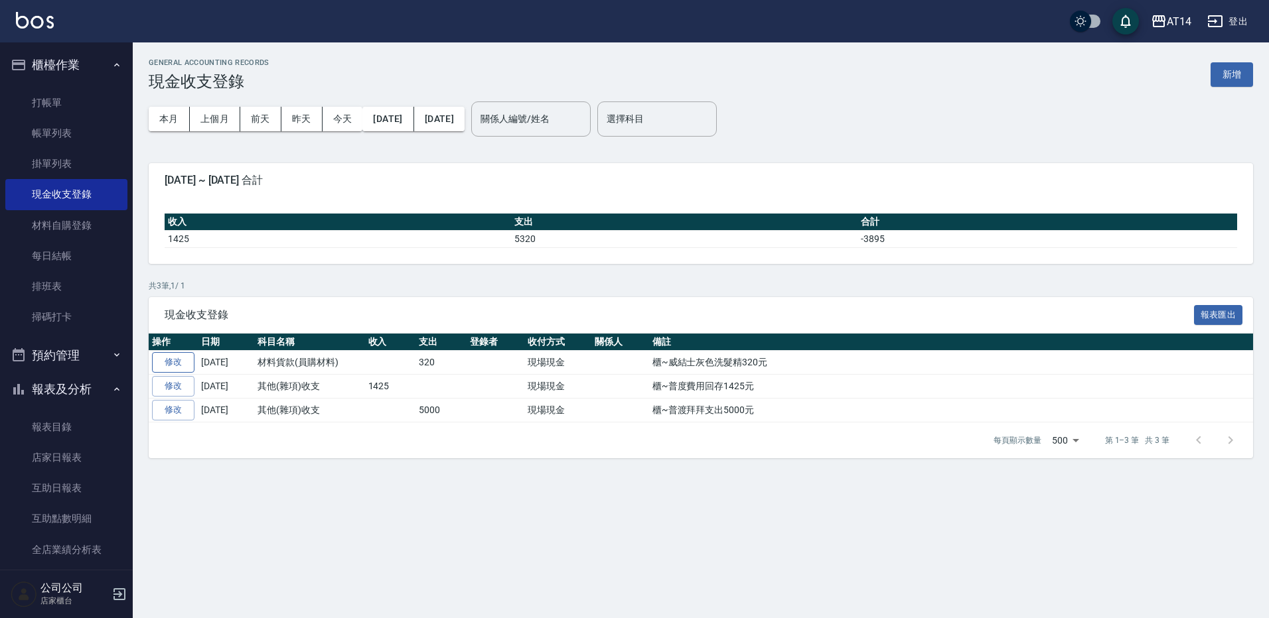
click at [188, 359] on link "修改" at bounding box center [173, 362] width 42 height 21
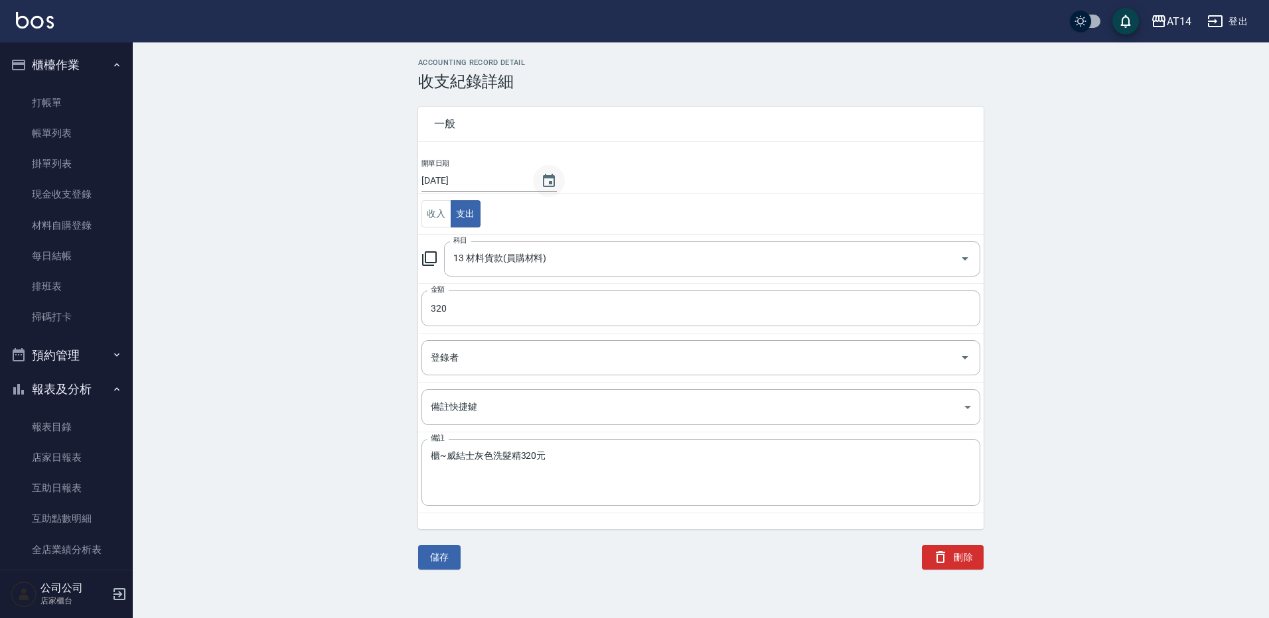
click at [541, 187] on icon "Choose date, selected date is 2025-09-05" at bounding box center [549, 181] width 16 height 16
click at [577, 274] on button "6" at bounding box center [581, 267] width 24 height 24
type input "[DATE]"
click at [441, 555] on button "儲存" at bounding box center [439, 557] width 42 height 25
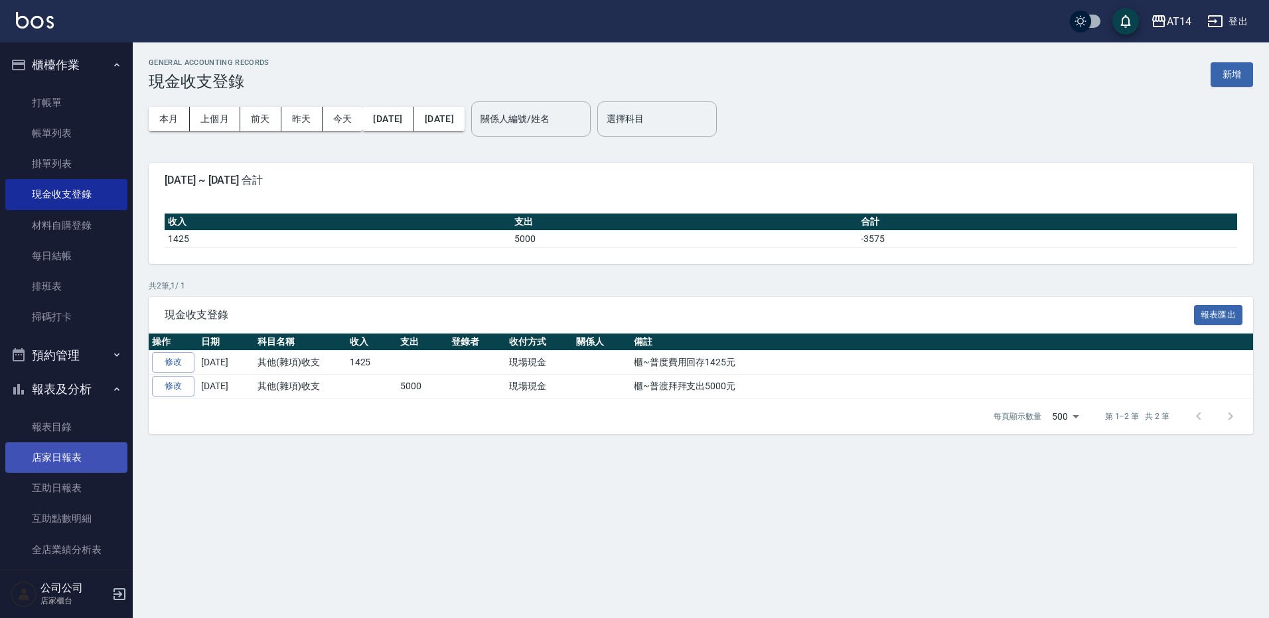
click at [56, 443] on link "店家日報表" at bounding box center [66, 458] width 122 height 31
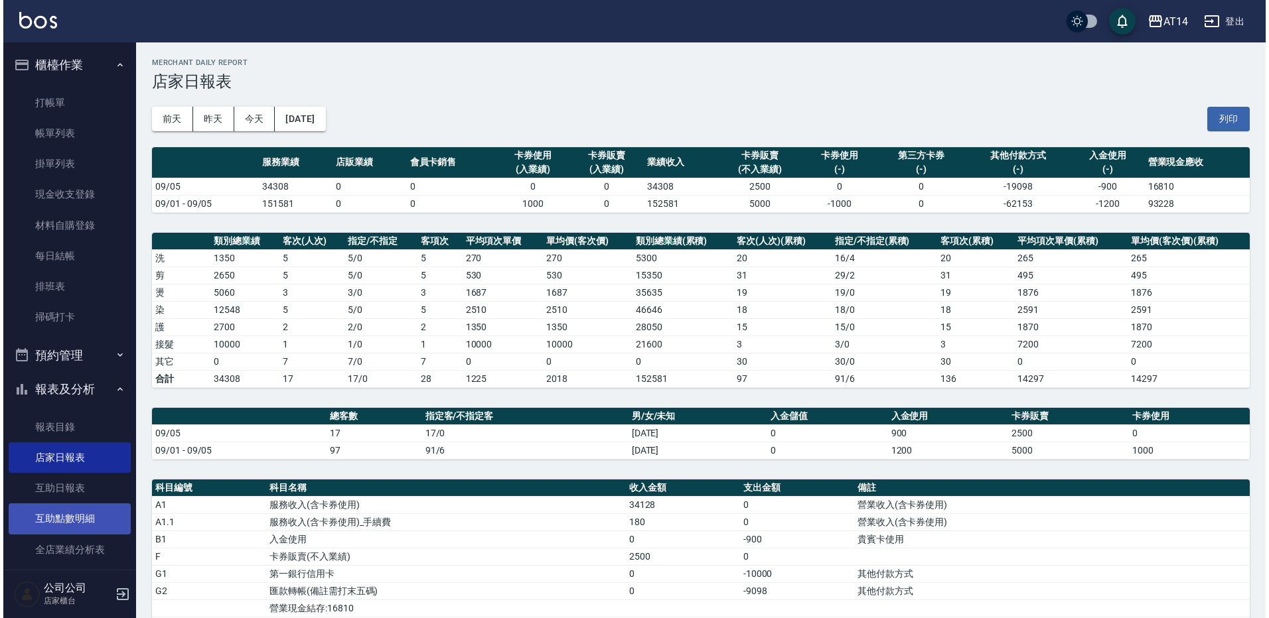
scroll to position [199, 0]
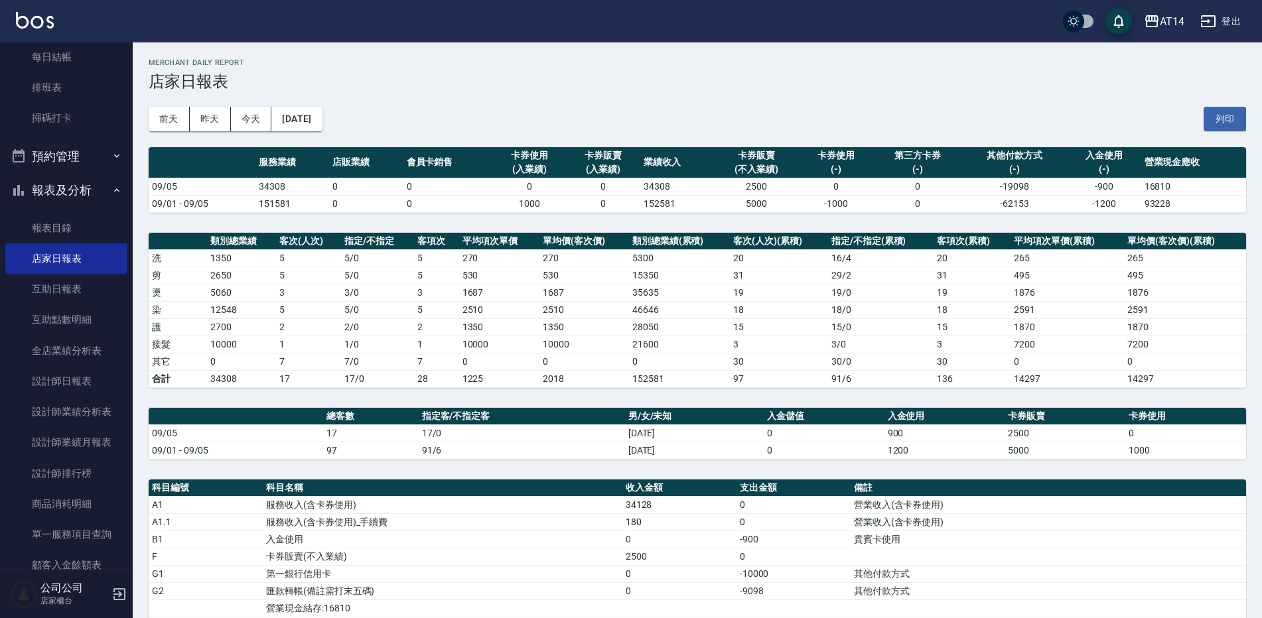
drag, startPoint x: 100, startPoint y: 477, endPoint x: 130, endPoint y: 472, distance: 30.9
click at [100, 477] on link "設計師排行榜" at bounding box center [66, 474] width 122 height 31
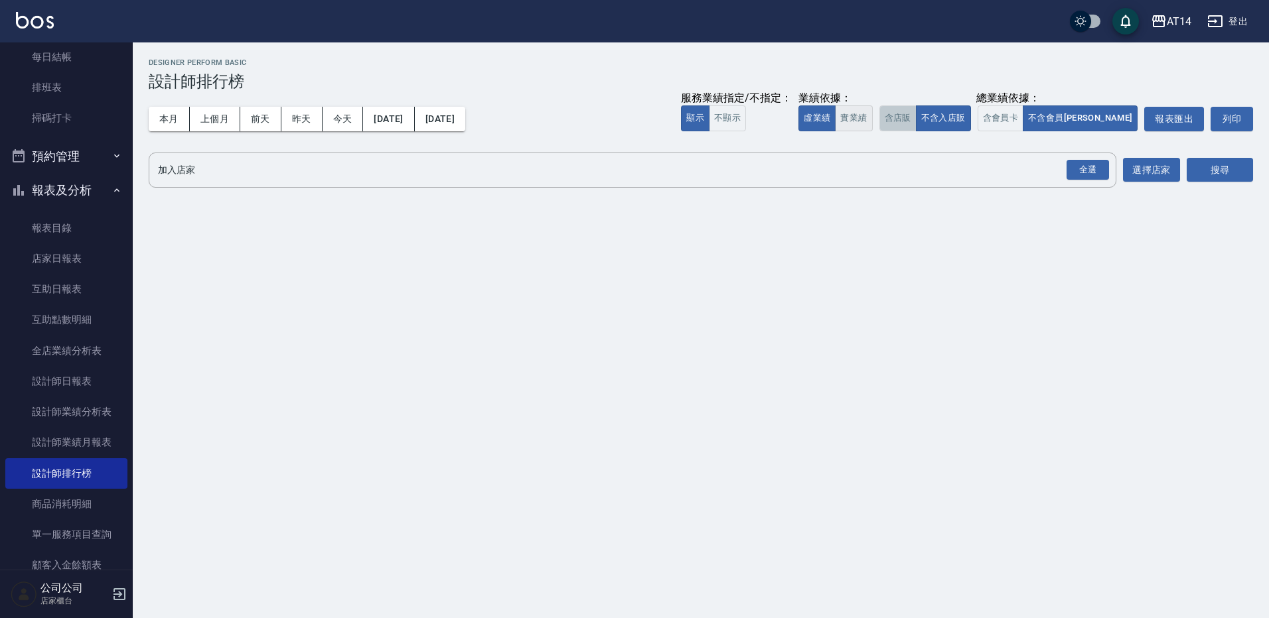
drag, startPoint x: 965, startPoint y: 121, endPoint x: 915, endPoint y: 114, distance: 51.0
click at [916, 121] on button "含店販" at bounding box center [897, 119] width 37 height 26
drag, startPoint x: 910, startPoint y: 114, endPoint x: 991, endPoint y: 125, distance: 81.6
click at [872, 115] on button "實業績" at bounding box center [853, 119] width 37 height 26
click at [1024, 111] on button "含會員卡" at bounding box center [1000, 119] width 46 height 26
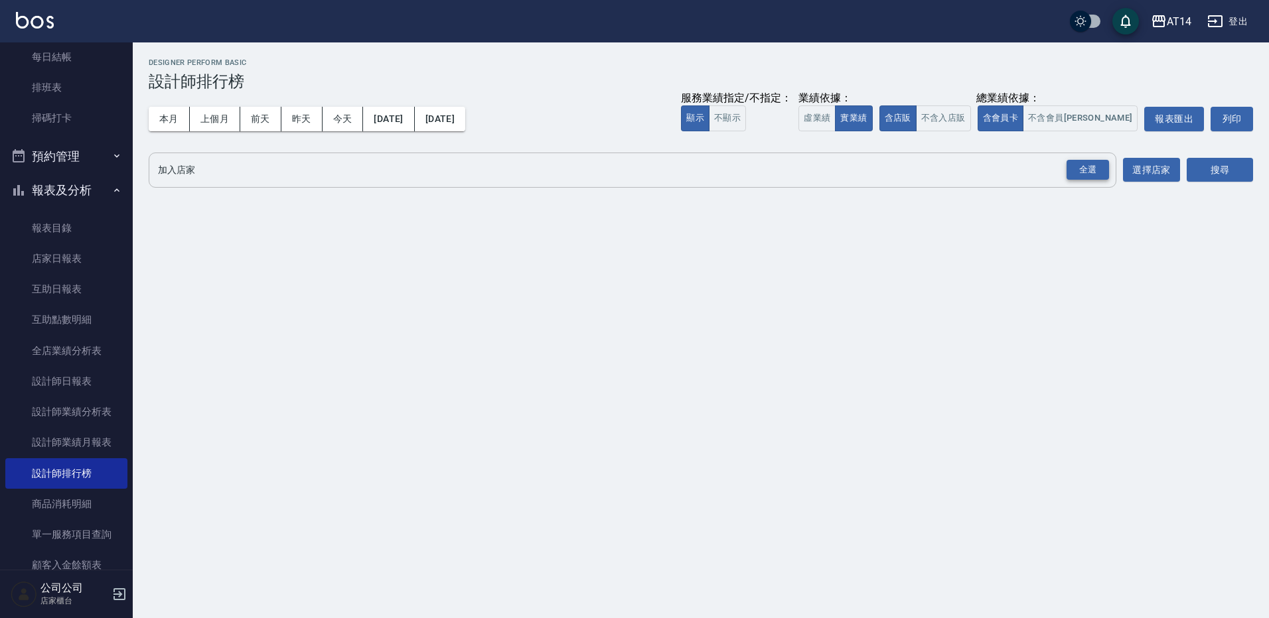
click at [1087, 169] on div "全選" at bounding box center [1087, 170] width 42 height 21
click at [1230, 173] on button "搜尋" at bounding box center [1219, 171] width 66 height 25
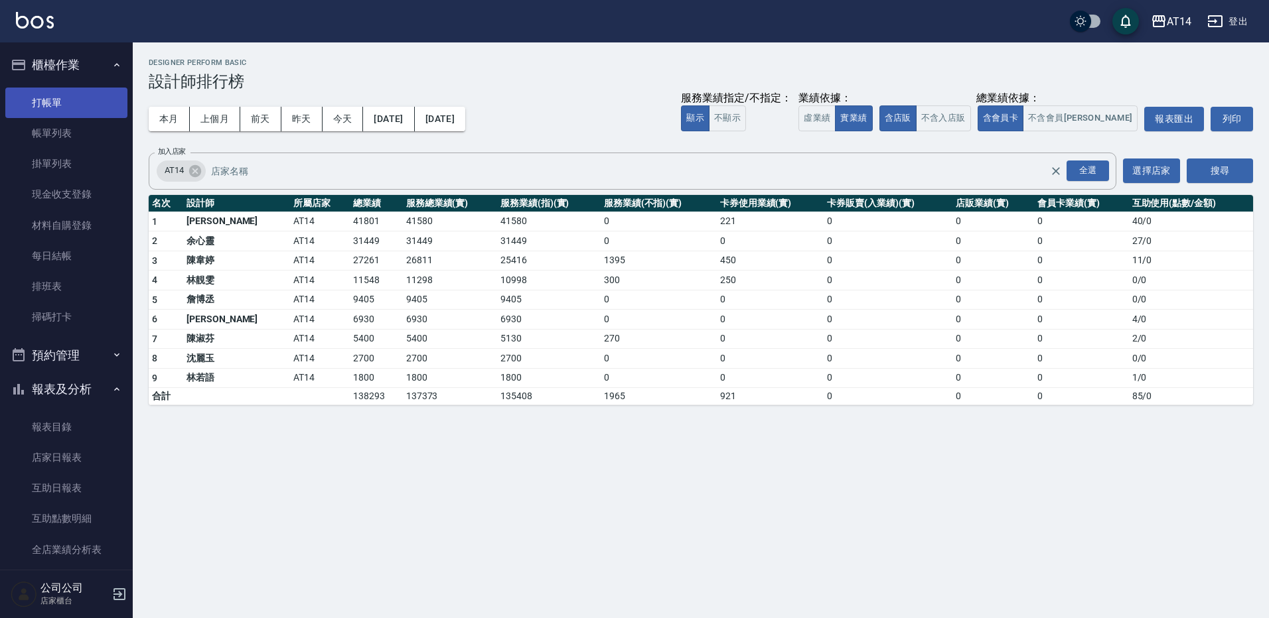
click at [48, 104] on link "打帳單" at bounding box center [66, 103] width 122 height 31
